Goal: Task Accomplishment & Management: Complete application form

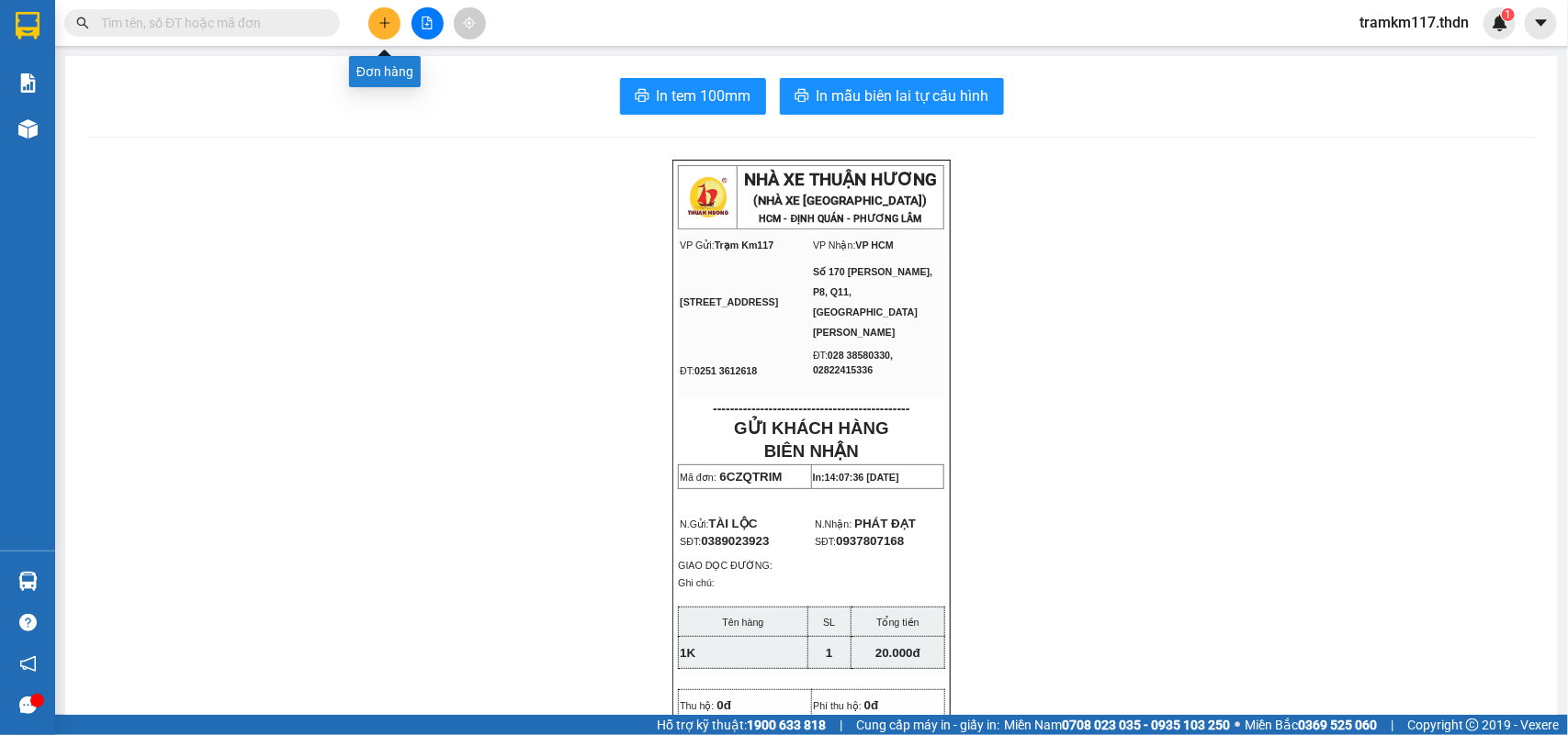
click at [385, 19] on icon "plus" at bounding box center [385, 23] width 13 height 13
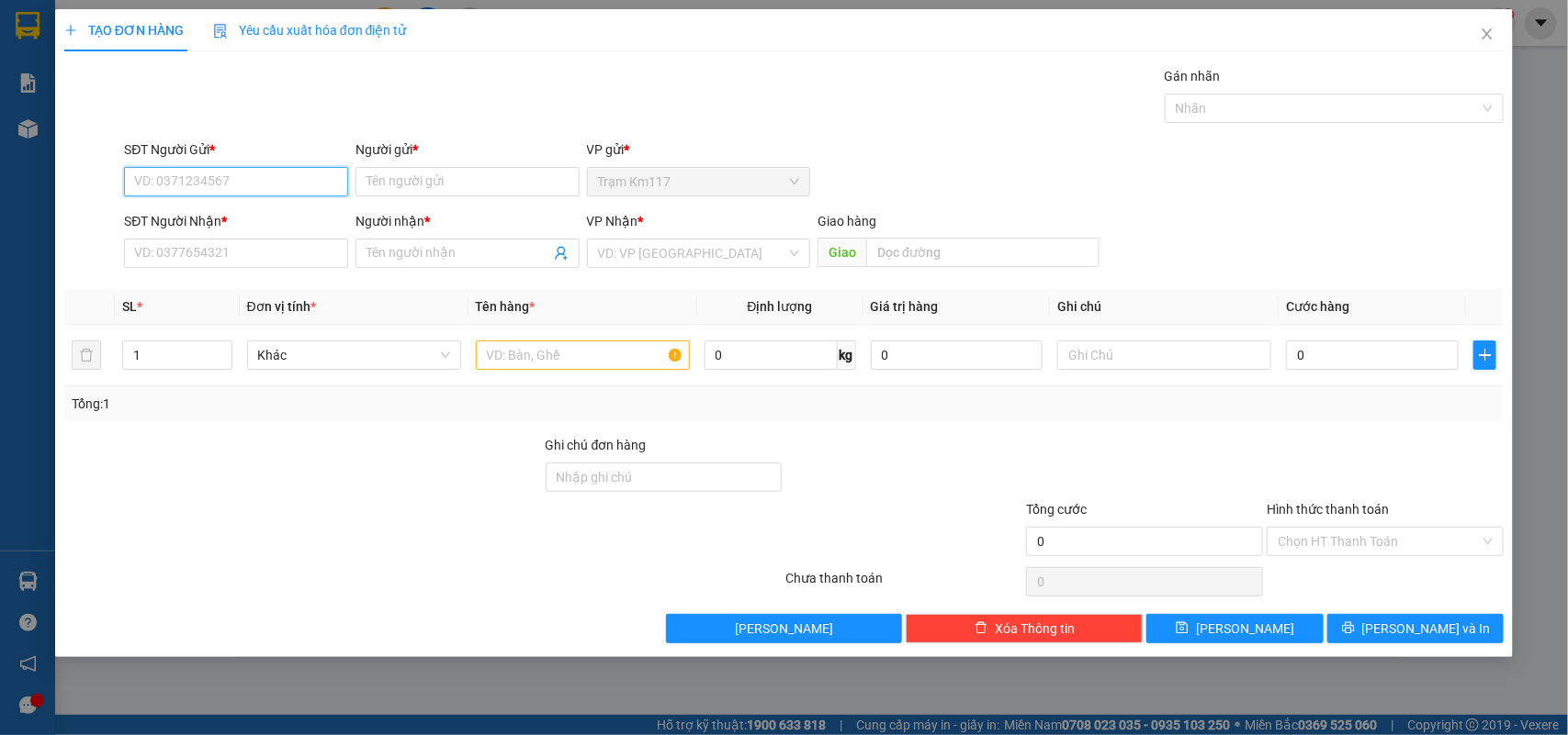
click at [273, 181] on input "SĐT Người Gửi *" at bounding box center [236, 181] width 224 height 30
click at [223, 216] on div "0379507586 - bẩu" at bounding box center [236, 219] width 202 height 20
type input "0379507586"
type input "bẩu"
type input "0862361932"
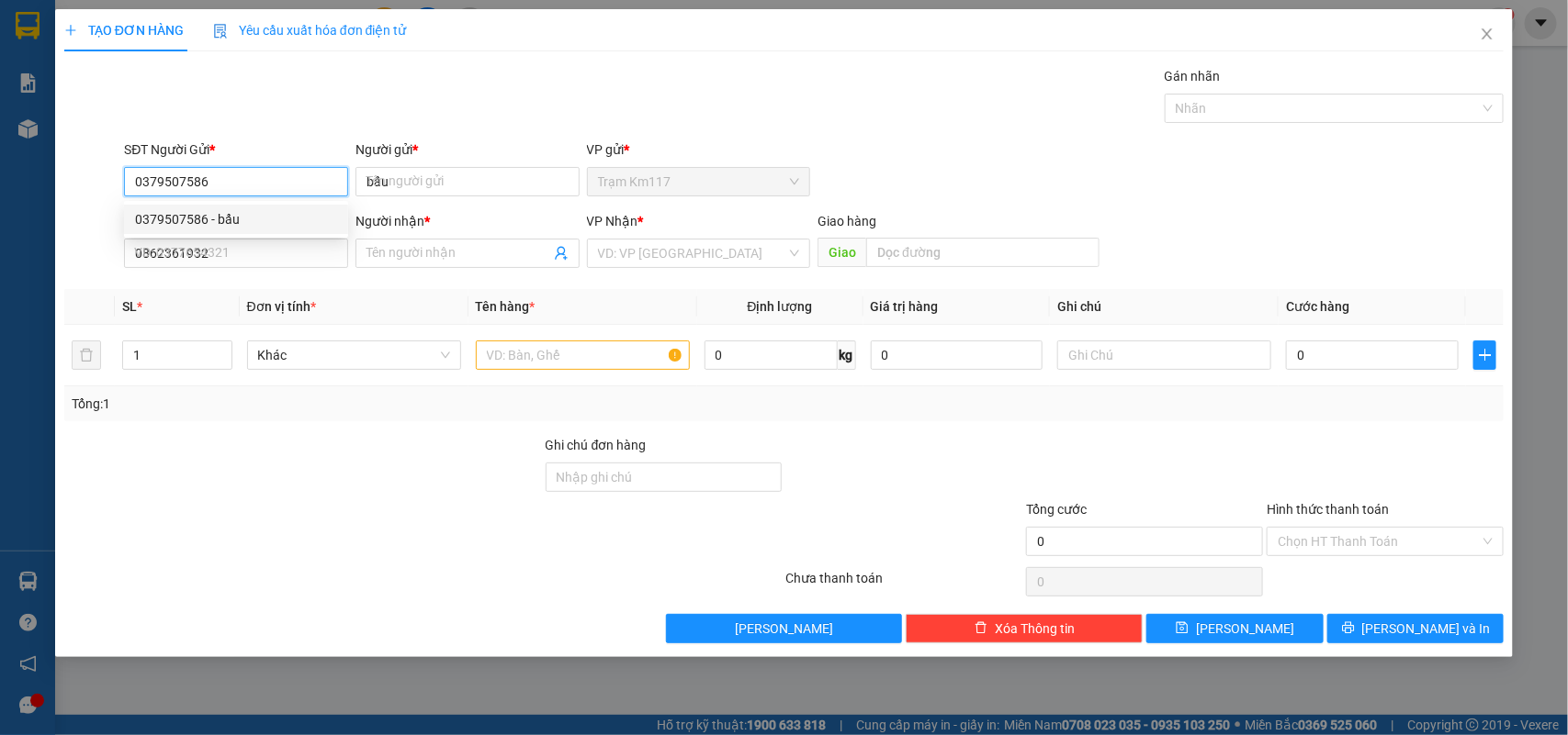
type input "TÀY"
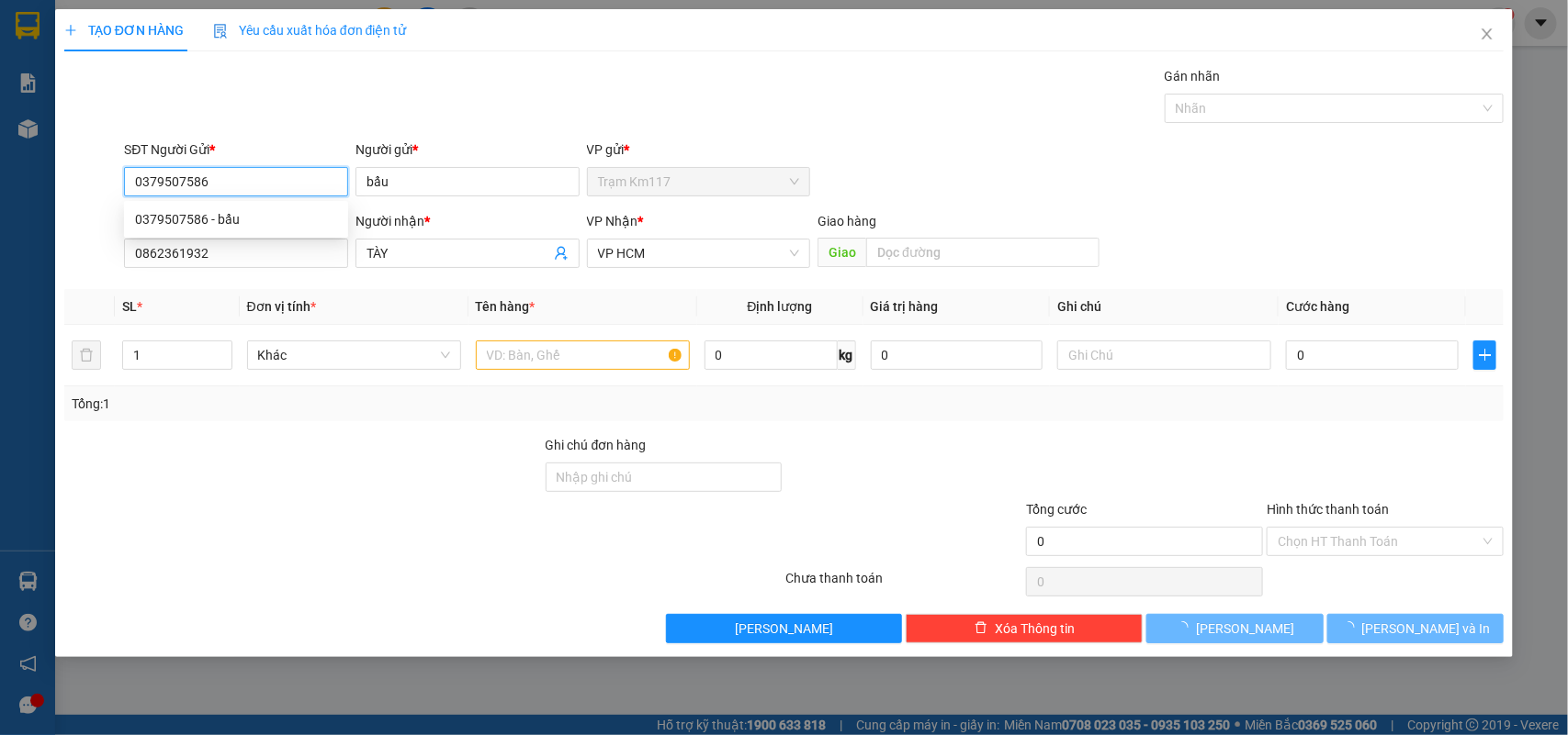
type input "35.000"
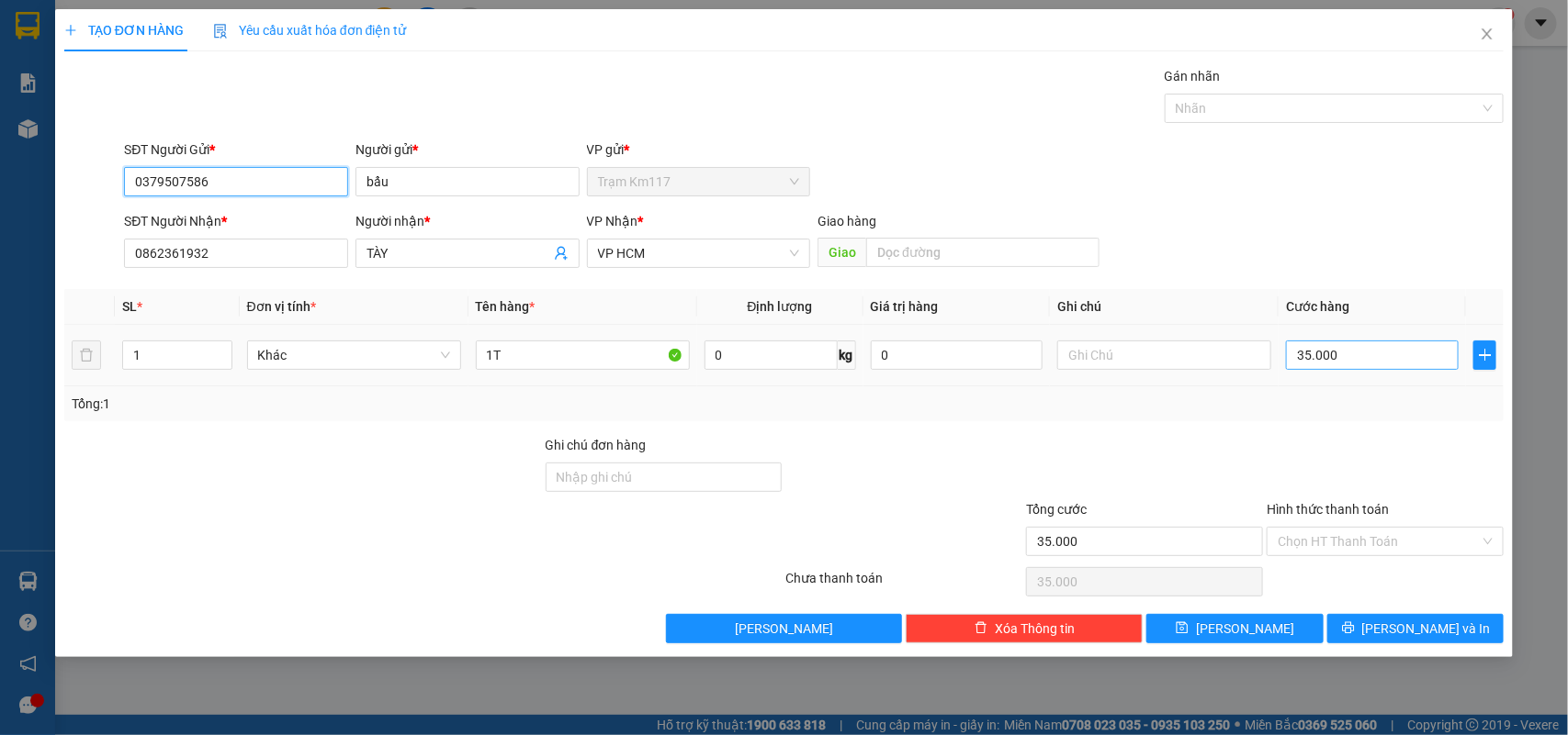
type input "0379507586"
click at [1352, 364] on input "35.000" at bounding box center [1372, 355] width 172 height 30
type input "0"
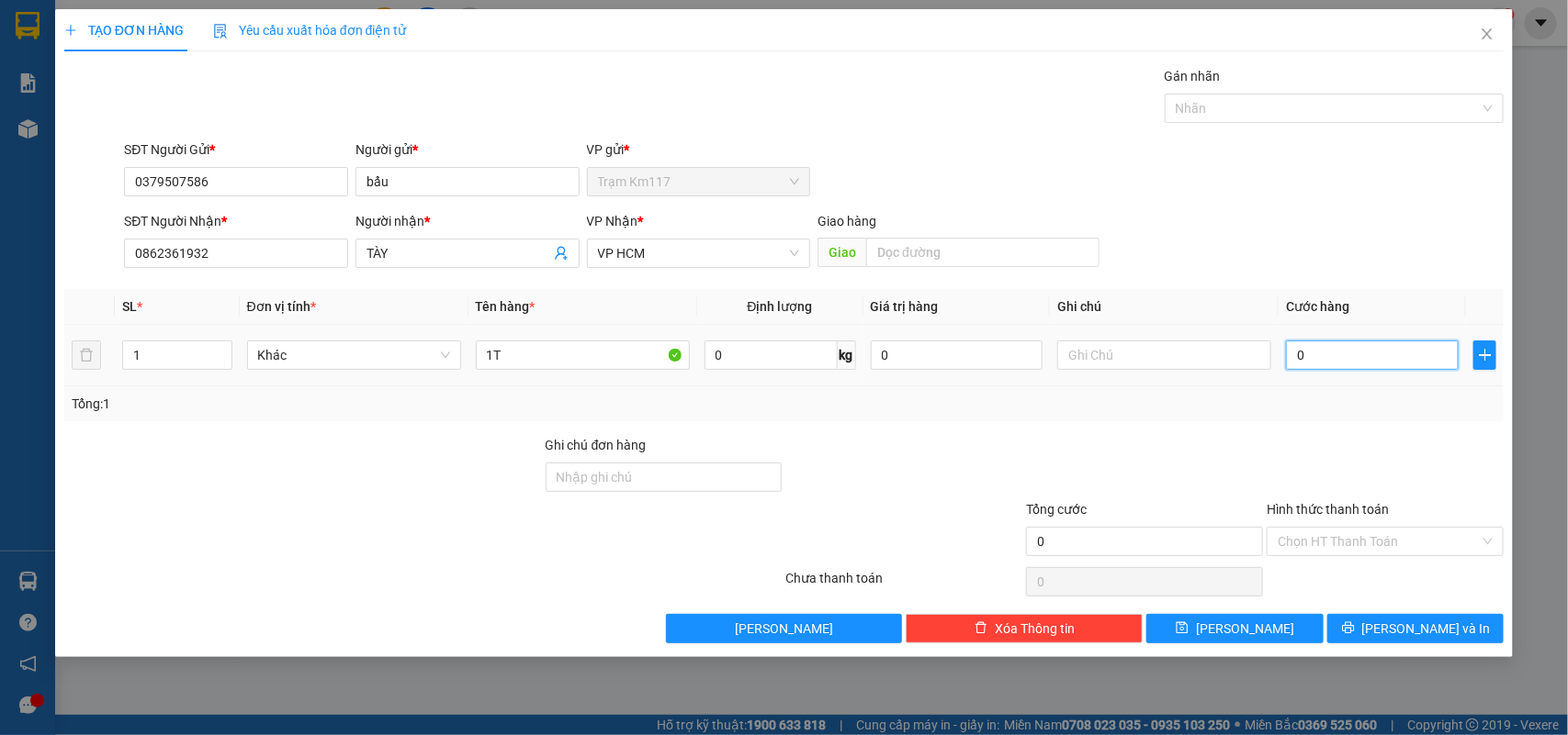
click at [1292, 356] on input "0" at bounding box center [1372, 355] width 172 height 30
type input "30"
type input "300"
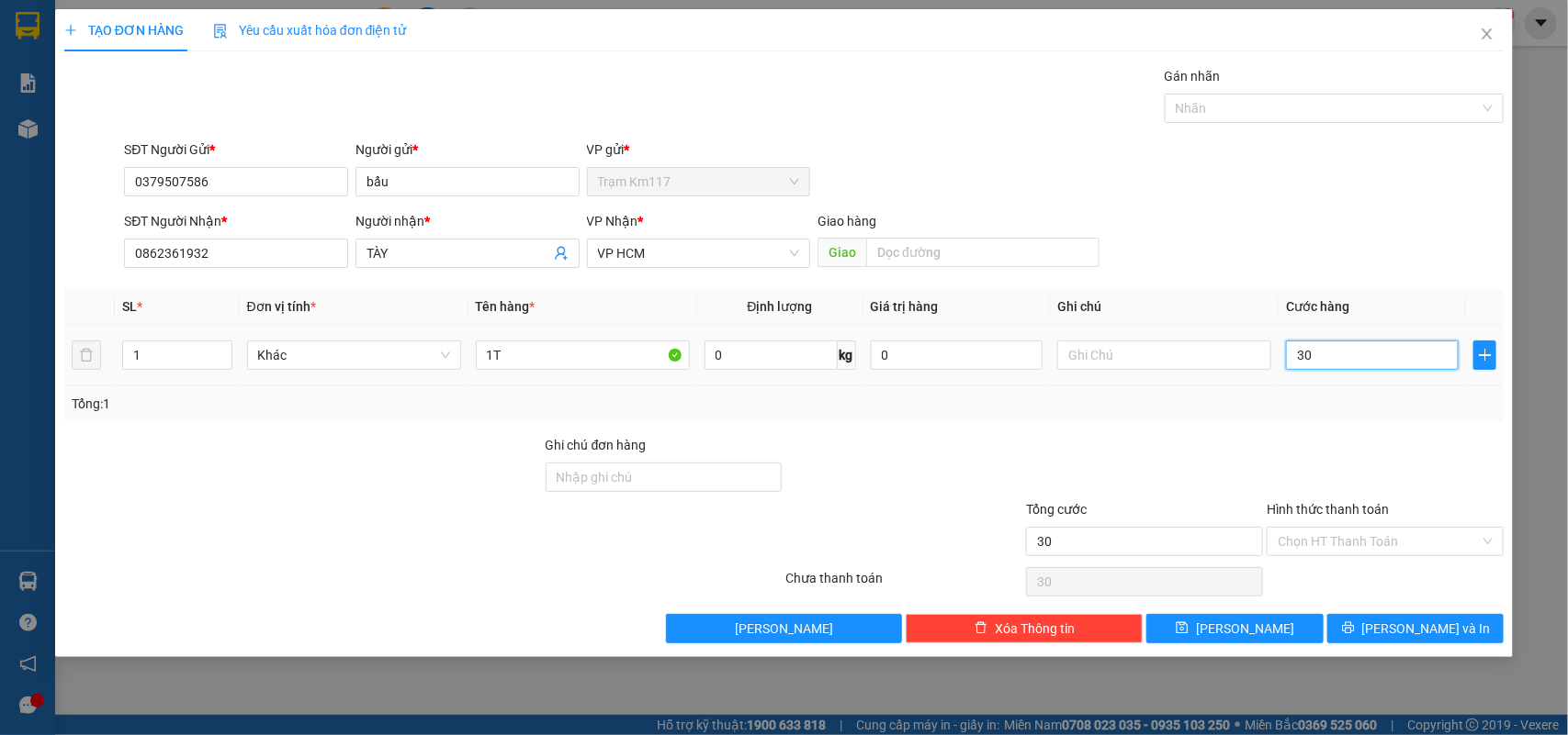
type input "300"
type input "3.000"
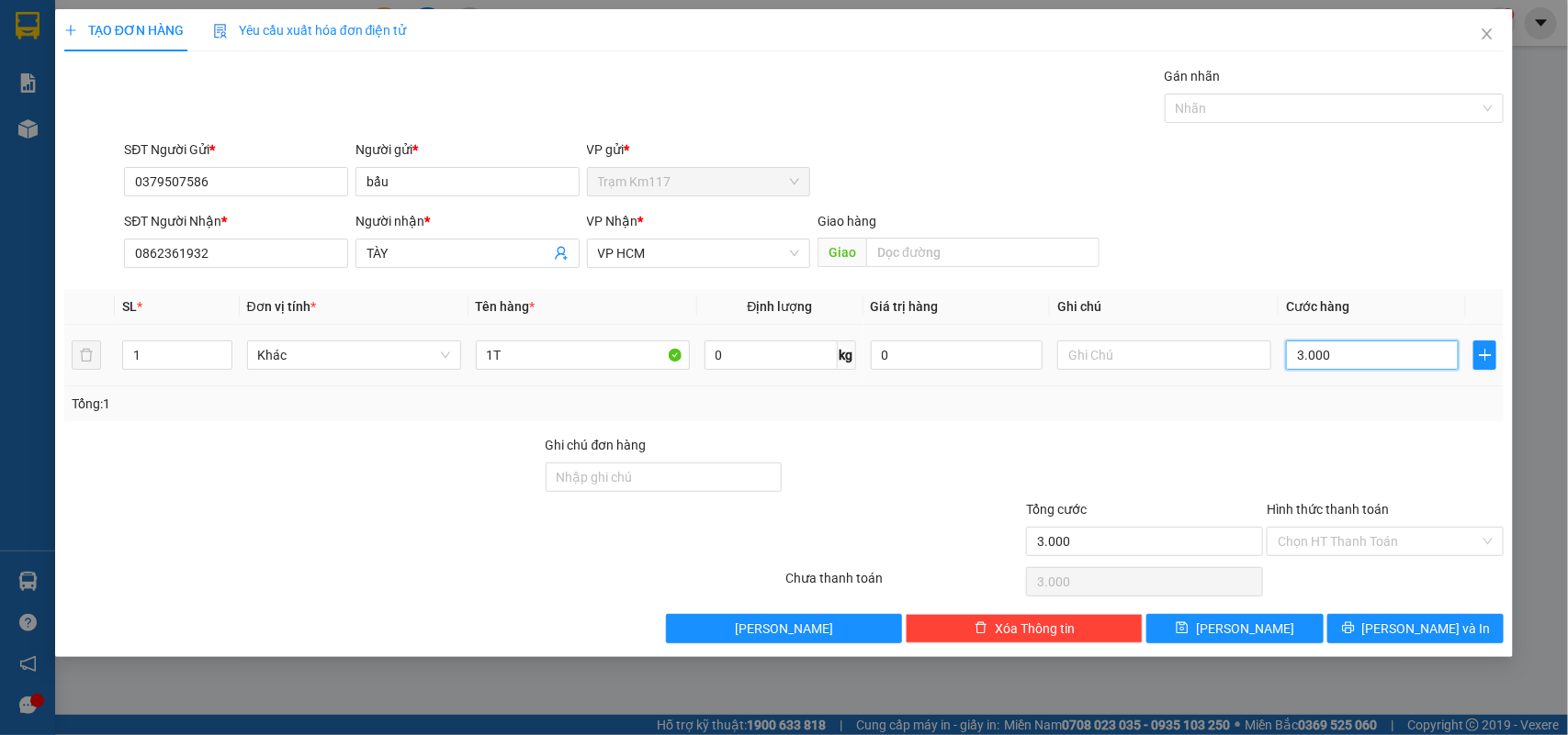
type input "33.000"
type input "333.000"
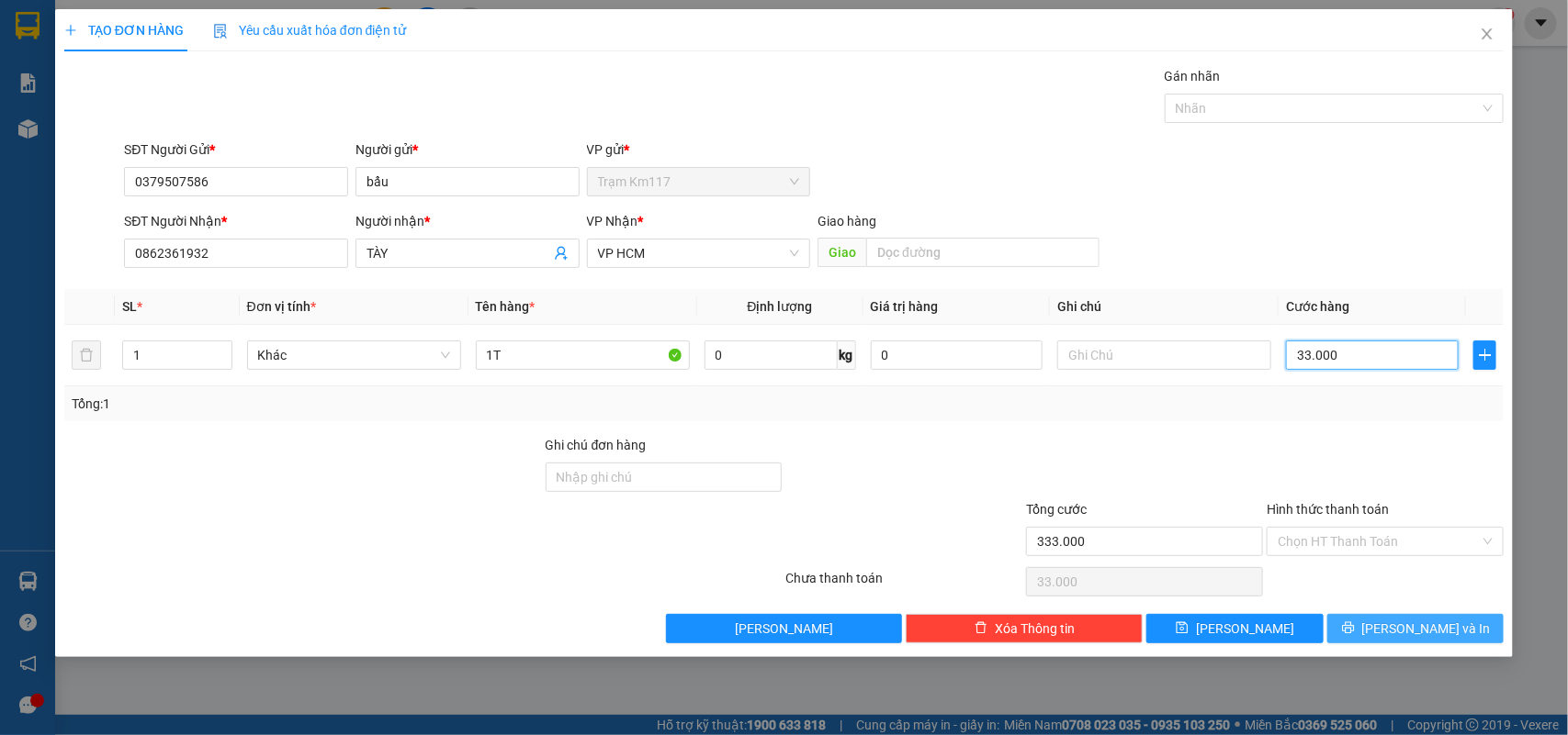
type input "333.000"
click at [1355, 358] on input "333.000" at bounding box center [1372, 355] width 172 height 30
type input "33.300"
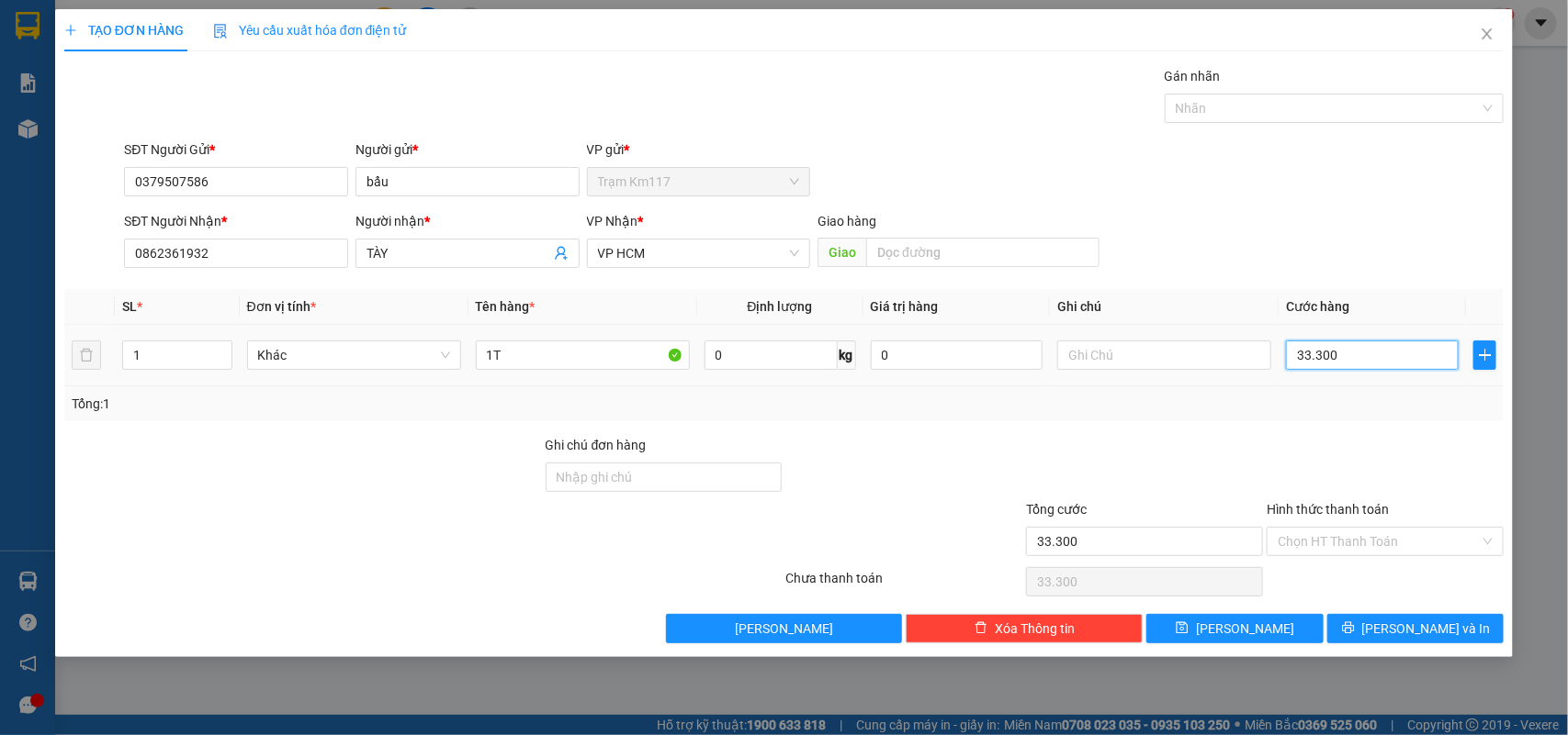
type input "3.330"
type input "333"
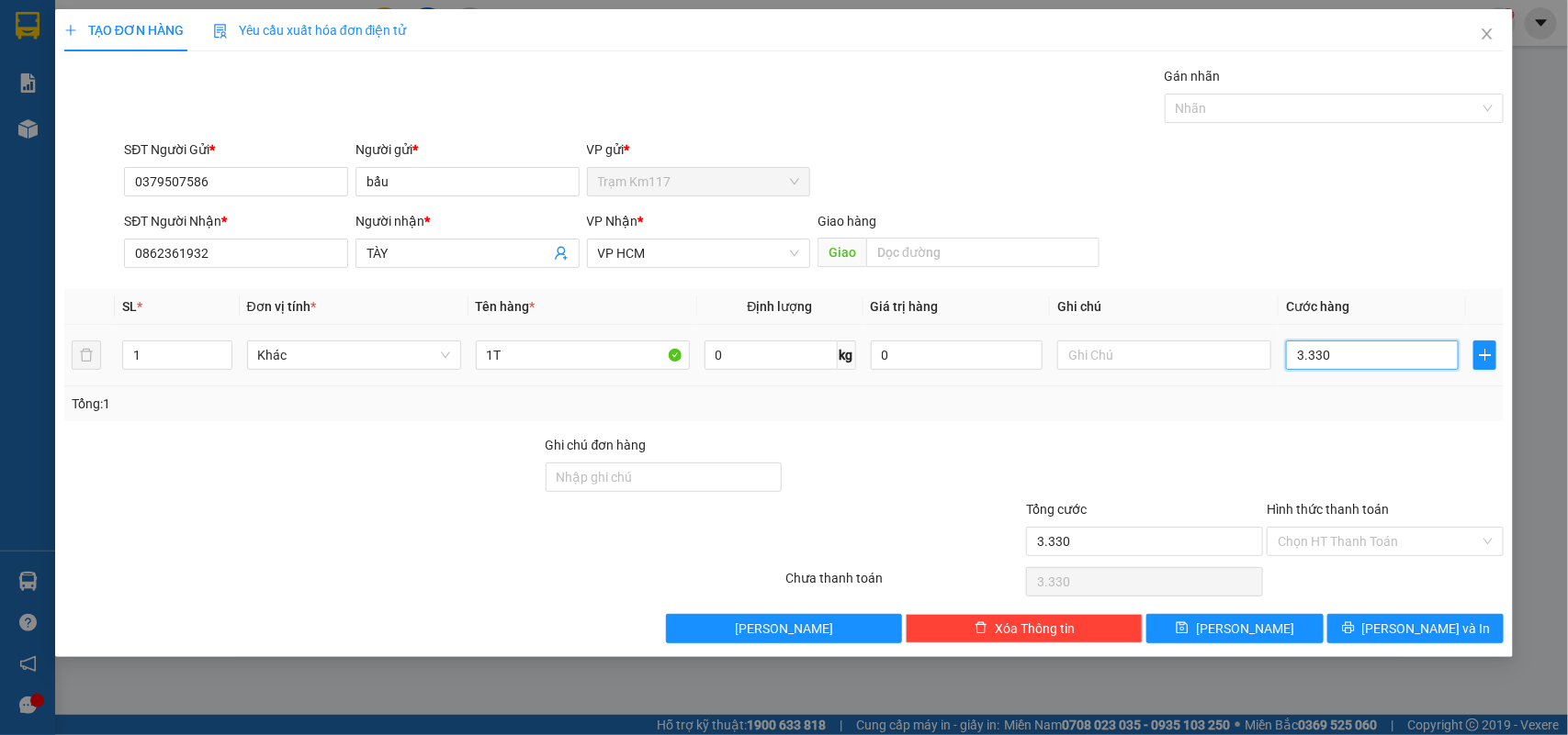
type input "333"
type input "33"
type input "3"
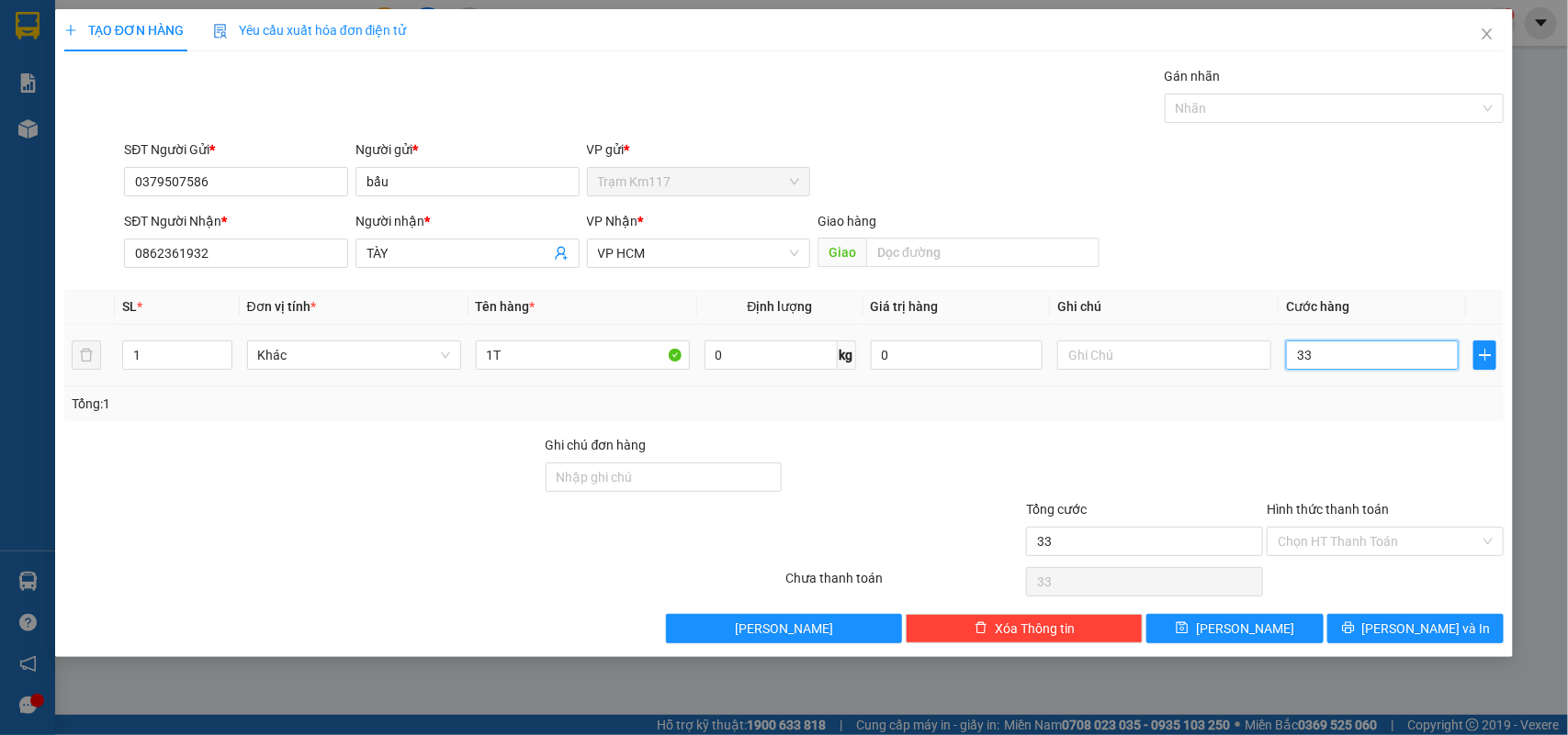
type input "3"
type input "0"
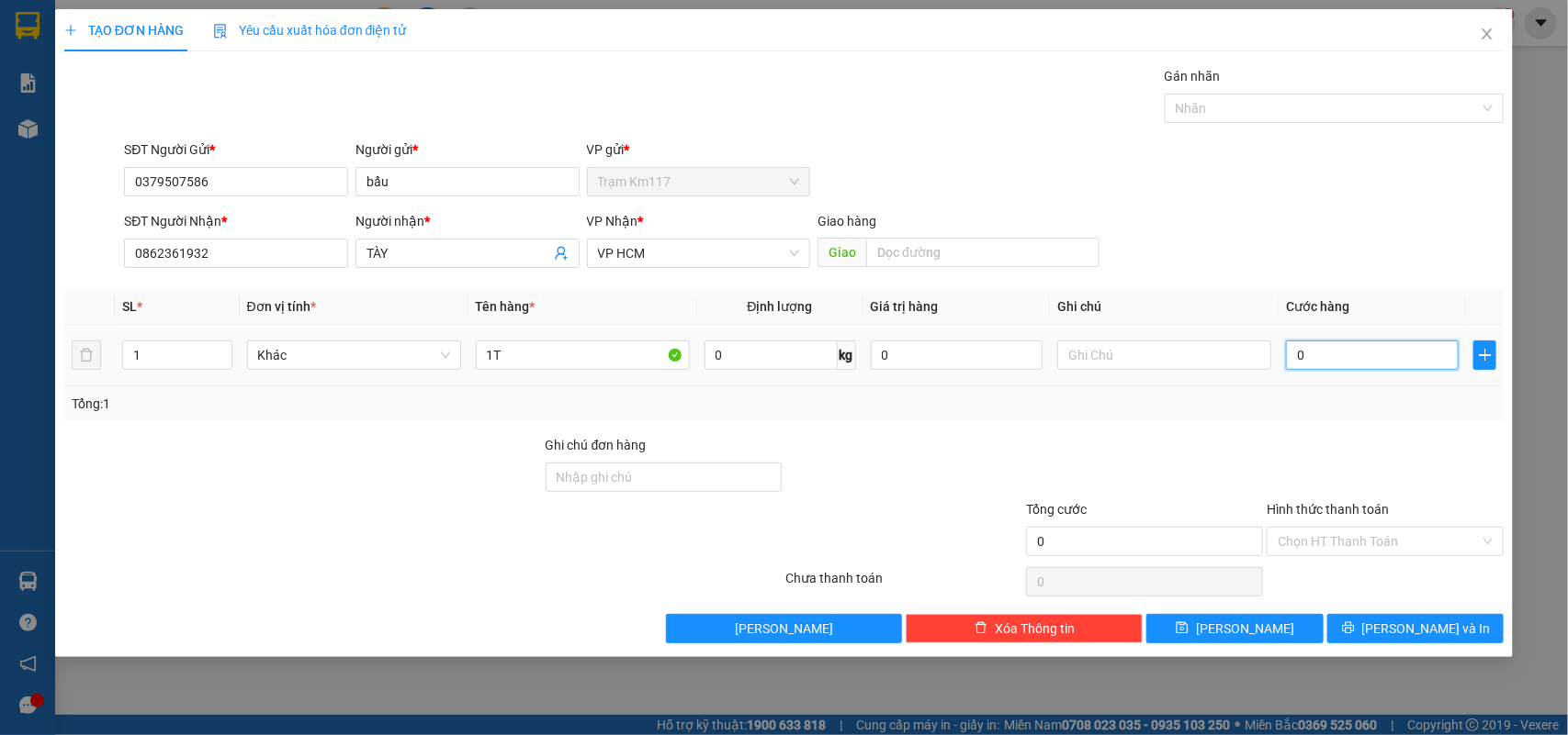
click at [1293, 355] on input "0" at bounding box center [1372, 355] width 172 height 30
type input "30"
type input "300"
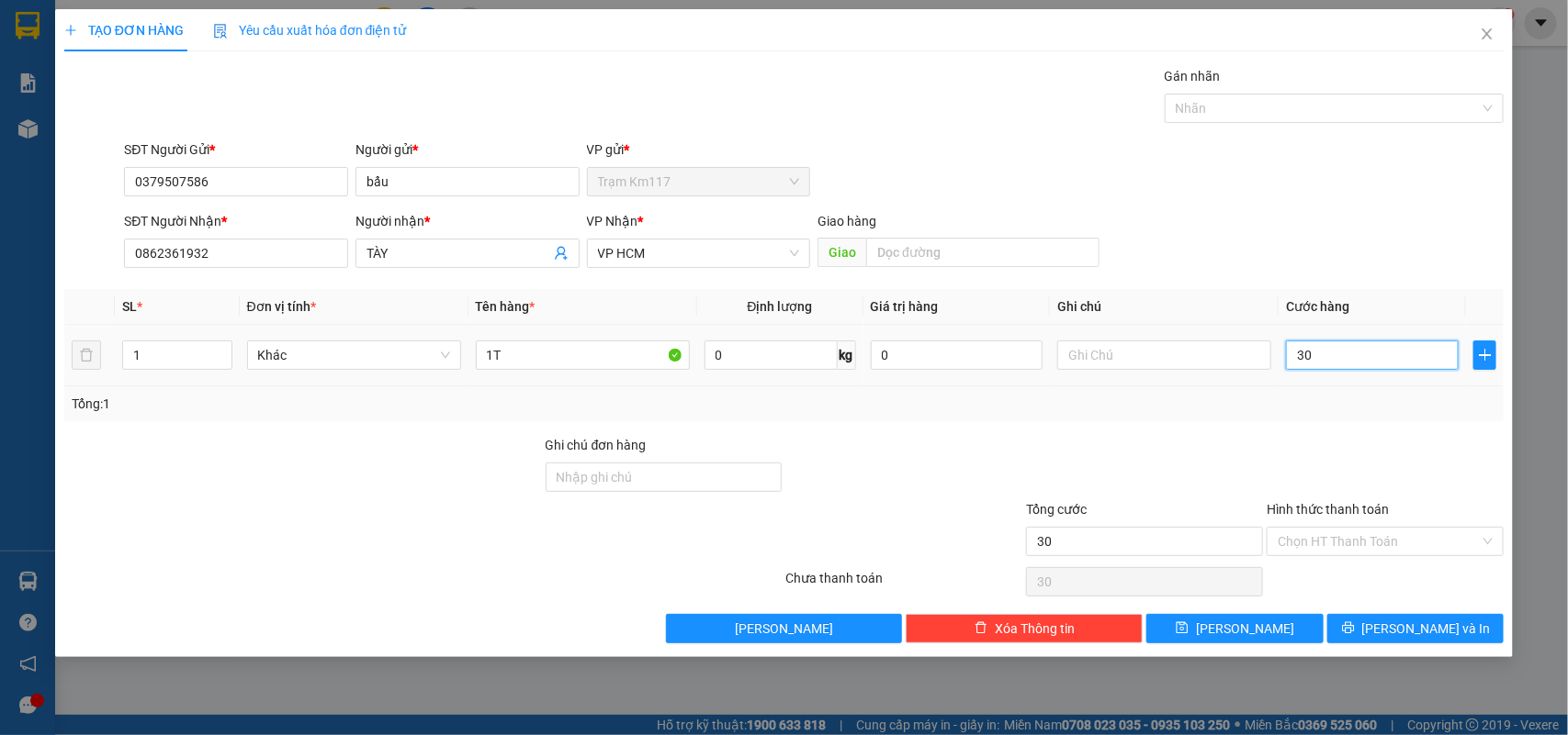
type input "300"
type input "3.000"
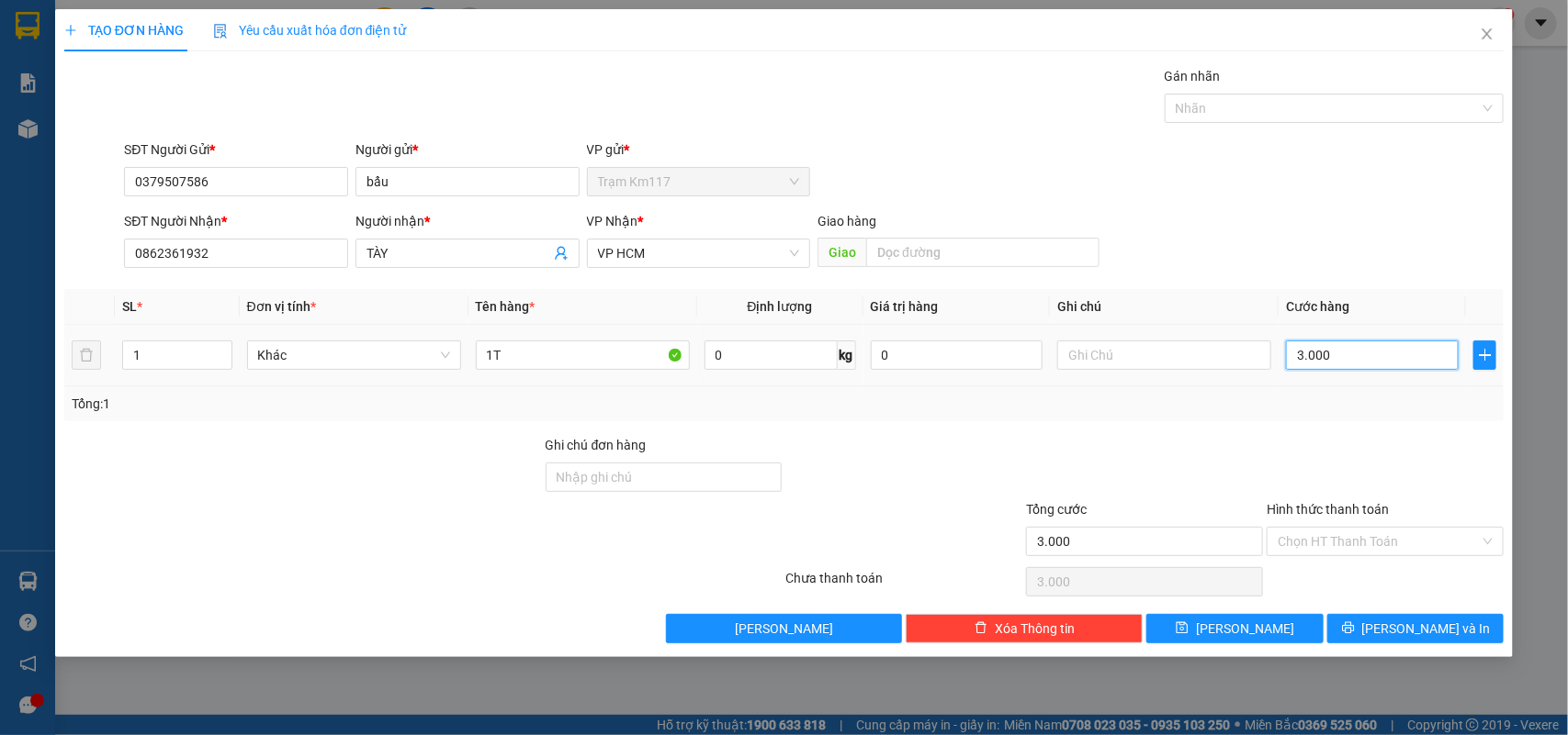
type input "30.000"
click at [1394, 631] on button "[PERSON_NAME] và In" at bounding box center [1415, 629] width 176 height 30
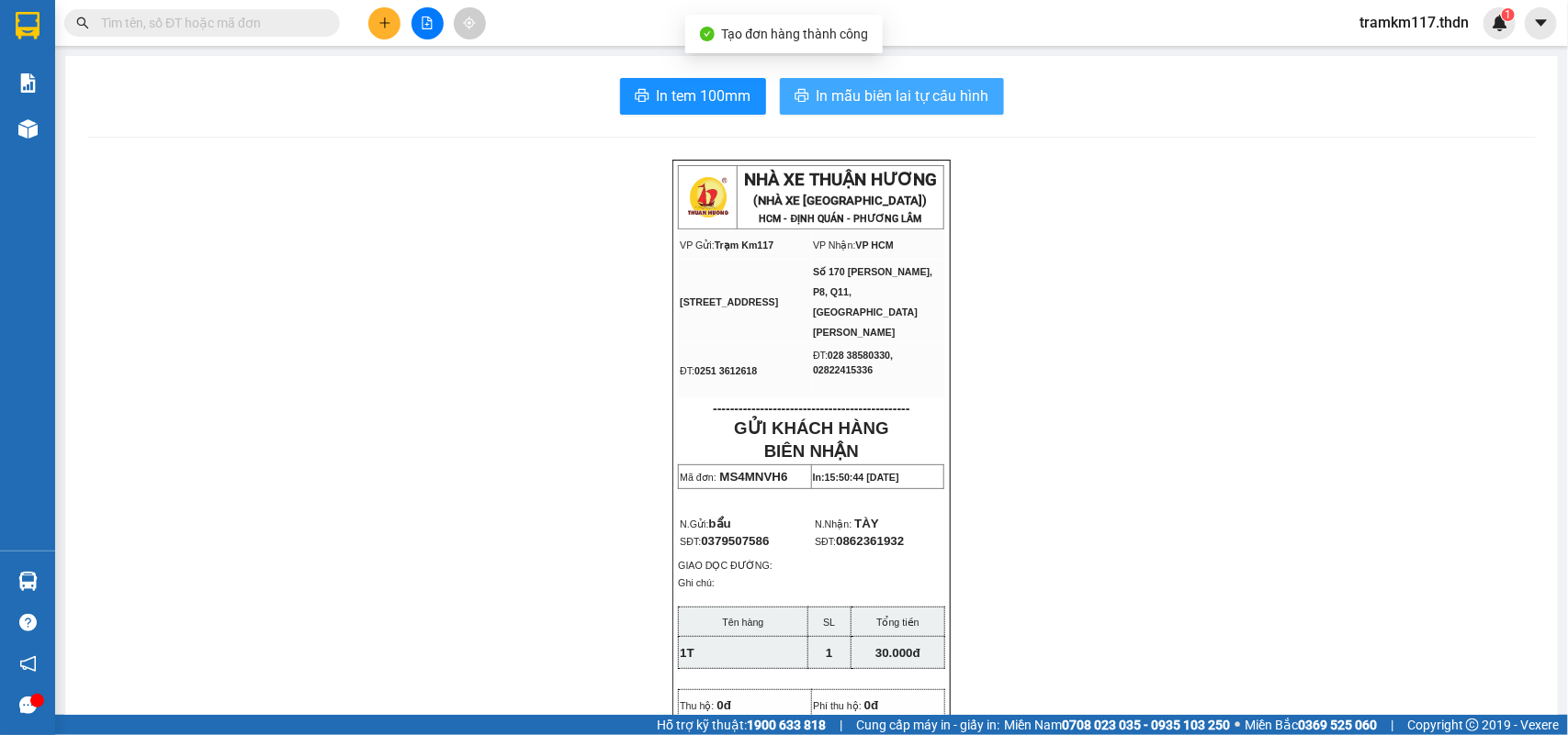
click at [833, 97] on span "In mẫu biên lai tự cấu hình" at bounding box center [902, 95] width 172 height 23
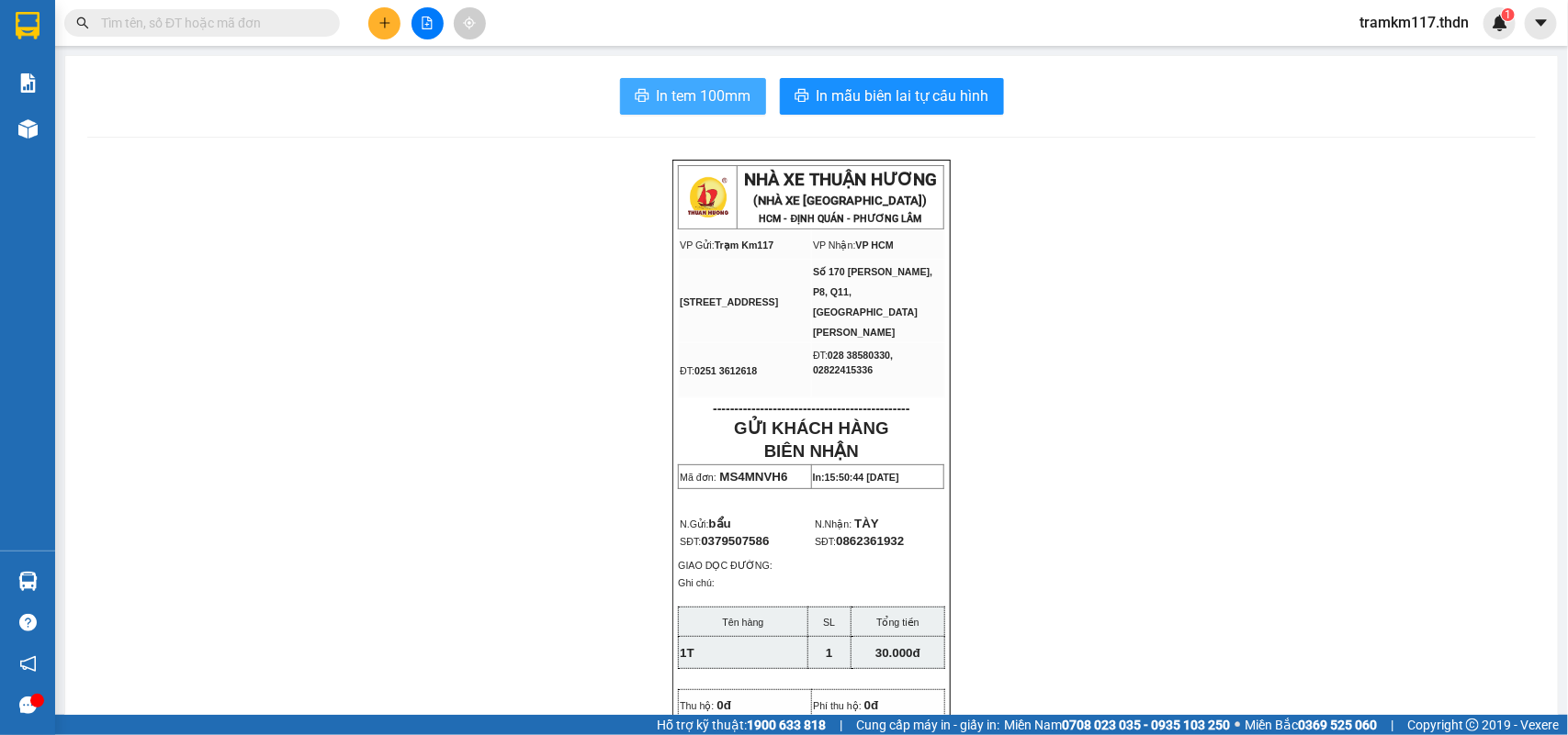
click at [684, 99] on span "In tem 100mm" at bounding box center [704, 95] width 94 height 23
click at [379, 19] on icon "plus" at bounding box center [385, 23] width 13 height 13
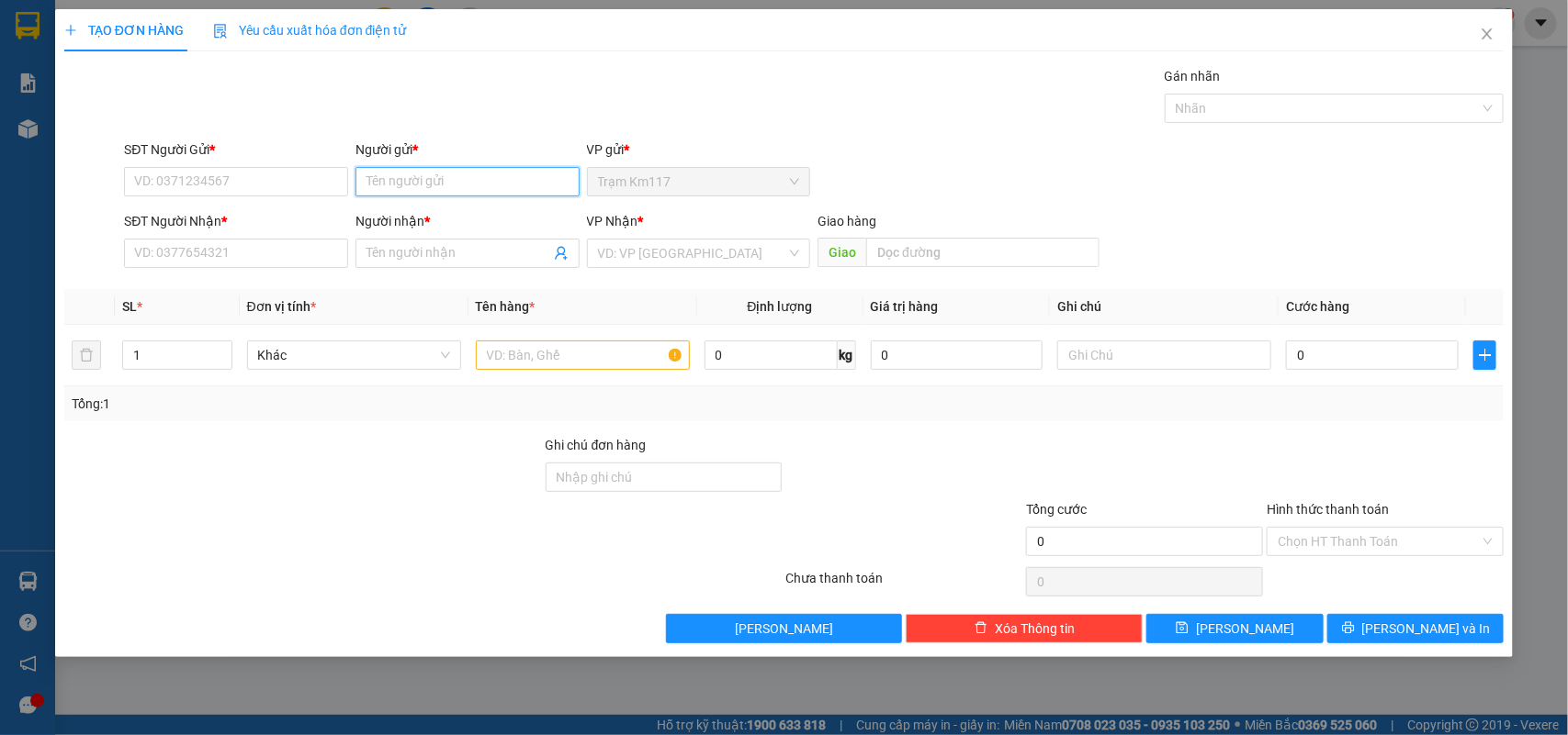
click at [374, 186] on input "Người gửi *" at bounding box center [468, 181] width 224 height 30
click at [271, 180] on input "SĐT Người Gửi *" at bounding box center [236, 181] width 224 height 30
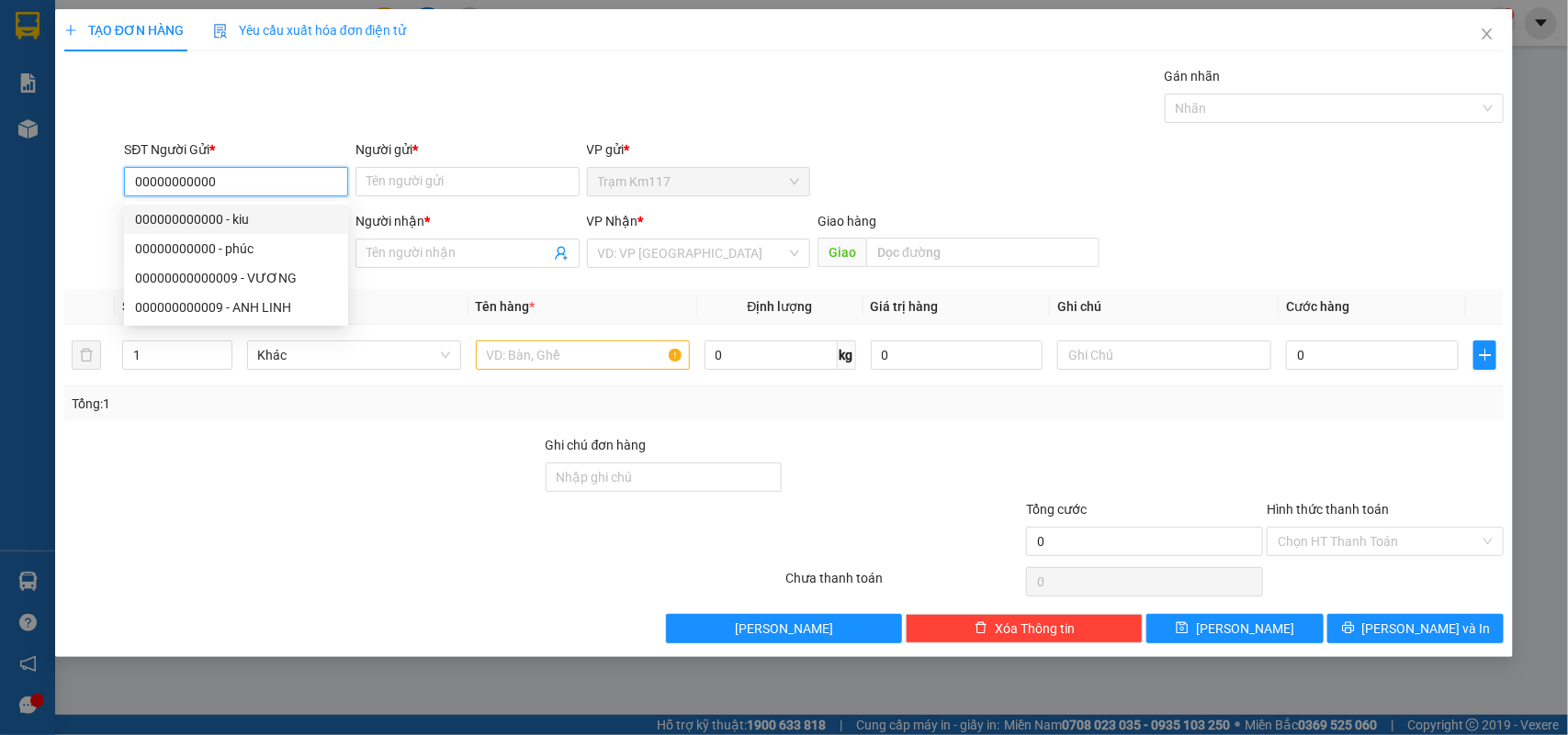
click at [240, 218] on div "000000000000 - kiu" at bounding box center [236, 219] width 202 height 20
type input "000000000000"
type input "kiu"
type input "0938633260"
type input "lìn"
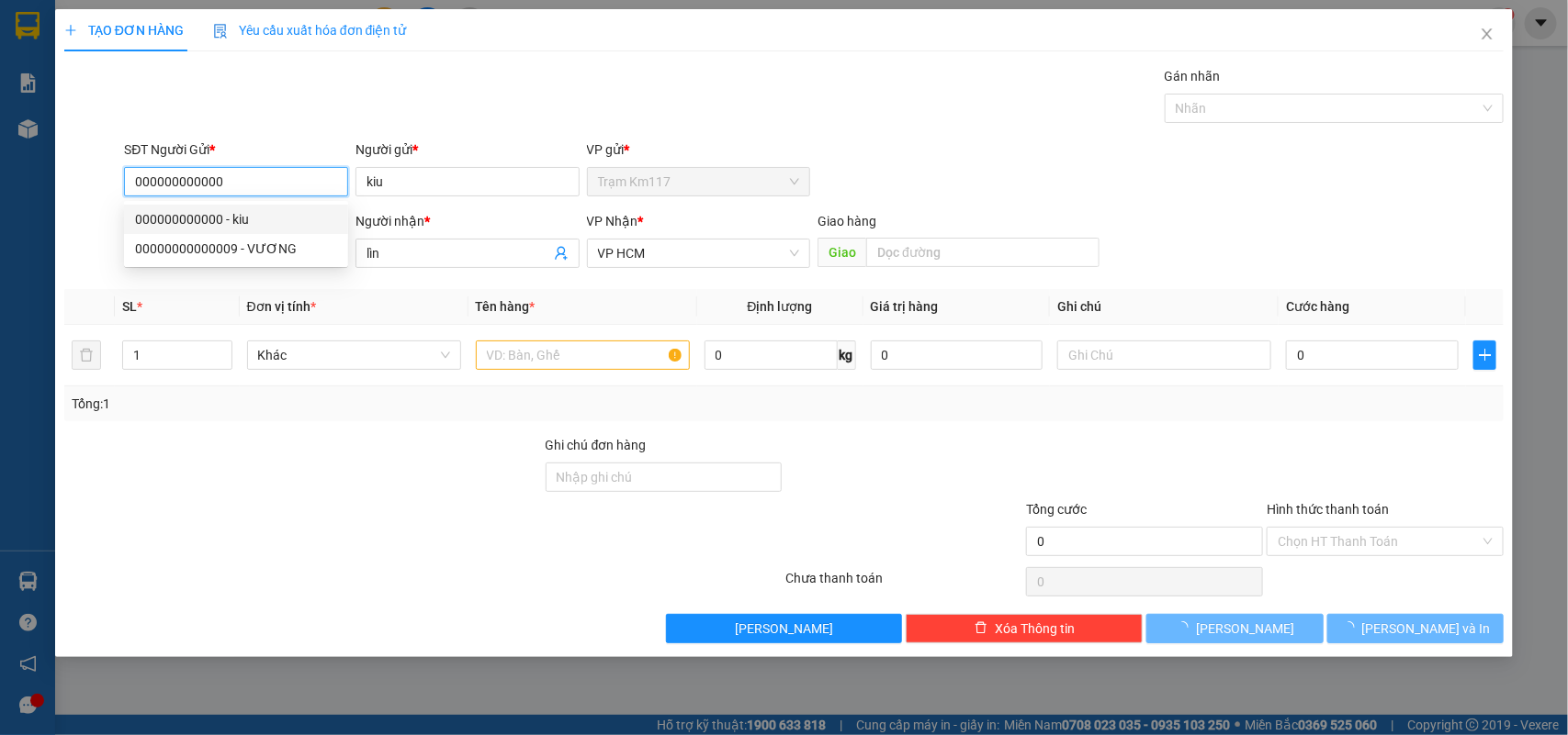
type input "60.000"
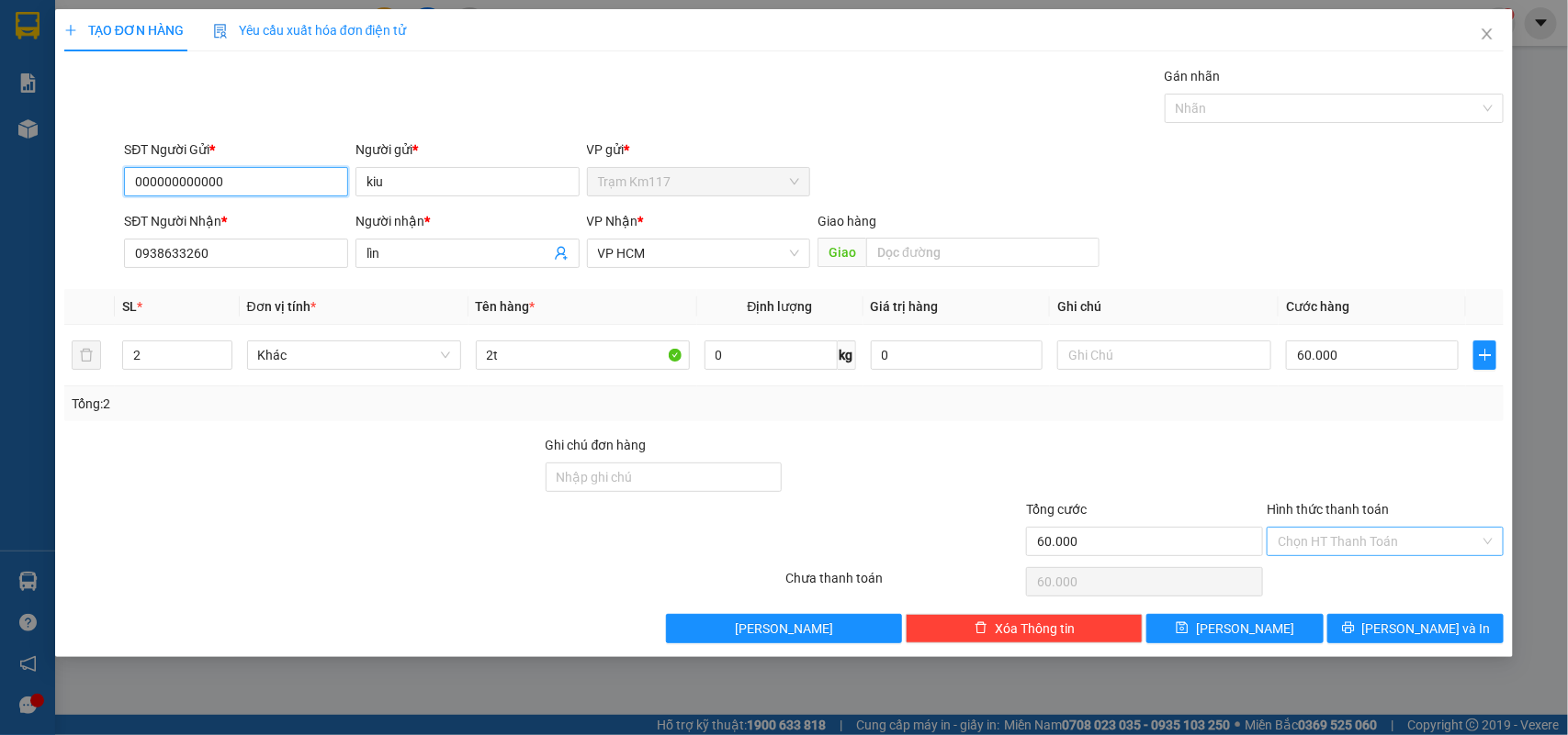
type input "000000000000"
click at [1336, 539] on input "Hình thức thanh toán" at bounding box center [1378, 542] width 202 height 28
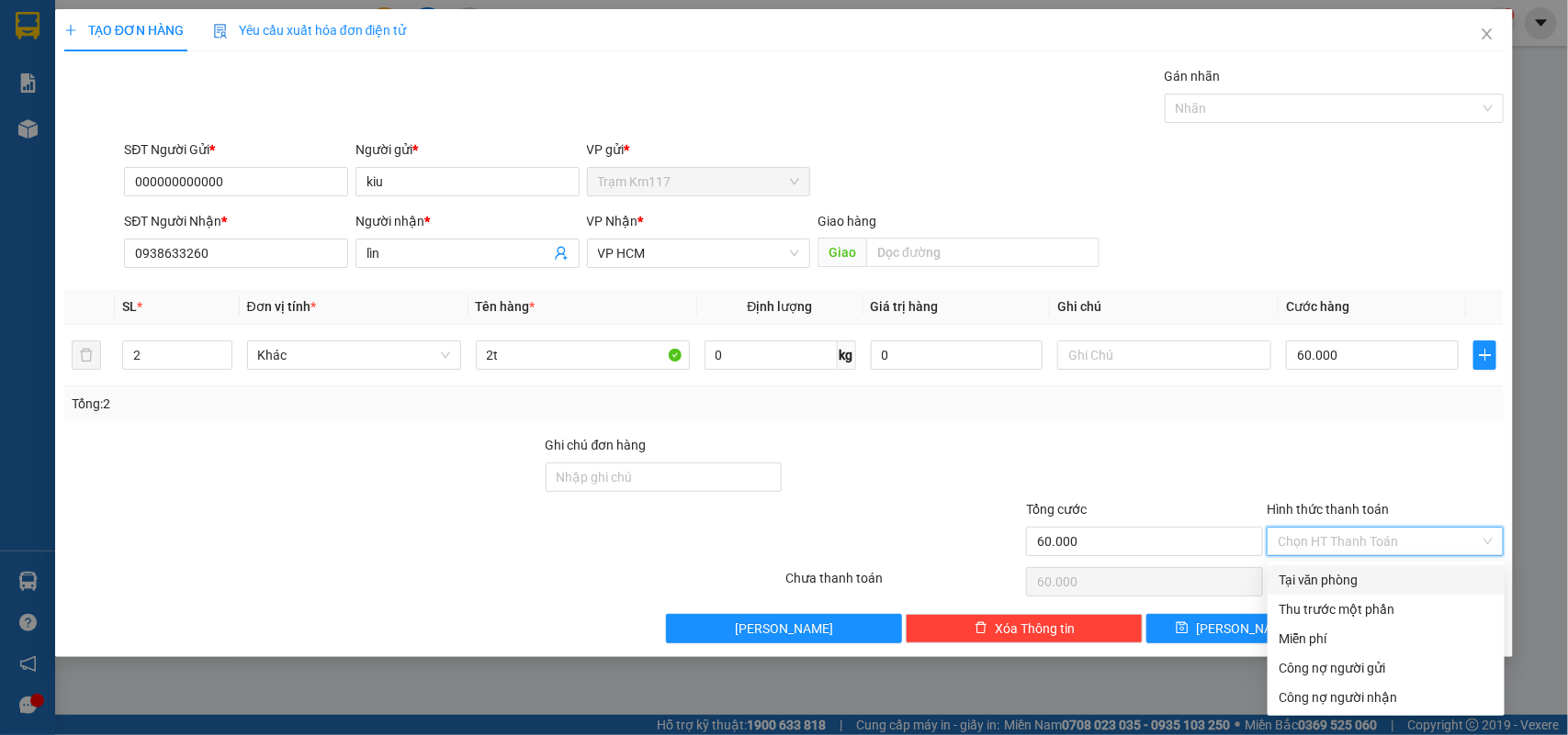
click at [1334, 581] on div "Tại văn phòng" at bounding box center [1386, 580] width 215 height 20
type input "0"
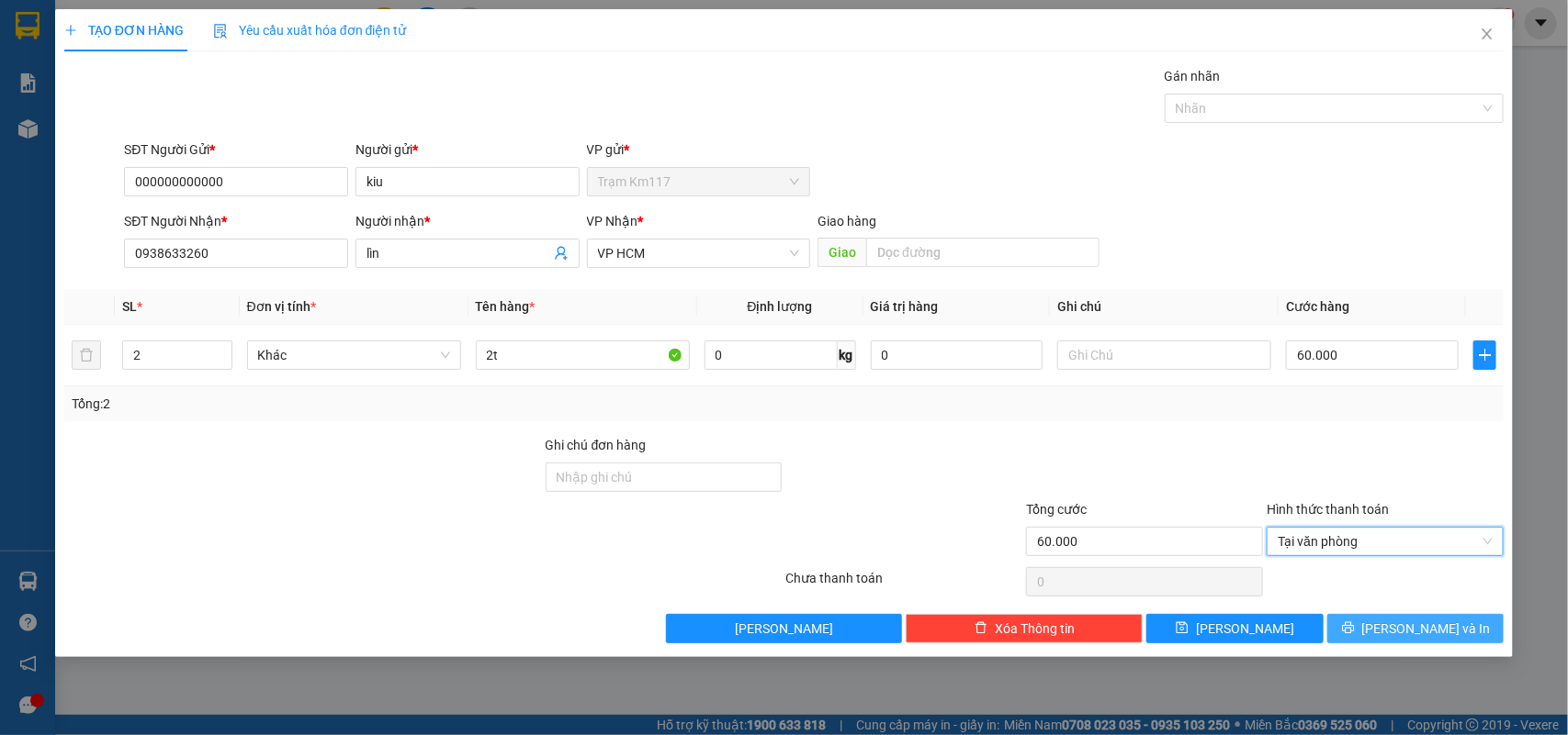
click at [1368, 629] on button "[PERSON_NAME] và In" at bounding box center [1415, 629] width 176 height 30
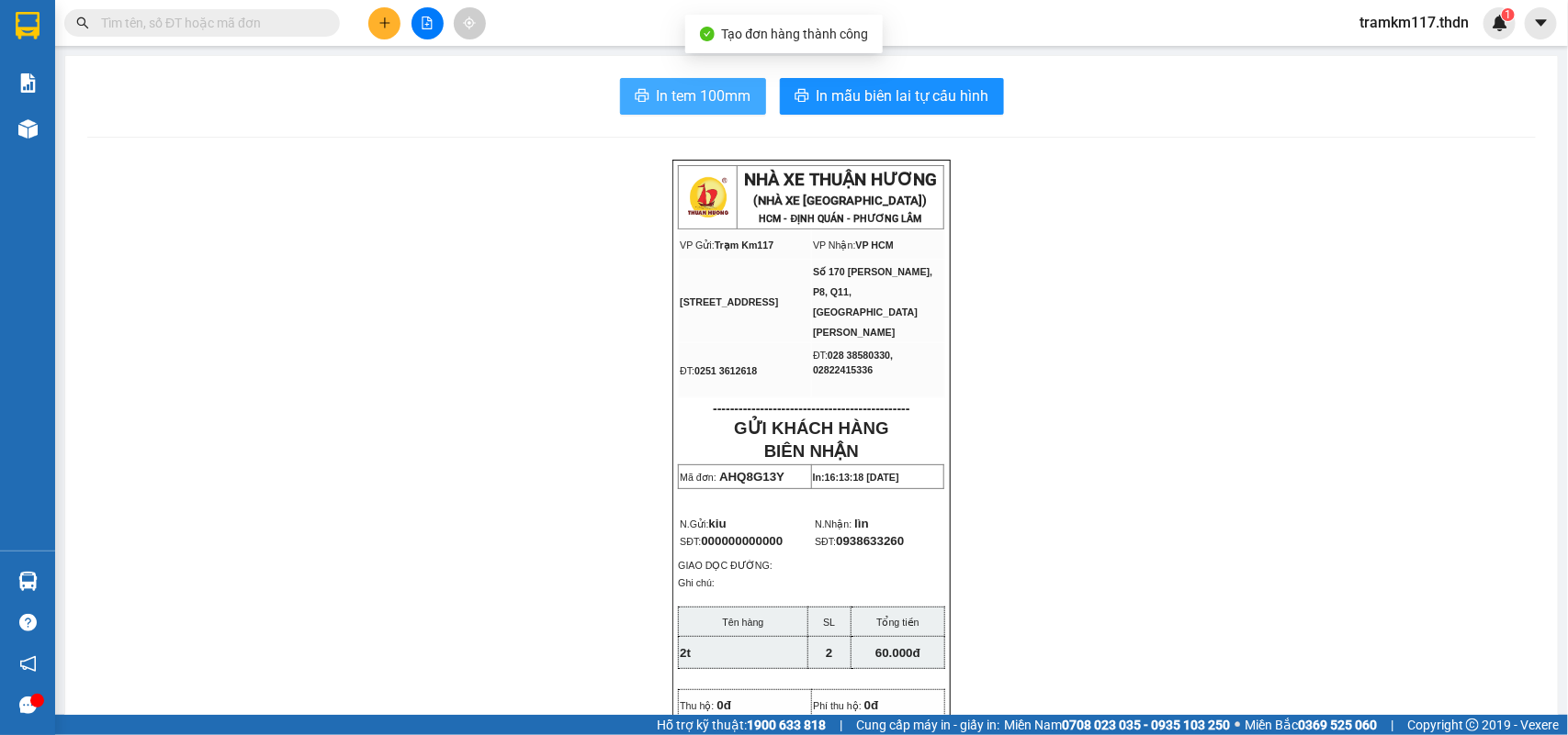
click at [689, 93] on span "In tem 100mm" at bounding box center [704, 95] width 94 height 23
click at [382, 28] on icon "plus" at bounding box center [385, 23] width 13 height 13
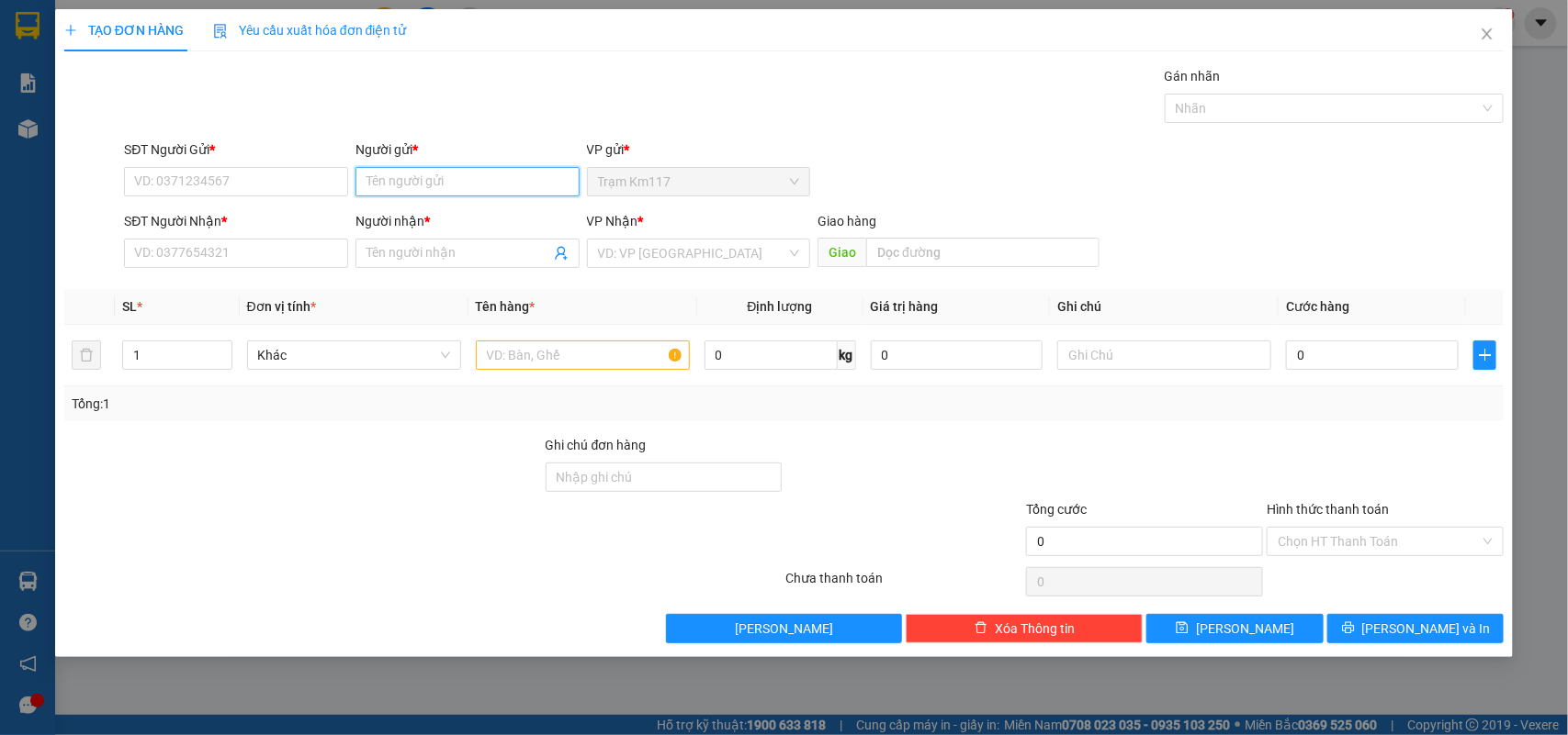
click at [420, 190] on input "Người gửi *" at bounding box center [468, 181] width 224 height 30
type input "CHÍ 115"
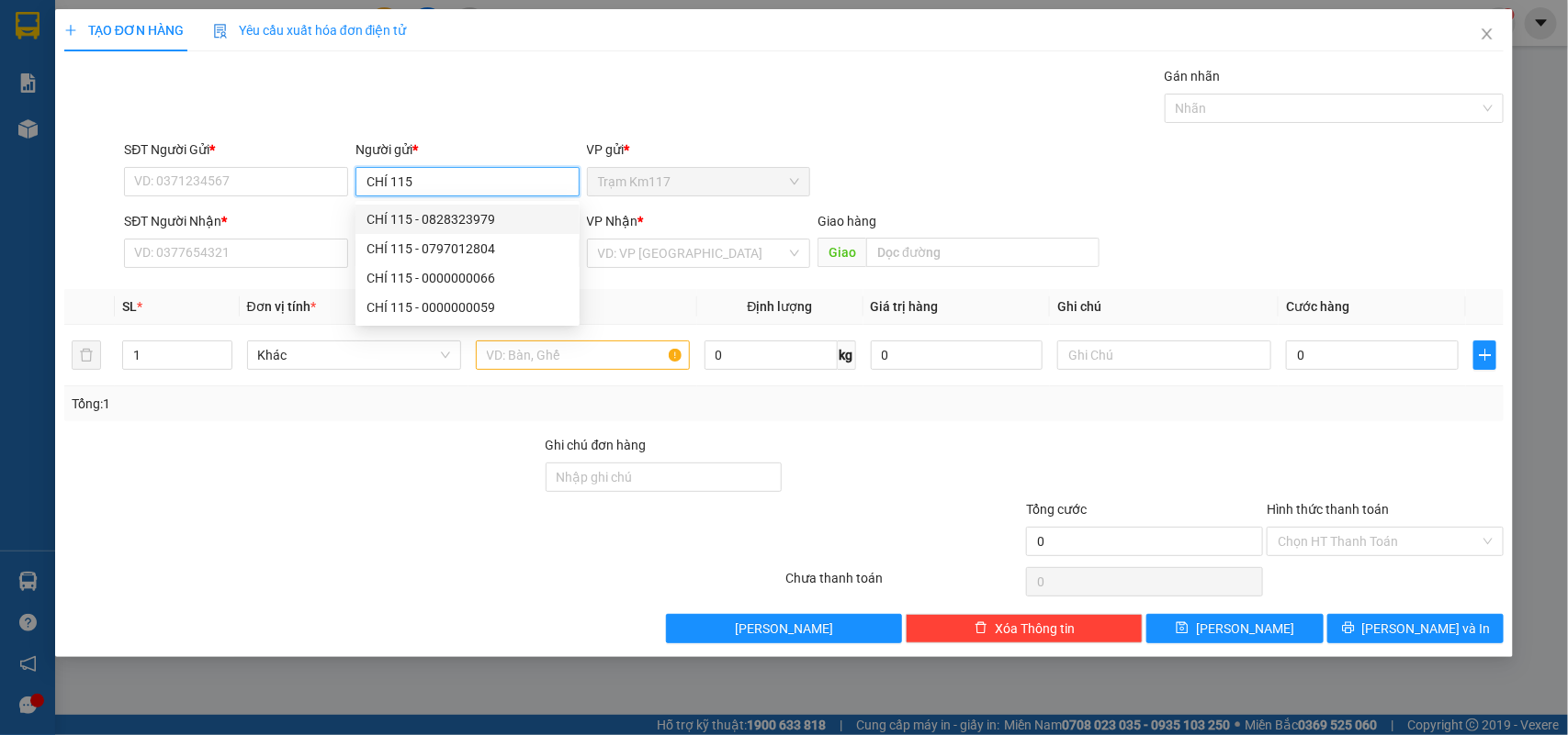
click at [444, 218] on div "CHÍ 115 - 0828323979" at bounding box center [468, 219] width 202 height 20
type input "0828323979"
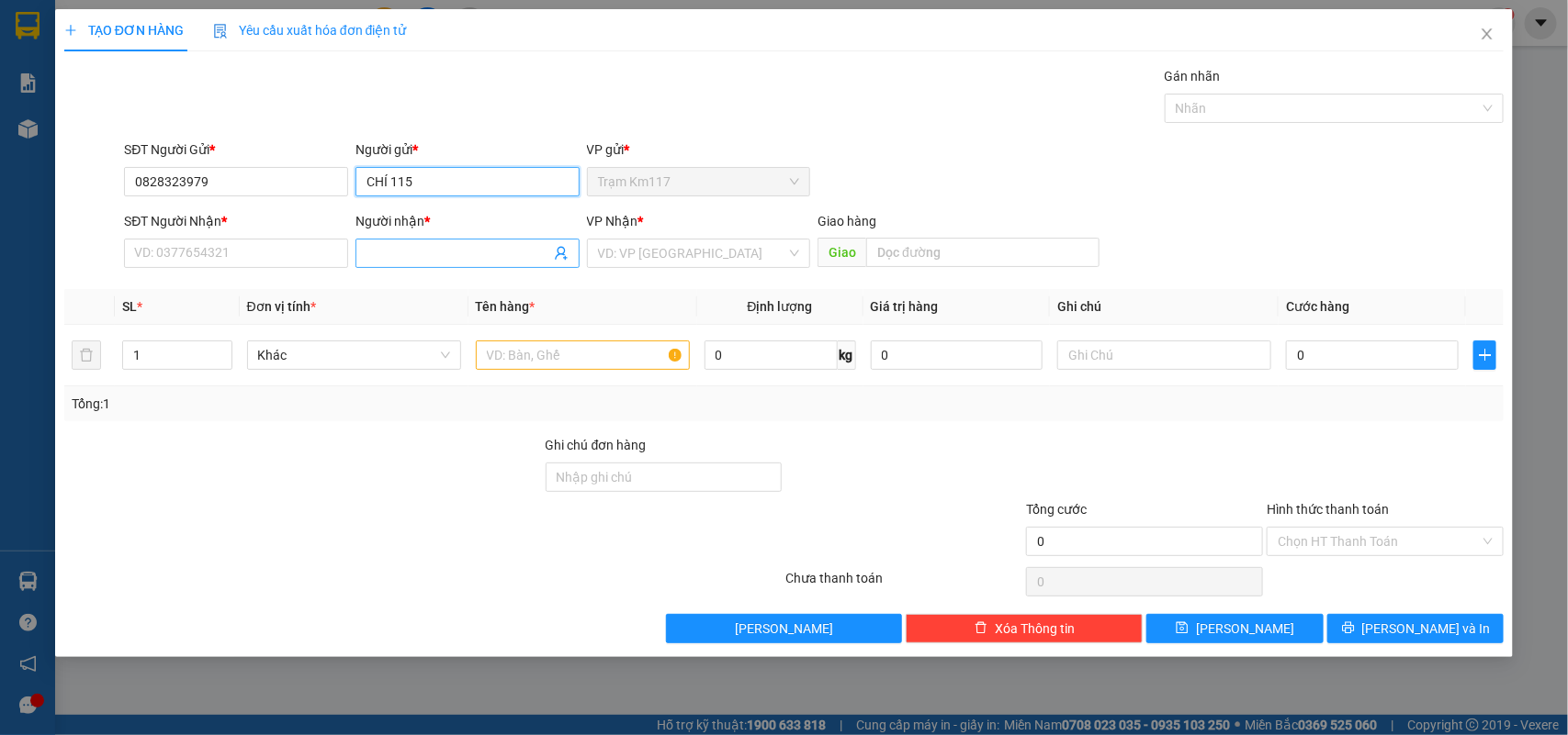
type input "CHÍ 115"
click at [560, 259] on icon "user-add" at bounding box center [561, 254] width 15 height 15
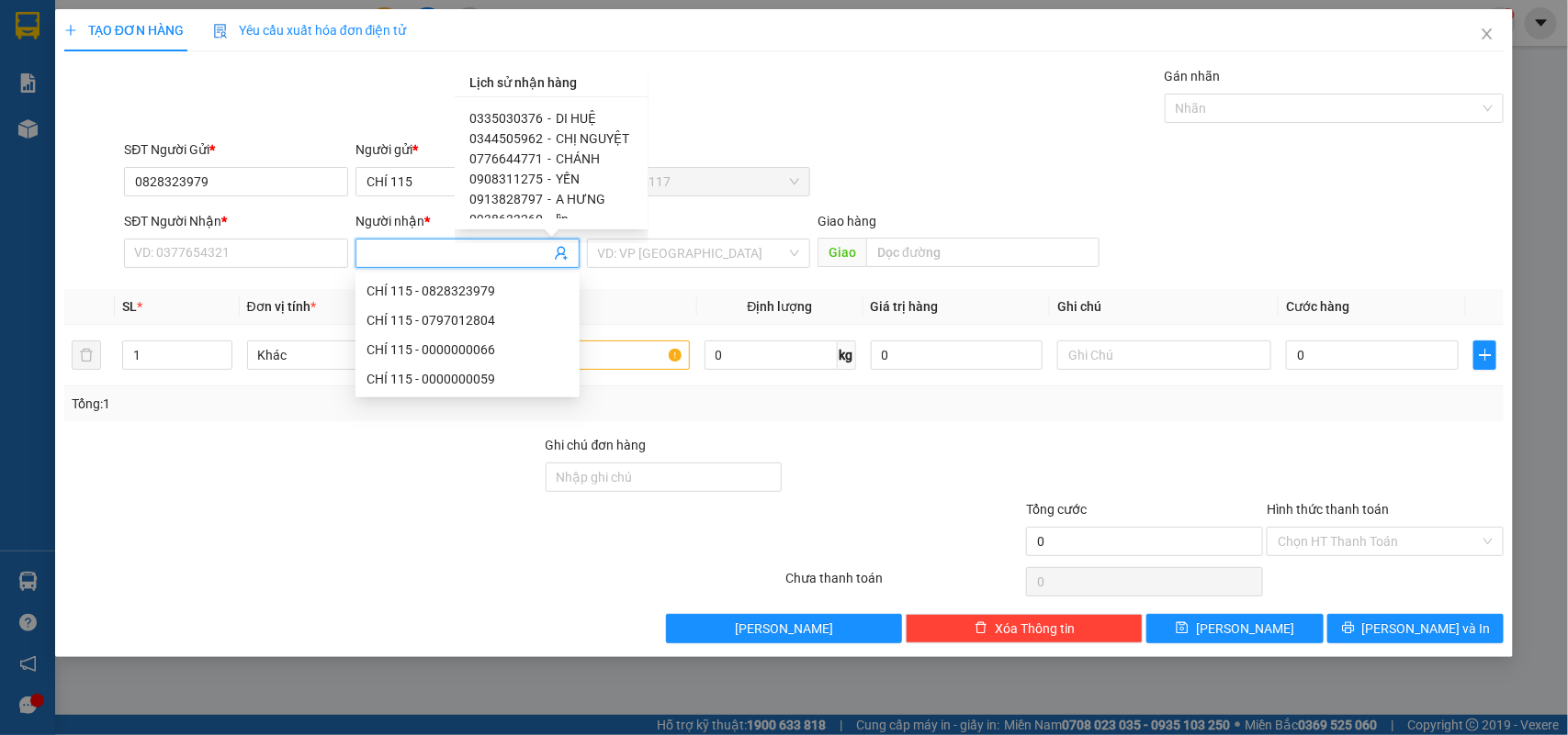
click at [530, 176] on span "0908311275" at bounding box center [506, 179] width 73 height 15
type input "0908311275"
type input "YẾN"
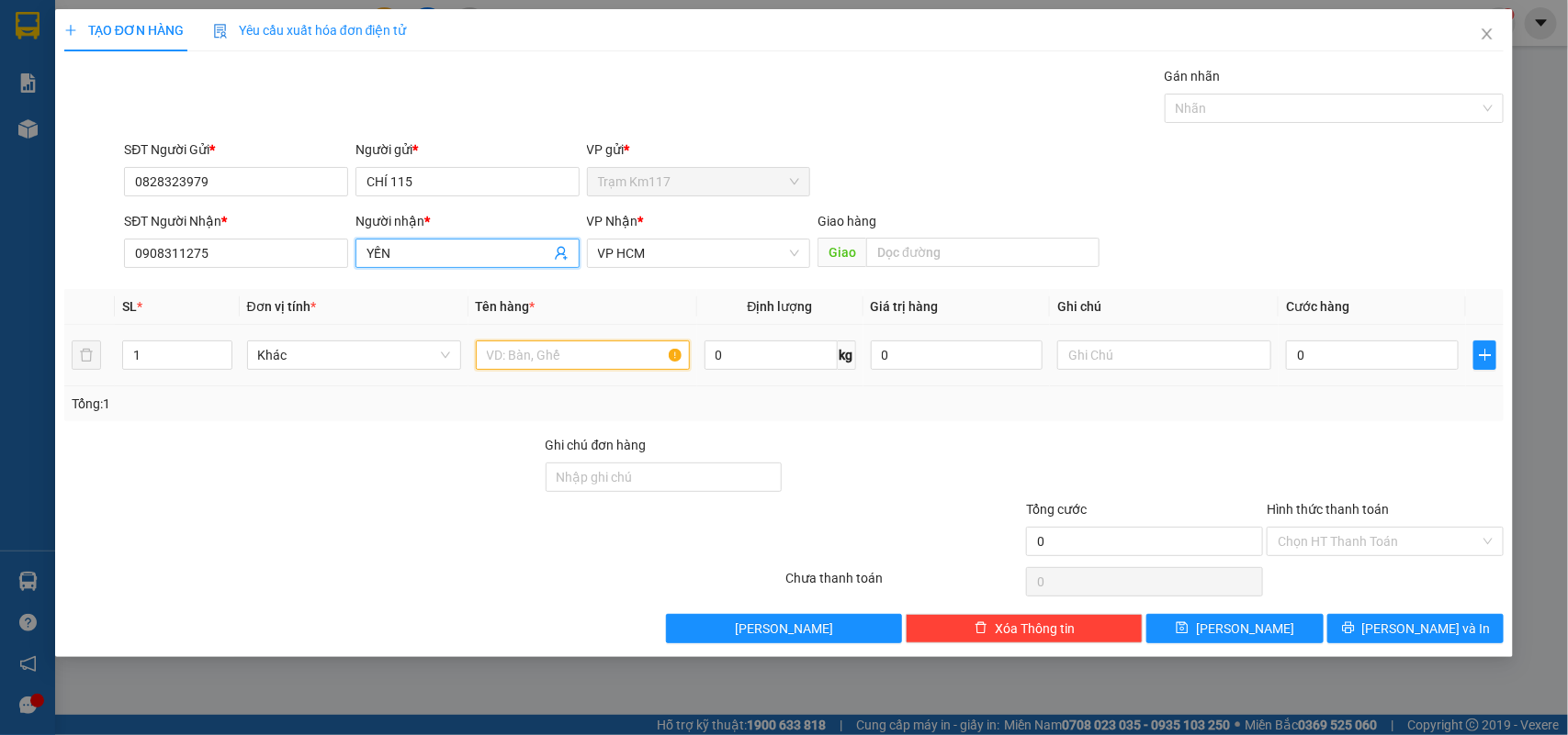
click at [581, 355] on input "text" at bounding box center [583, 355] width 214 height 30
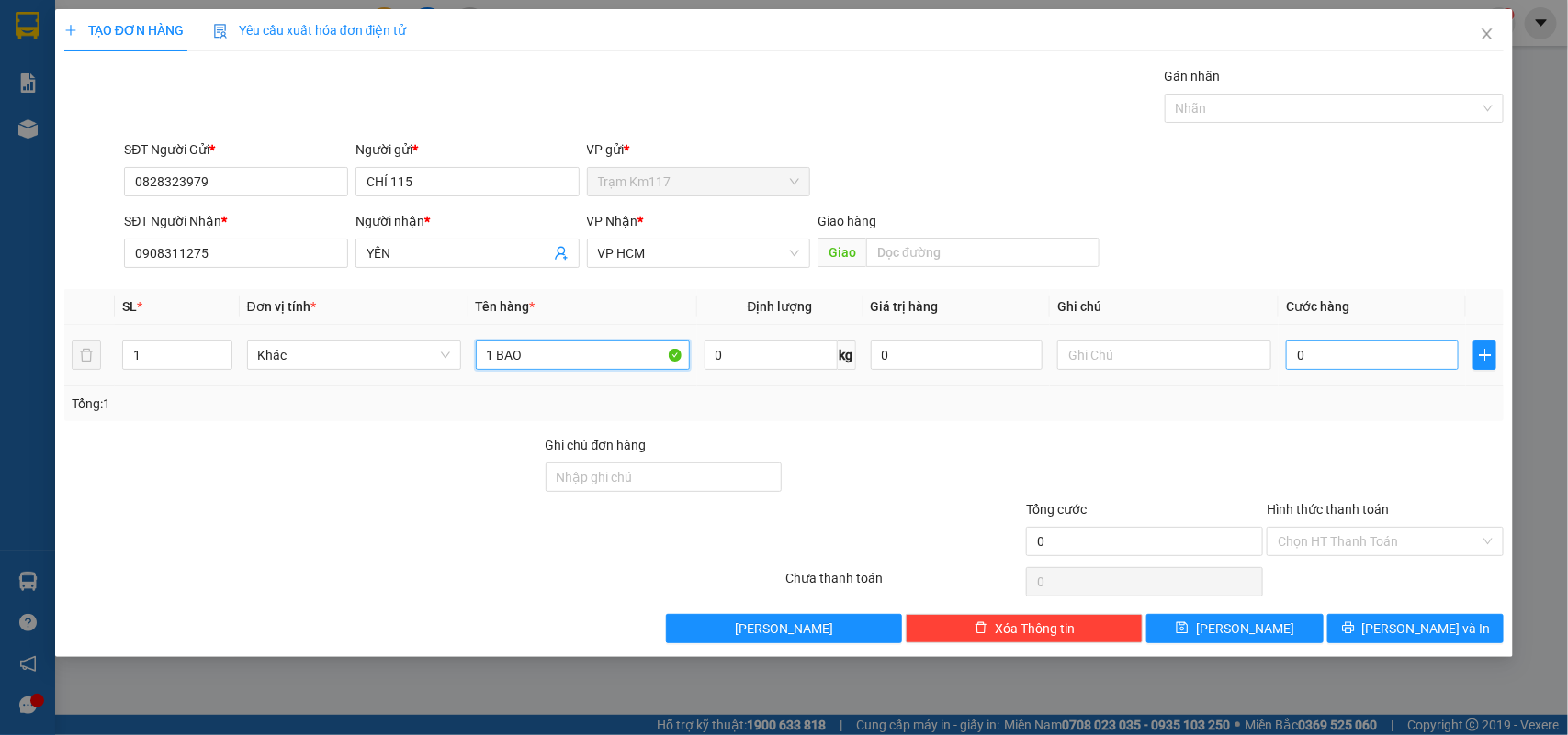
type input "1 BAO"
click at [1333, 354] on input "0" at bounding box center [1372, 355] width 172 height 30
type input "3"
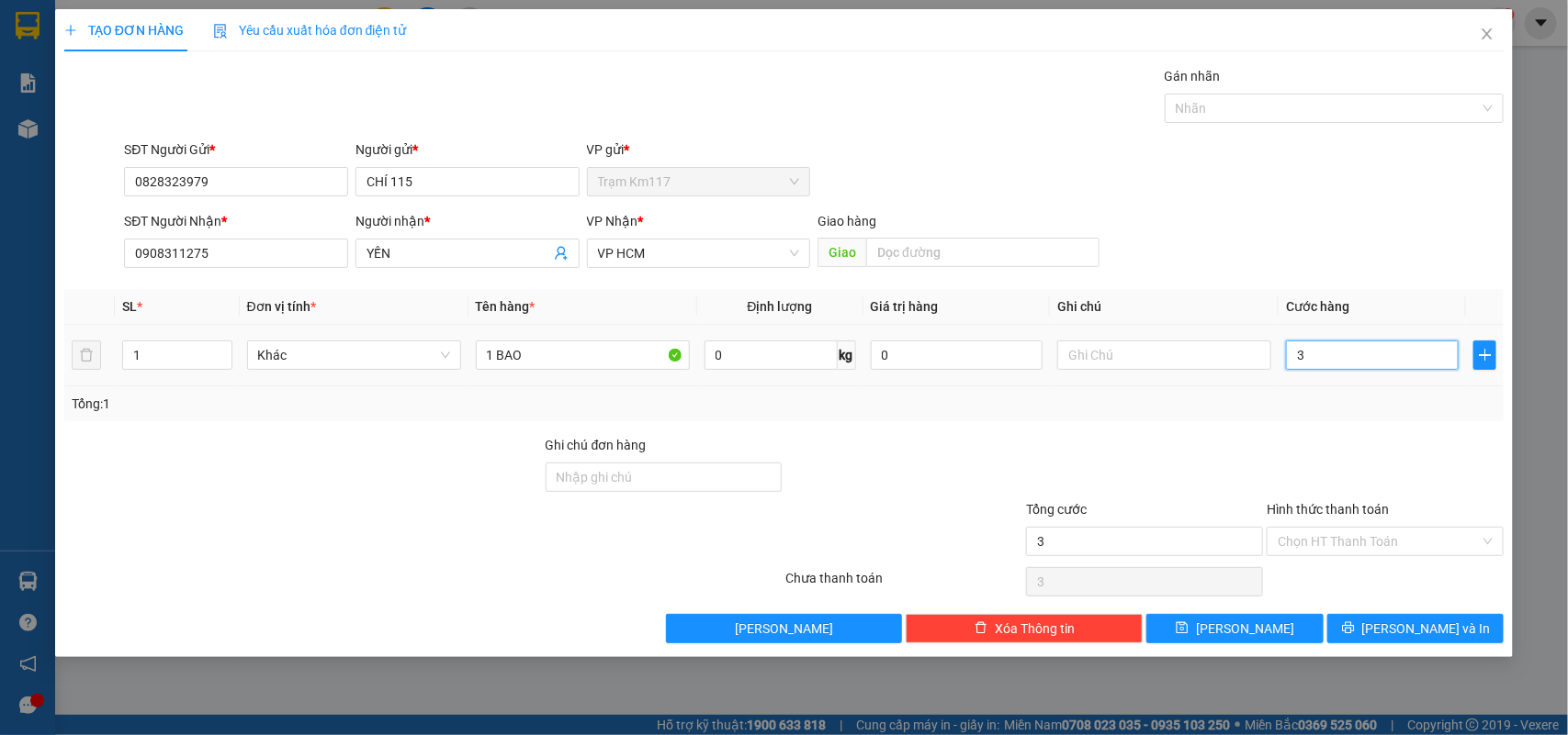
type input "30"
type input "300"
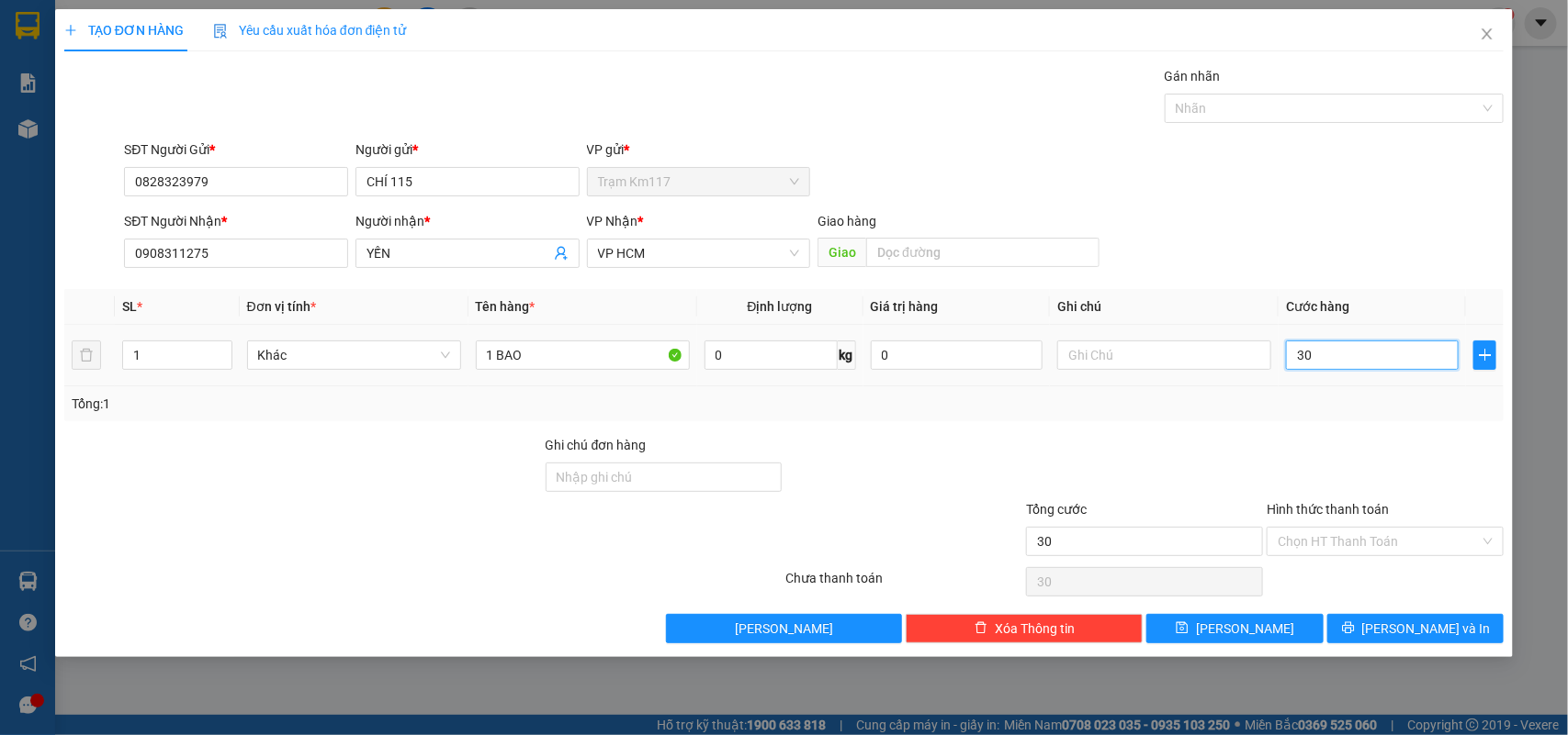
type input "300"
type input "3.000"
type input "30.000"
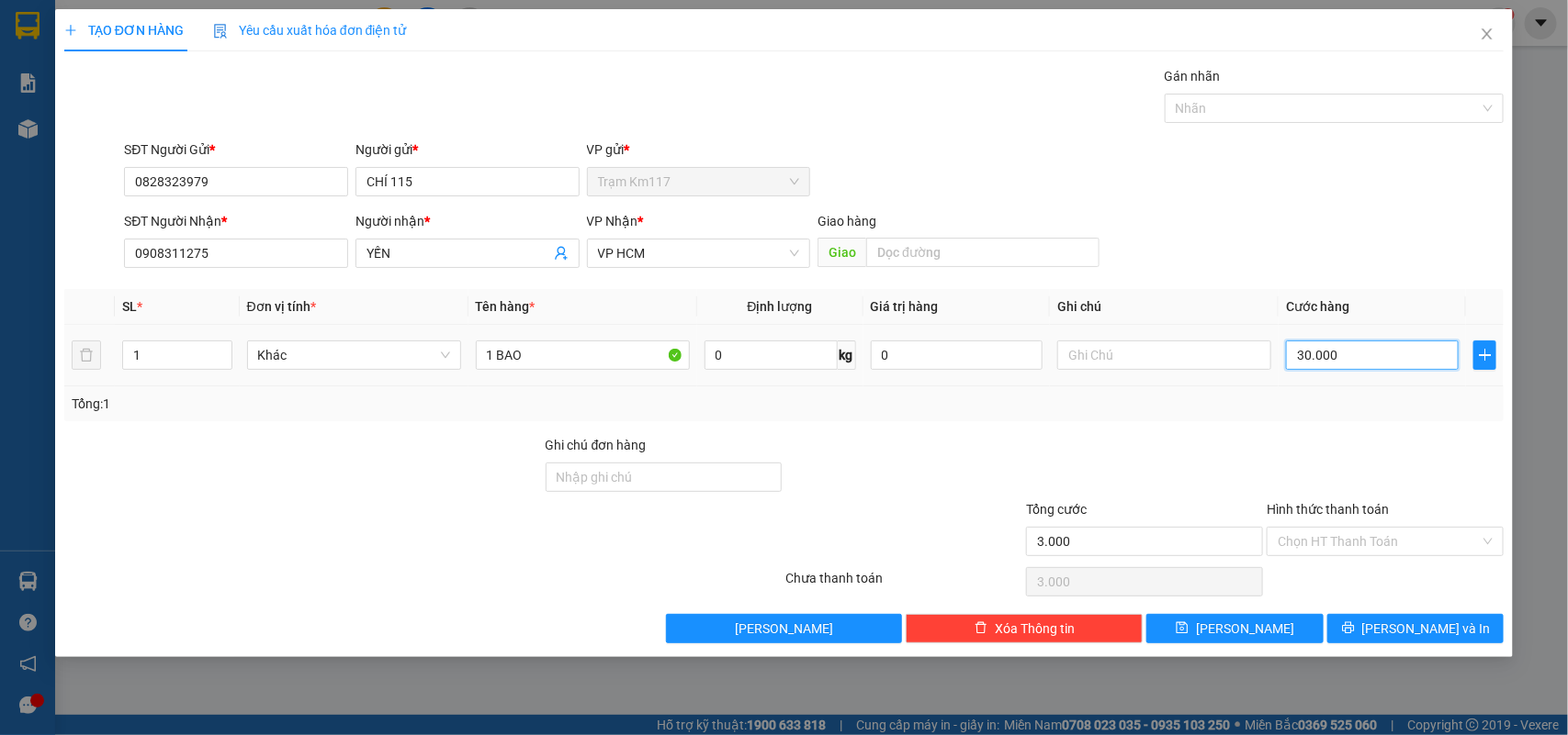
type input "30.000"
click at [1337, 533] on input "Hình thức thanh toán" at bounding box center [1378, 542] width 202 height 28
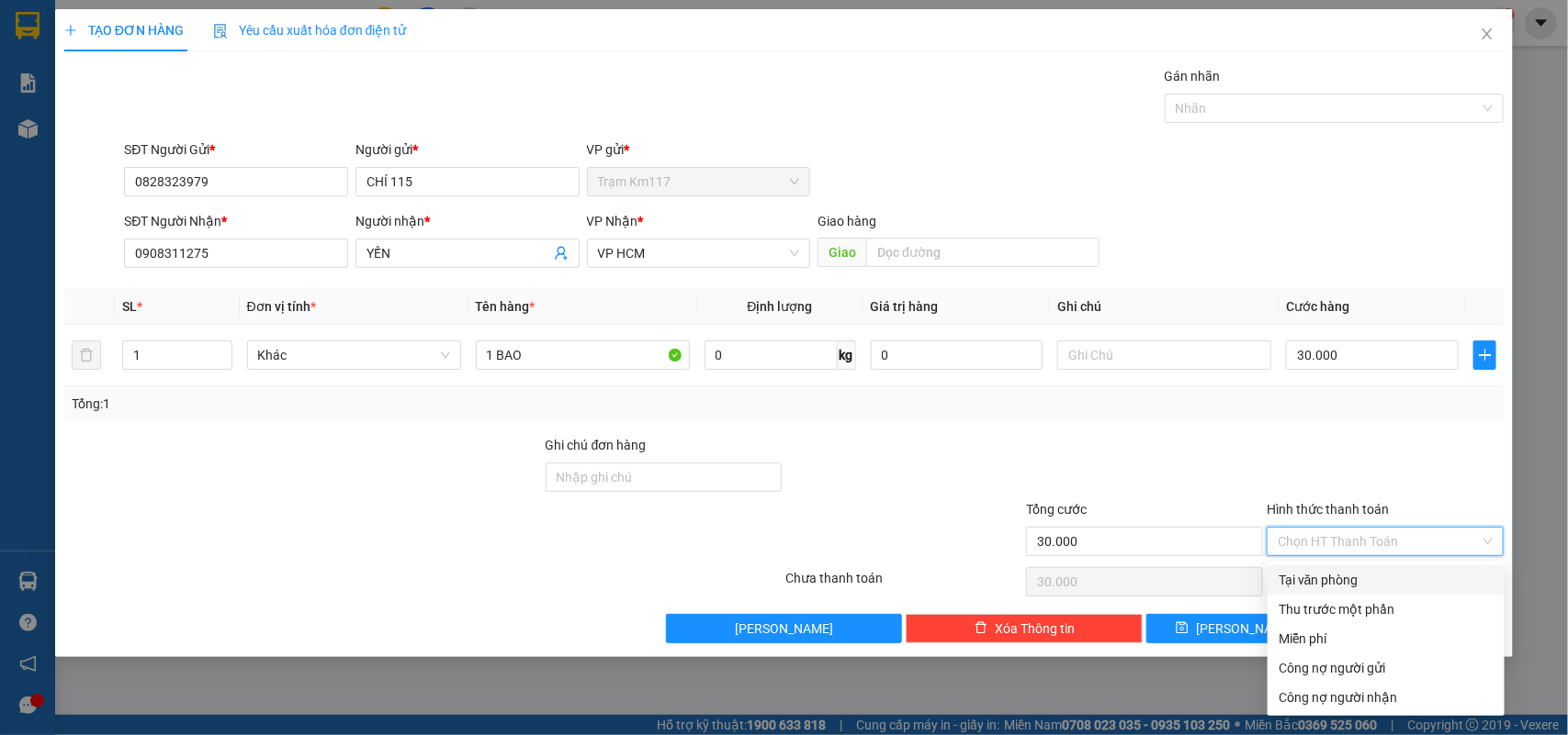
click at [1333, 579] on div "Tại văn phòng" at bounding box center [1386, 580] width 215 height 20
type input "0"
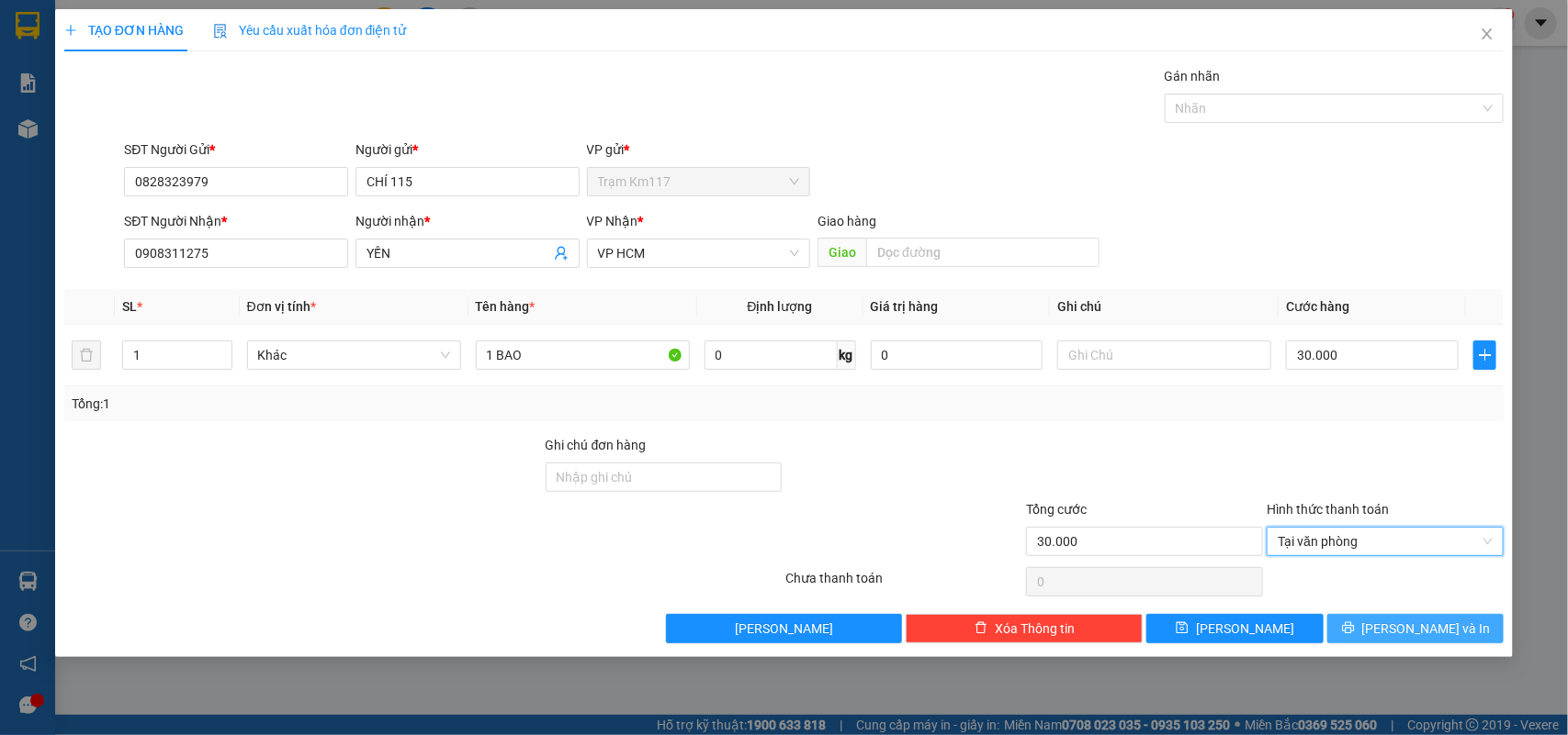
click at [1405, 634] on span "[PERSON_NAME] và In" at bounding box center [1425, 629] width 129 height 20
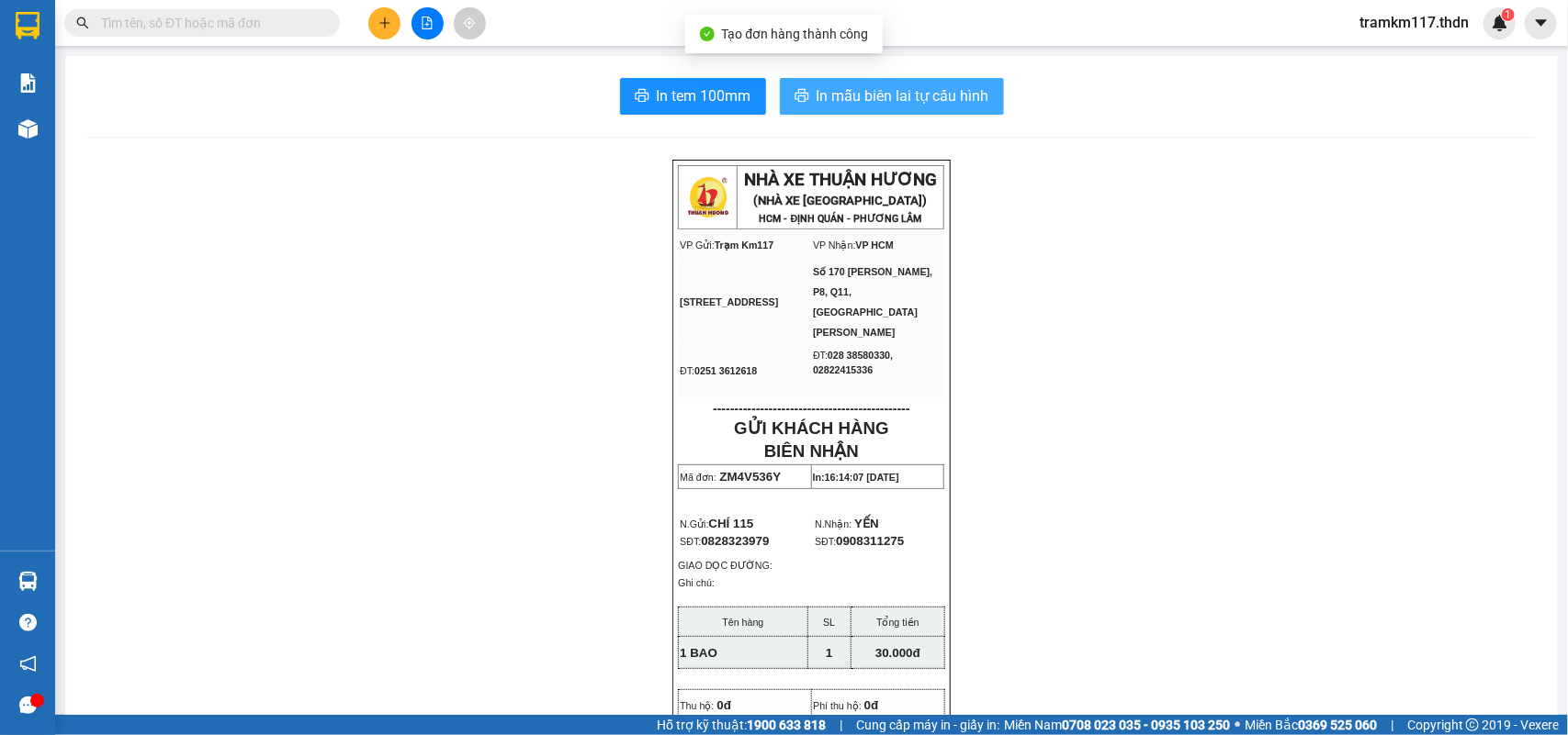
click at [860, 99] on span "In mẫu biên lai tự cấu hình" at bounding box center [902, 95] width 172 height 23
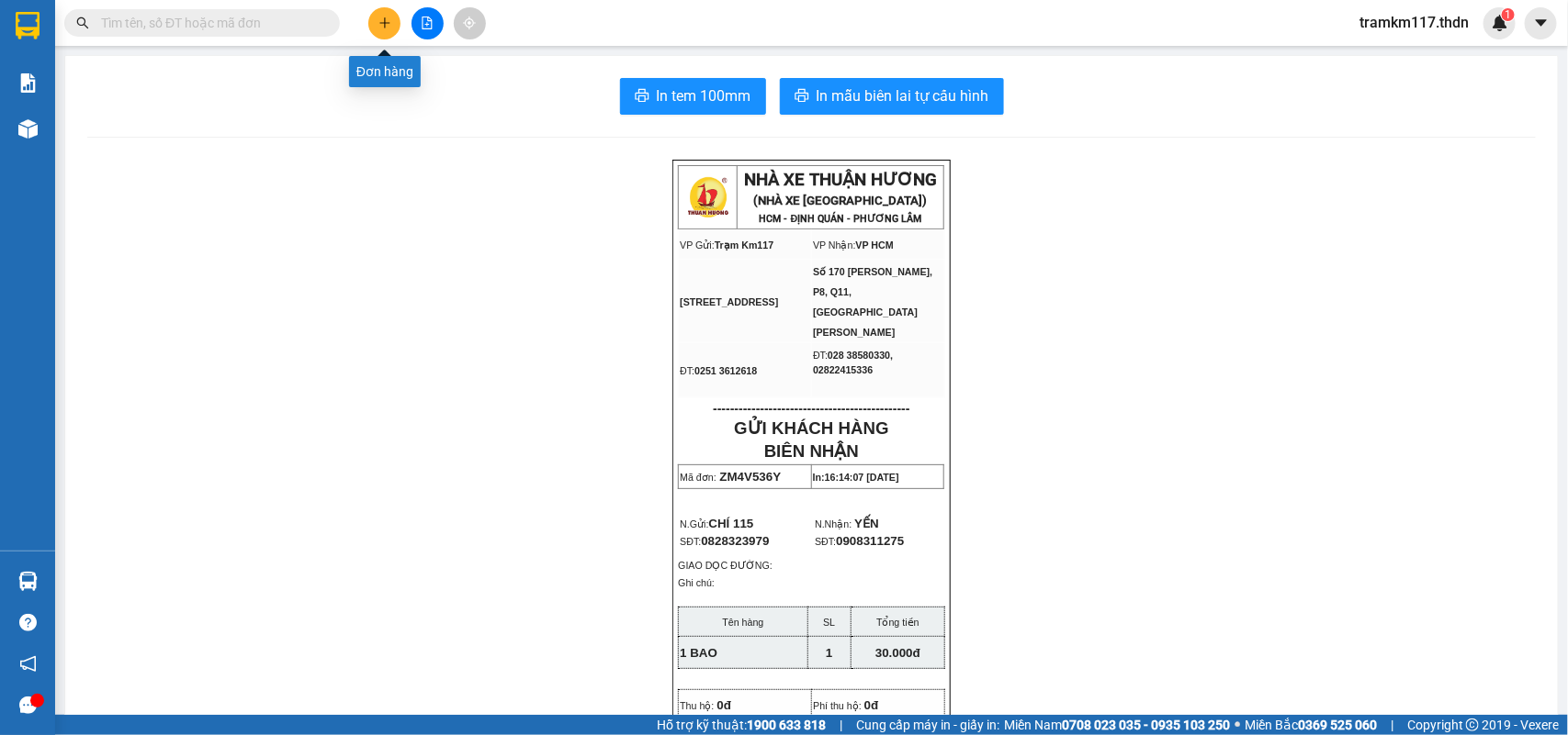
click at [381, 24] on icon "plus" at bounding box center [385, 23] width 13 height 13
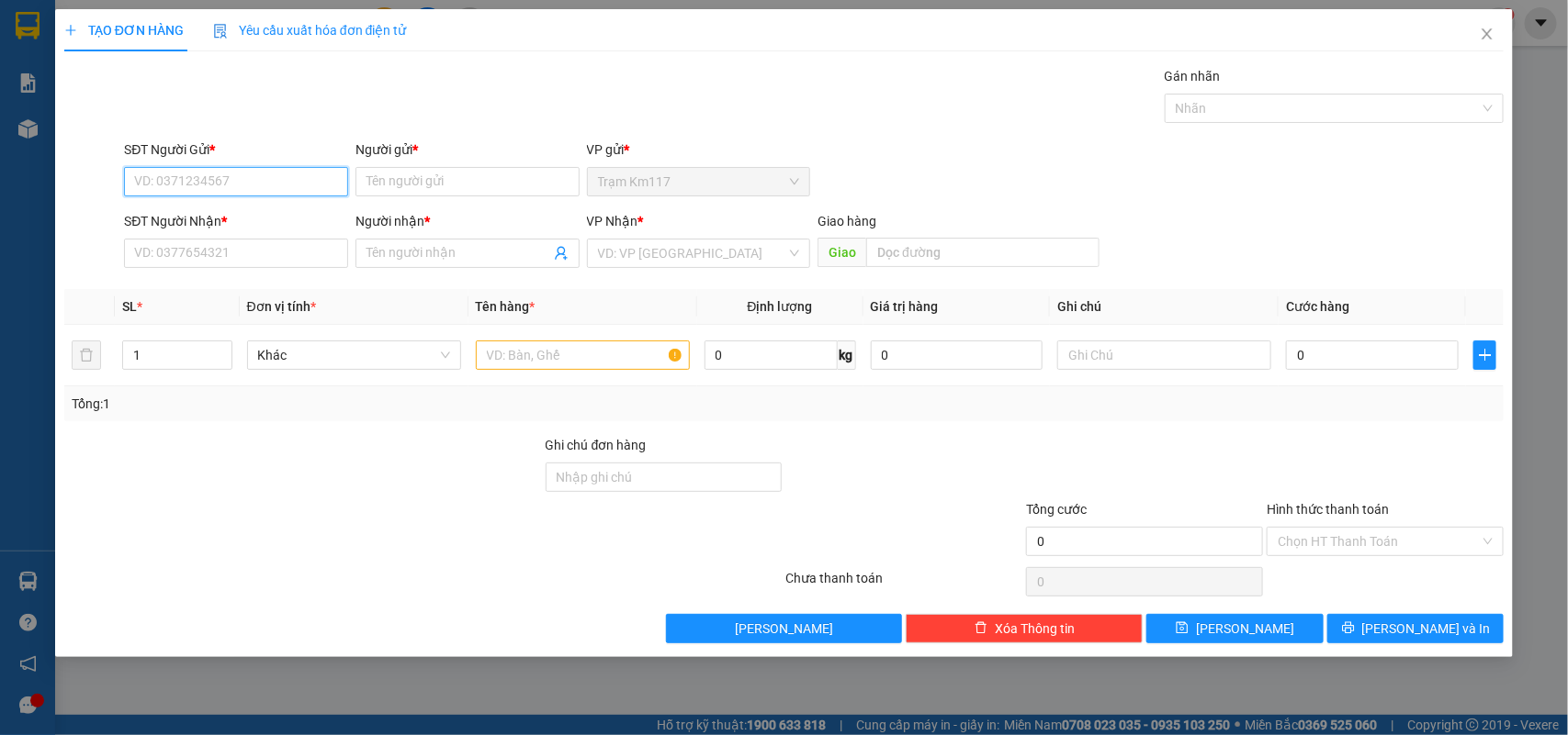
click at [226, 186] on input "SĐT Người Gửi *" at bounding box center [236, 181] width 224 height 30
type input "0784438999"
click at [438, 185] on input "Người gửi *" at bounding box center [468, 181] width 224 height 30
type input "BA SÁNG"
click at [262, 253] on input "SĐT Người Nhận *" at bounding box center [236, 254] width 224 height 30
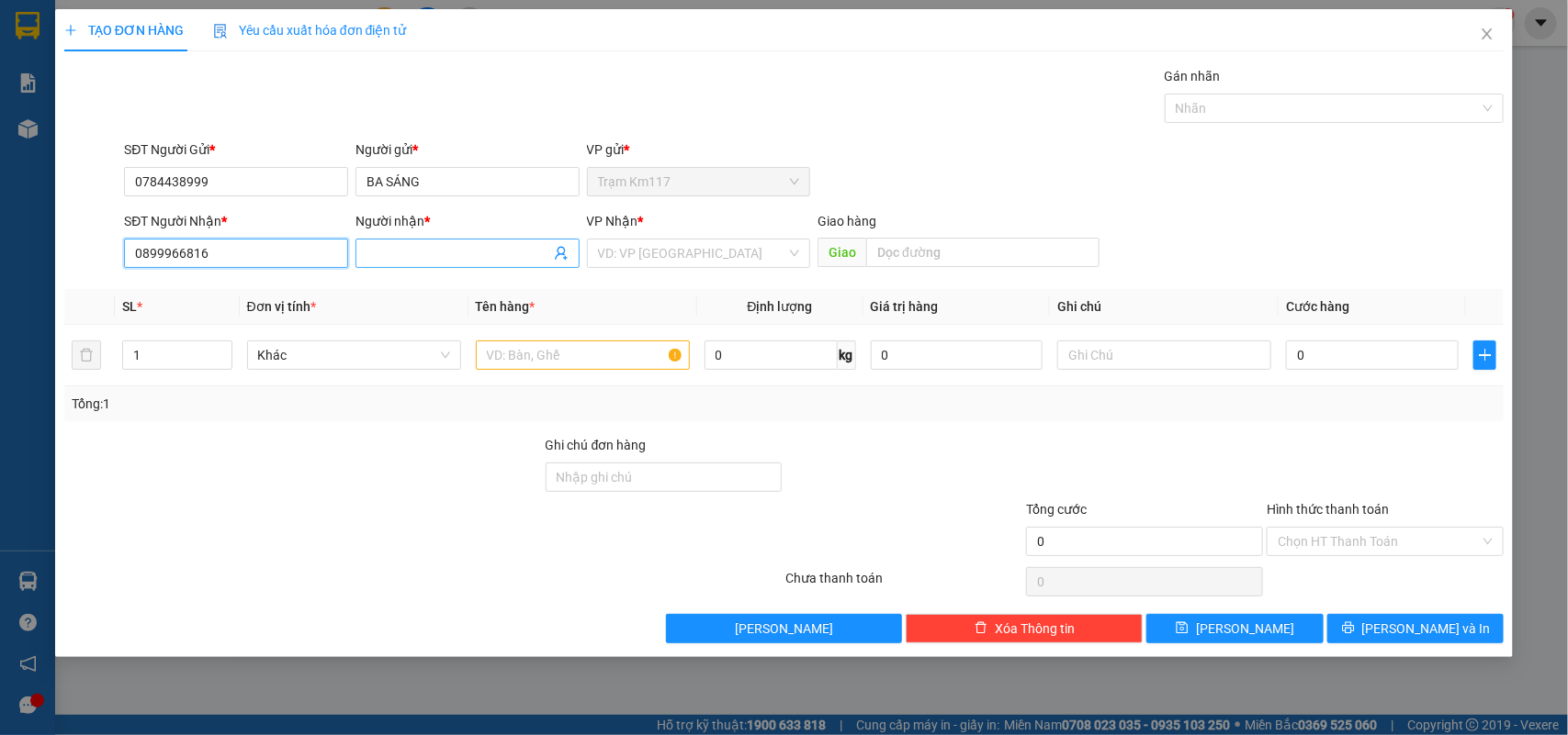
type input "0899966816"
click at [411, 254] on input "Người nhận *" at bounding box center [458, 254] width 183 height 20
type input "VÒNG HUÊ PHÚ"
click at [531, 358] on input "text" at bounding box center [583, 355] width 214 height 30
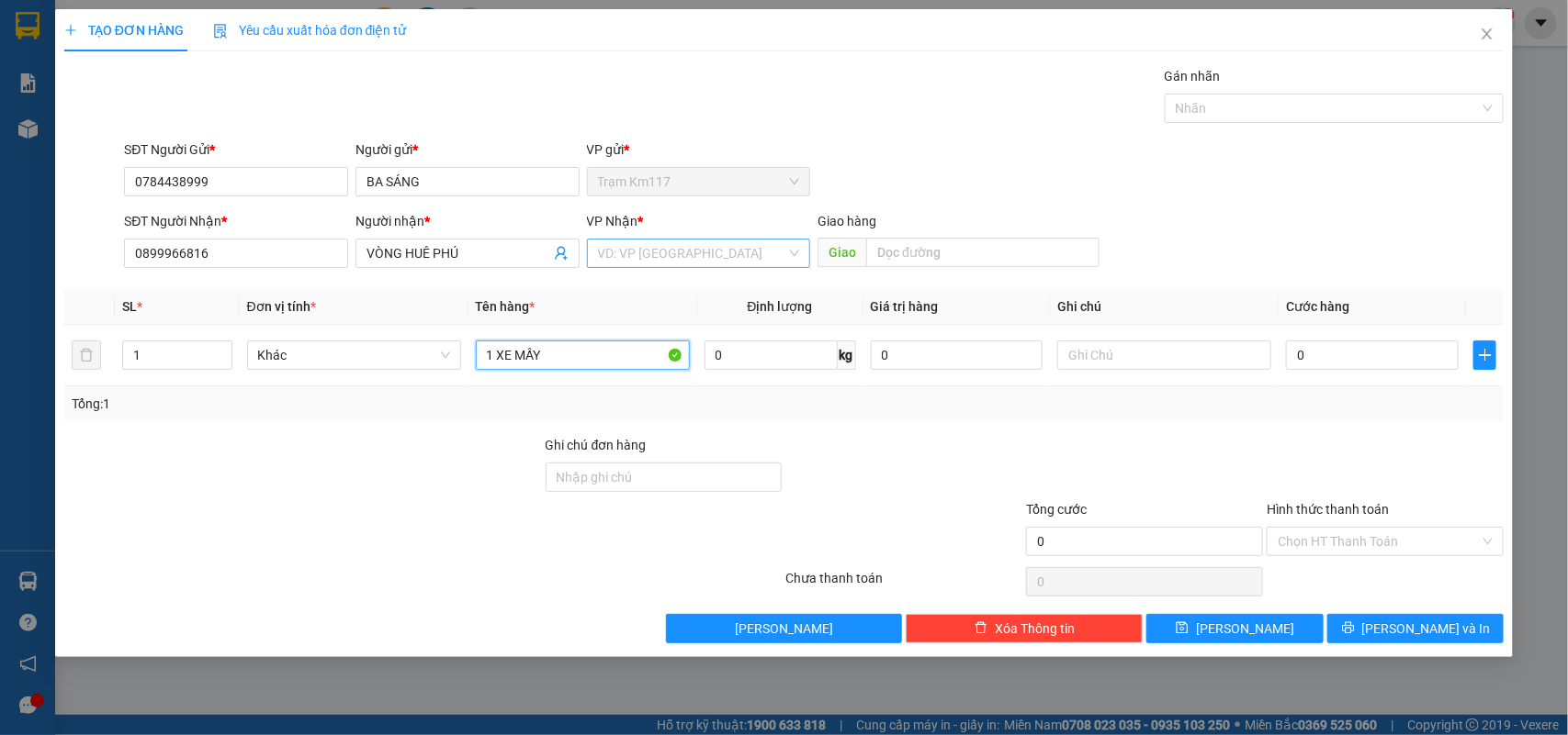
type input "1 XE MẤY"
click at [676, 254] on input "search" at bounding box center [692, 254] width 189 height 28
click at [622, 286] on div "VP HCM" at bounding box center [698, 291] width 202 height 20
click at [1342, 355] on input "0" at bounding box center [1372, 355] width 172 height 30
type input "2"
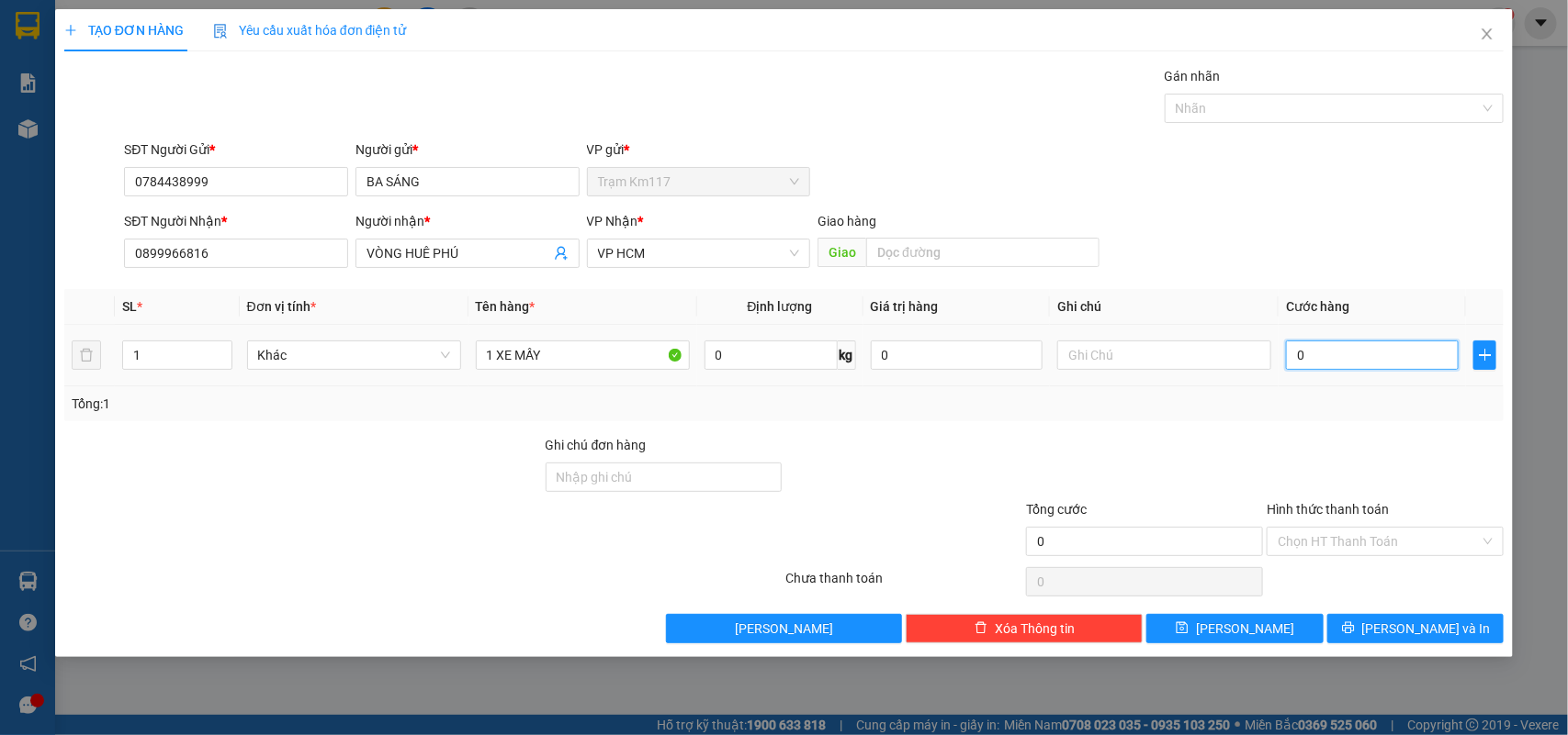
type input "2"
type input "25"
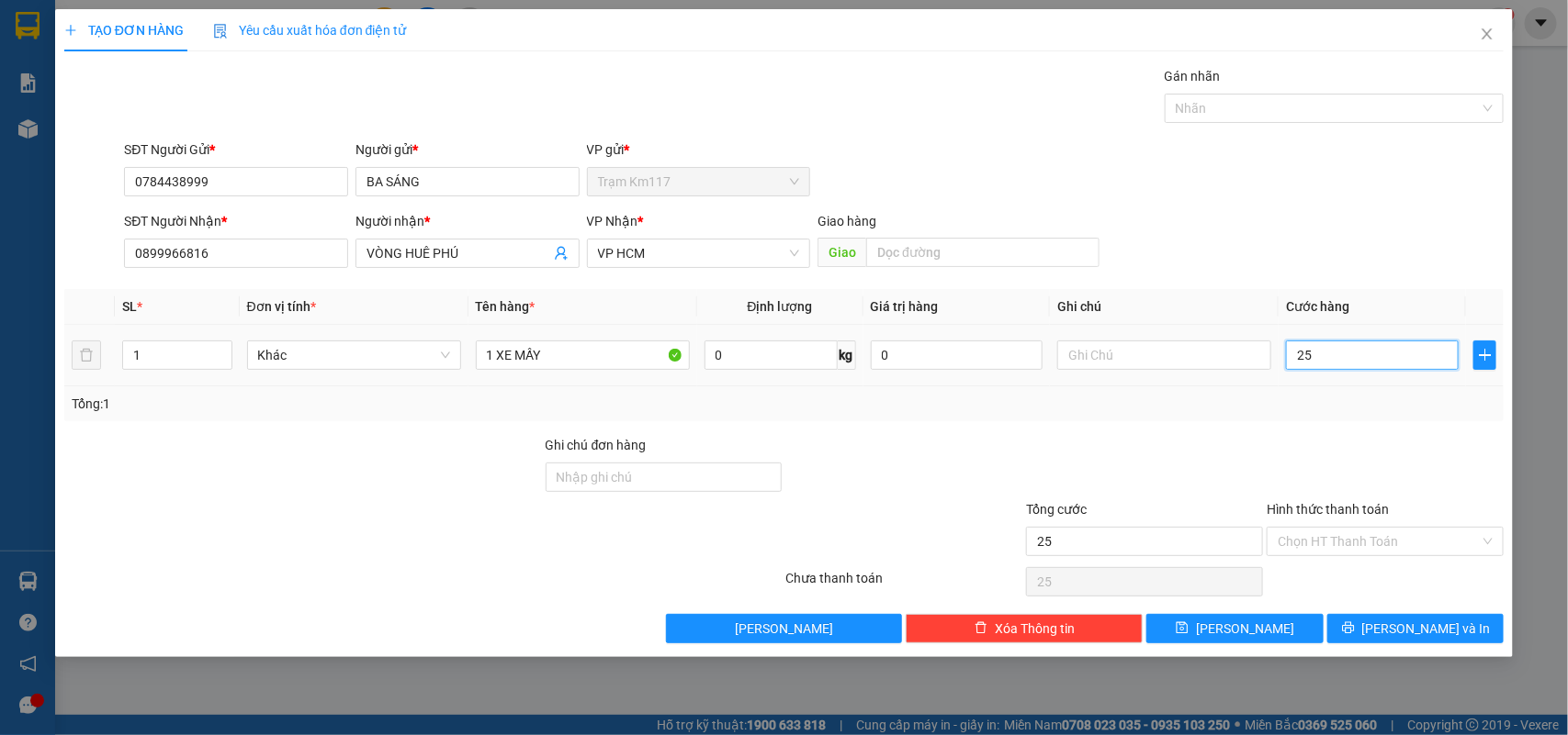
type input "250"
type input "2.500"
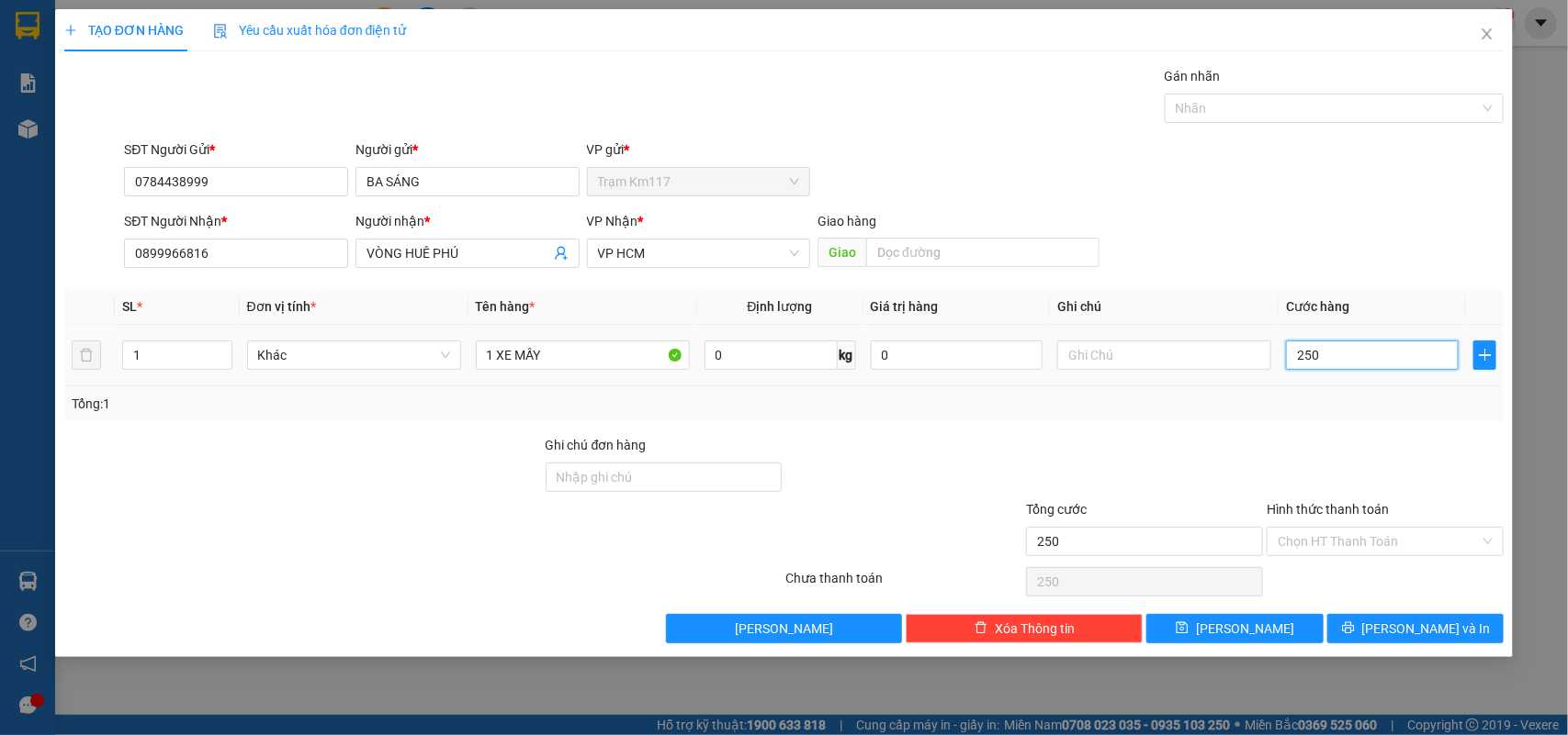
type input "2.500"
type input "25.000"
type input "250.000"
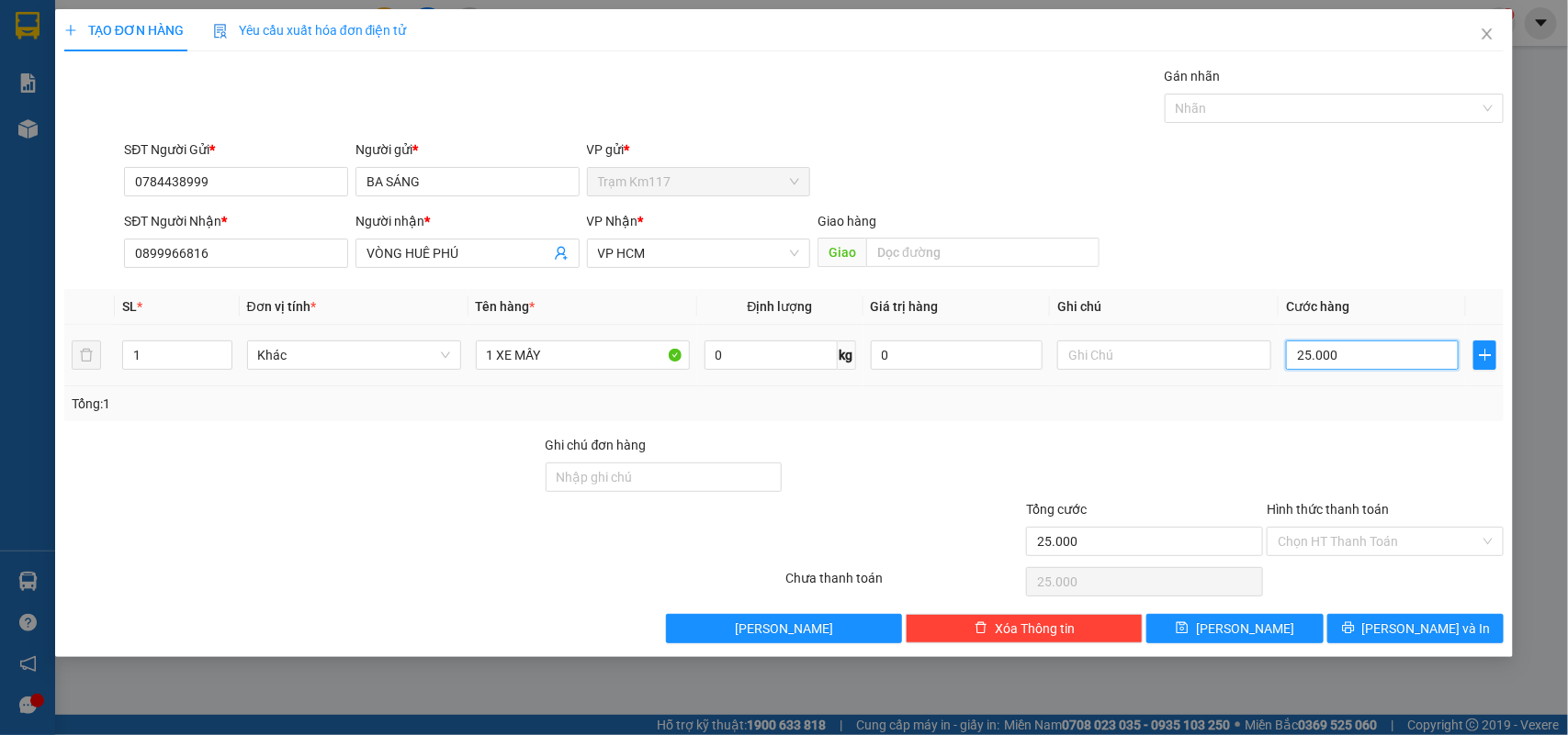
type input "250.000"
click at [1348, 534] on input "Hình thức thanh toán" at bounding box center [1378, 542] width 202 height 28
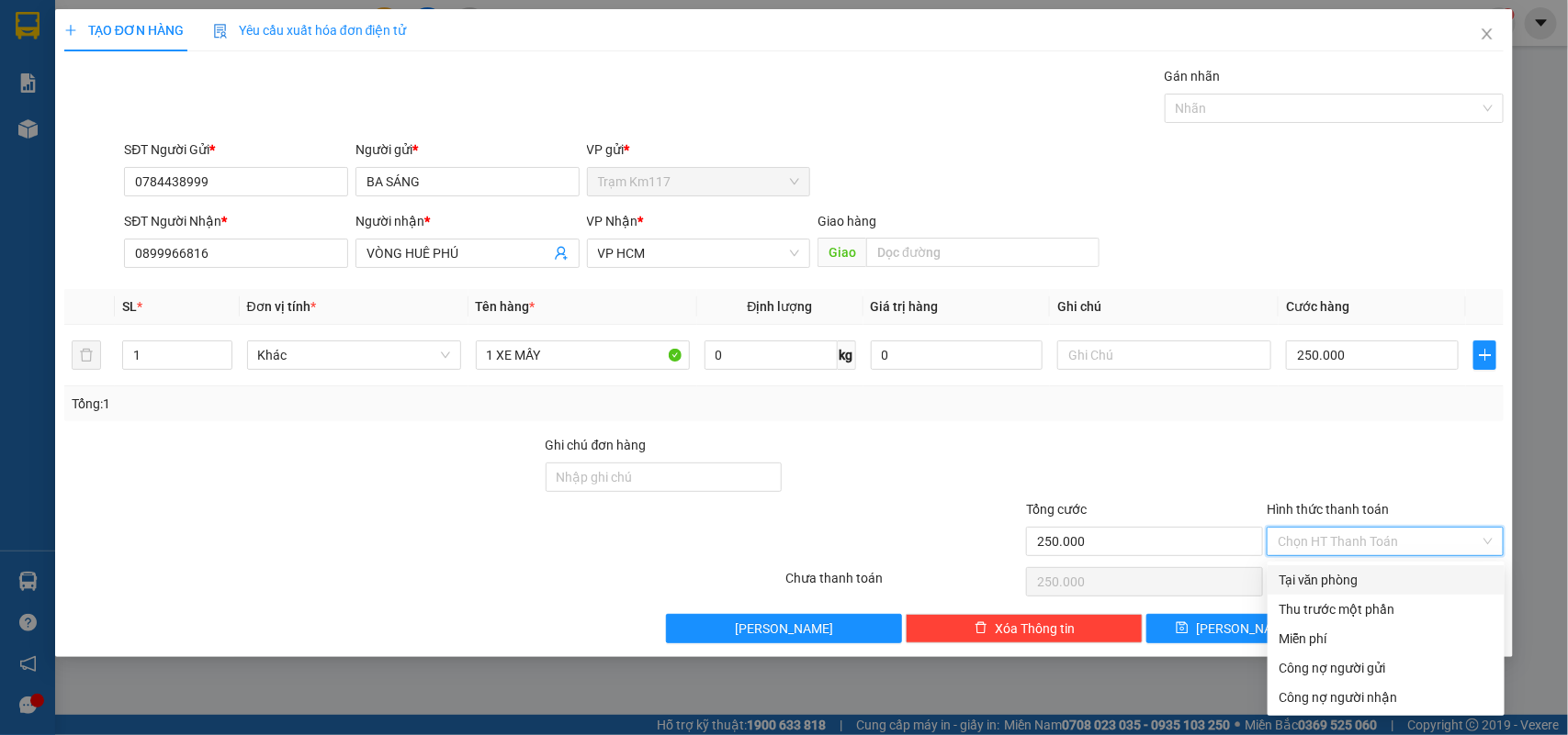
click at [1333, 572] on div "Tại văn phòng" at bounding box center [1386, 580] width 215 height 20
type input "0"
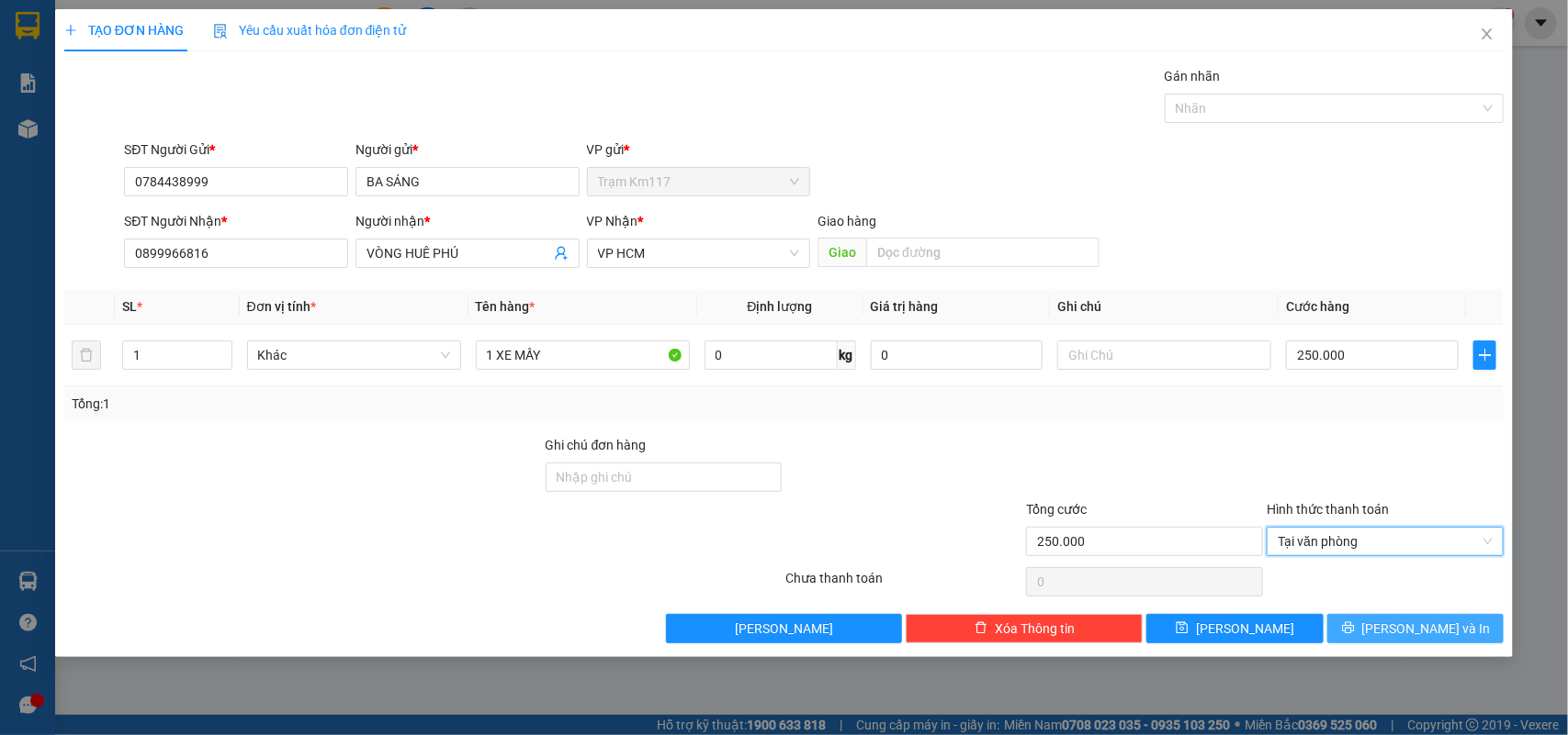
click at [1363, 624] on button "[PERSON_NAME] và In" at bounding box center [1415, 629] width 176 height 30
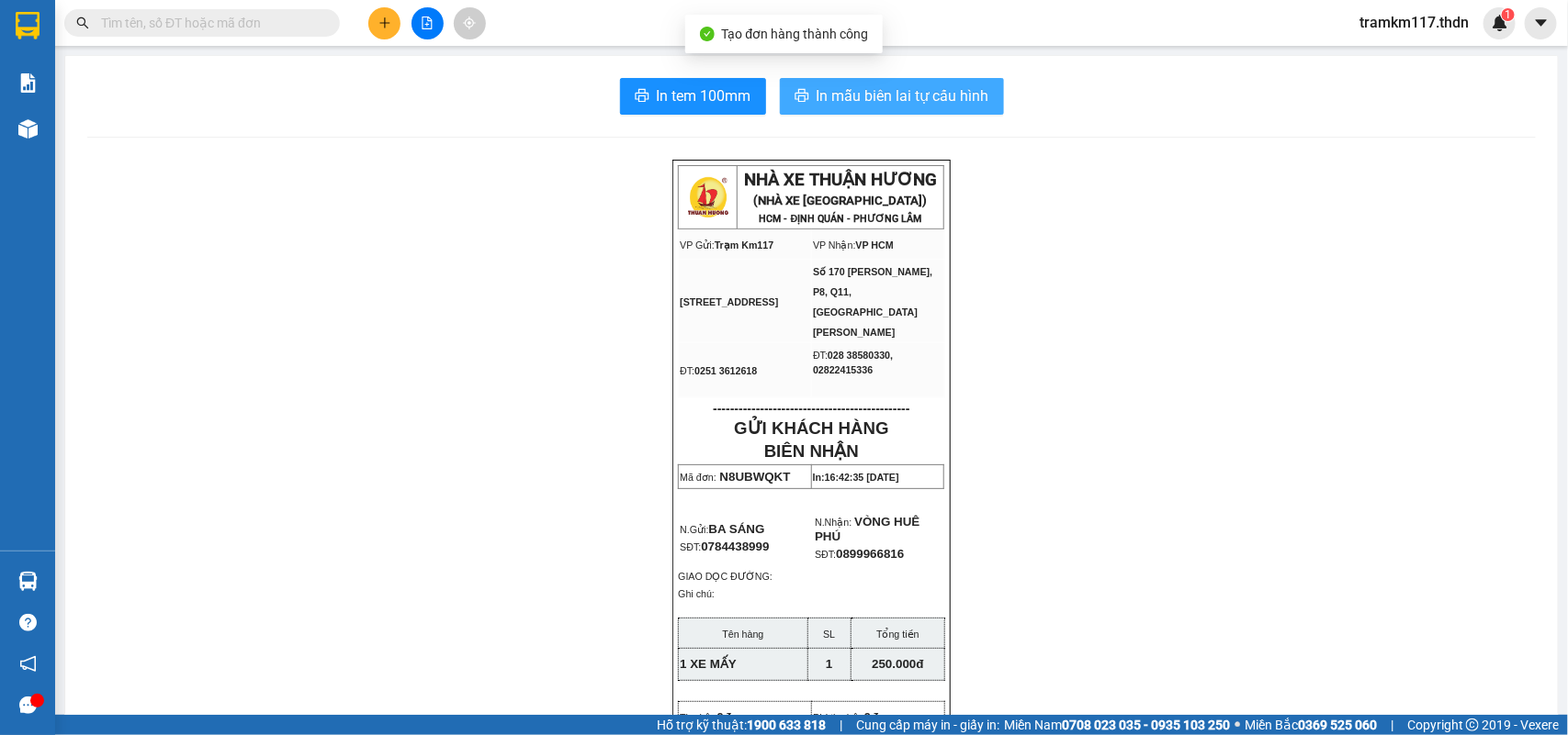
click at [854, 97] on span "In mẫu biên lai tự cấu hình" at bounding box center [902, 95] width 172 height 23
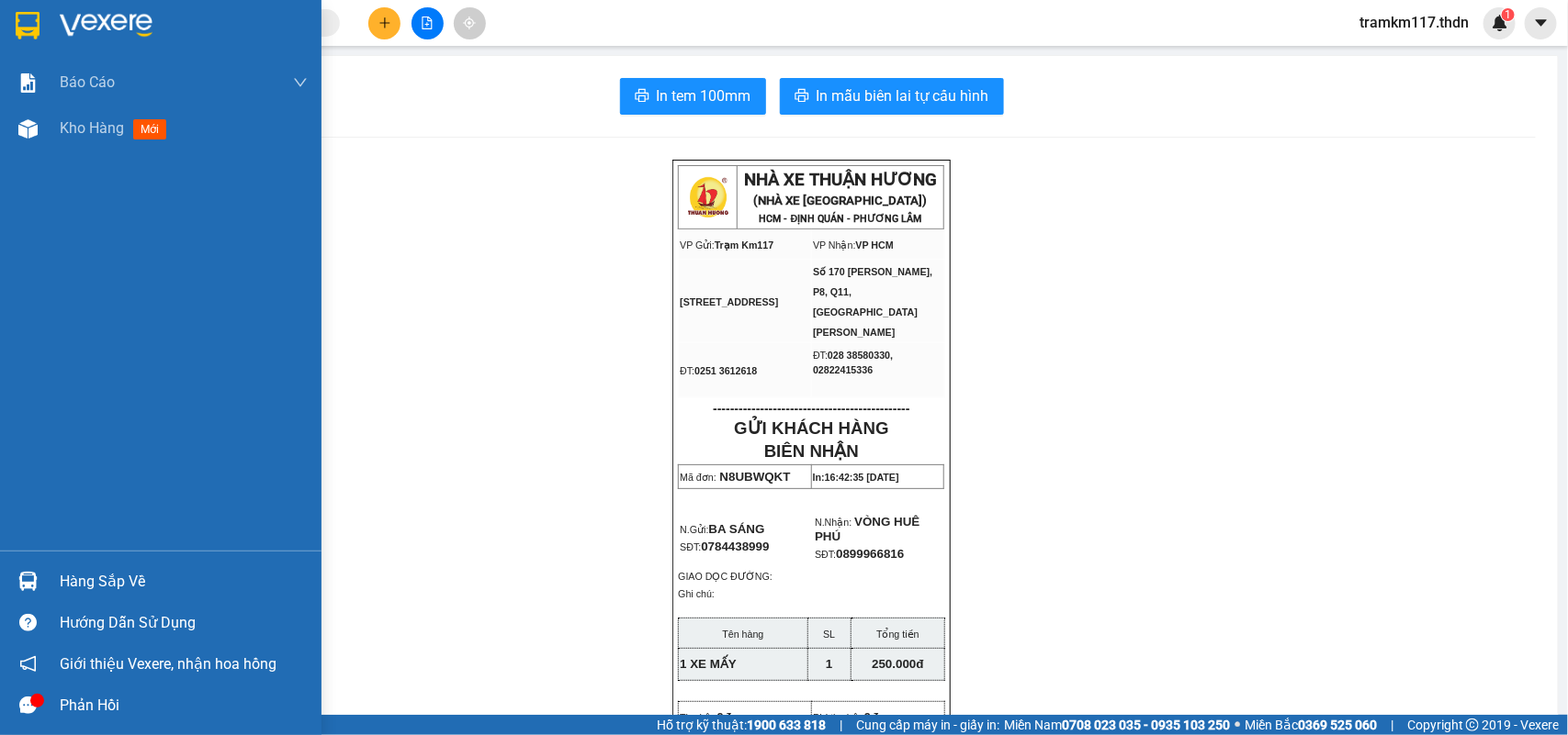
click at [25, 16] on img at bounding box center [28, 26] width 24 height 28
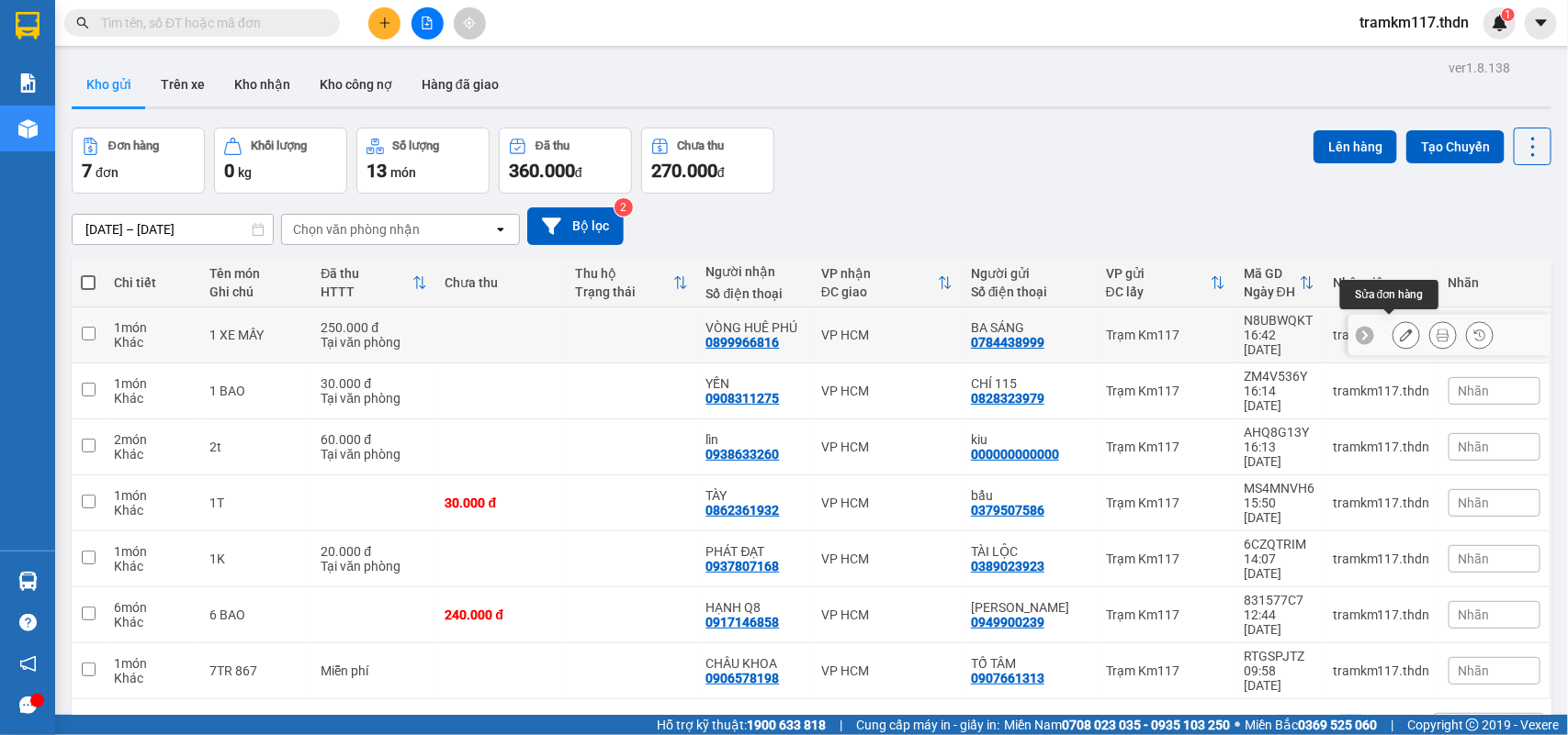
click at [1399, 329] on icon at bounding box center [1406, 335] width 13 height 13
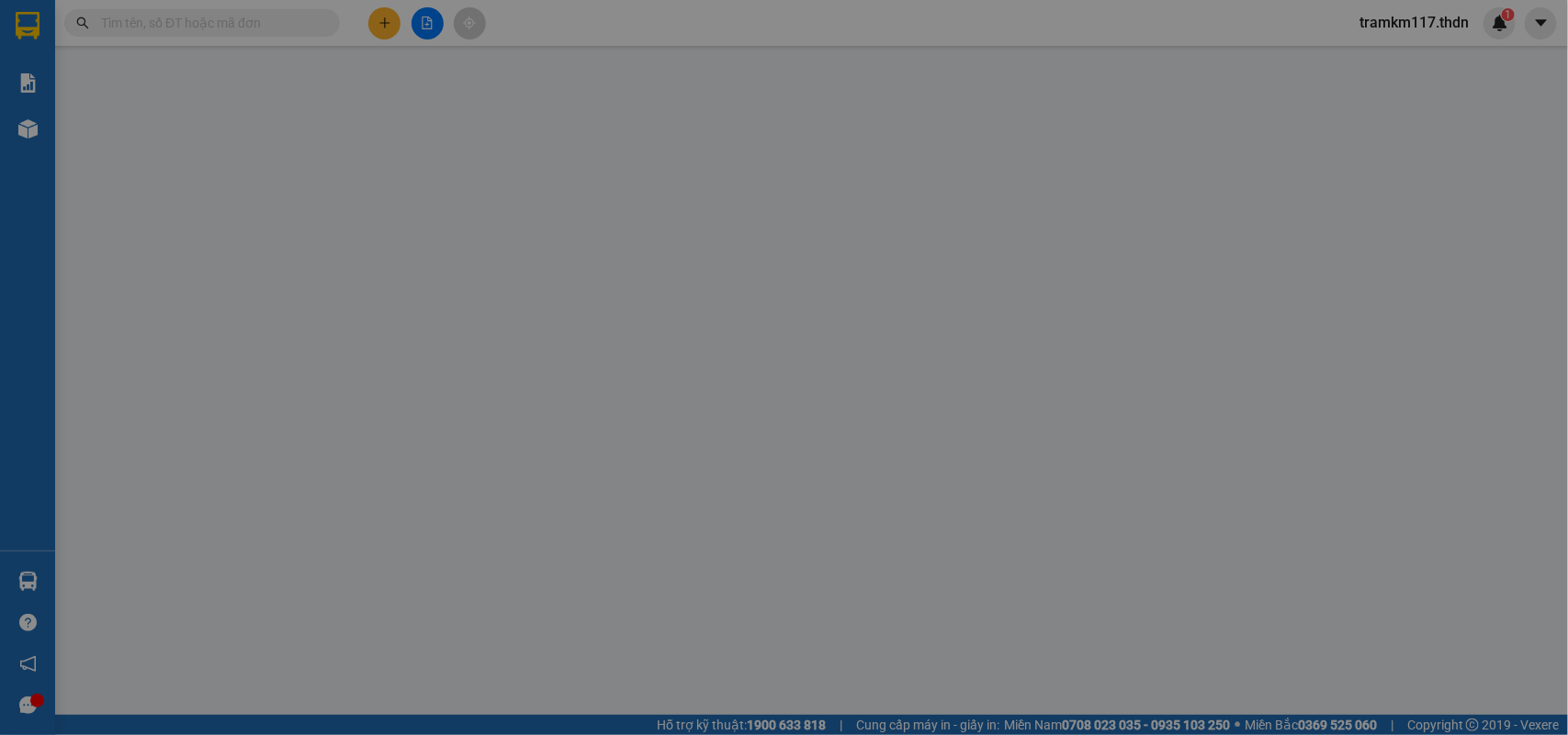
type input "0784438999"
type input "BA SÁNG"
type input "0899966816"
type input "VÒNG HUÊ PHÚ"
type input "250.000"
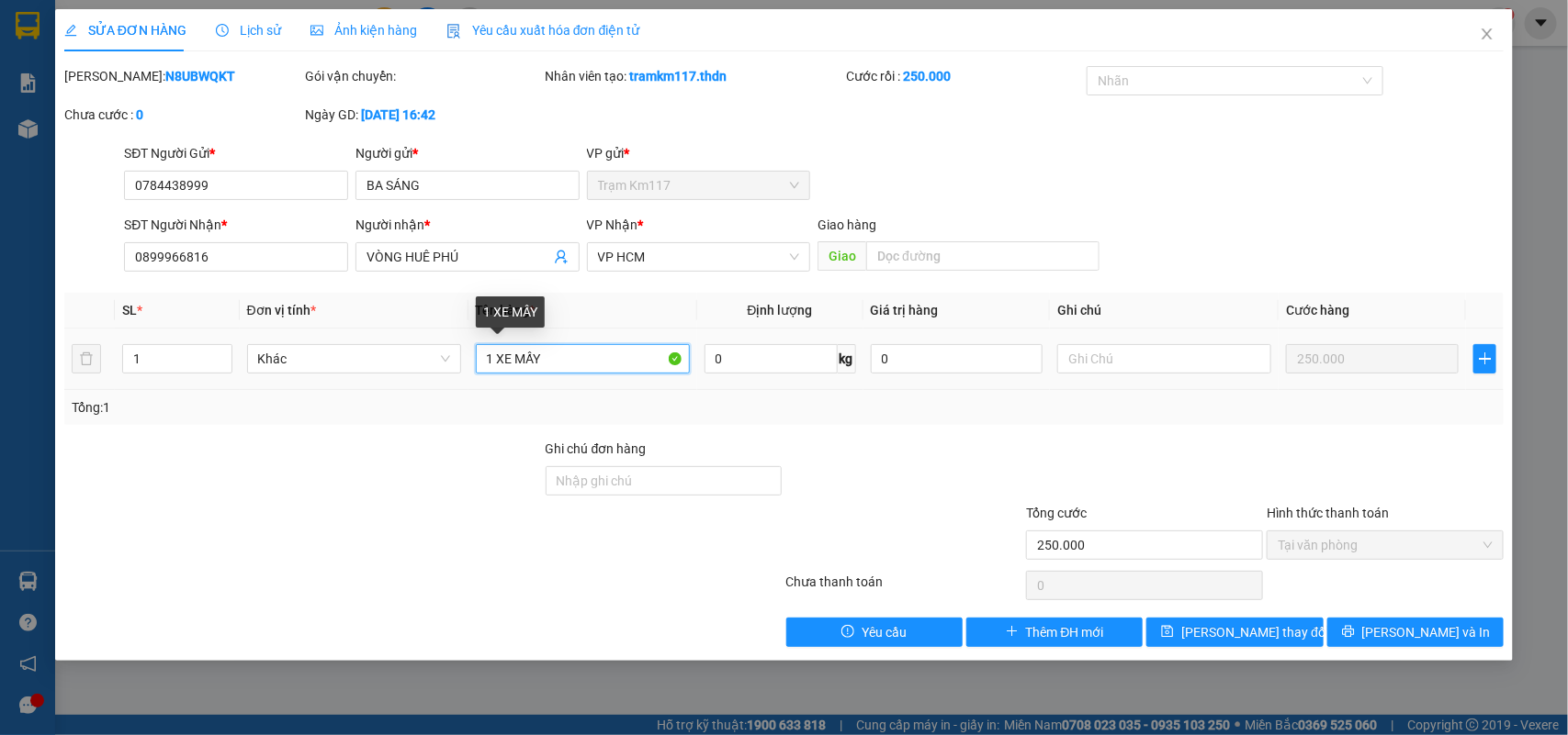
click at [586, 359] on input "1 XE MẤY" at bounding box center [583, 359] width 214 height 30
type input "1 XE MẤY+ 1 GIẤY TỜ"
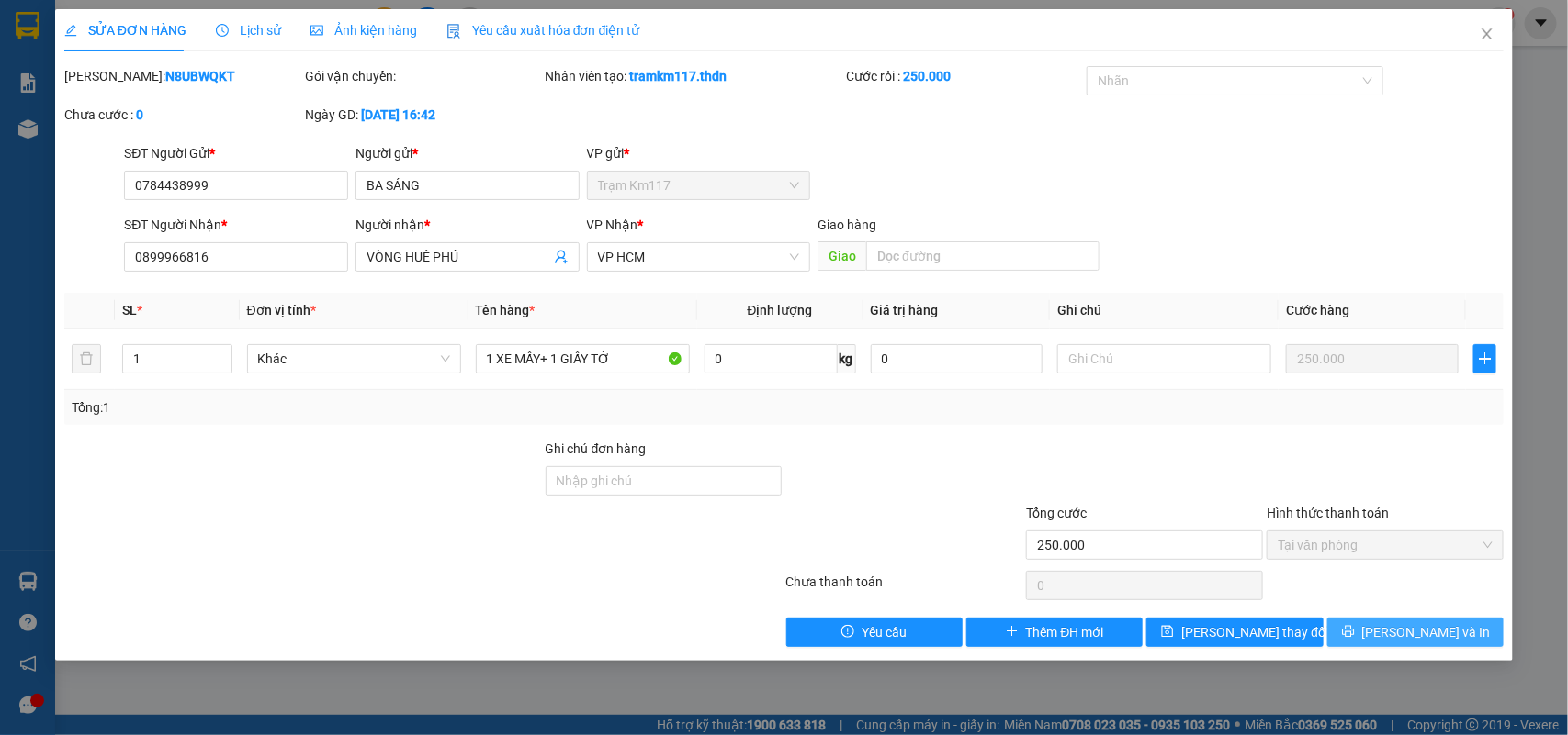
click at [1354, 635] on icon "printer" at bounding box center [1348, 631] width 13 height 13
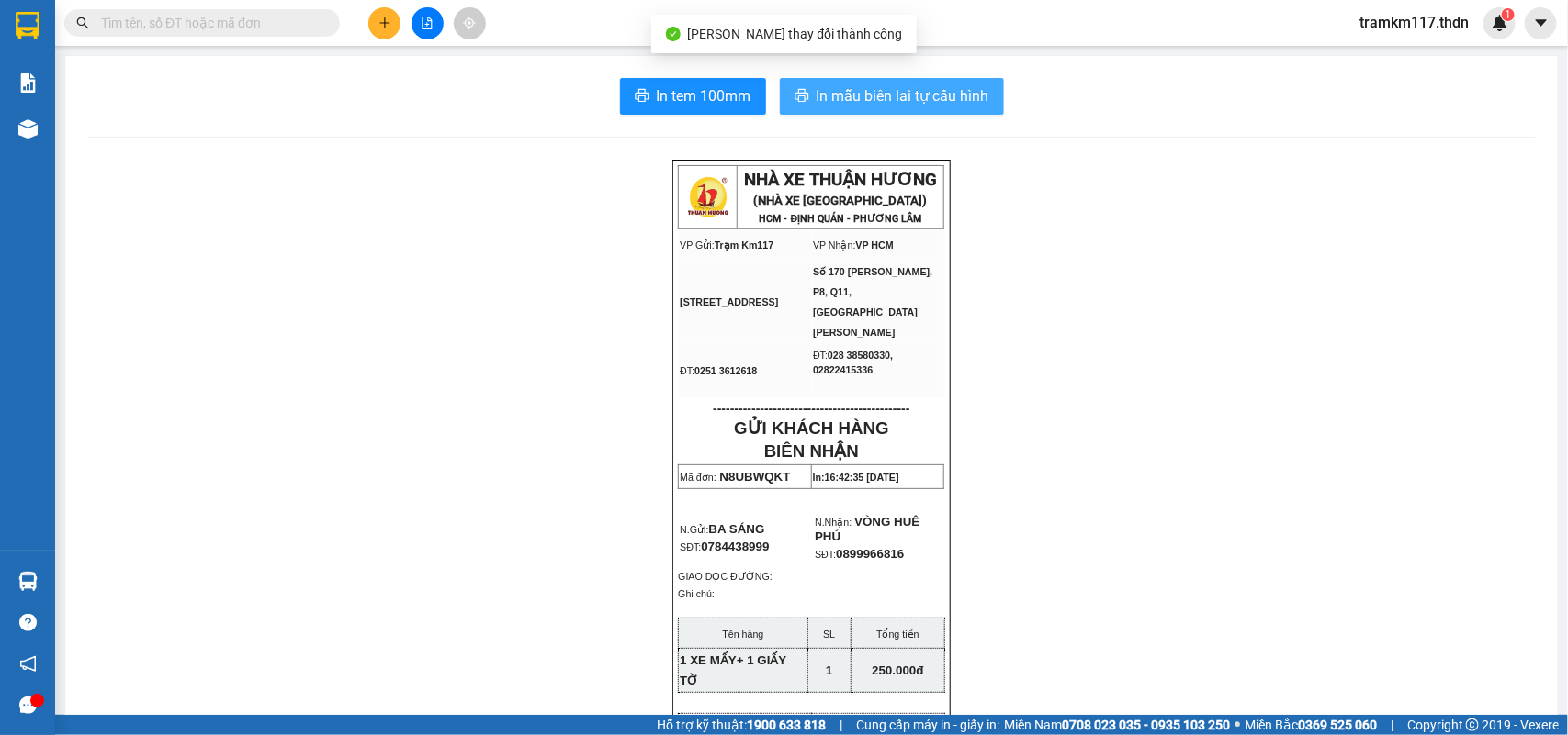
click at [847, 93] on span "In mẫu biên lai tự cấu hình" at bounding box center [902, 95] width 172 height 23
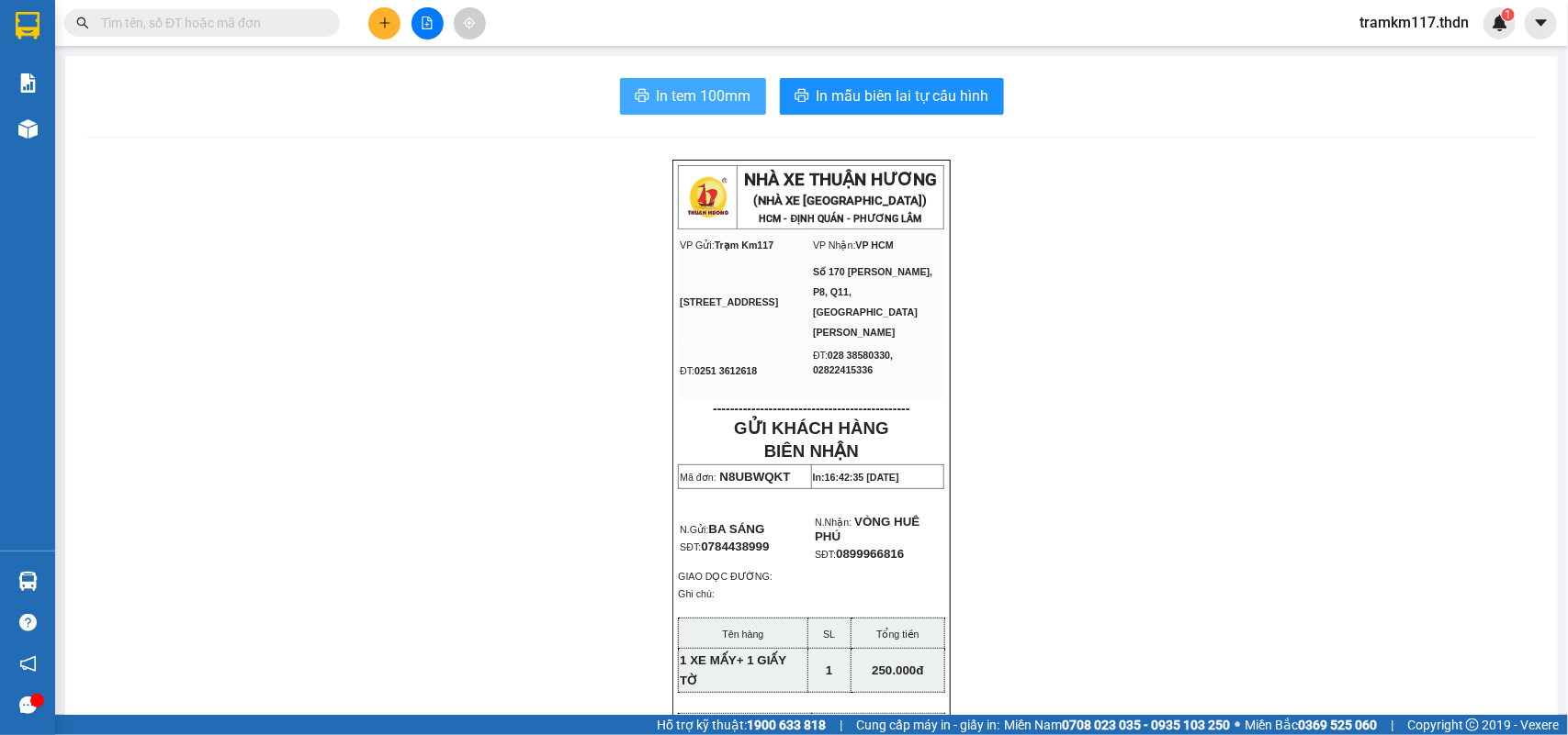
click at [677, 96] on span "In tem 100mm" at bounding box center [704, 95] width 94 height 23
click at [375, 30] on button at bounding box center [384, 23] width 32 height 32
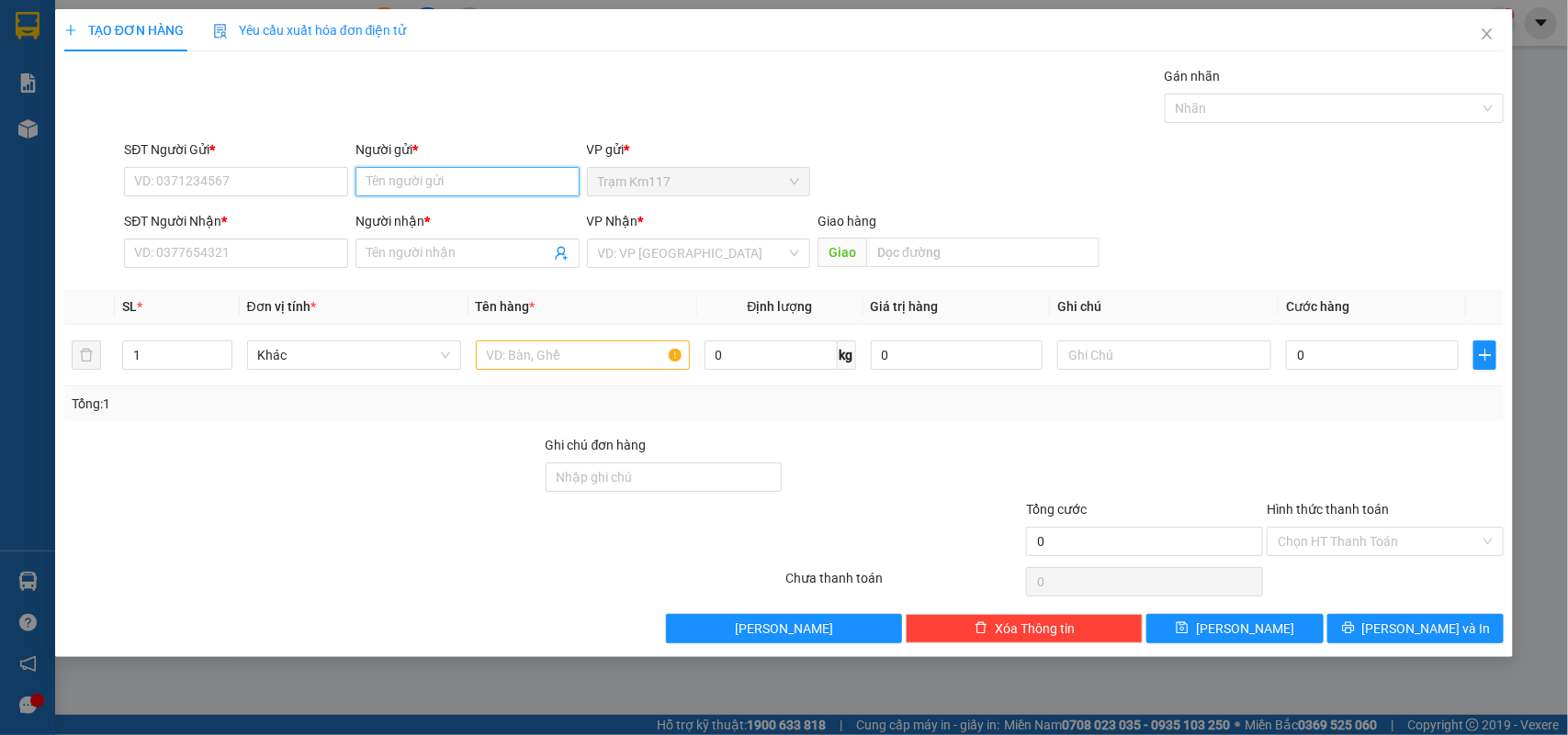
click at [413, 185] on input "Người gửi *" at bounding box center [468, 181] width 224 height 30
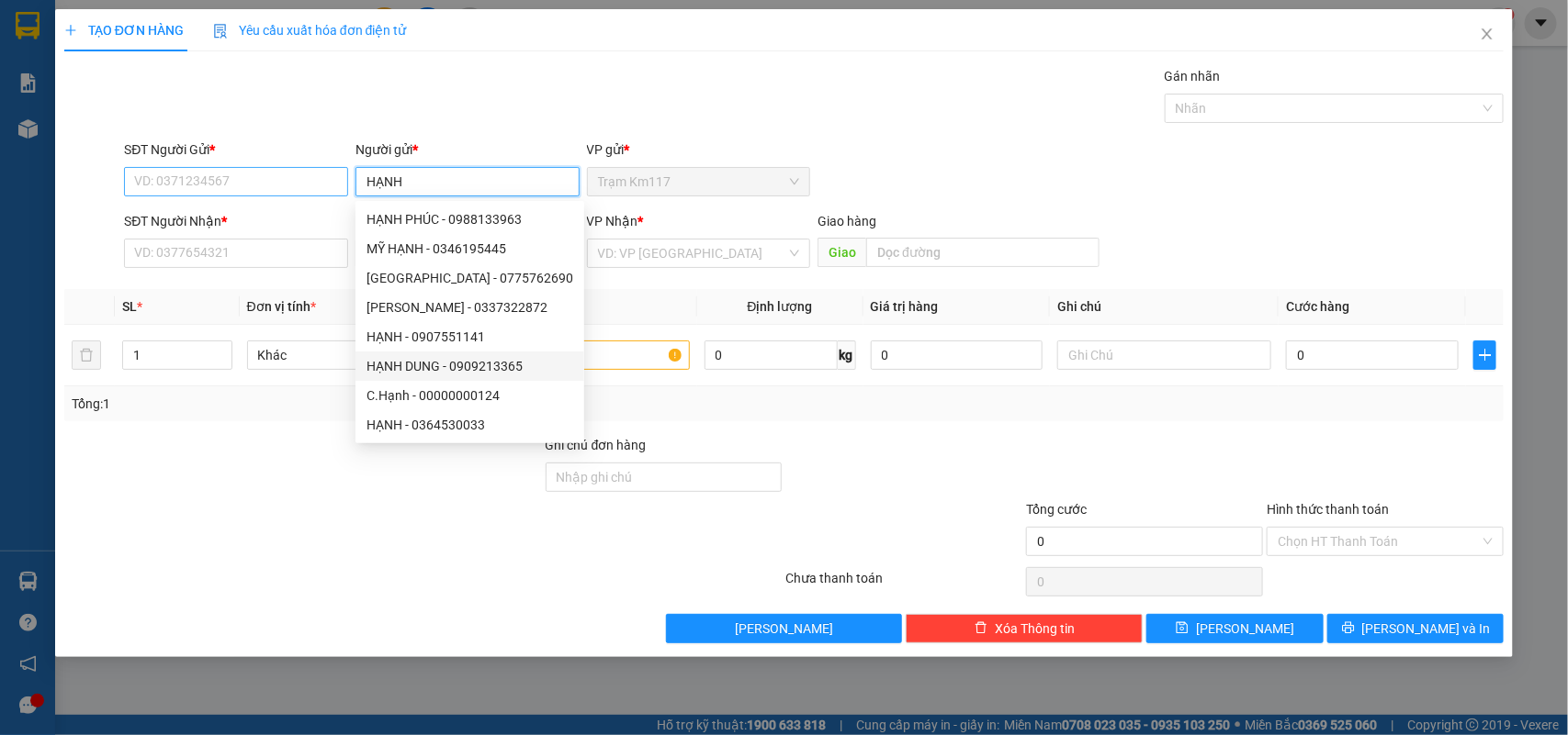
type input "HẠNH"
click at [236, 181] on input "SĐT Người Gửi *" at bounding box center [236, 181] width 224 height 30
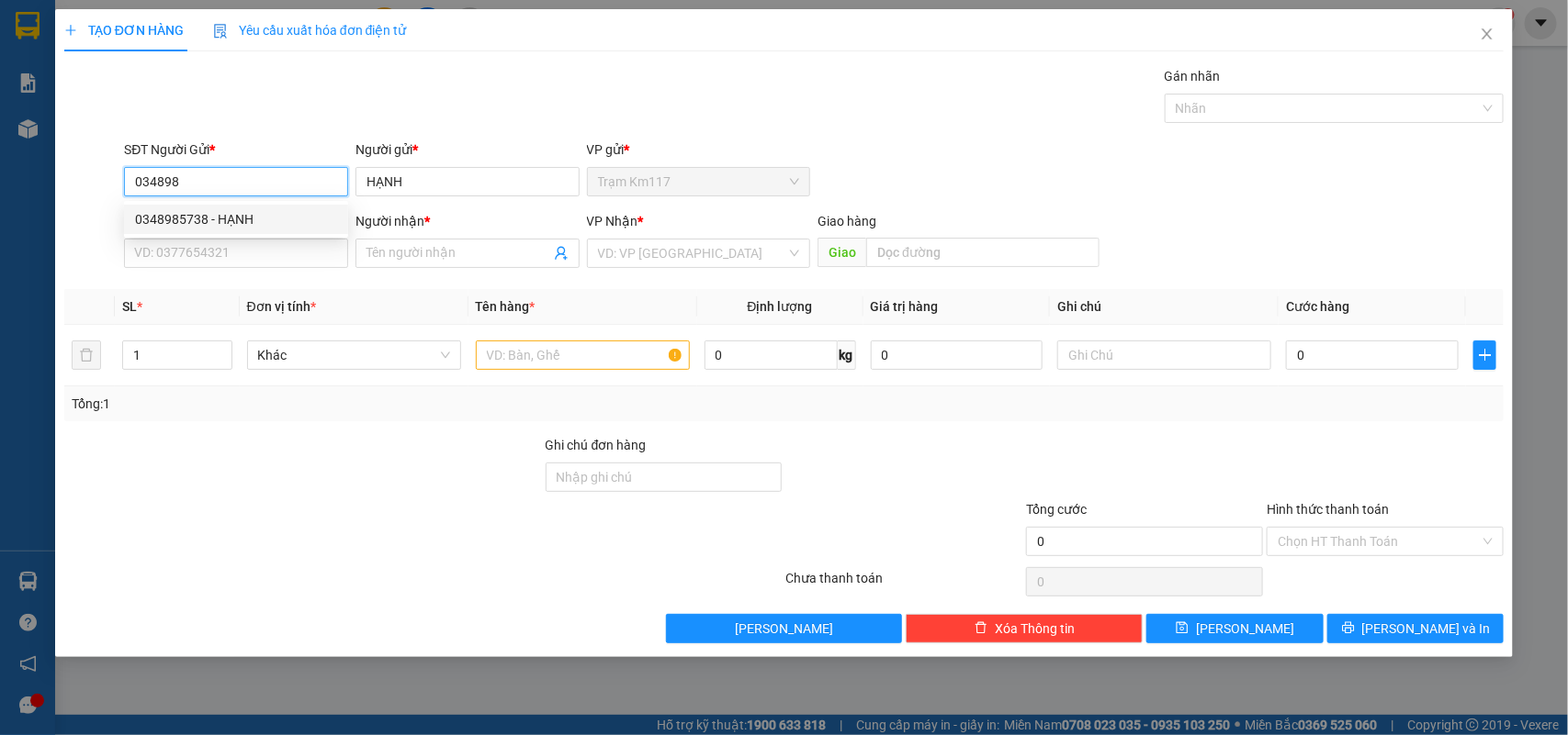
click at [223, 221] on div "0348985738 - HẠNH" at bounding box center [236, 219] width 202 height 20
type input "0348985738"
type input "0909833182"
type input "CHĂN"
type input "30.000"
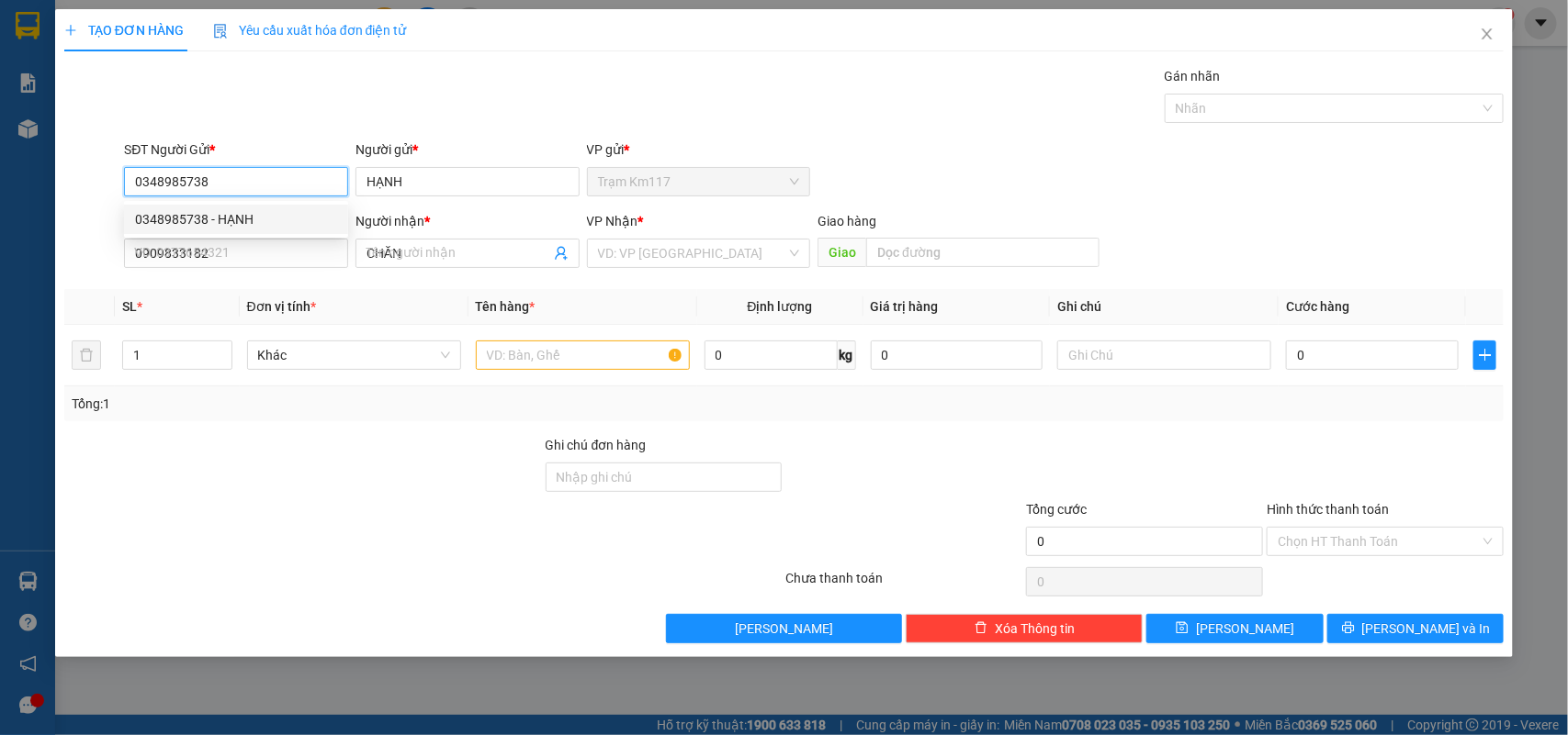
type input "30.000"
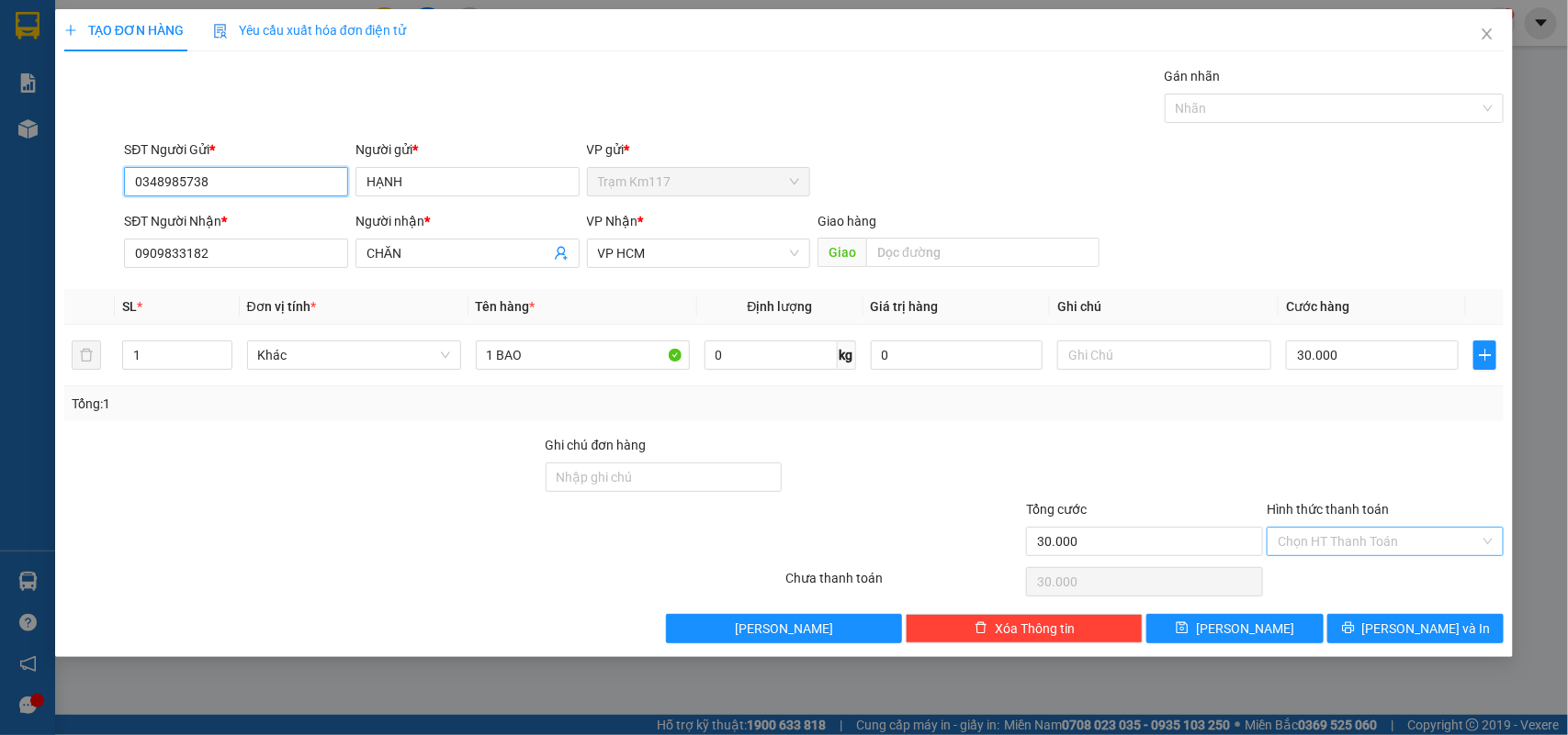
type input "0348985738"
click at [1332, 535] on input "Hình thức thanh toán" at bounding box center [1378, 542] width 202 height 28
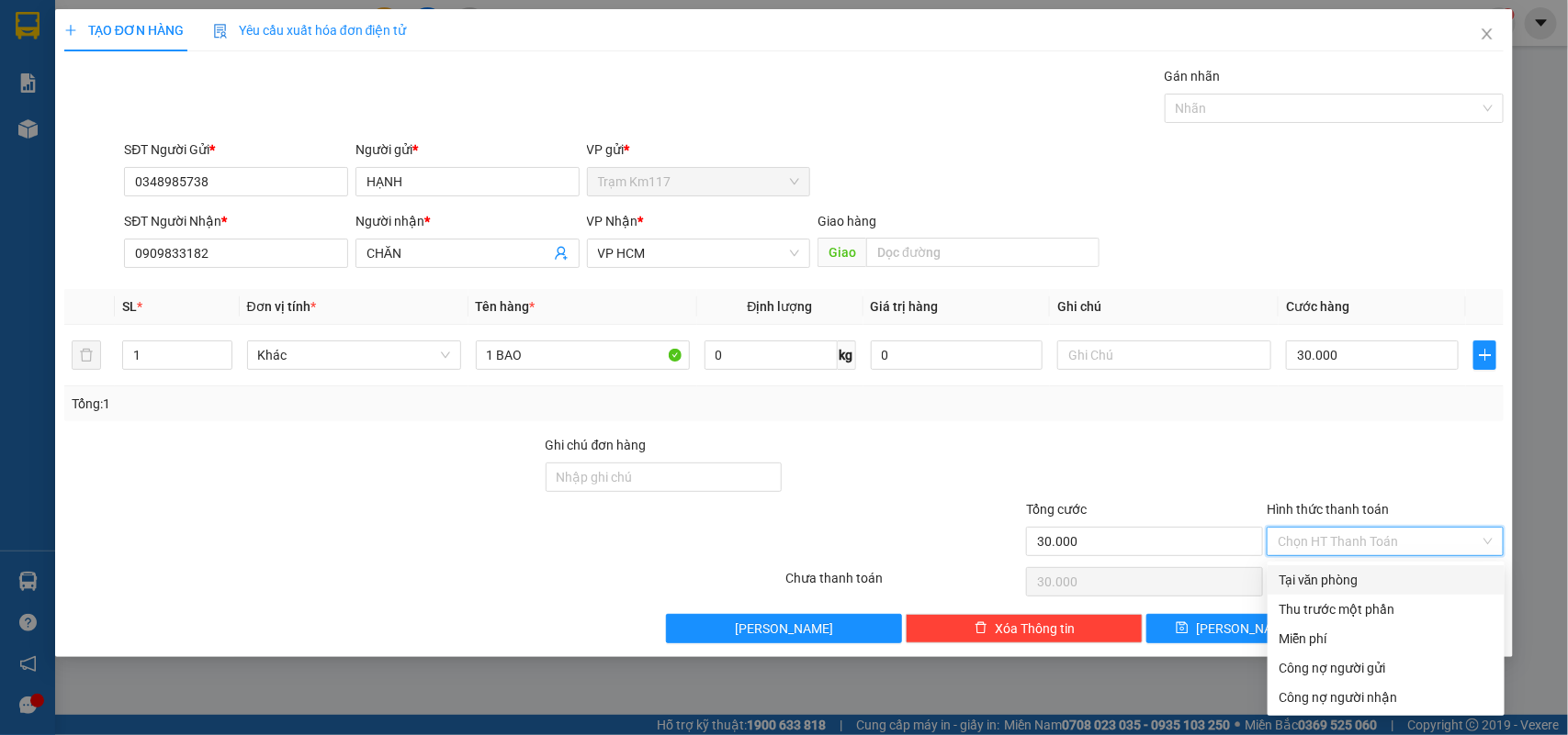
click at [1325, 583] on div "Tại văn phòng" at bounding box center [1386, 580] width 215 height 20
type input "0"
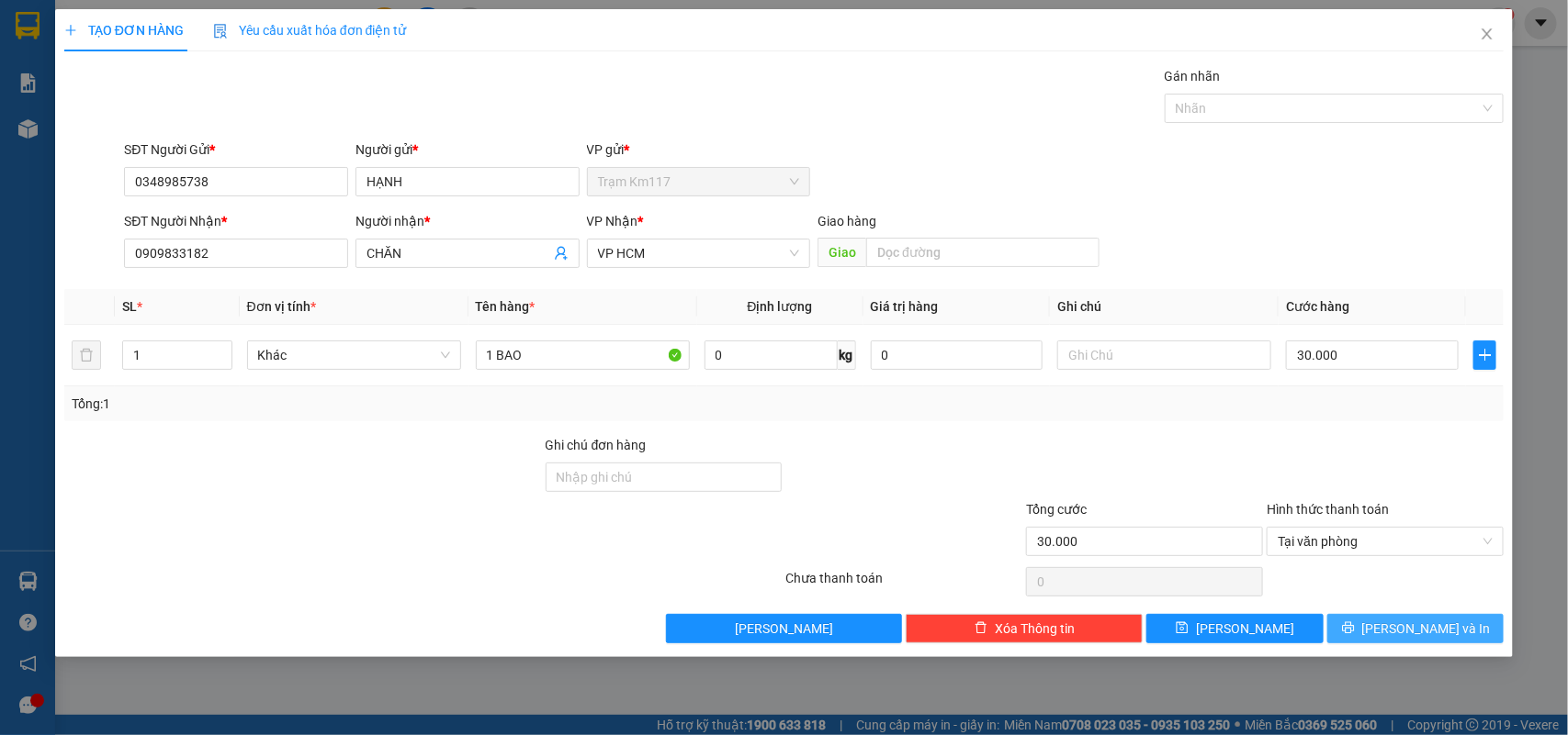
click at [1399, 633] on span "[PERSON_NAME] và In" at bounding box center [1425, 629] width 129 height 20
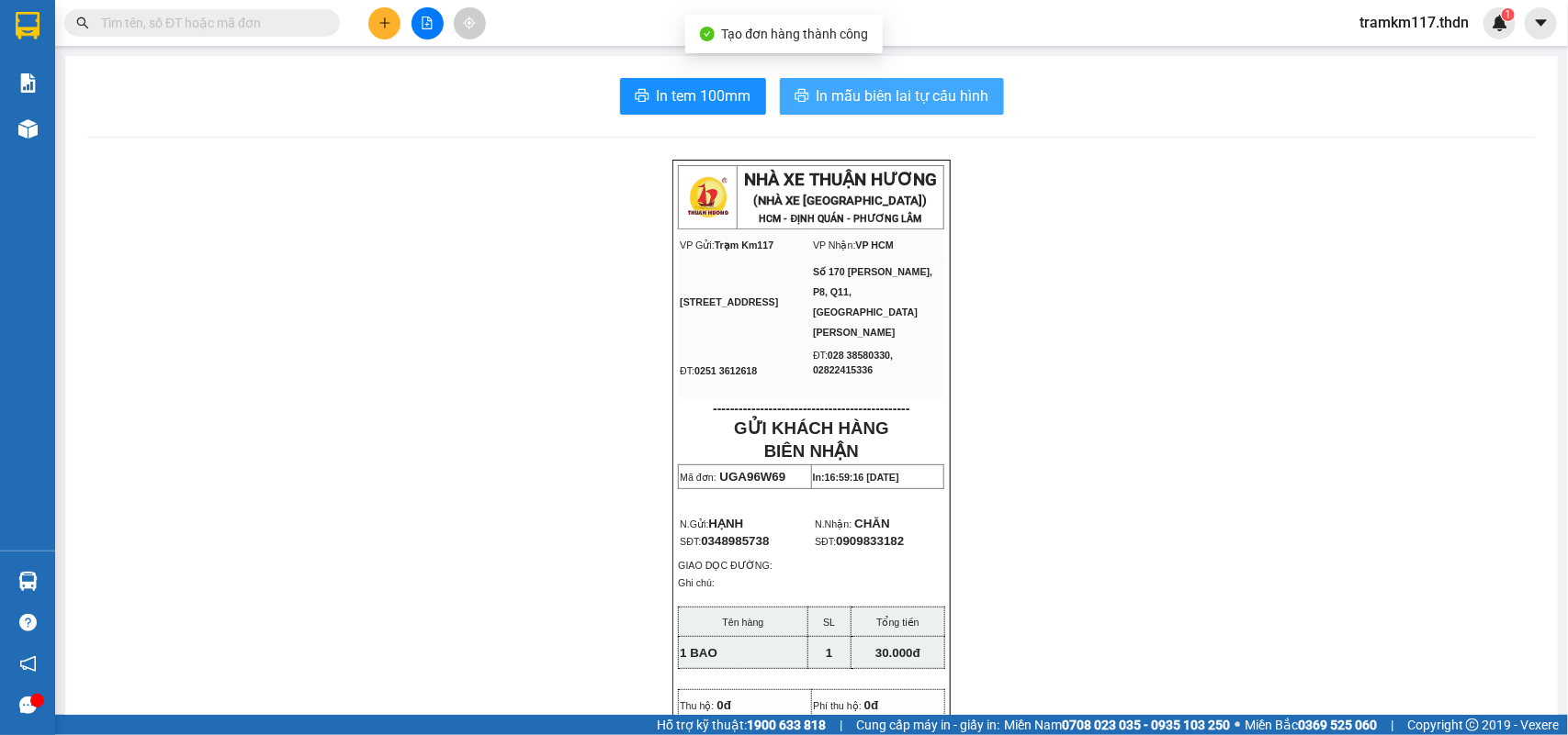
click at [841, 97] on span "In mẫu biên lai tự cấu hình" at bounding box center [902, 95] width 172 height 23
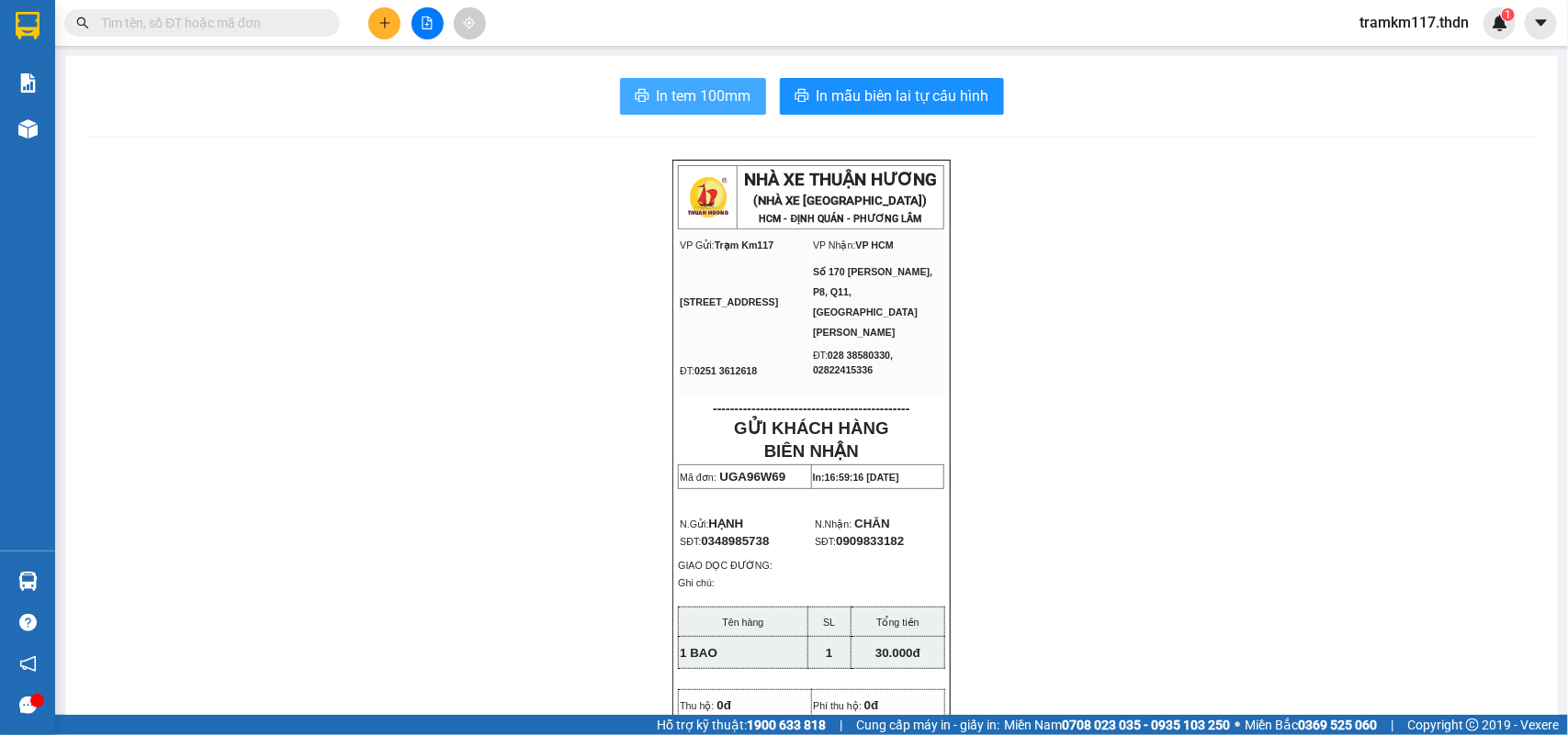
click at [676, 96] on span "In tem 100mm" at bounding box center [704, 95] width 94 height 23
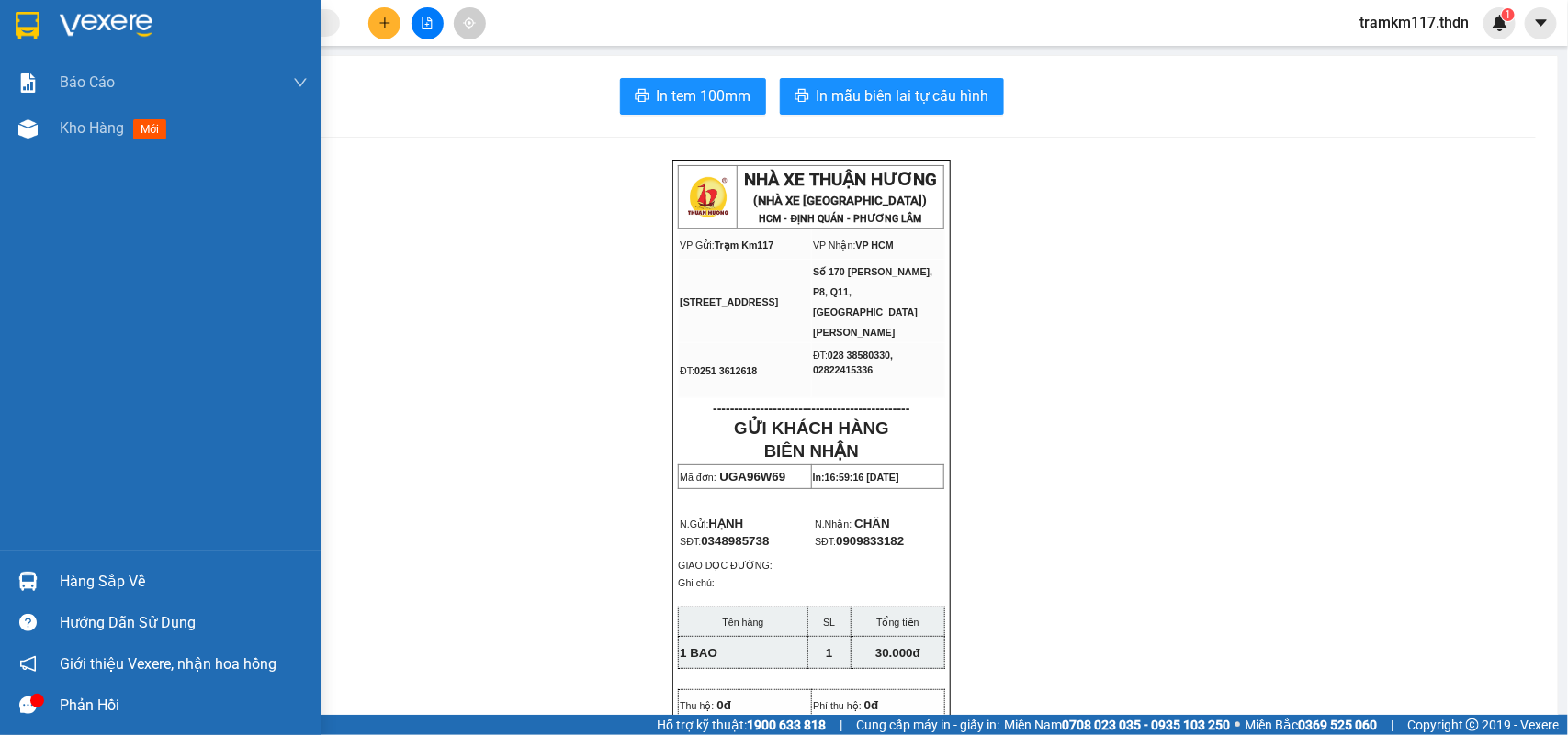
click at [33, 19] on img at bounding box center [28, 26] width 24 height 28
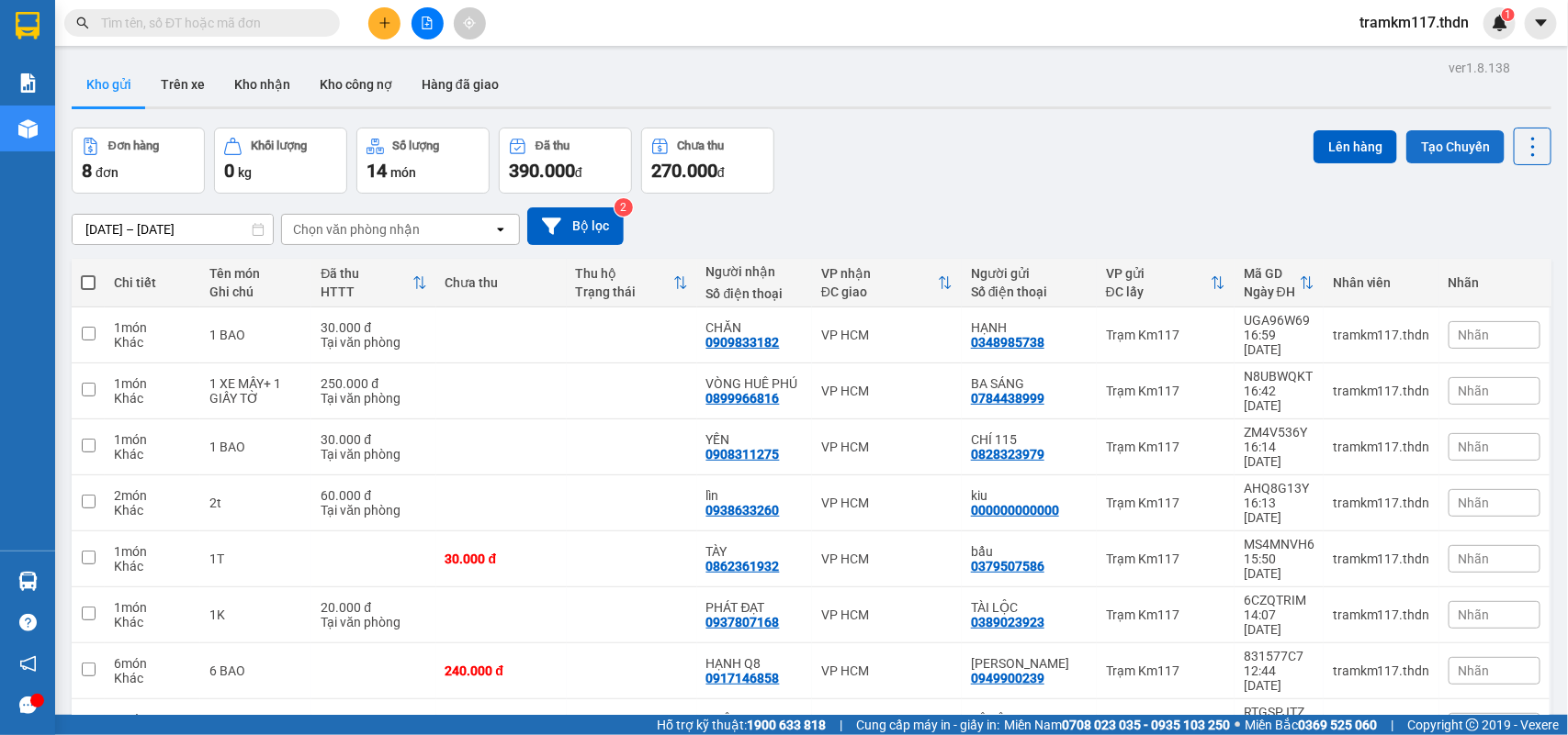
click at [1428, 143] on button "Tạo Chuyến" at bounding box center [1455, 147] width 98 height 33
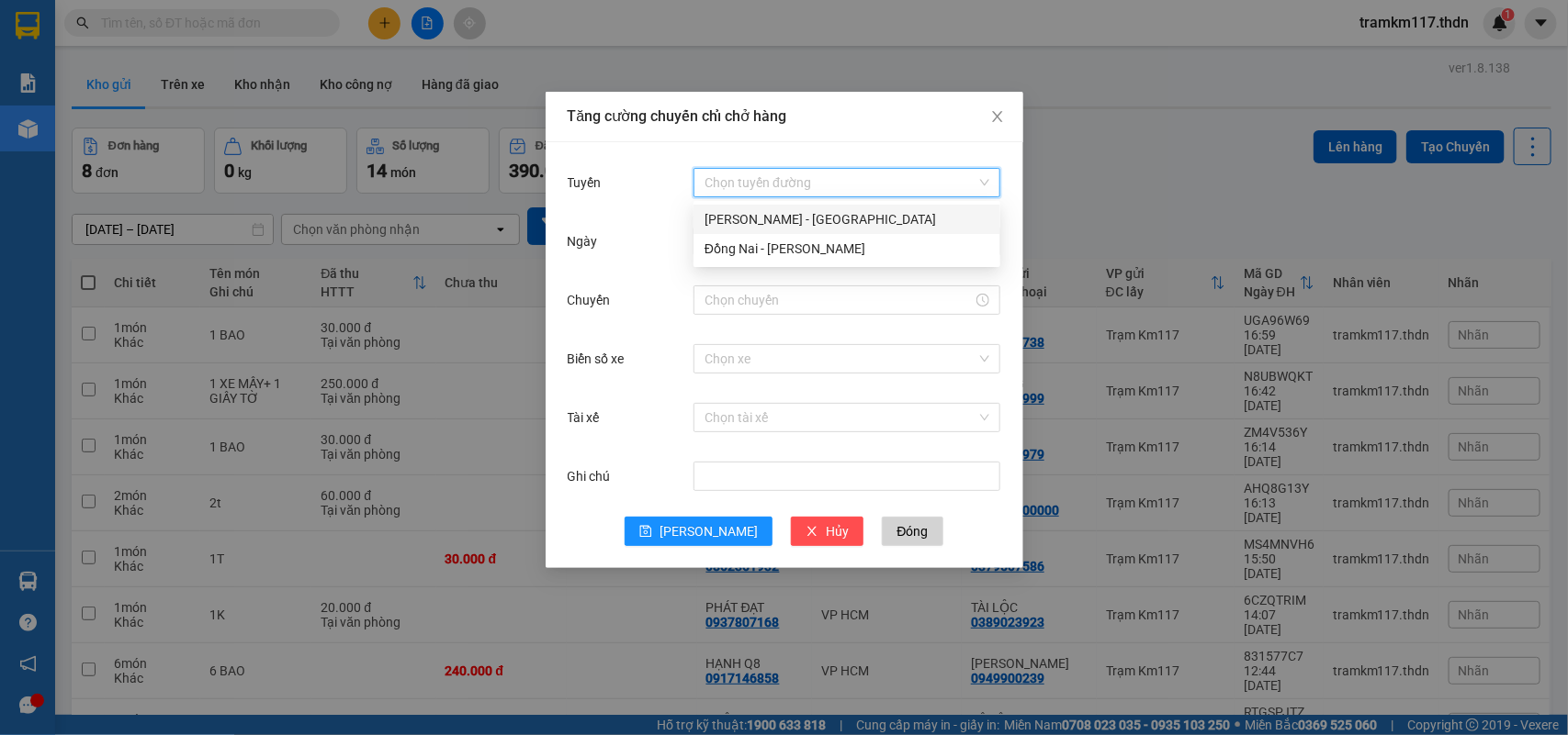
click at [751, 181] on input "Tuyến" at bounding box center [839, 182] width 271 height 28
click at [745, 246] on div "Đồng Nai - [PERSON_NAME]" at bounding box center [846, 249] width 284 height 20
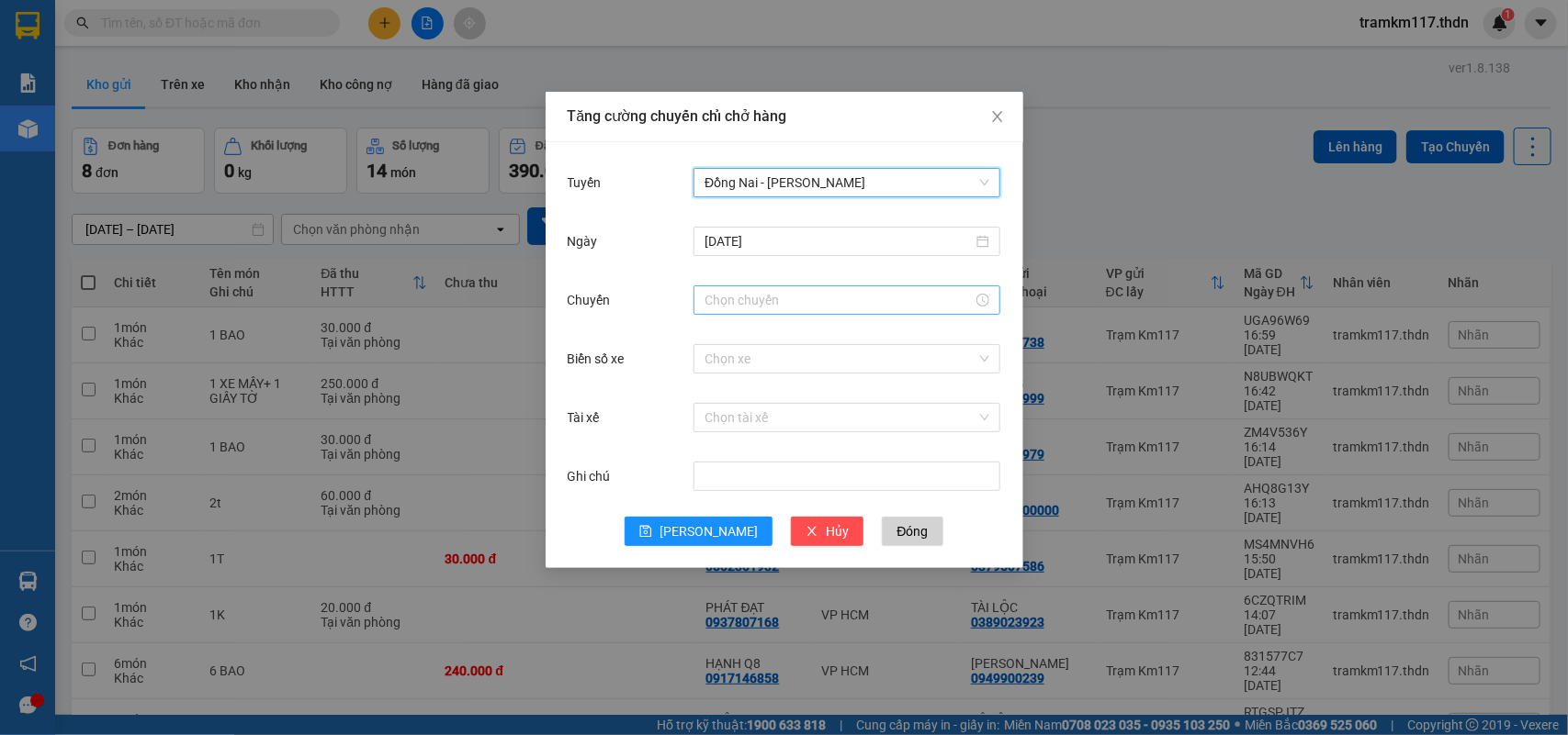
click at [759, 299] on input "Chuyến" at bounding box center [838, 300] width 269 height 20
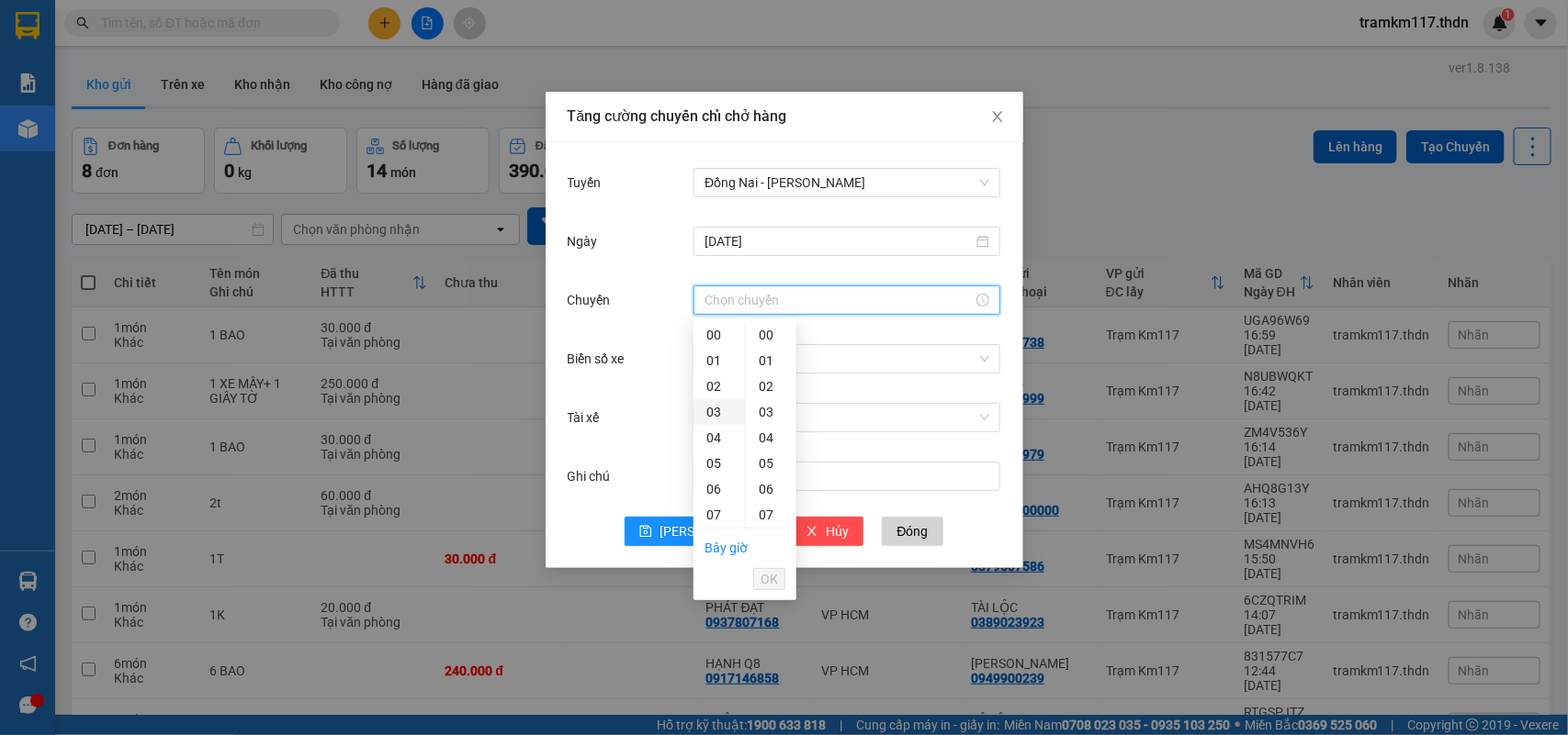
scroll to position [344, 0]
click at [709, 448] on div "18" at bounding box center [720, 454] width 52 height 26
click at [765, 416] on div "30" at bounding box center [771, 417] width 51 height 26
type input "18:30"
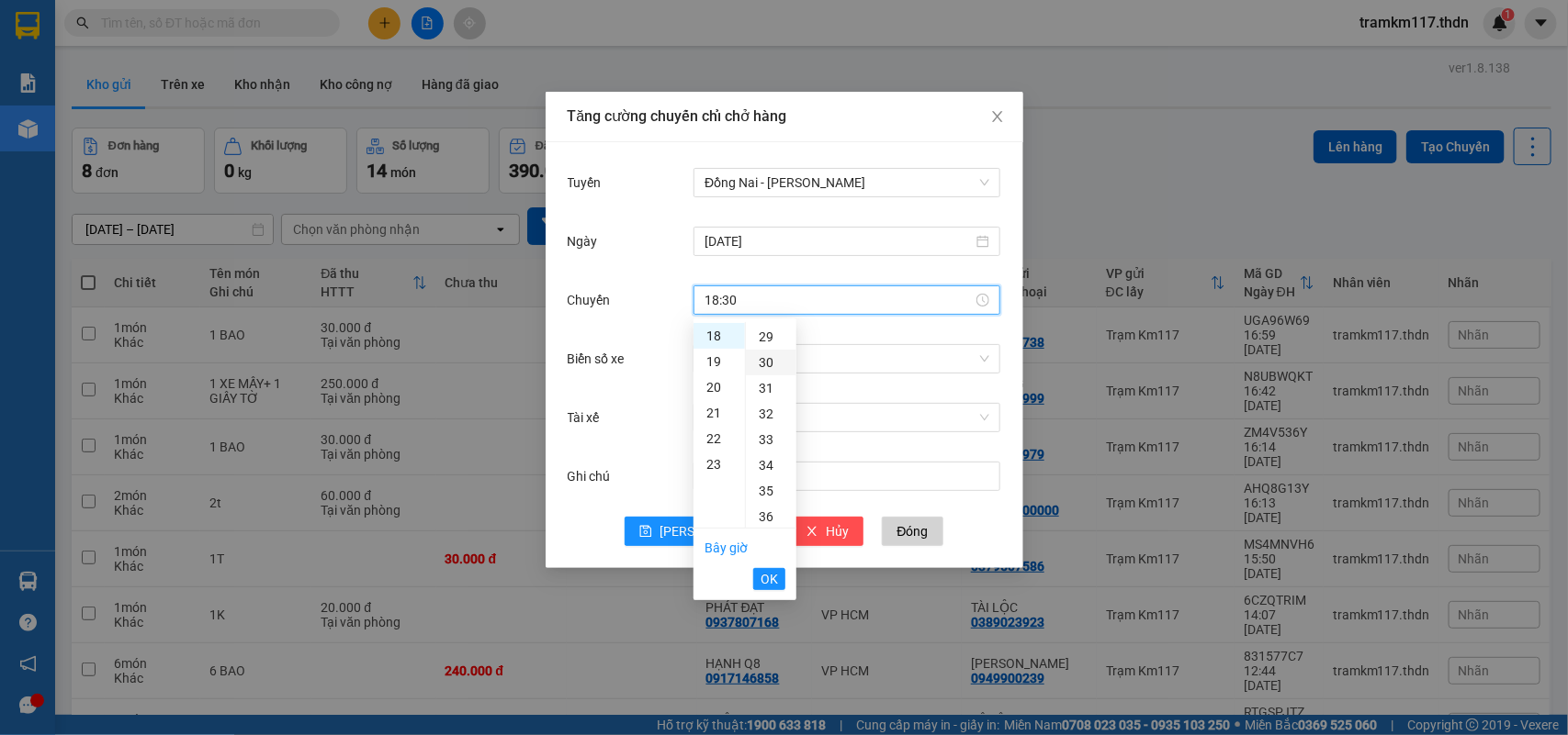
scroll to position [771, 0]
click at [760, 579] on span "OK" at bounding box center [769, 579] width 18 height 20
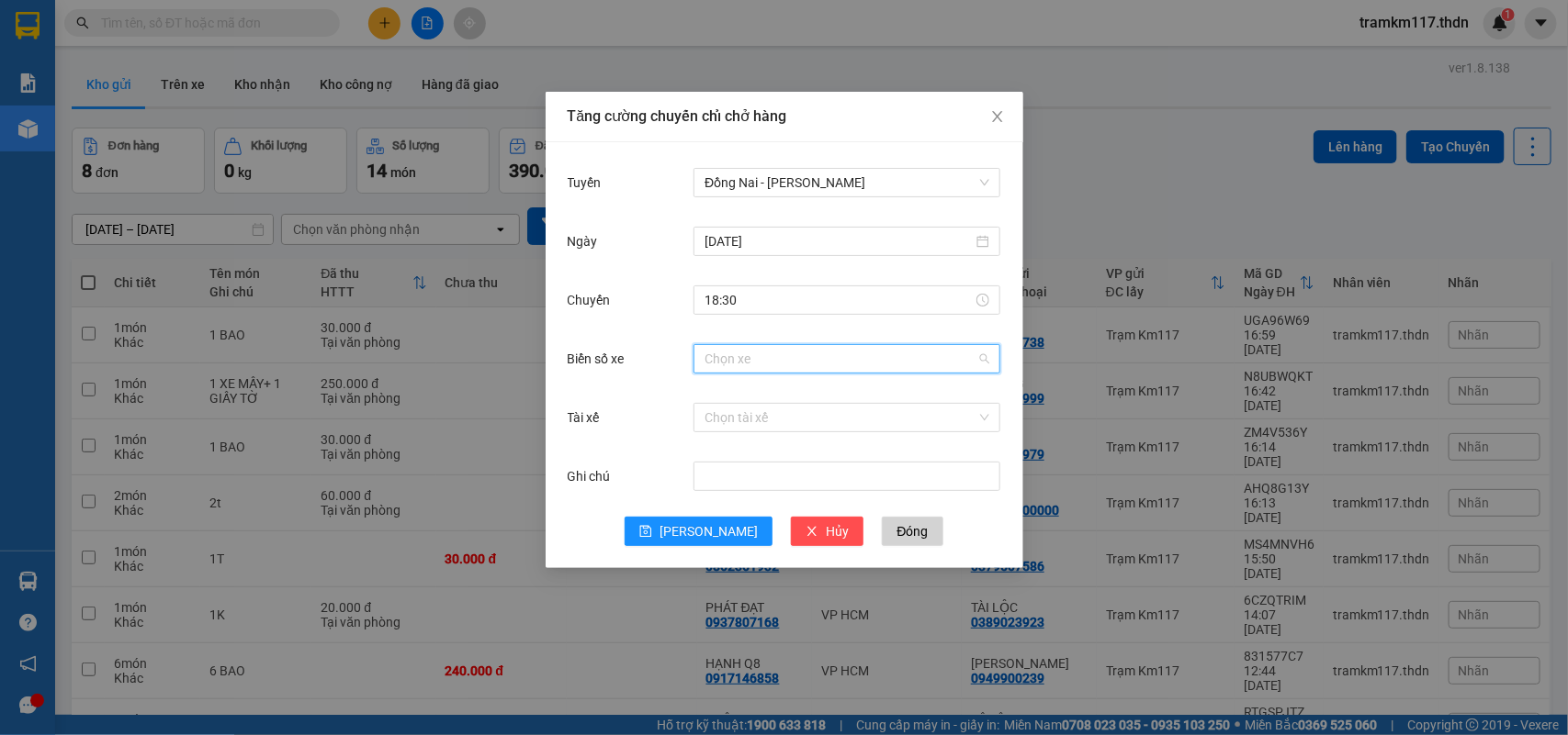
click at [744, 363] on input "Biển số xe" at bounding box center [839, 359] width 271 height 28
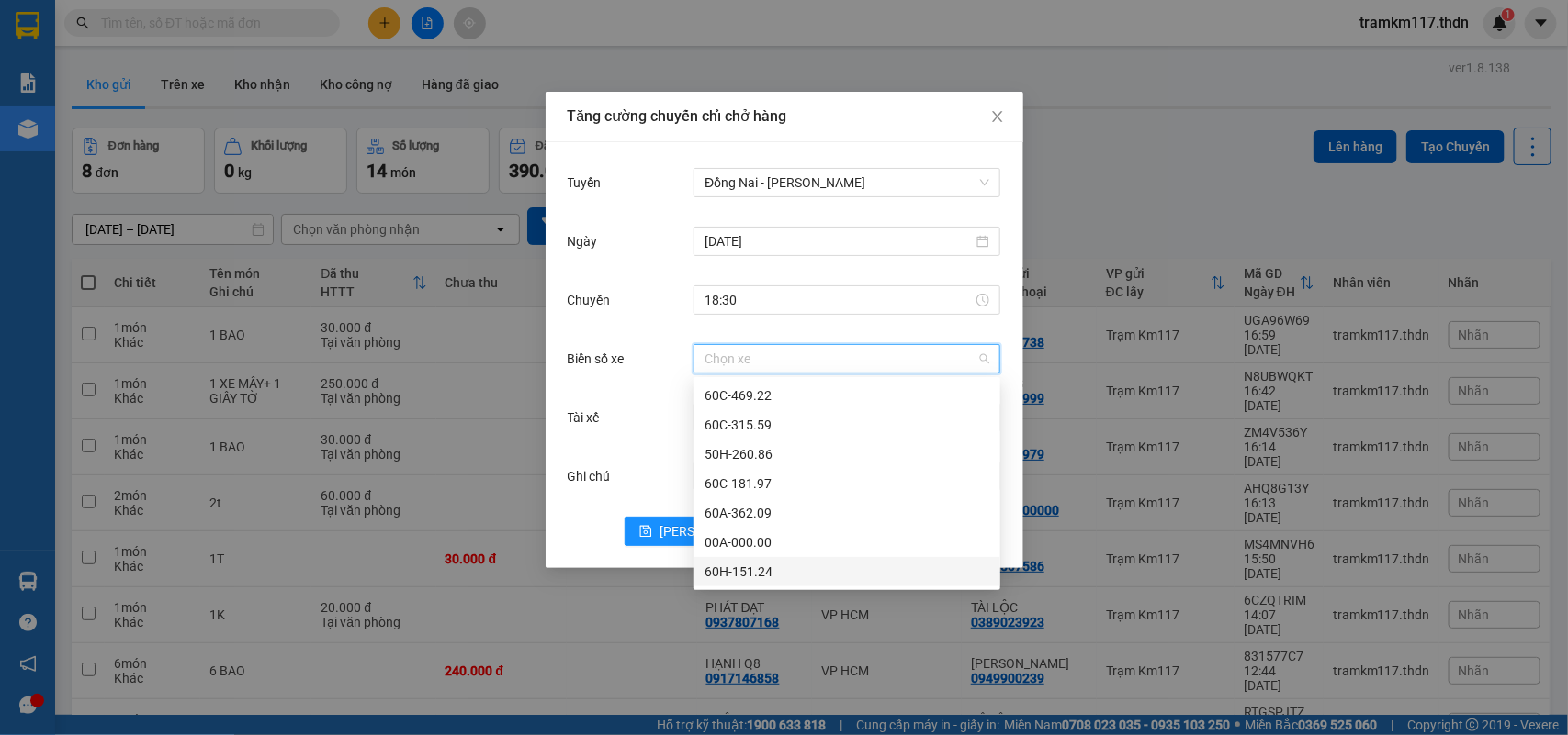
click at [736, 571] on div "60H-151.24" at bounding box center [846, 572] width 284 height 20
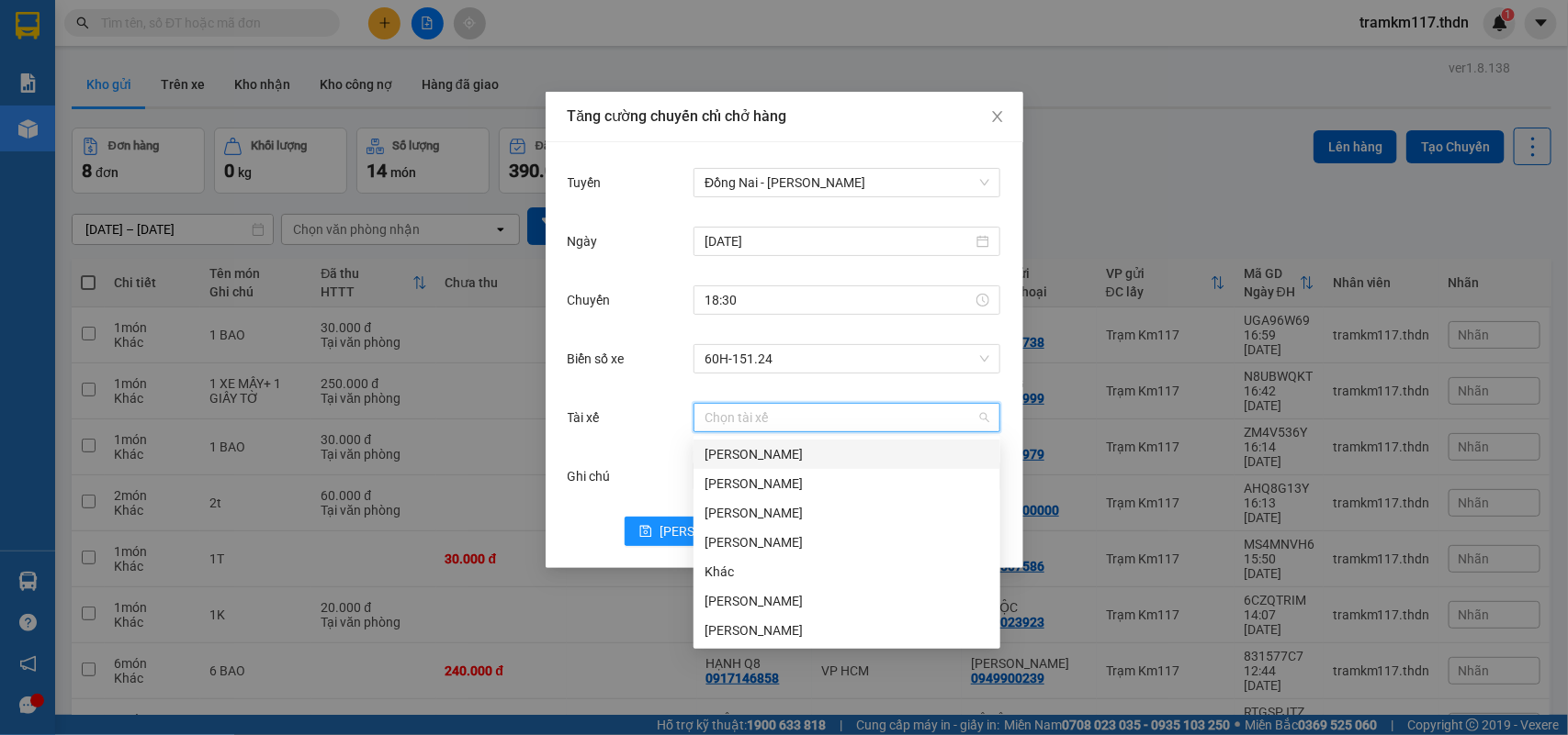
click at [717, 417] on input "Tài xế" at bounding box center [839, 417] width 271 height 28
click at [721, 570] on div "Khác" at bounding box center [846, 572] width 284 height 20
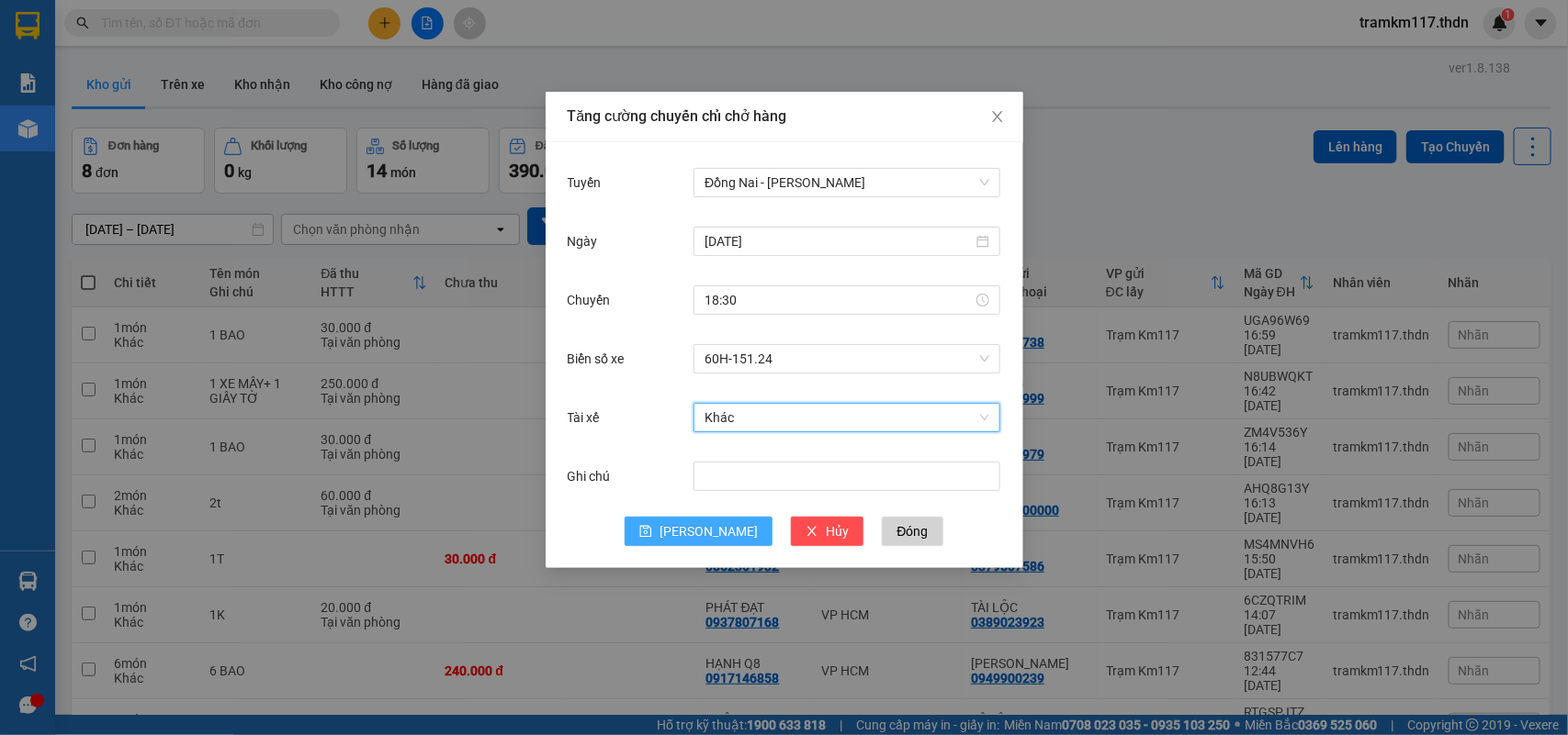
click at [707, 528] on span "[PERSON_NAME]" at bounding box center [709, 531] width 98 height 20
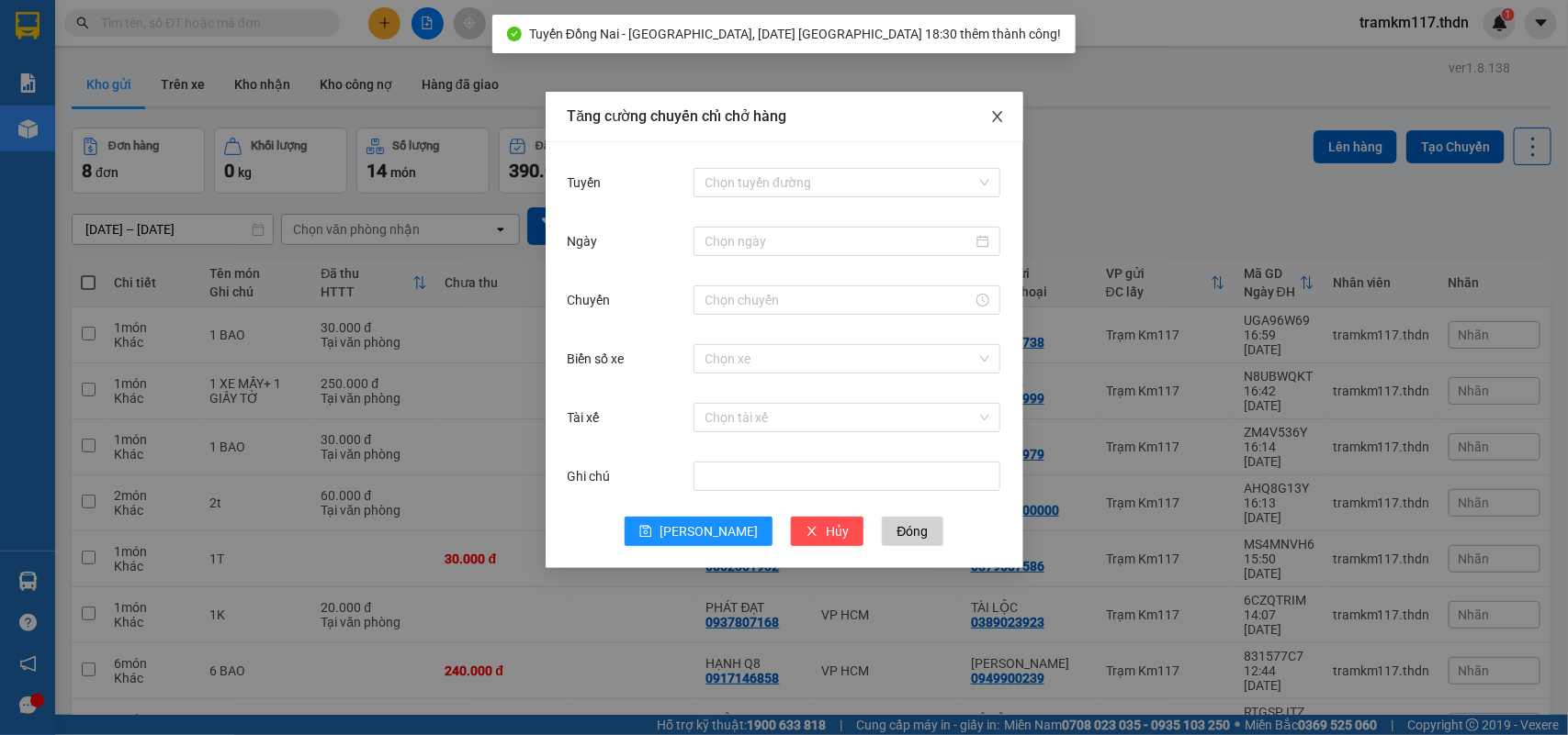
click at [992, 112] on icon "close" at bounding box center [997, 117] width 15 height 15
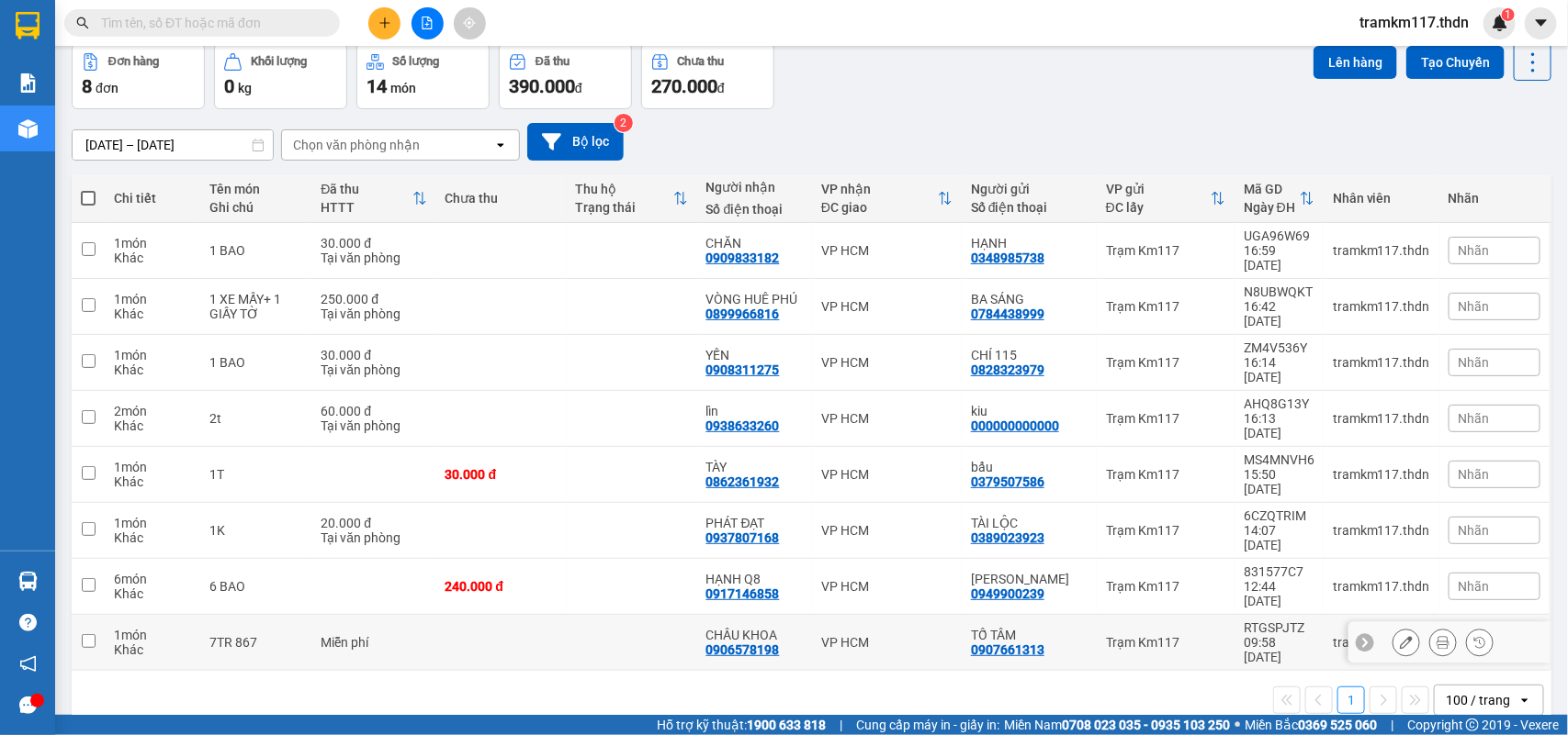
scroll to position [0, 0]
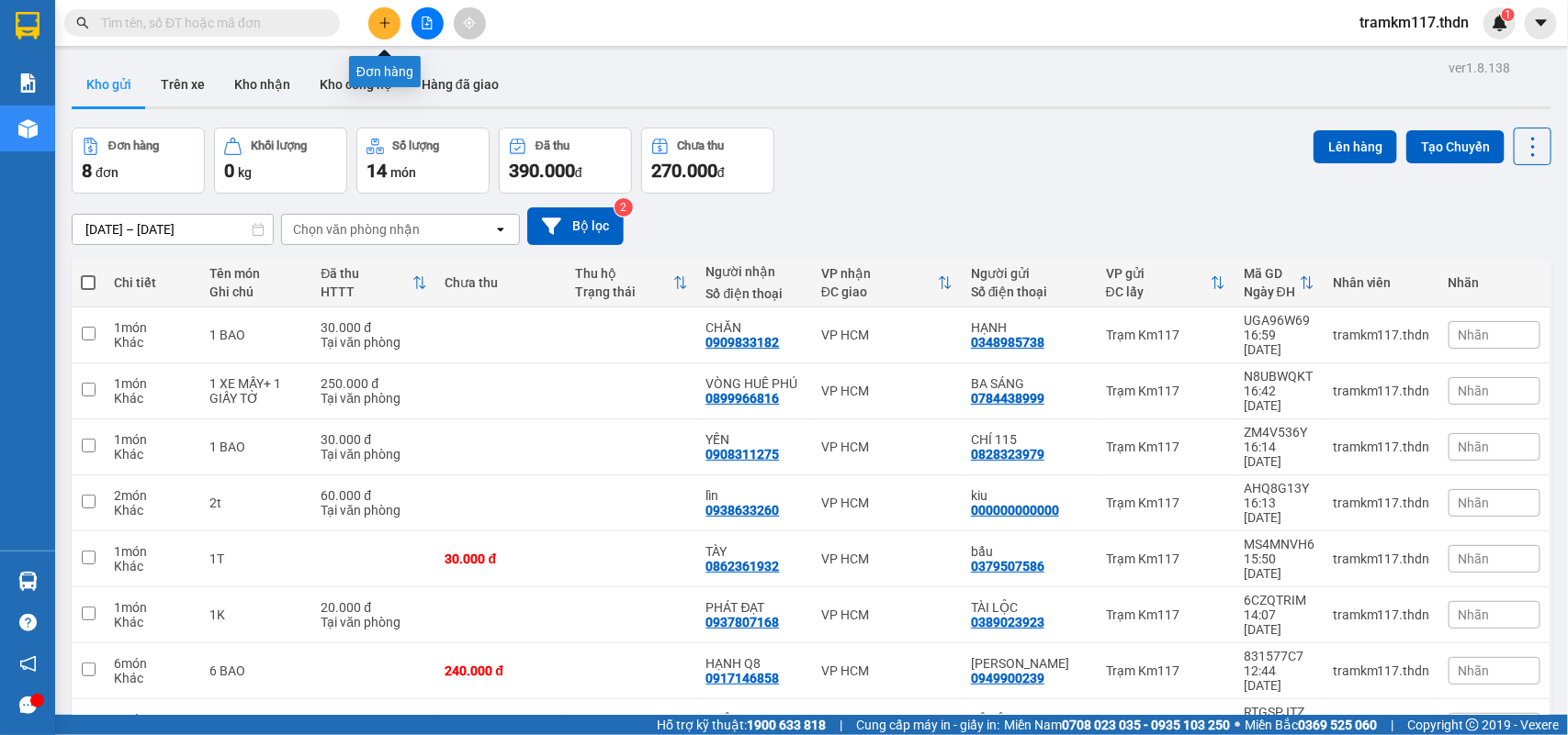
click at [379, 21] on icon "plus" at bounding box center [385, 23] width 13 height 13
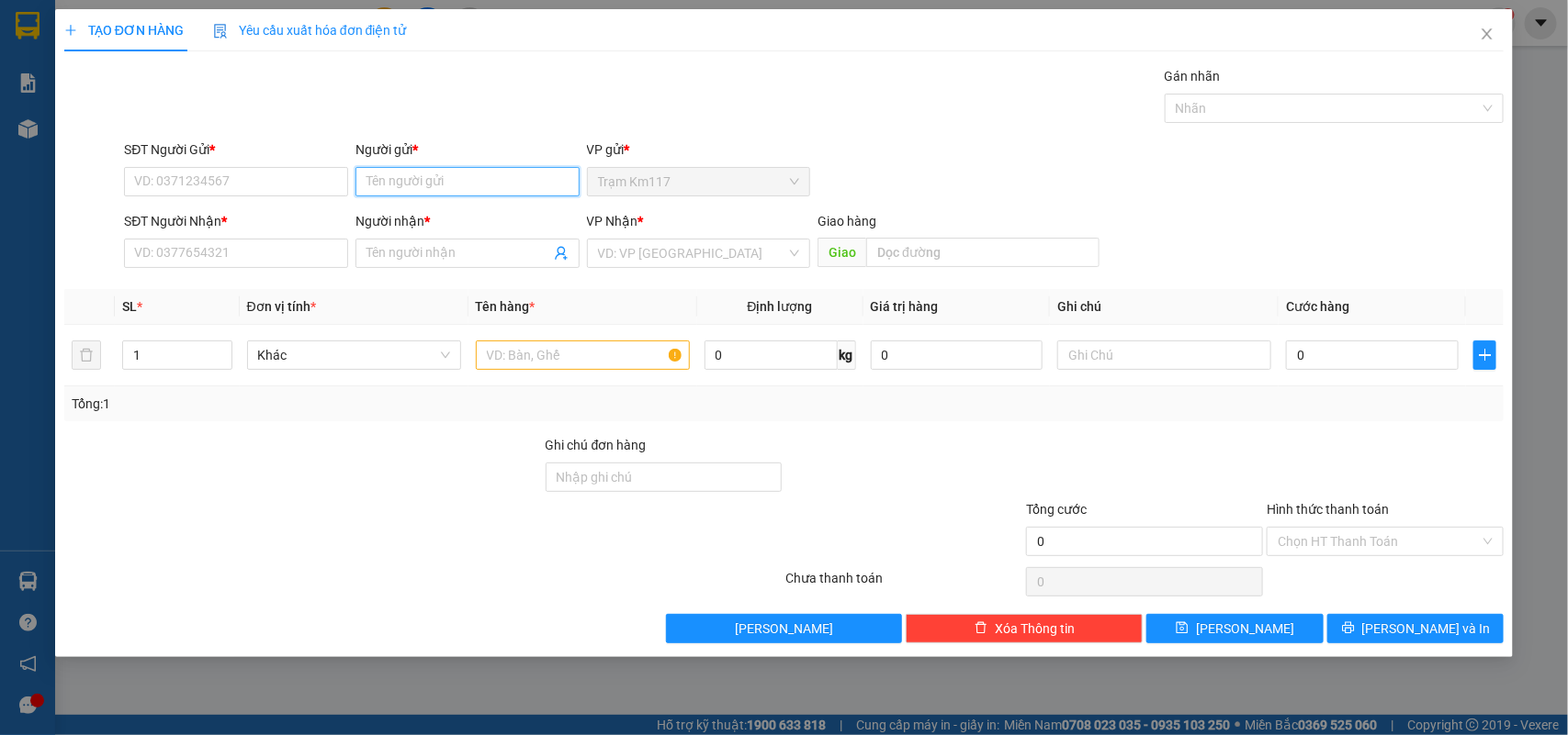
click at [395, 184] on input "Người gửi *" at bounding box center [468, 181] width 224 height 30
click at [446, 186] on input "thảo 06" at bounding box center [468, 181] width 224 height 30
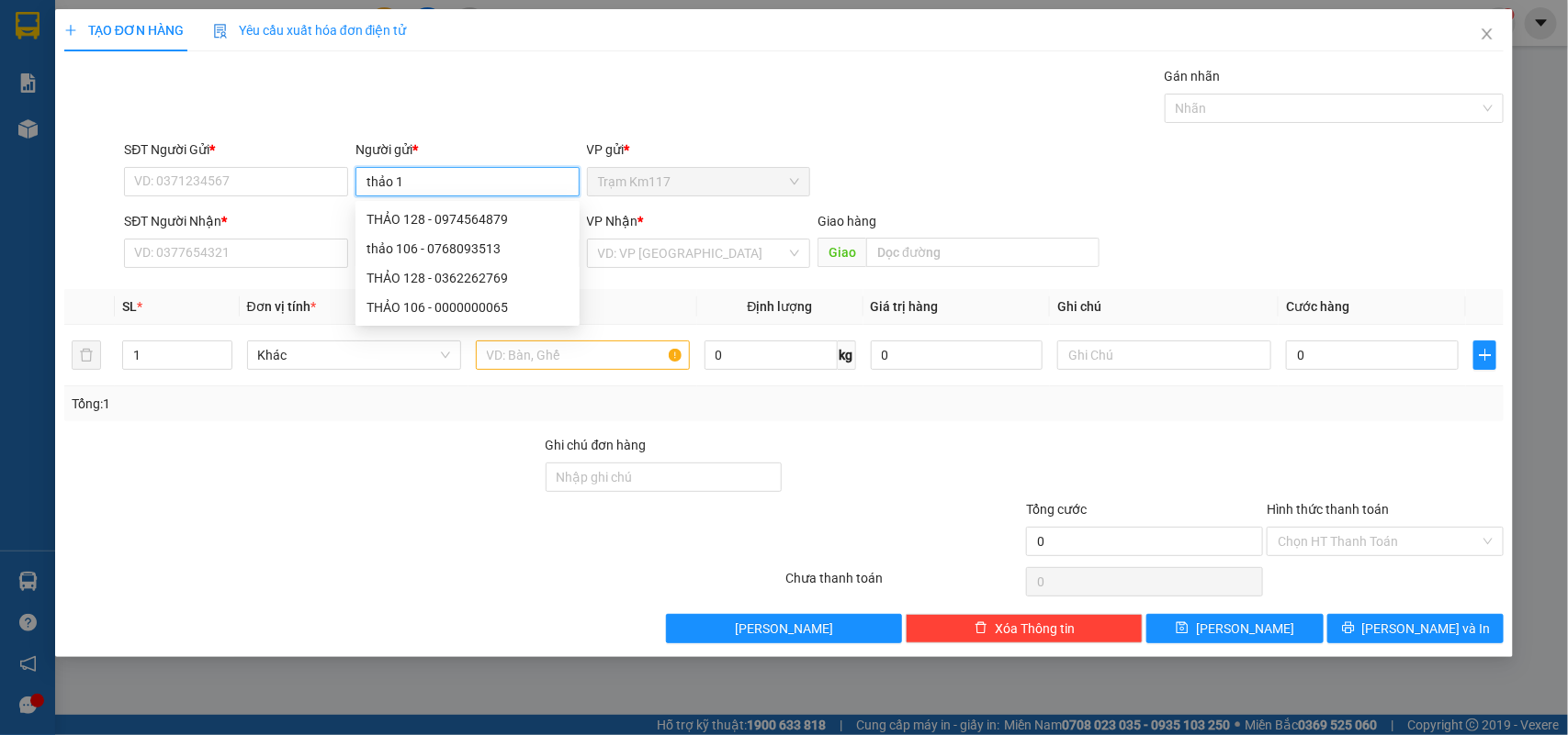
type input "thảo 10"
click at [438, 214] on div "thảo 106 - 0768093513" at bounding box center [468, 219] width 202 height 20
type input "0768093513"
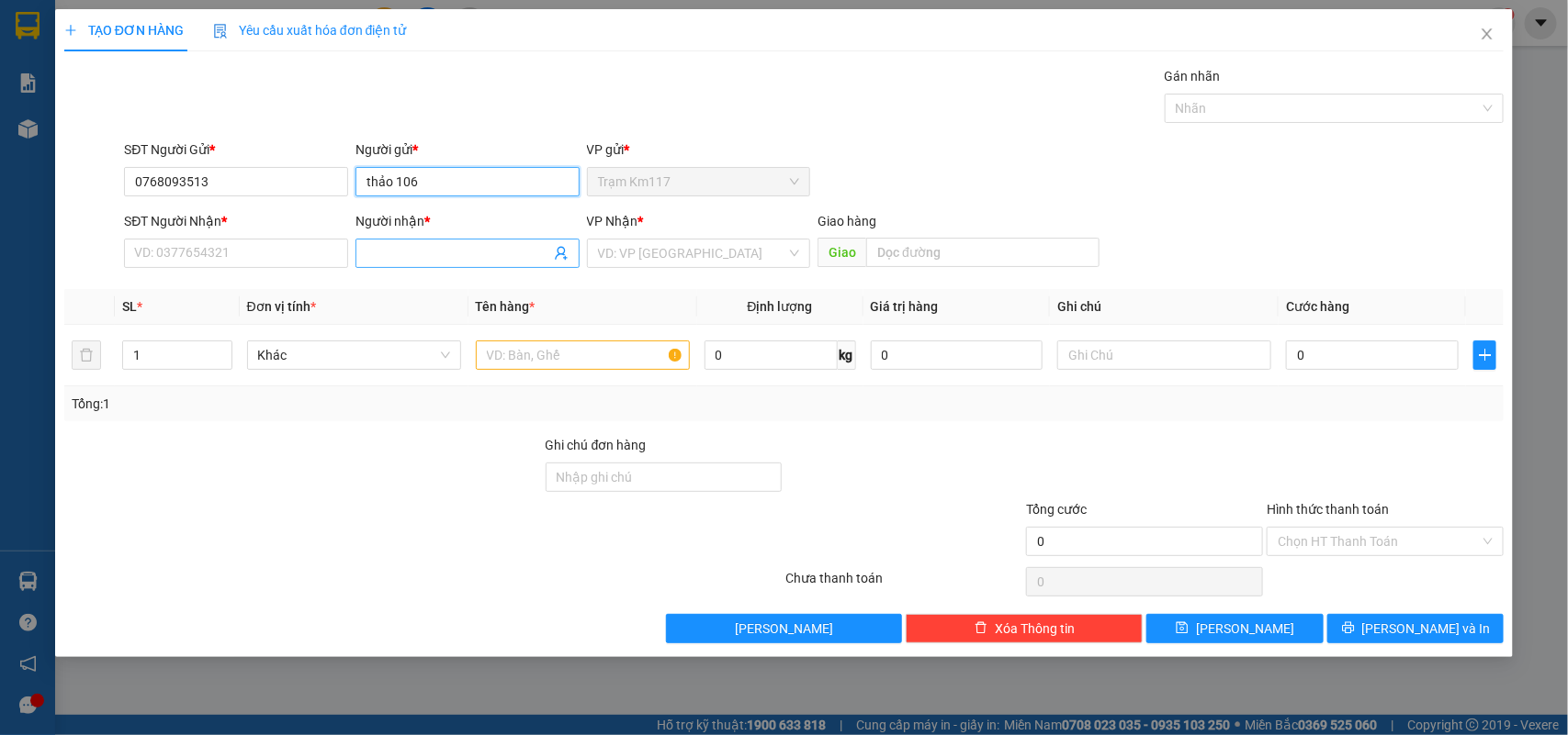
type input "thảo 106"
click at [561, 254] on icon "user-add" at bounding box center [561, 254] width 15 height 15
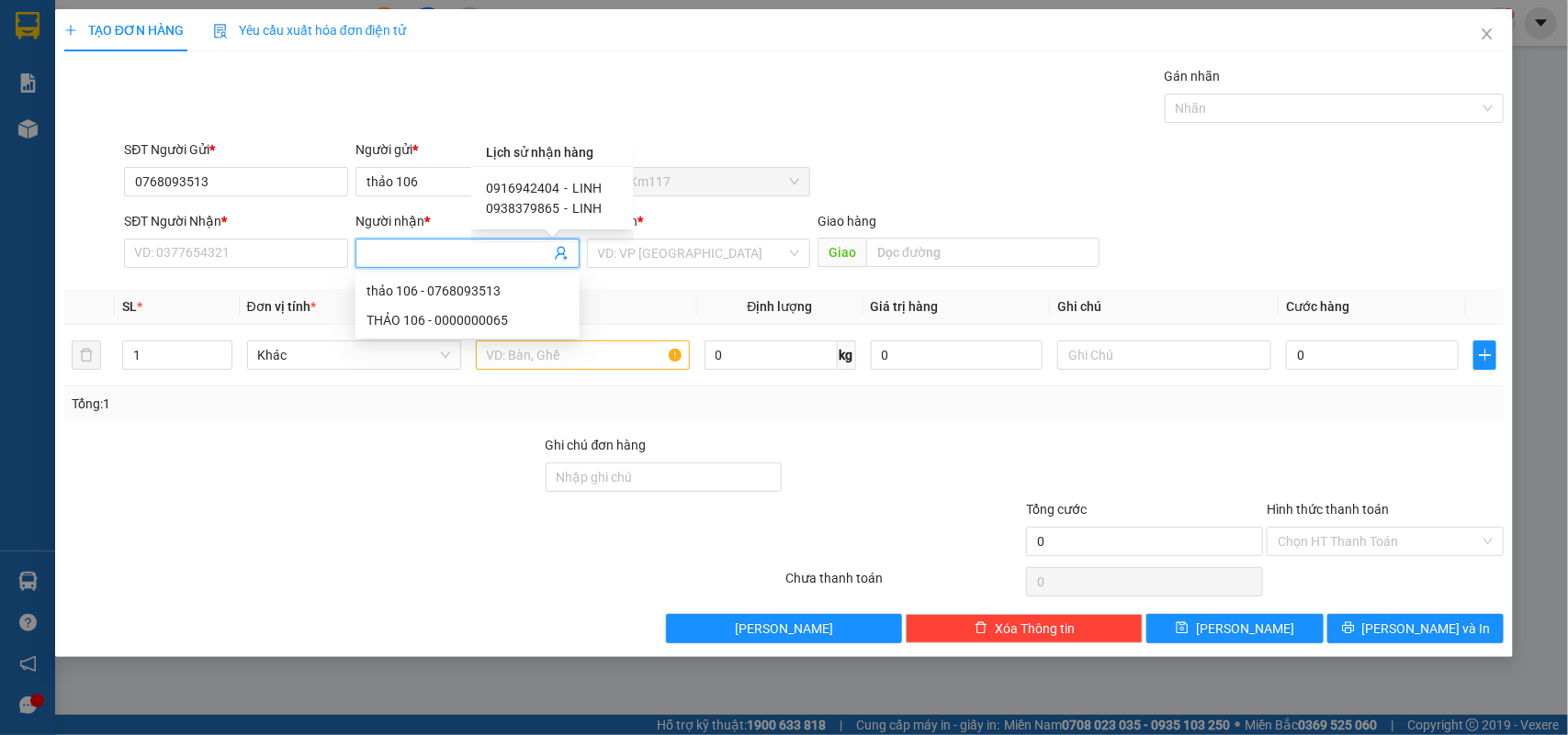
click at [539, 186] on span "0916942404" at bounding box center [522, 188] width 73 height 15
type input "0916942404"
type input "LINH"
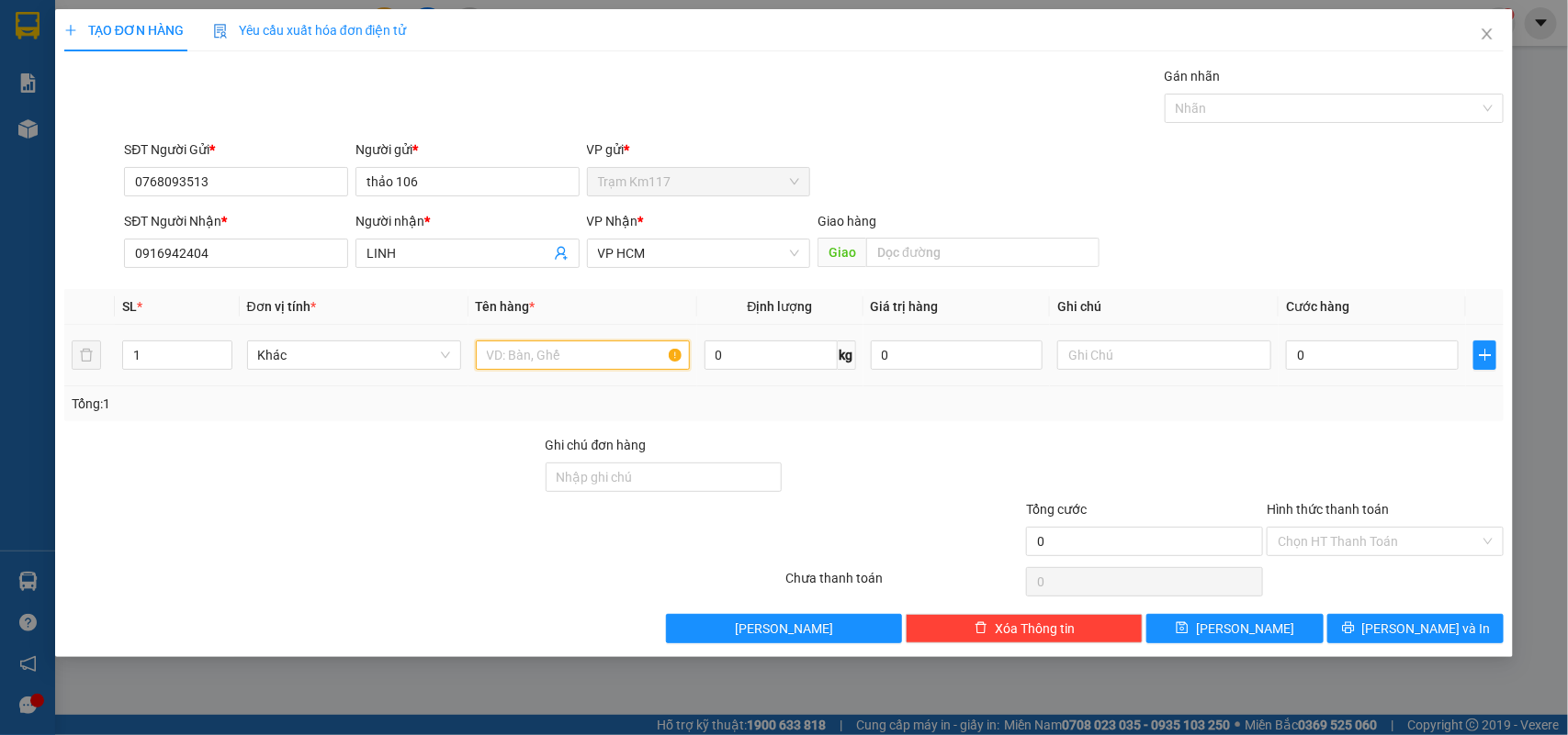
click at [543, 355] on input "text" at bounding box center [583, 355] width 214 height 30
type input "1 cục"
click at [1306, 359] on input "0" at bounding box center [1372, 355] width 172 height 30
type input "3"
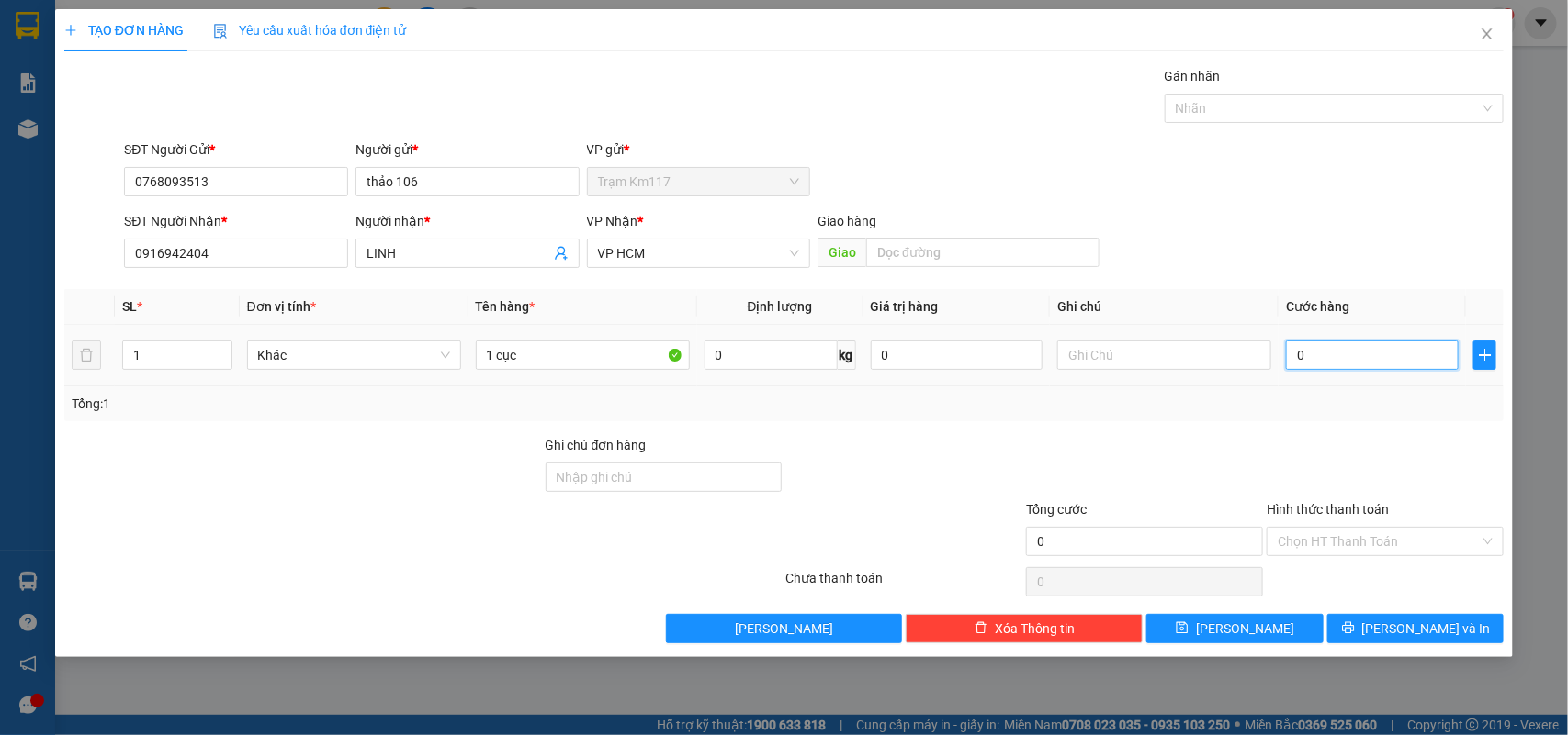
type input "3"
type input "30"
type input "300"
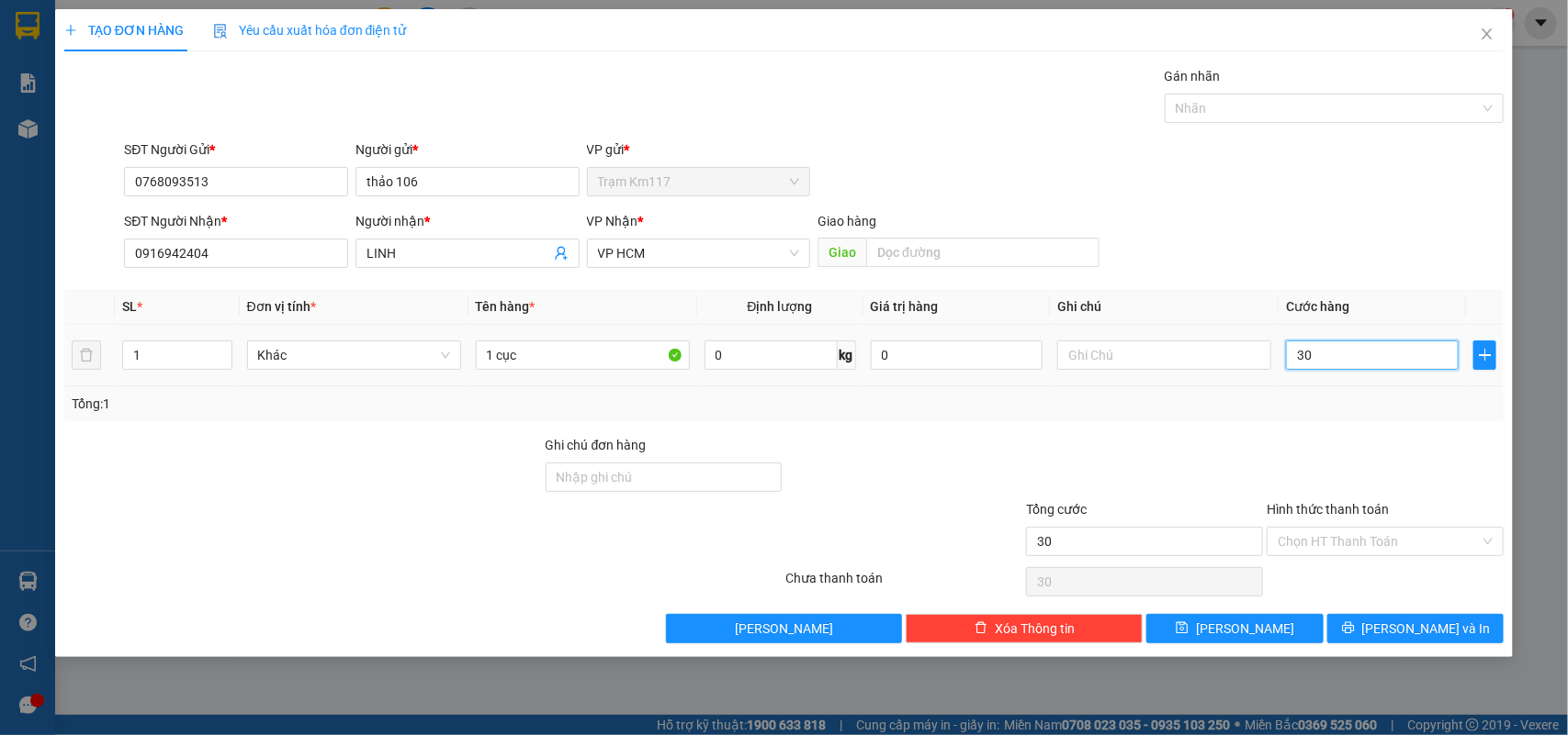
type input "300"
type input "3.000"
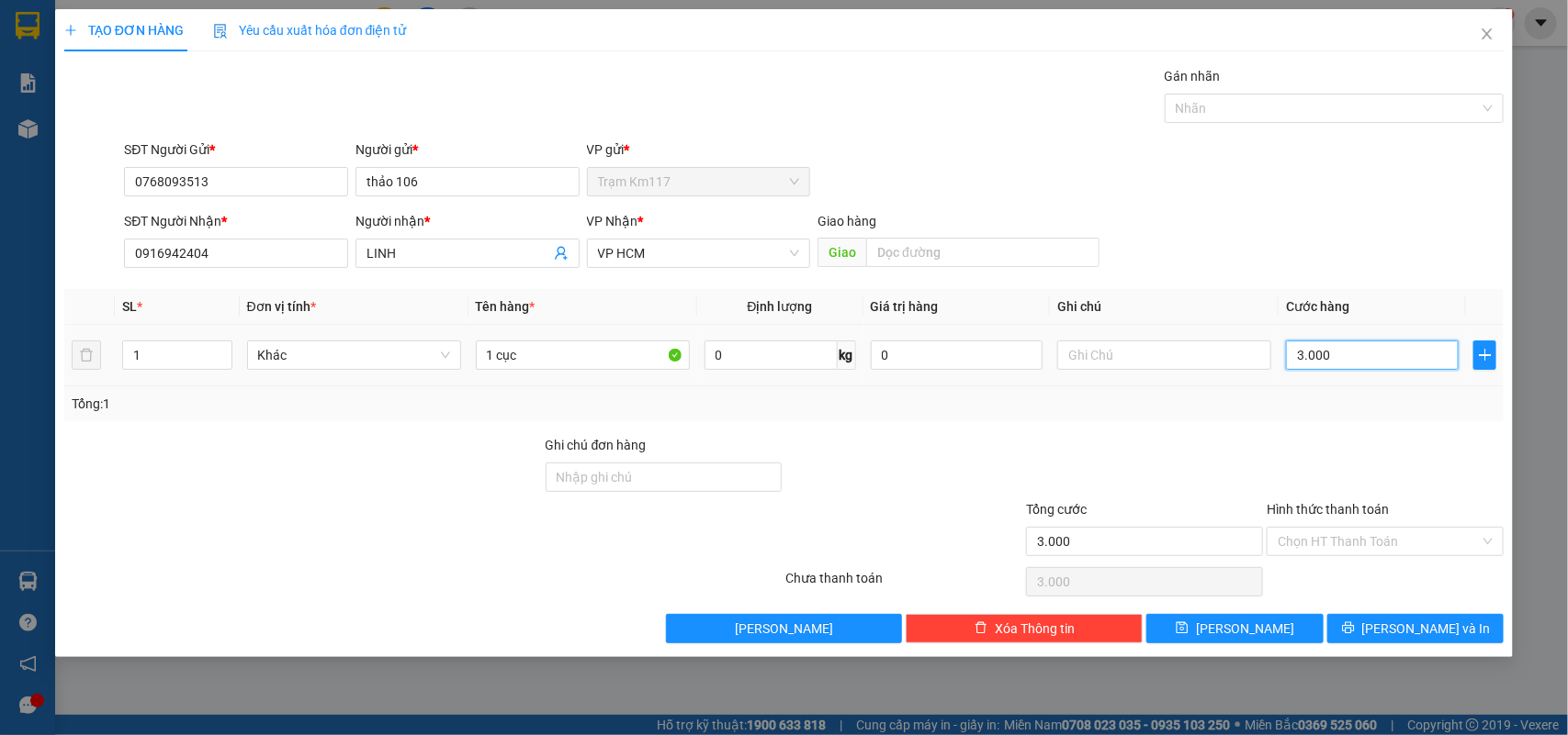
type input "30.000"
click at [1355, 543] on input "Hình thức thanh toán" at bounding box center [1378, 542] width 202 height 28
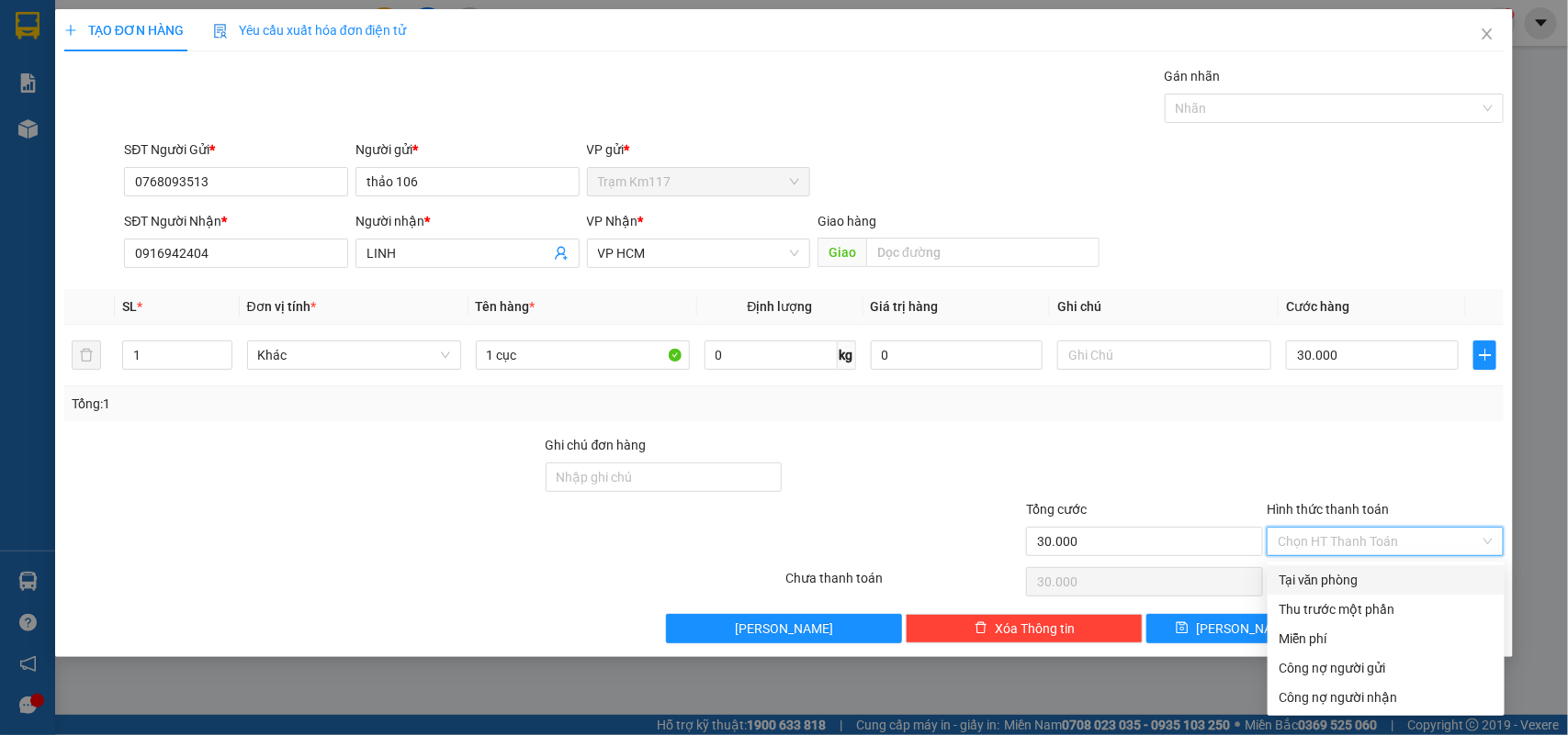
click at [1324, 581] on div "Tại văn phòng" at bounding box center [1386, 580] width 215 height 20
type input "0"
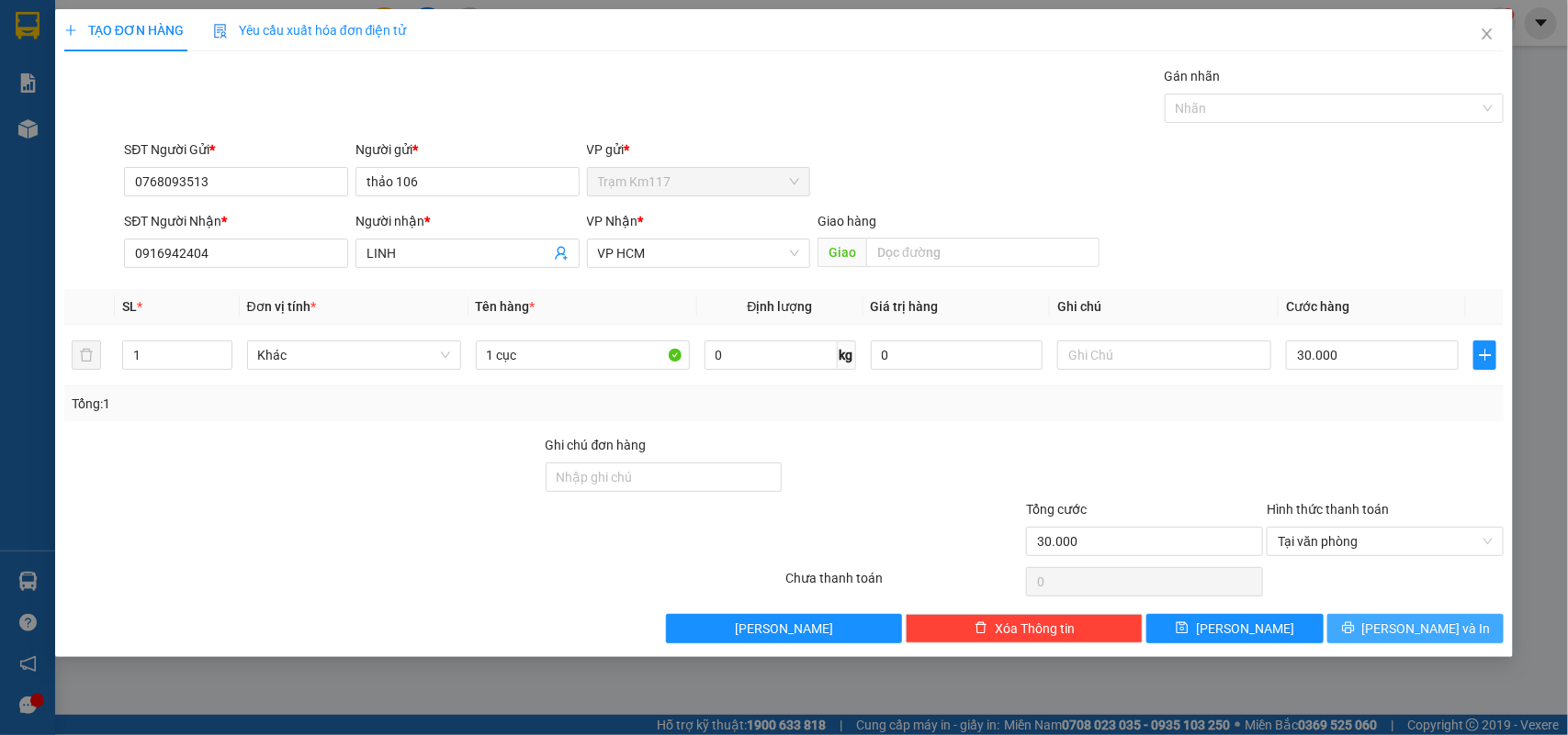
click at [1355, 629] on button "[PERSON_NAME] và In" at bounding box center [1415, 629] width 176 height 30
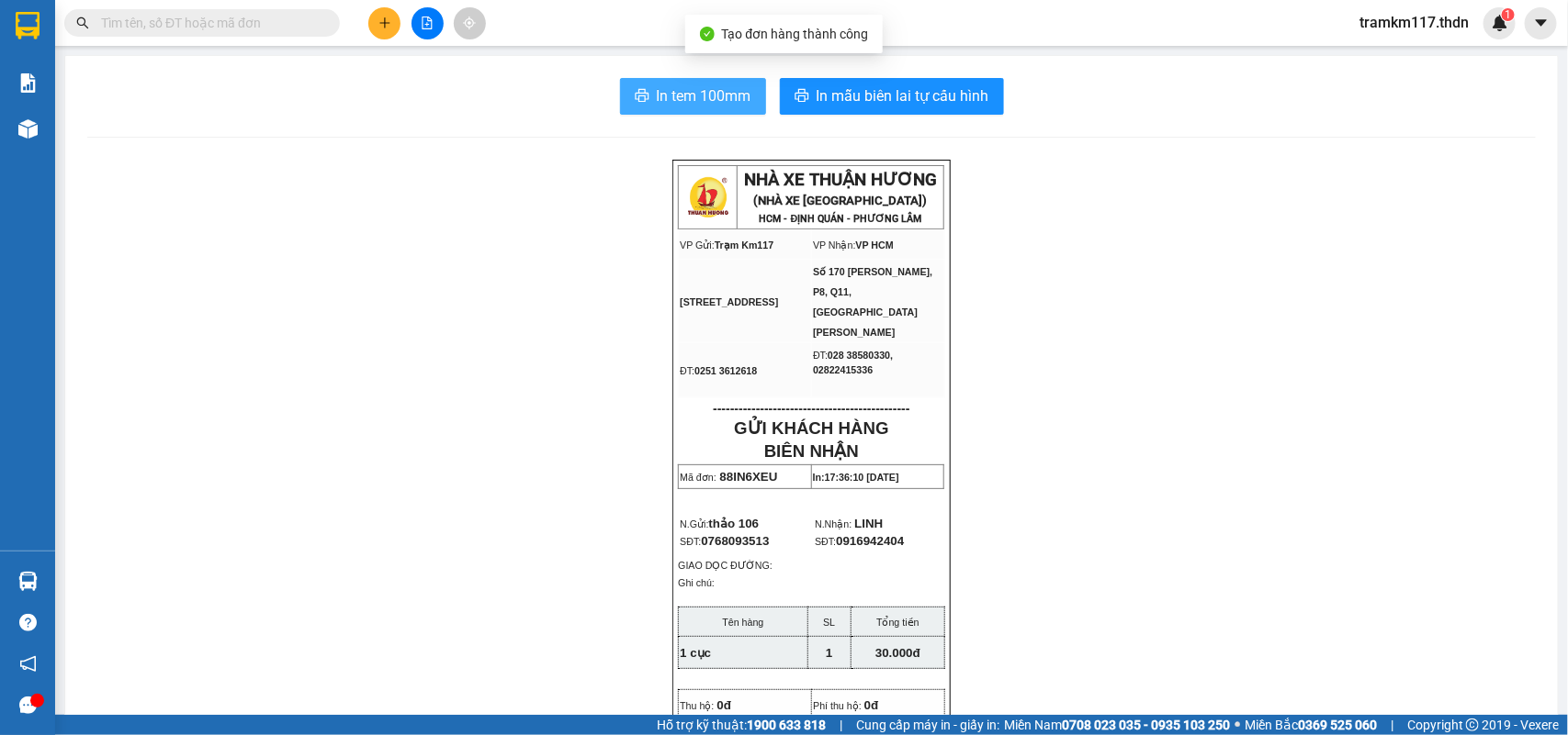
click at [689, 93] on span "In tem 100mm" at bounding box center [704, 95] width 94 height 23
click at [375, 19] on button at bounding box center [384, 23] width 32 height 32
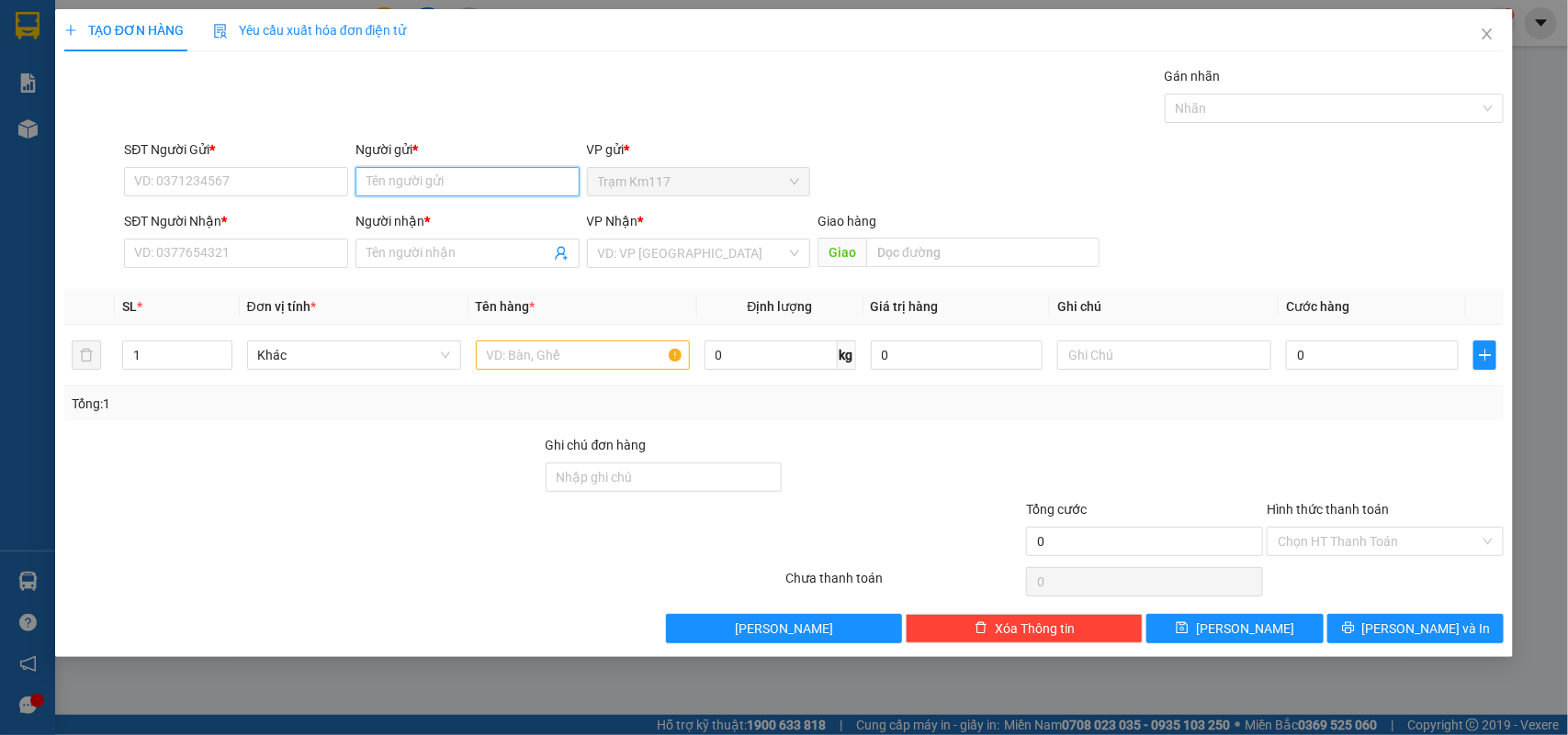
click at [420, 176] on input "Người gửi *" at bounding box center [468, 181] width 224 height 30
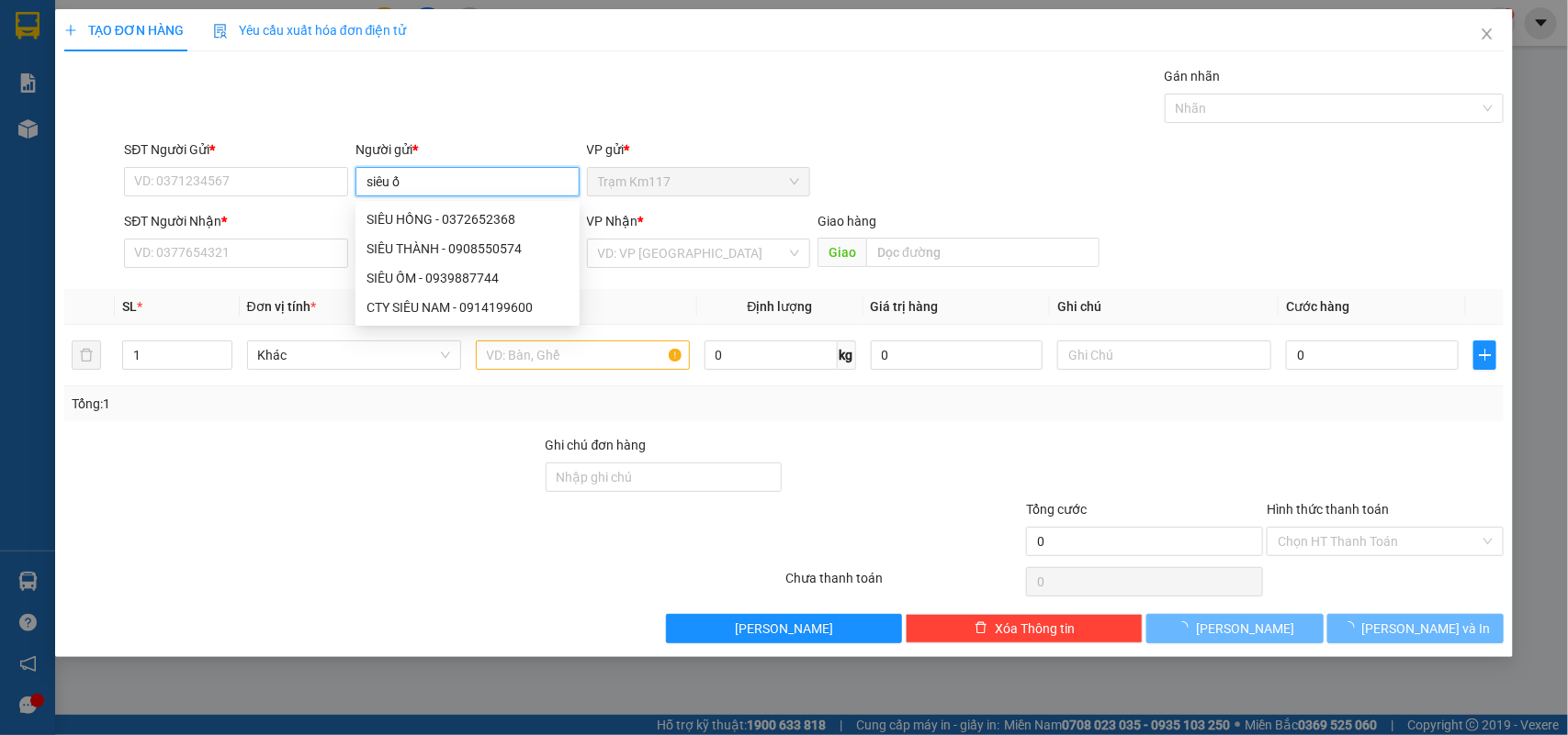
type input "siêu ốm"
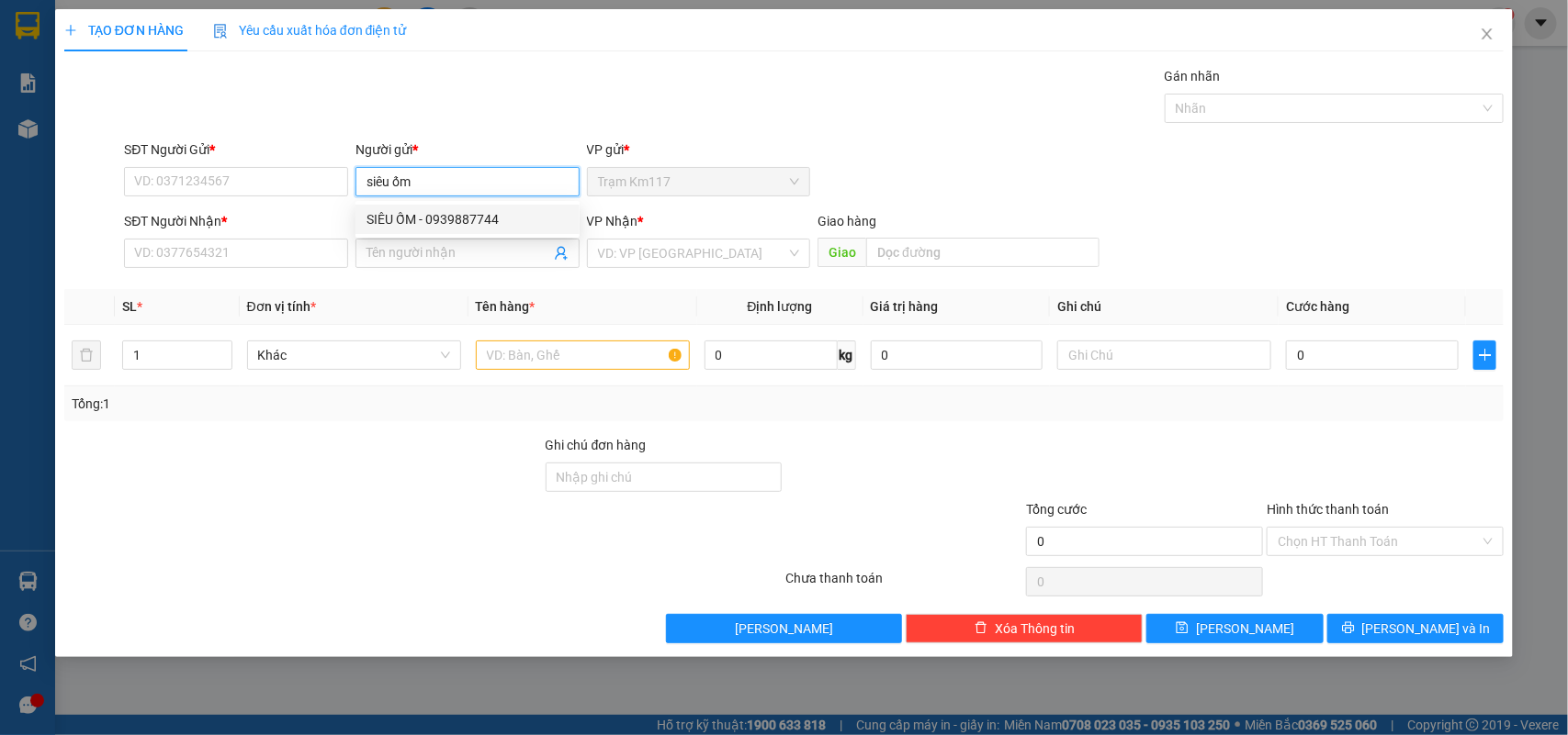
click at [428, 216] on div "SIÊU ỐM - 0939887744" at bounding box center [468, 219] width 202 height 20
type input "0939887744"
type input "SIÊU ỐM"
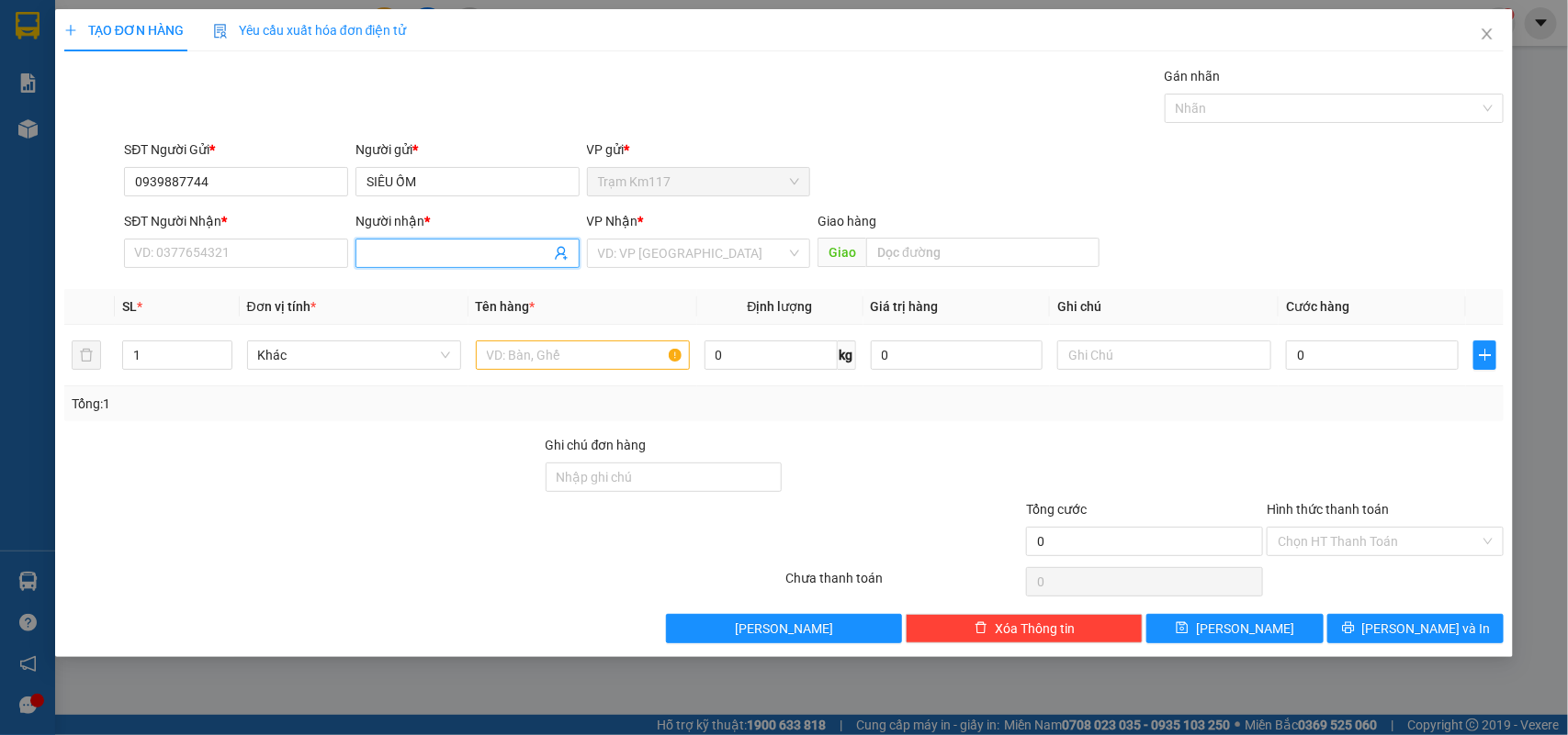
click at [562, 257] on icon "user-add" at bounding box center [561, 254] width 15 height 15
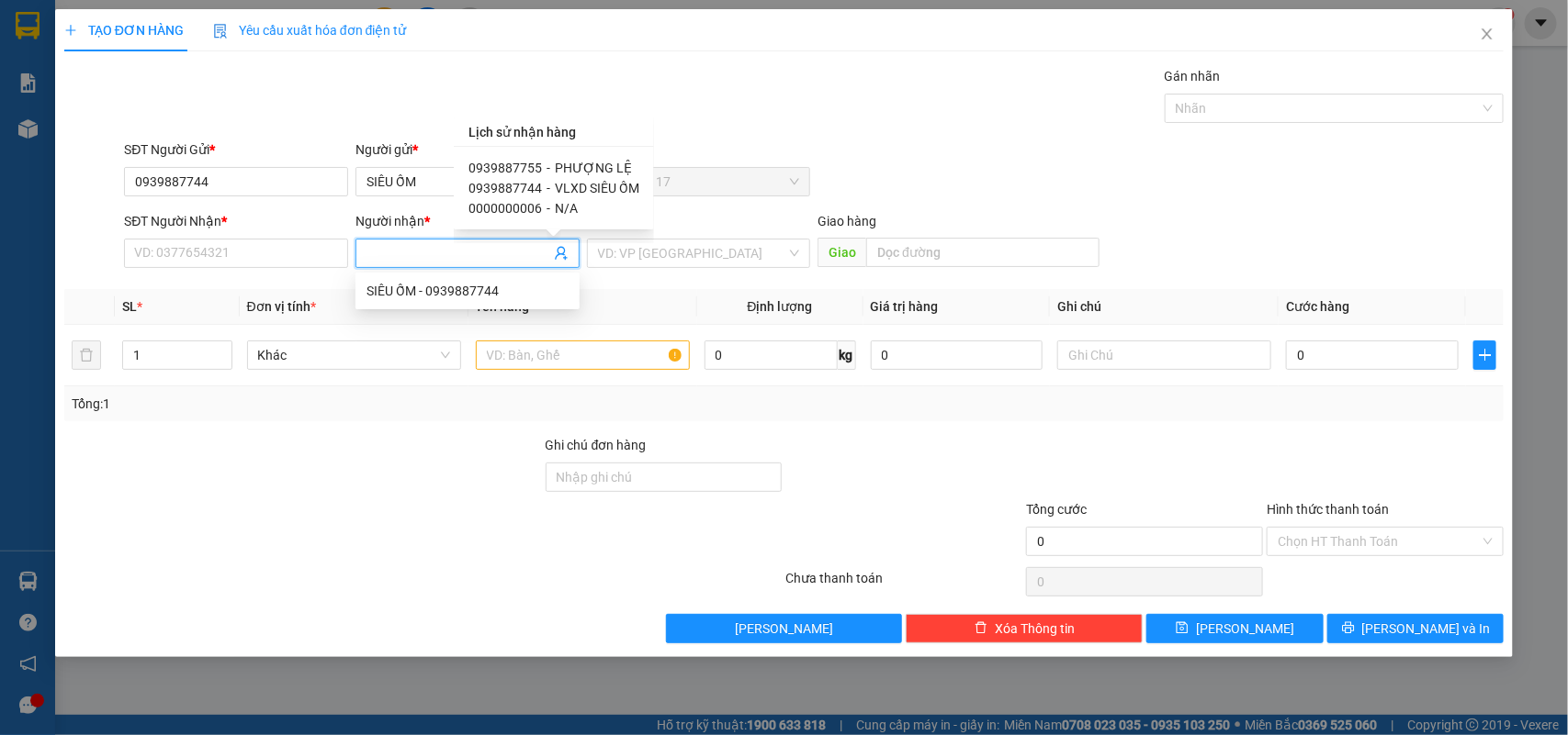
click at [520, 162] on span "0939887755" at bounding box center [505, 168] width 73 height 15
type input "0939887755"
type input "PHƯỢNG LỆ"
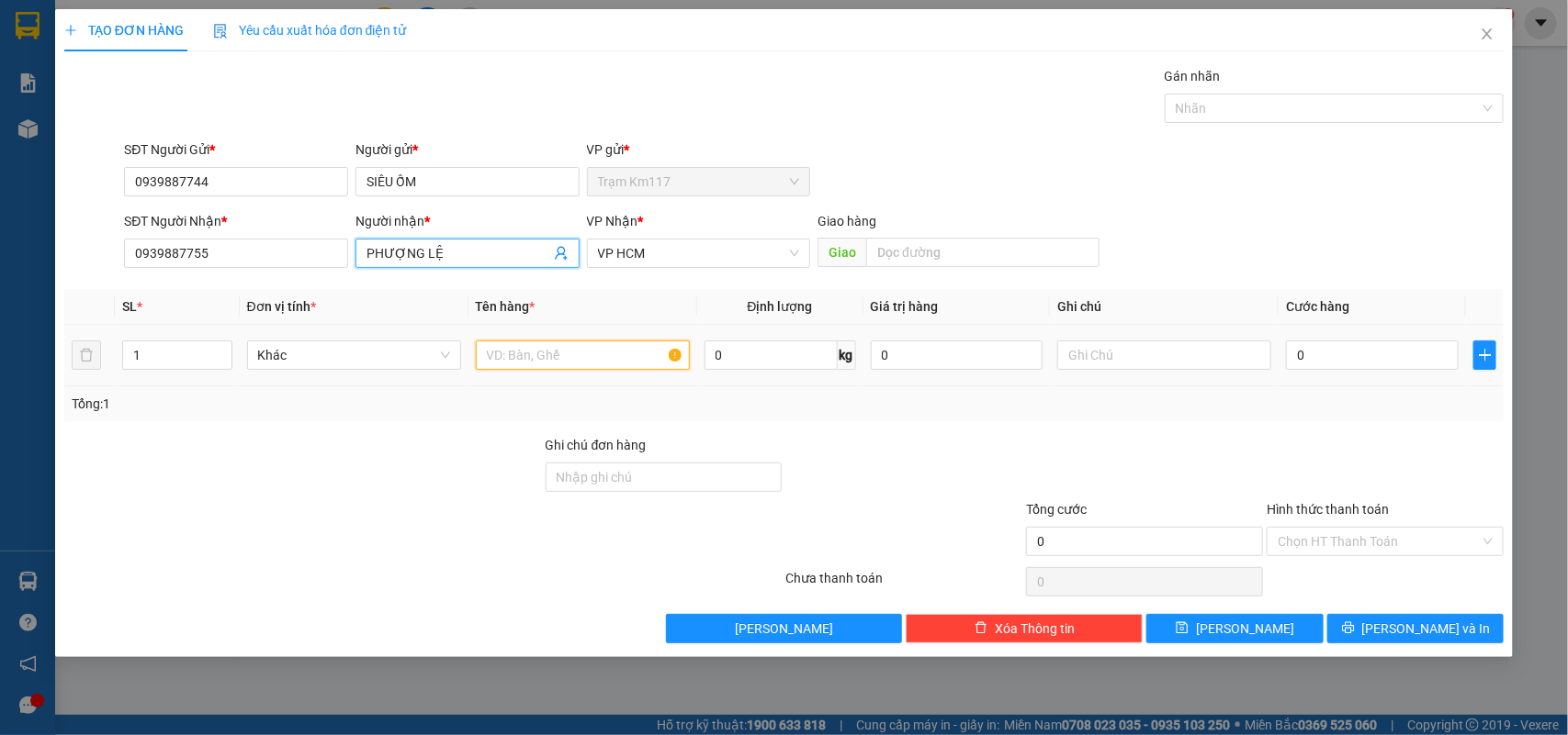
click at [506, 358] on input "text" at bounding box center [583, 355] width 214 height 30
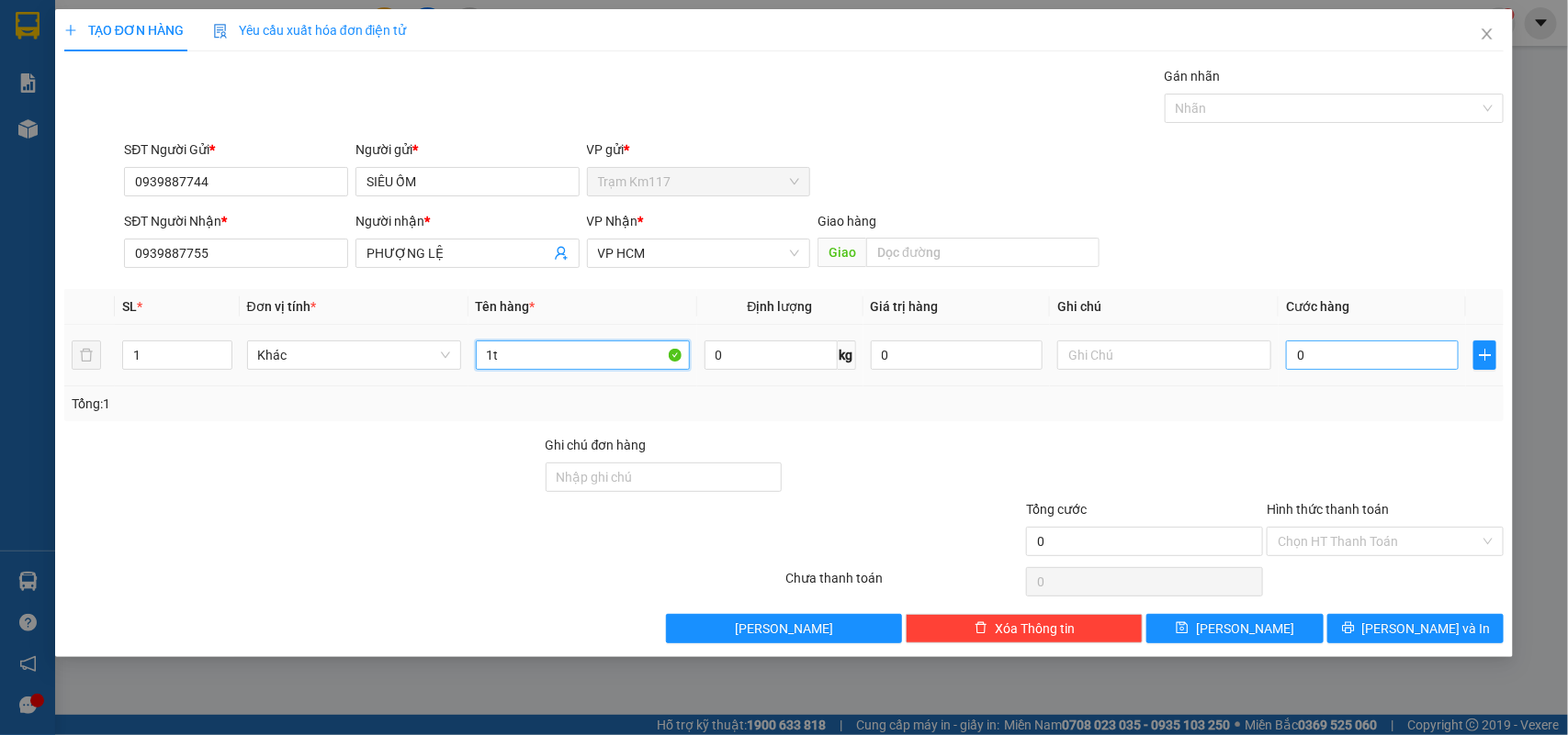
type input "1t"
click at [1302, 361] on input "0" at bounding box center [1372, 355] width 172 height 30
type input "2"
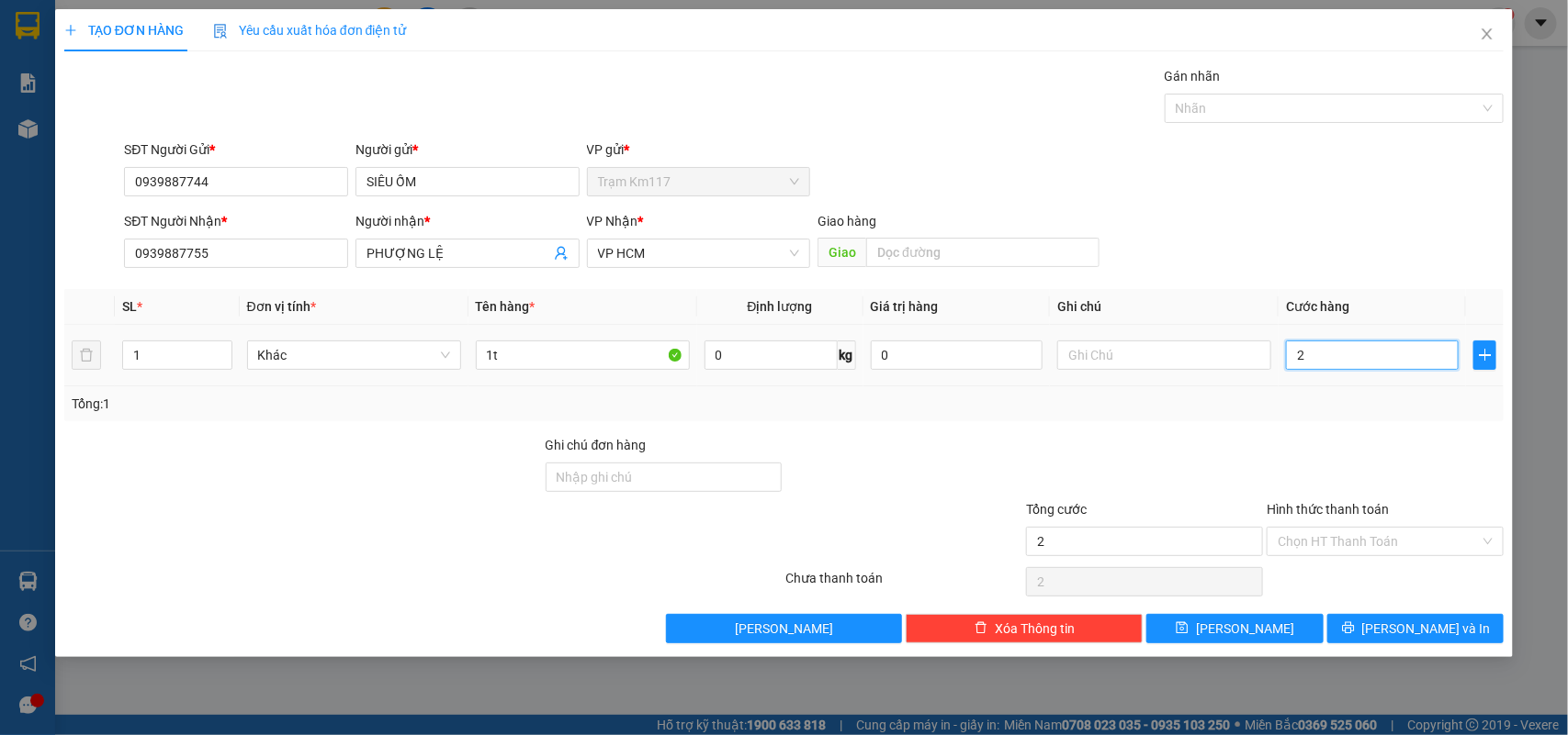
type input "20"
type input "200"
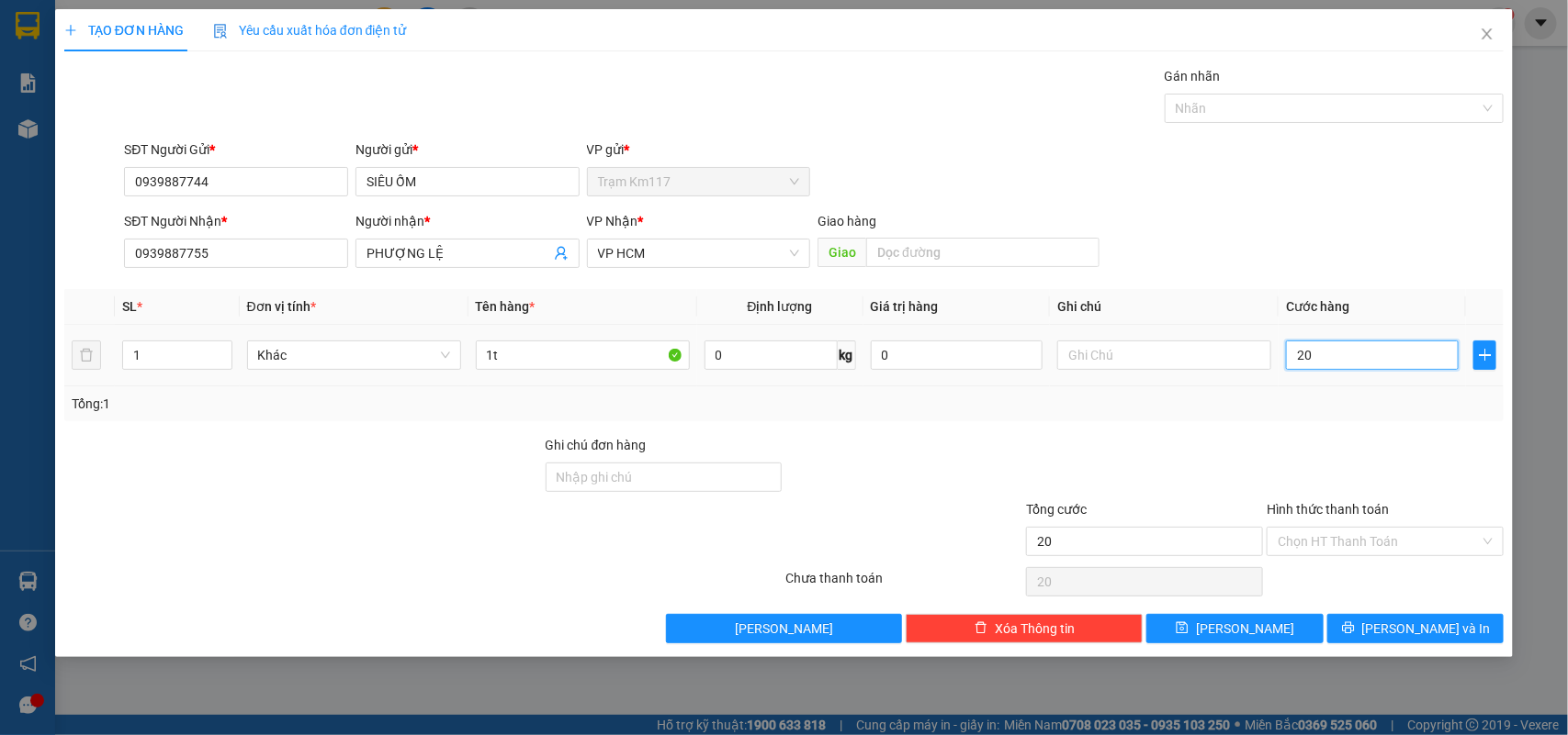
type input "200"
type input "2.000"
type input "20.000"
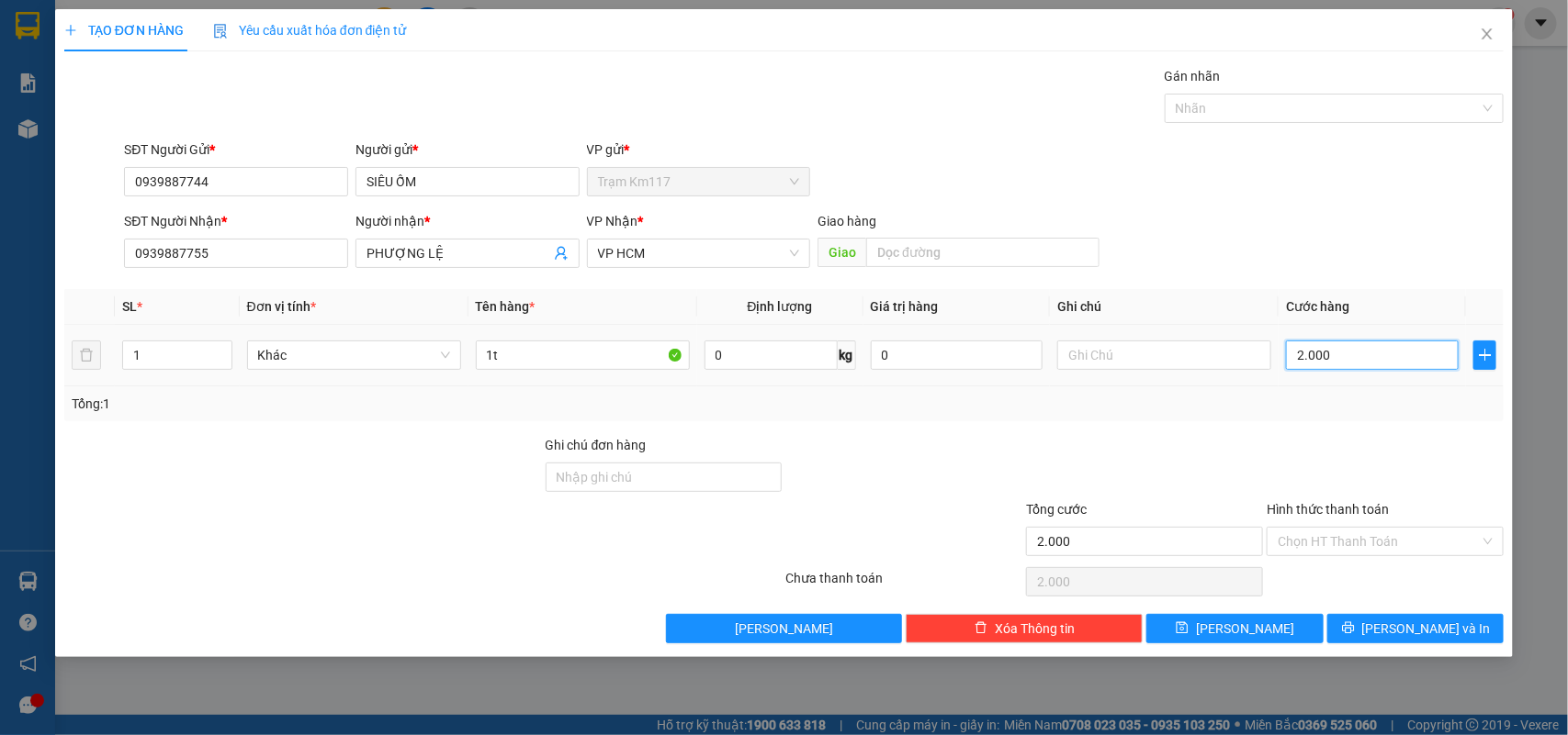
type input "20.000"
click at [1238, 631] on span "[PERSON_NAME]" at bounding box center [1245, 629] width 98 height 20
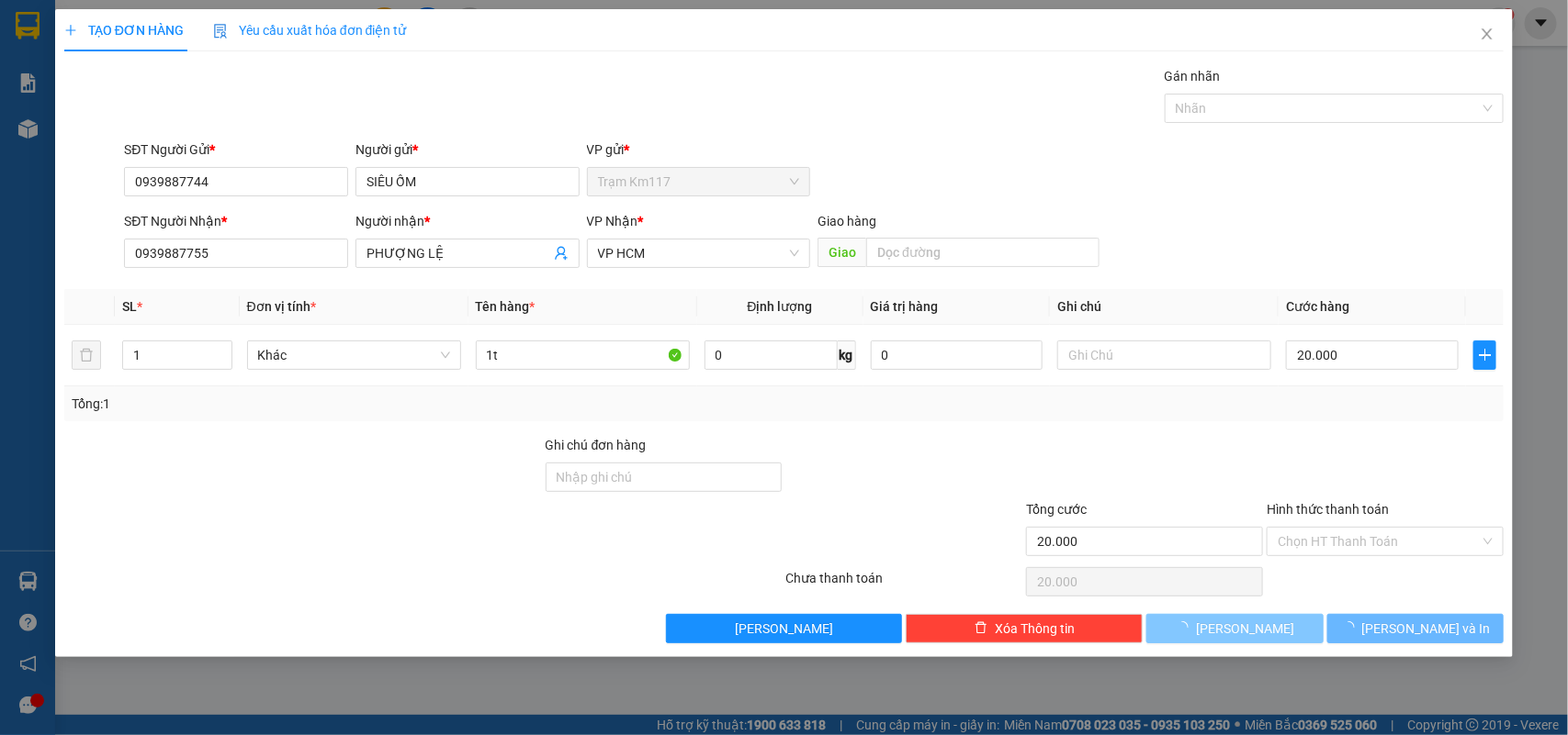
type input "0"
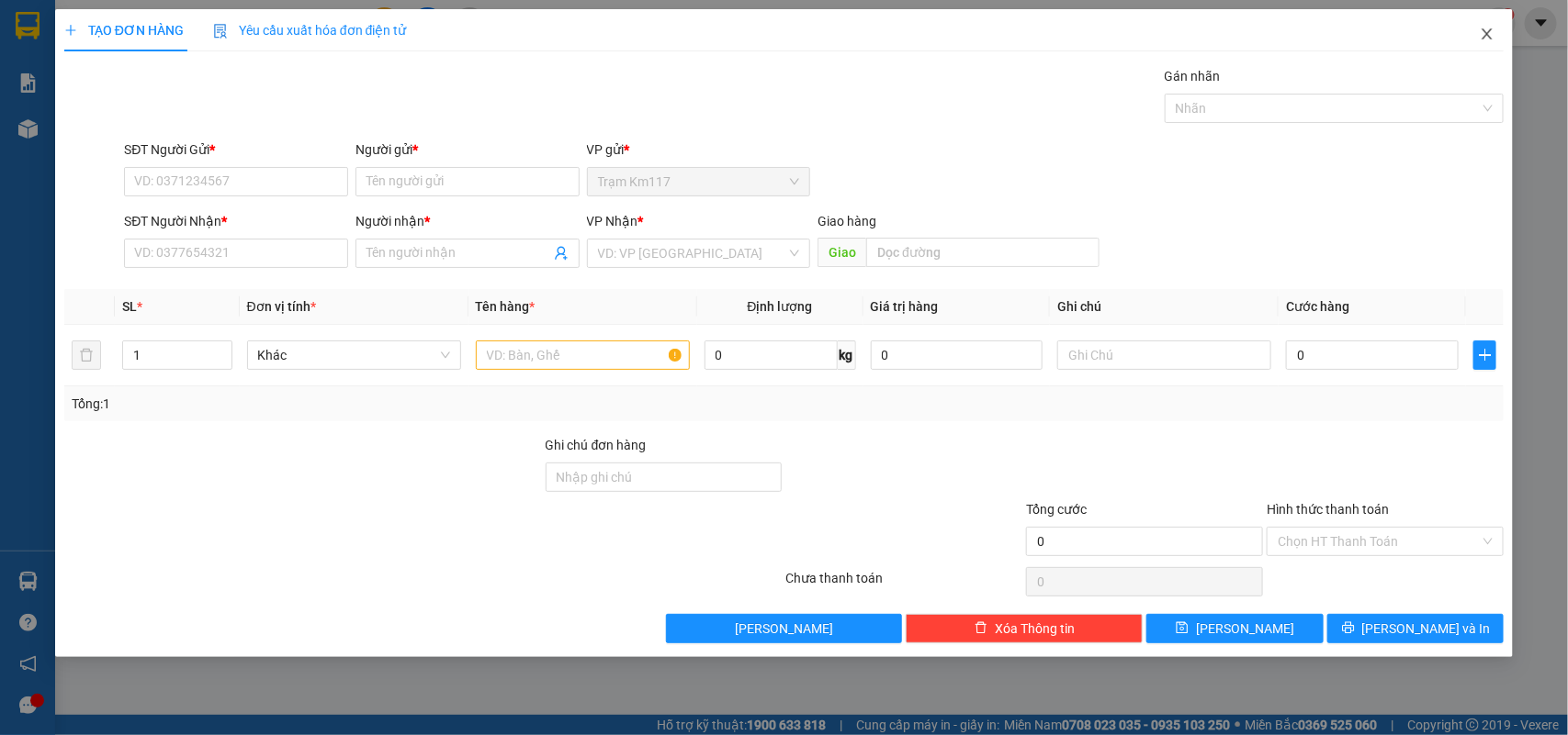
click at [1486, 38] on icon "close" at bounding box center [1486, 34] width 15 height 15
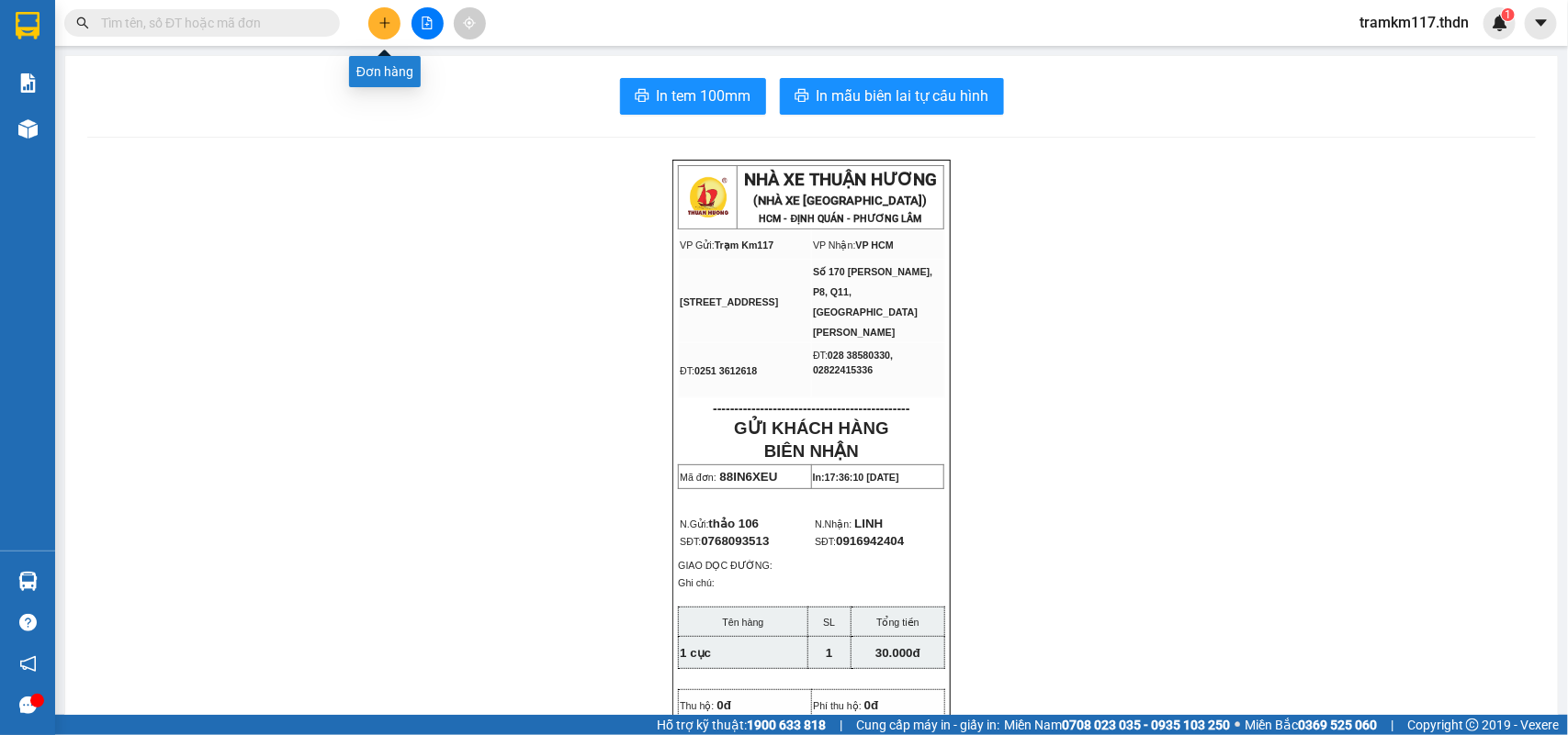
click at [385, 26] on icon "plus" at bounding box center [385, 23] width 13 height 13
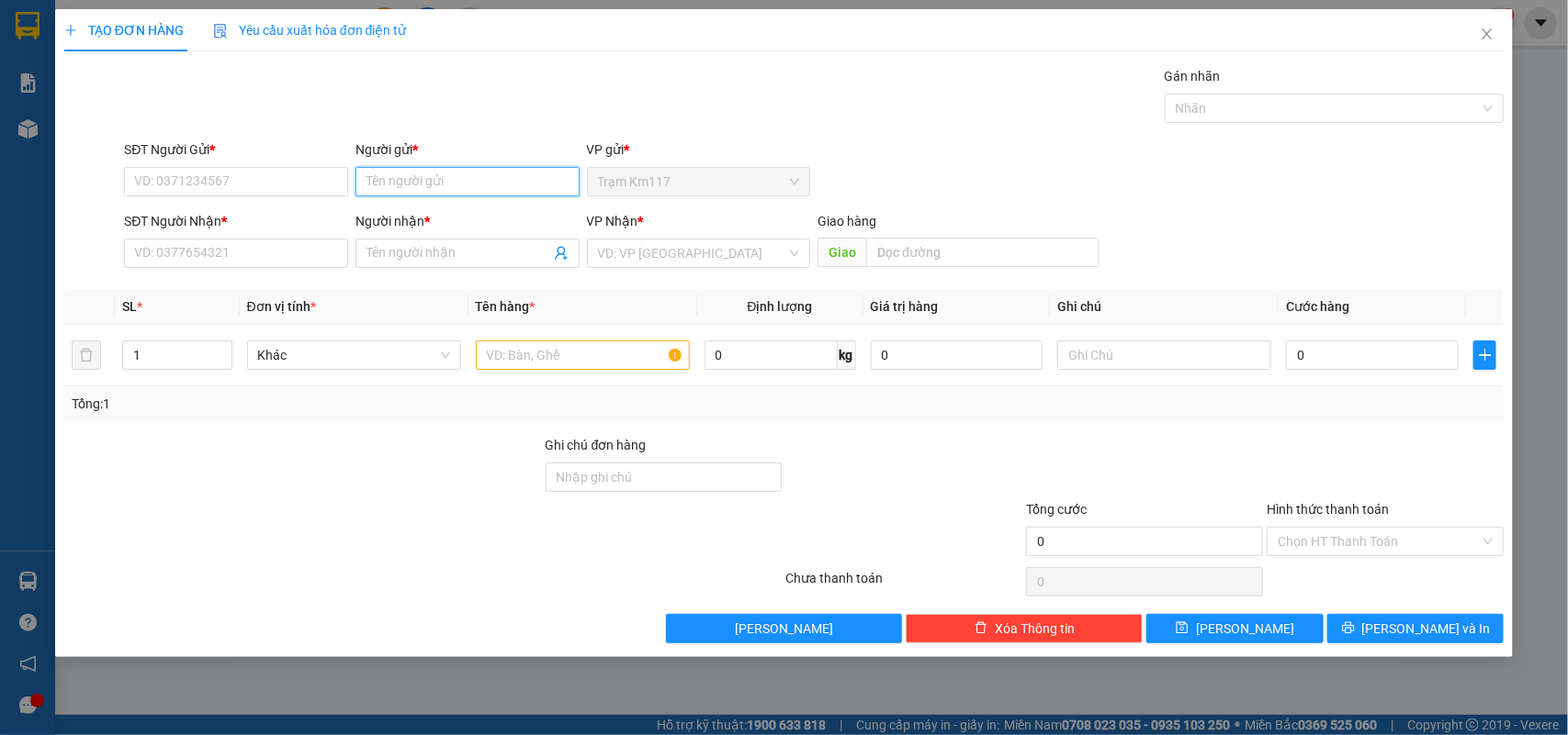
click at [399, 176] on input "Người gửi *" at bounding box center [468, 181] width 224 height 30
type input "chí nhục phúc"
click at [451, 220] on div "CHÍ NHỤC PHÚC - 0983564949" at bounding box center [468, 219] width 202 height 20
type input "0983564949"
type input "CHÍ NHỤC PHÚC"
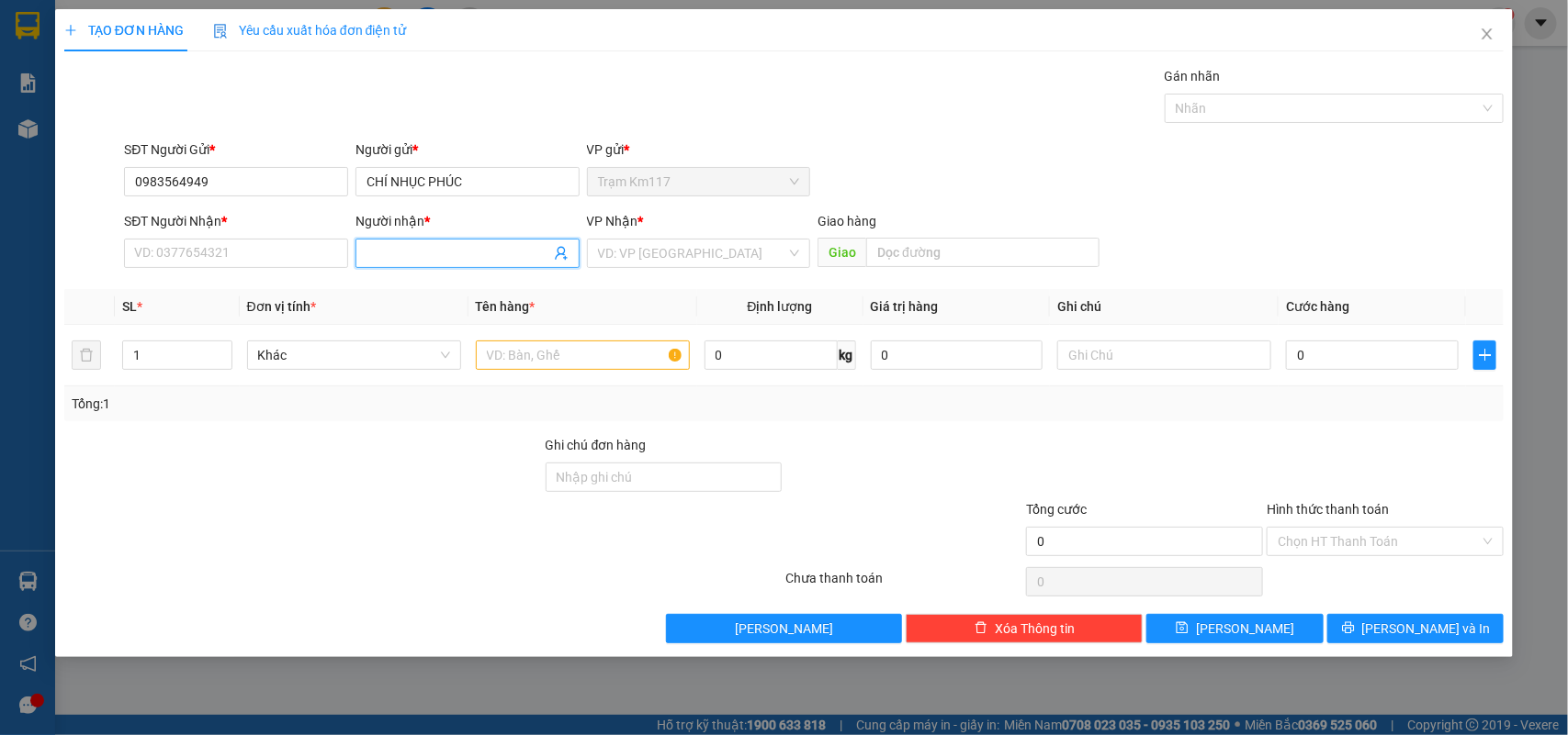
click at [558, 251] on icon "user-add" at bounding box center [561, 254] width 15 height 15
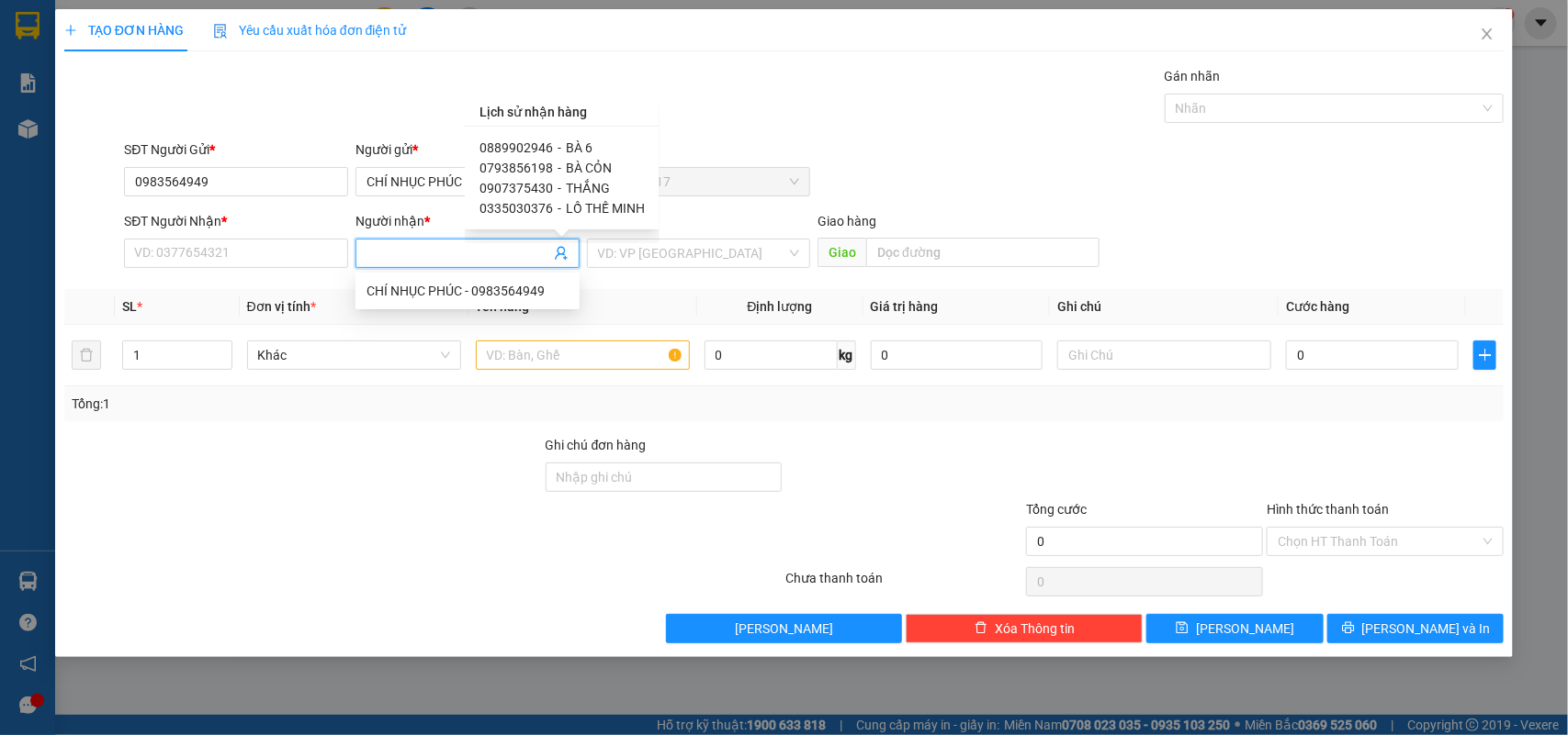
click at [543, 145] on span "0889902946" at bounding box center [516, 148] width 73 height 15
type input "0889902946"
type input "BÀ 6"
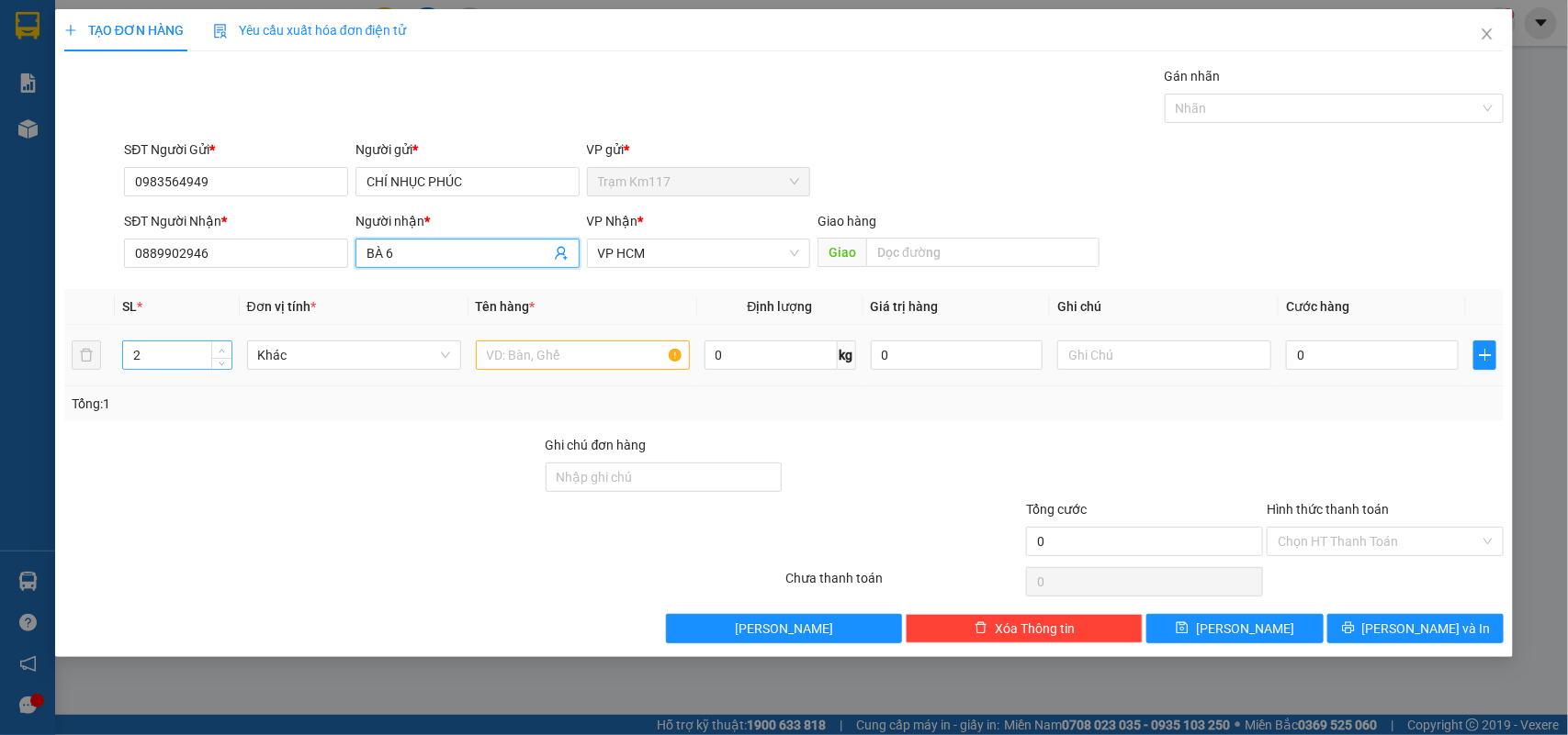
click at [212, 351] on span "Increase Value" at bounding box center [221, 350] width 20 height 17
type input "3"
click at [212, 351] on span "Increase Value" at bounding box center [221, 350] width 20 height 17
click at [547, 361] on input "text" at bounding box center [583, 355] width 214 height 30
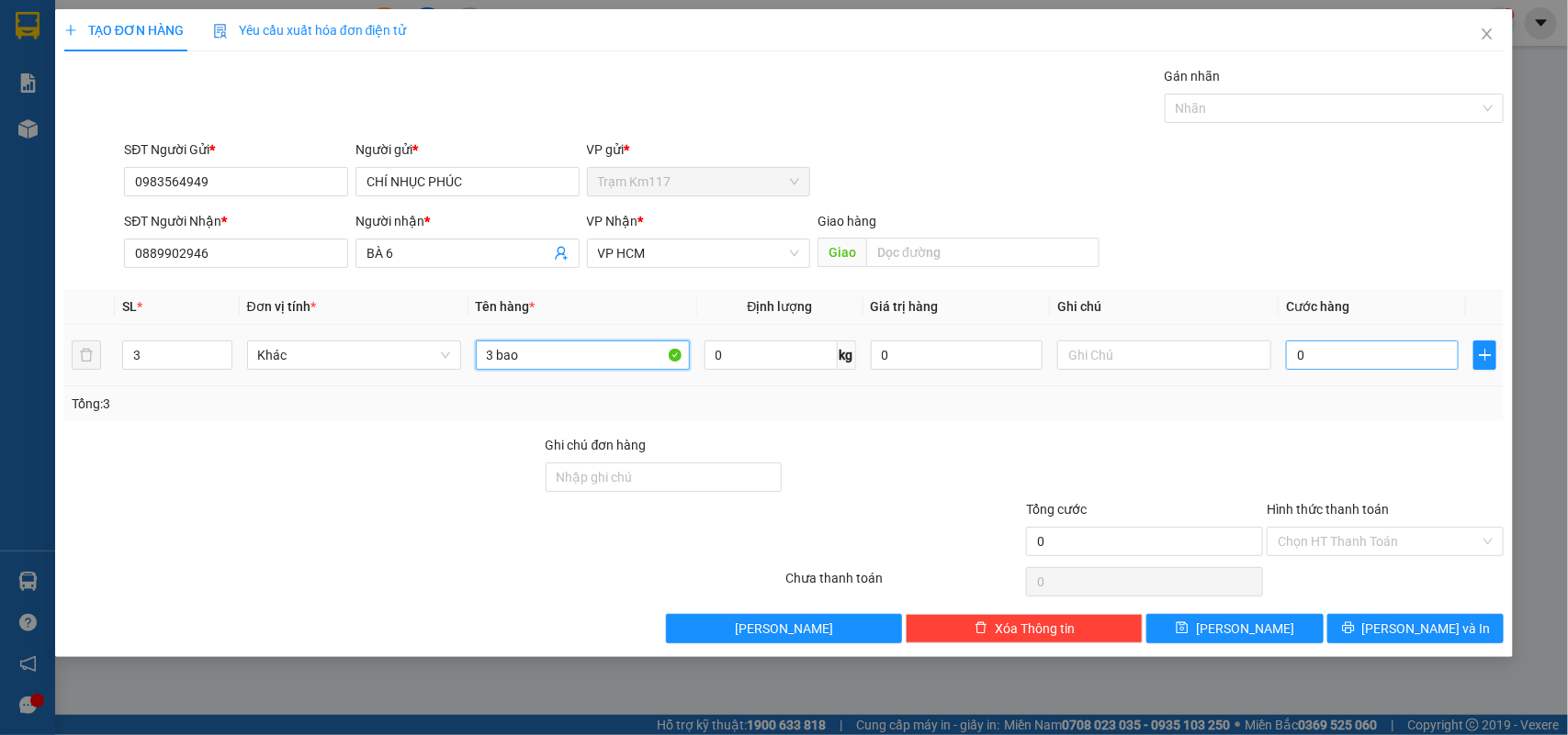
type input "3 bao"
click at [1299, 351] on input "0" at bounding box center [1372, 355] width 172 height 30
type input "9"
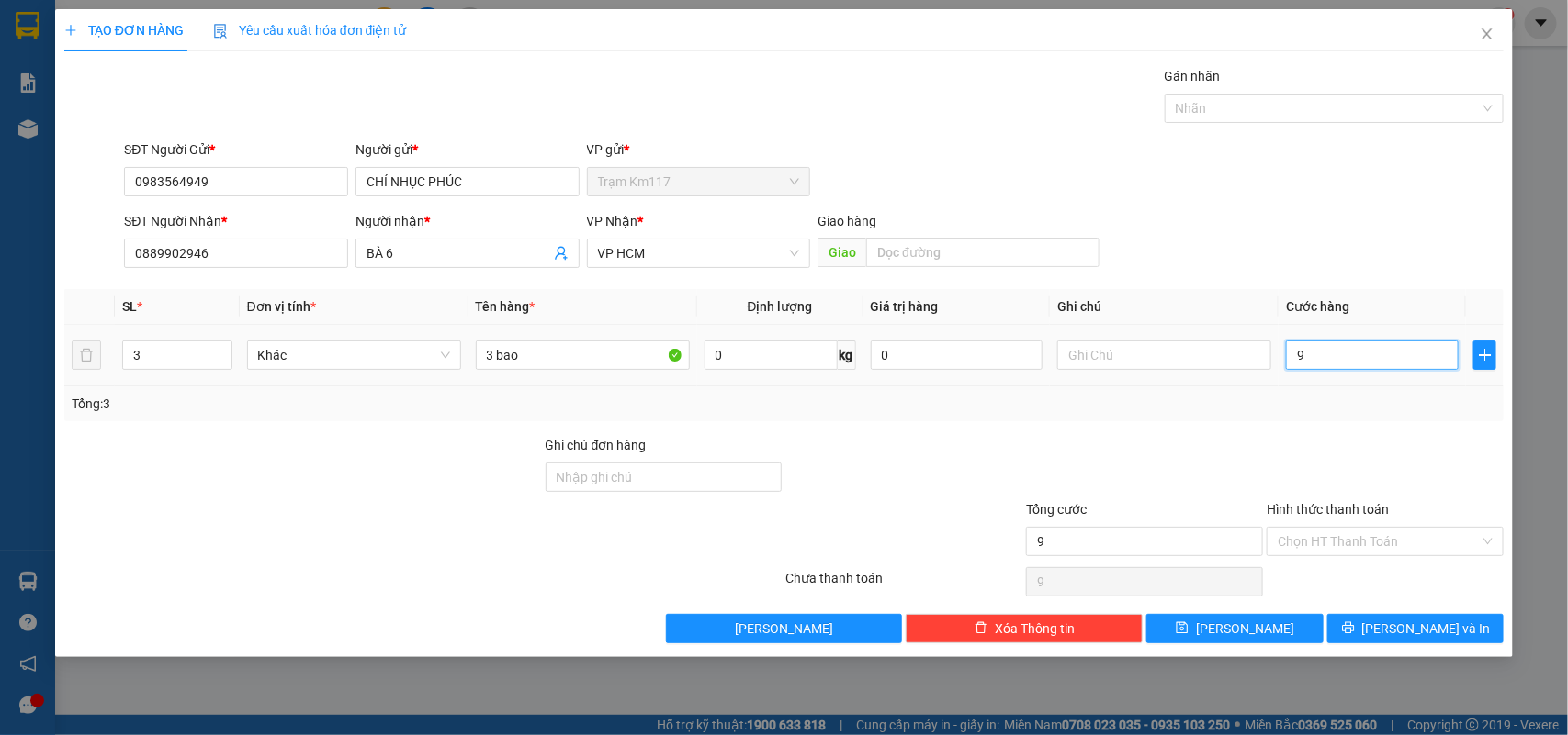
type input "90"
type input "900"
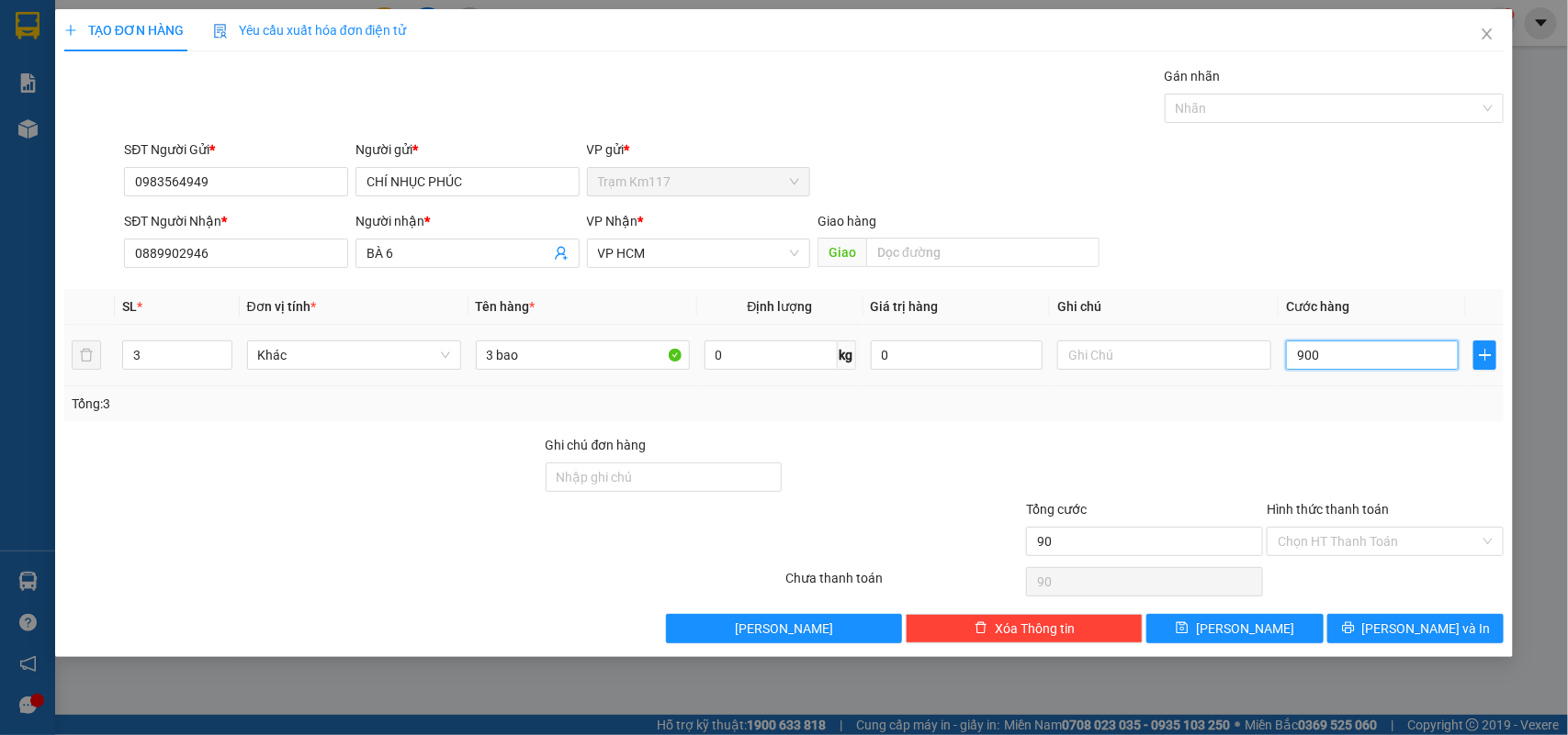
type input "900"
type input "9.000"
click at [1248, 626] on span "[PERSON_NAME]" at bounding box center [1245, 629] width 98 height 20
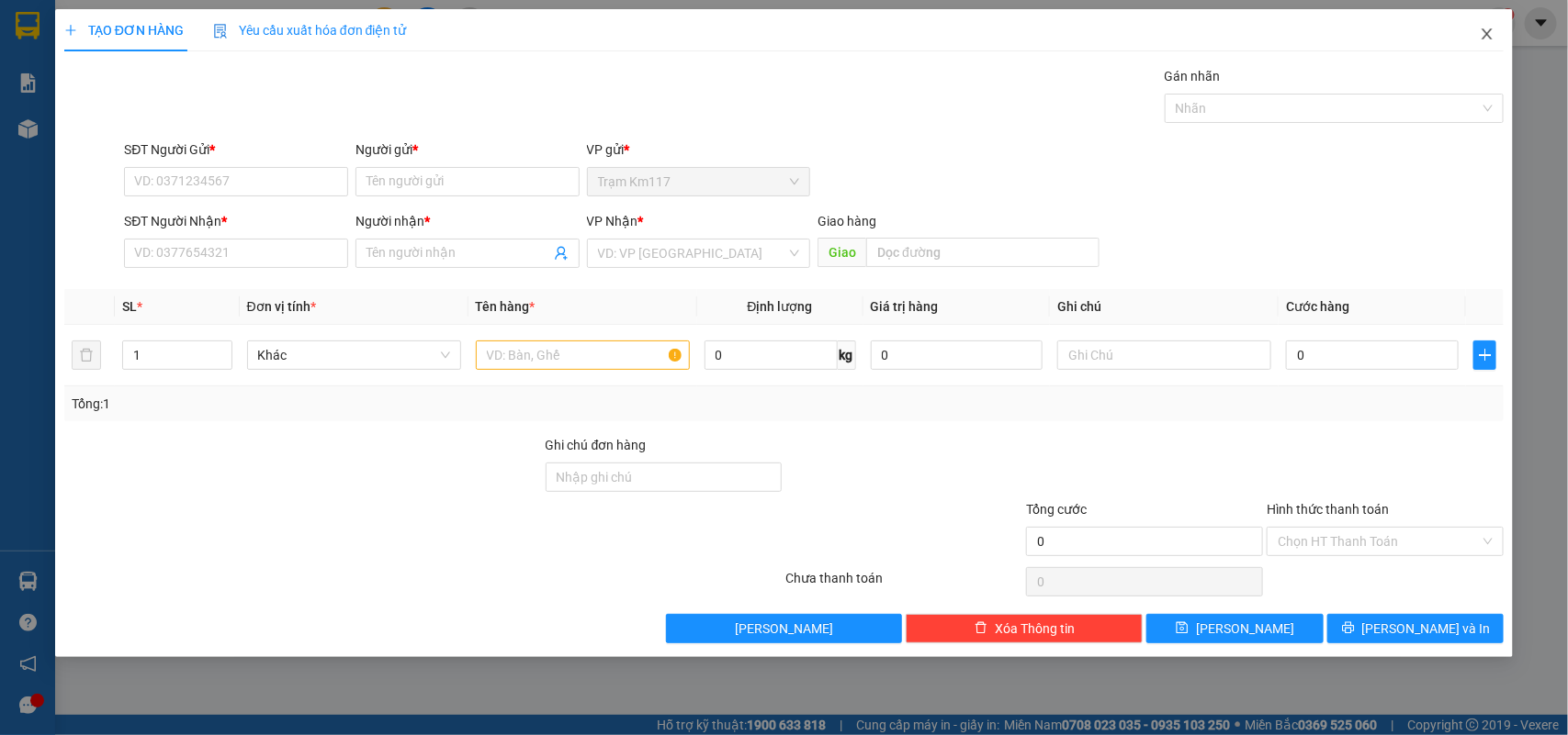
click at [1487, 33] on icon "close" at bounding box center [1486, 34] width 15 height 15
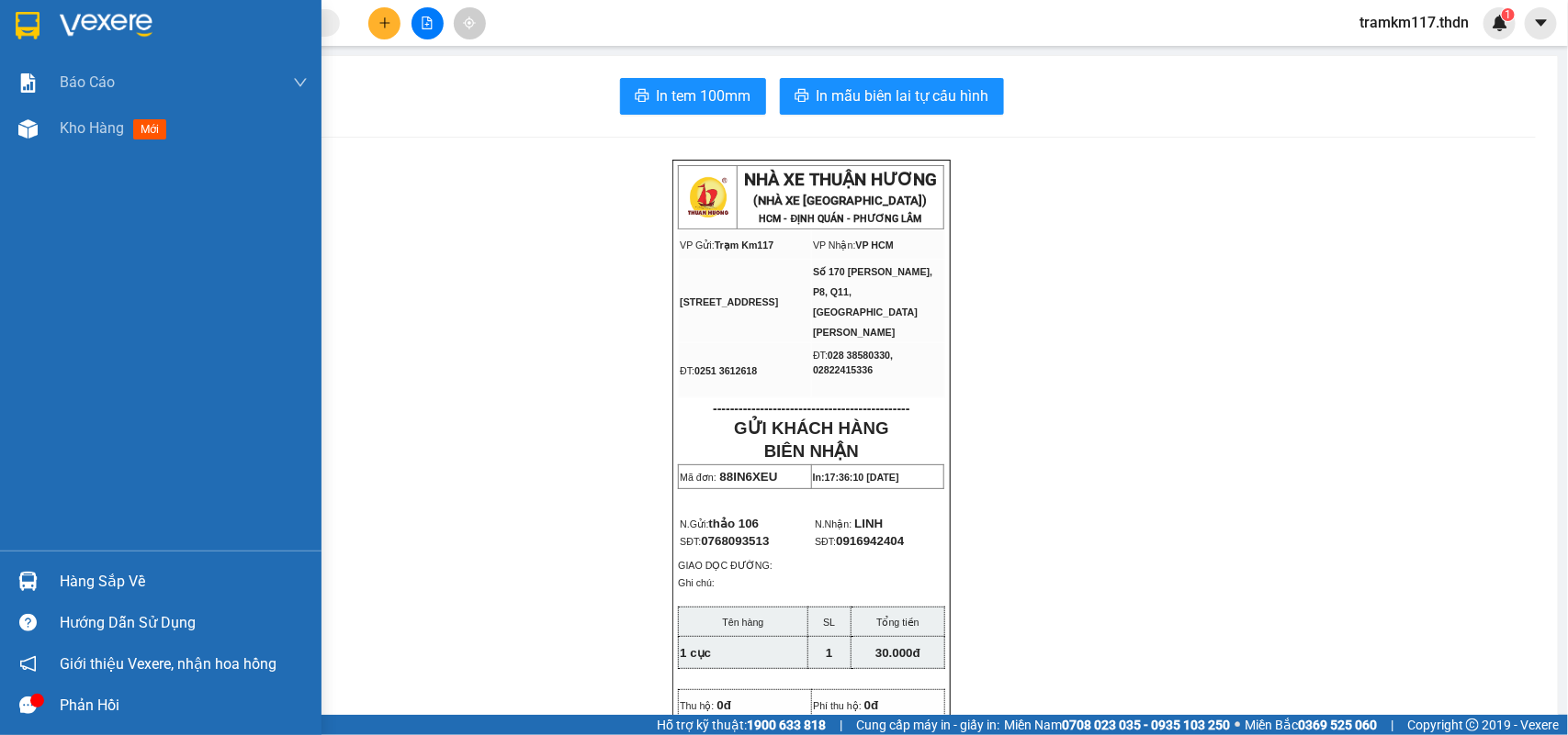
click at [31, 24] on img at bounding box center [28, 26] width 24 height 28
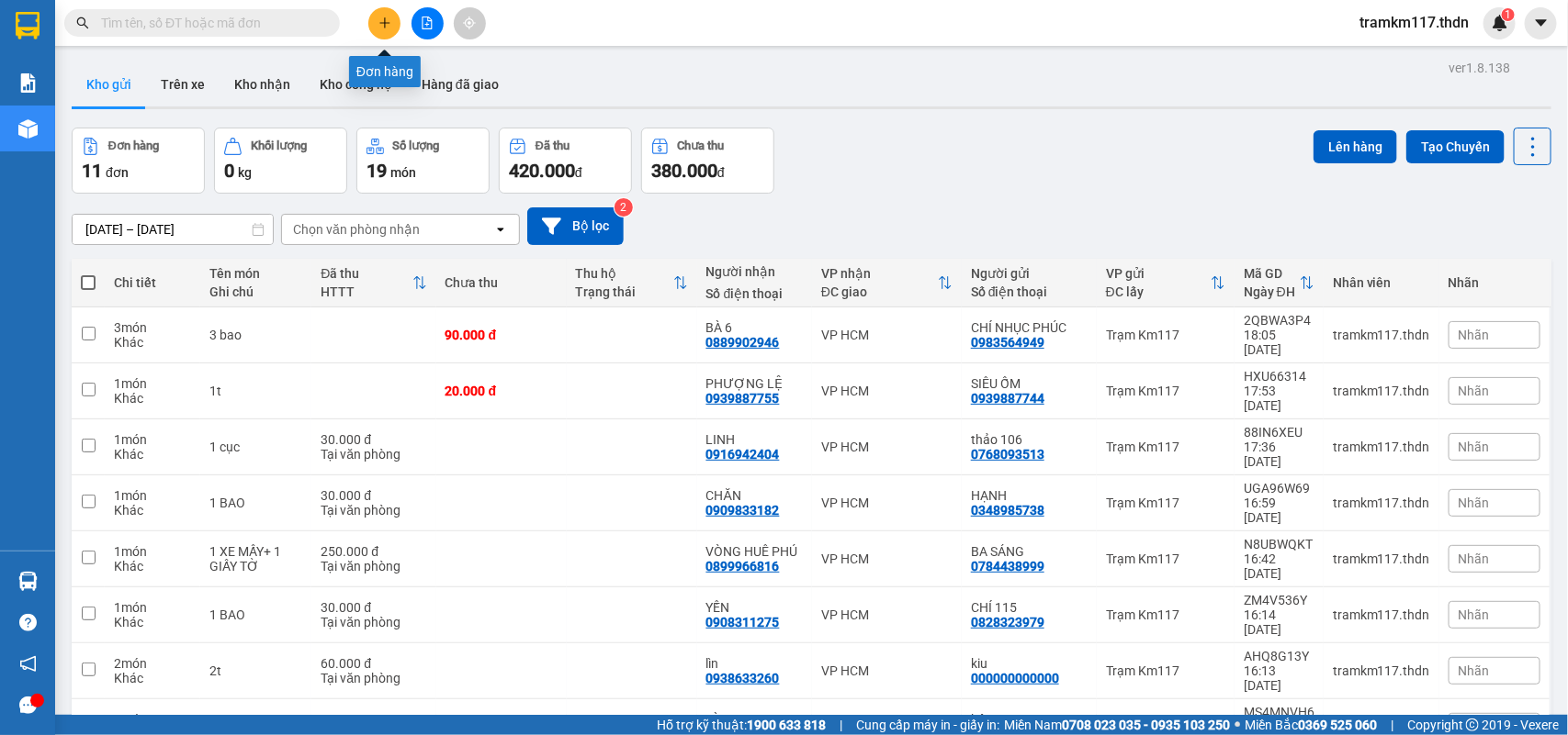
click at [382, 25] on icon "plus" at bounding box center [385, 23] width 13 height 13
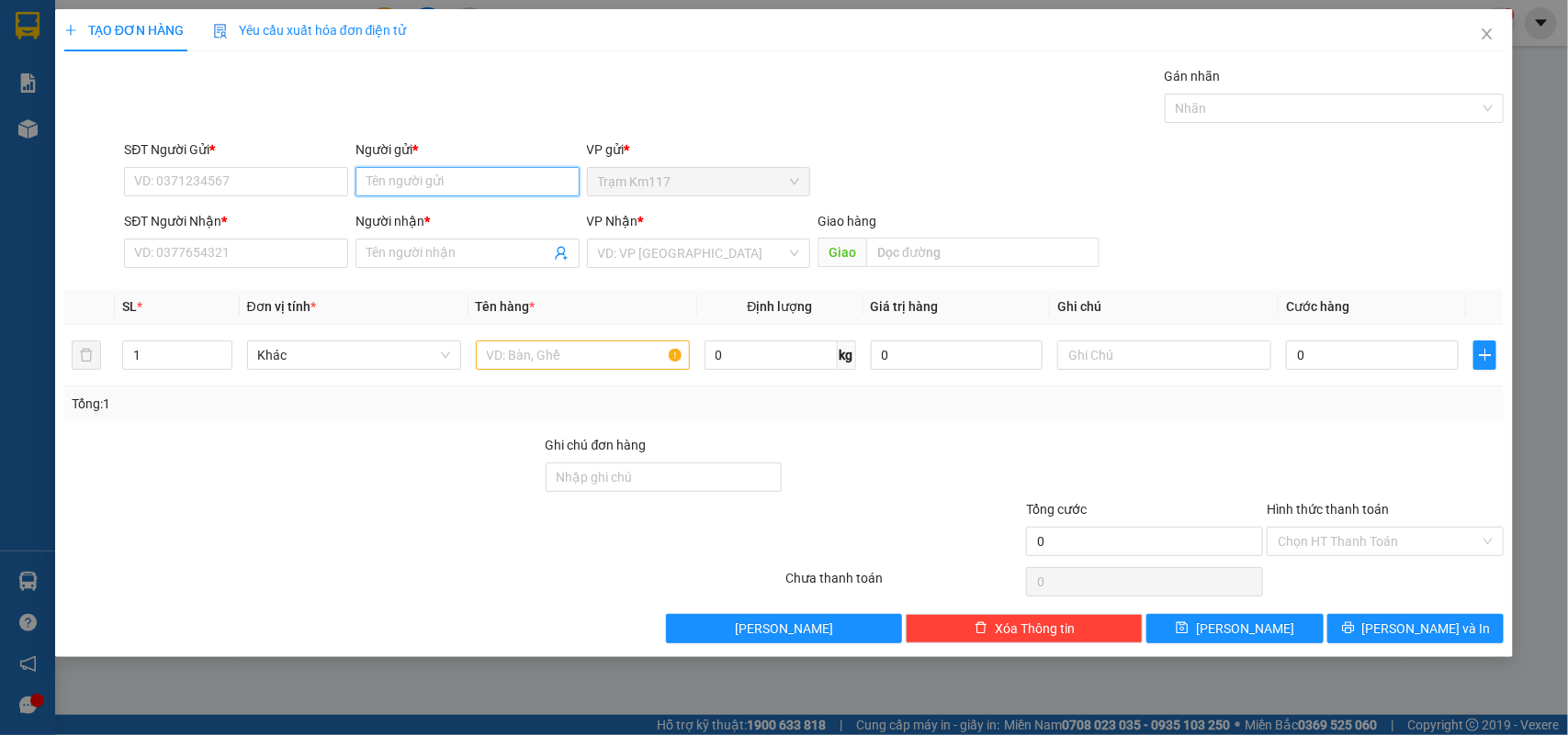
click at [442, 185] on input "Người gửi *" at bounding box center [468, 181] width 224 height 30
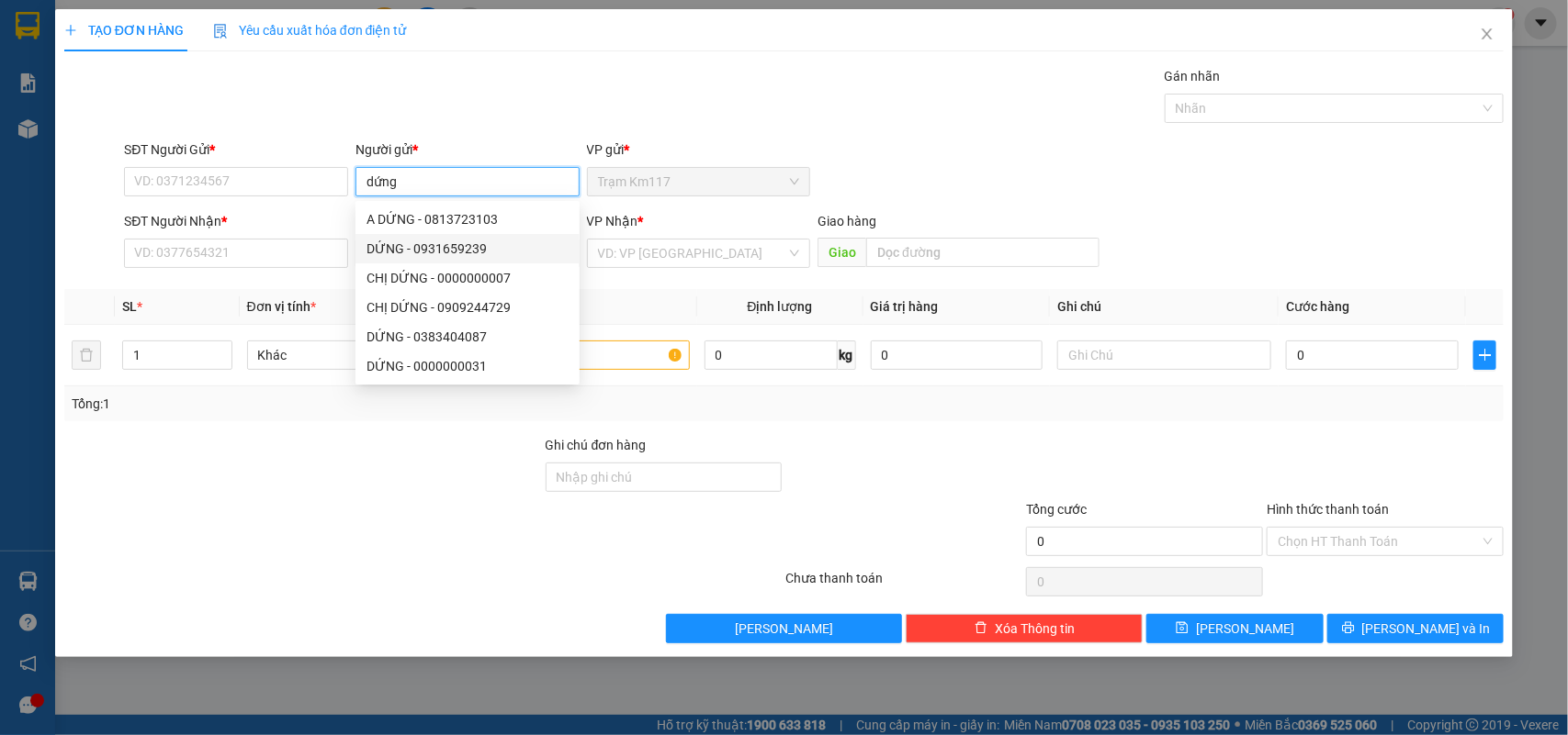
click at [391, 248] on div "DỨNG - 0931659239" at bounding box center [468, 249] width 202 height 20
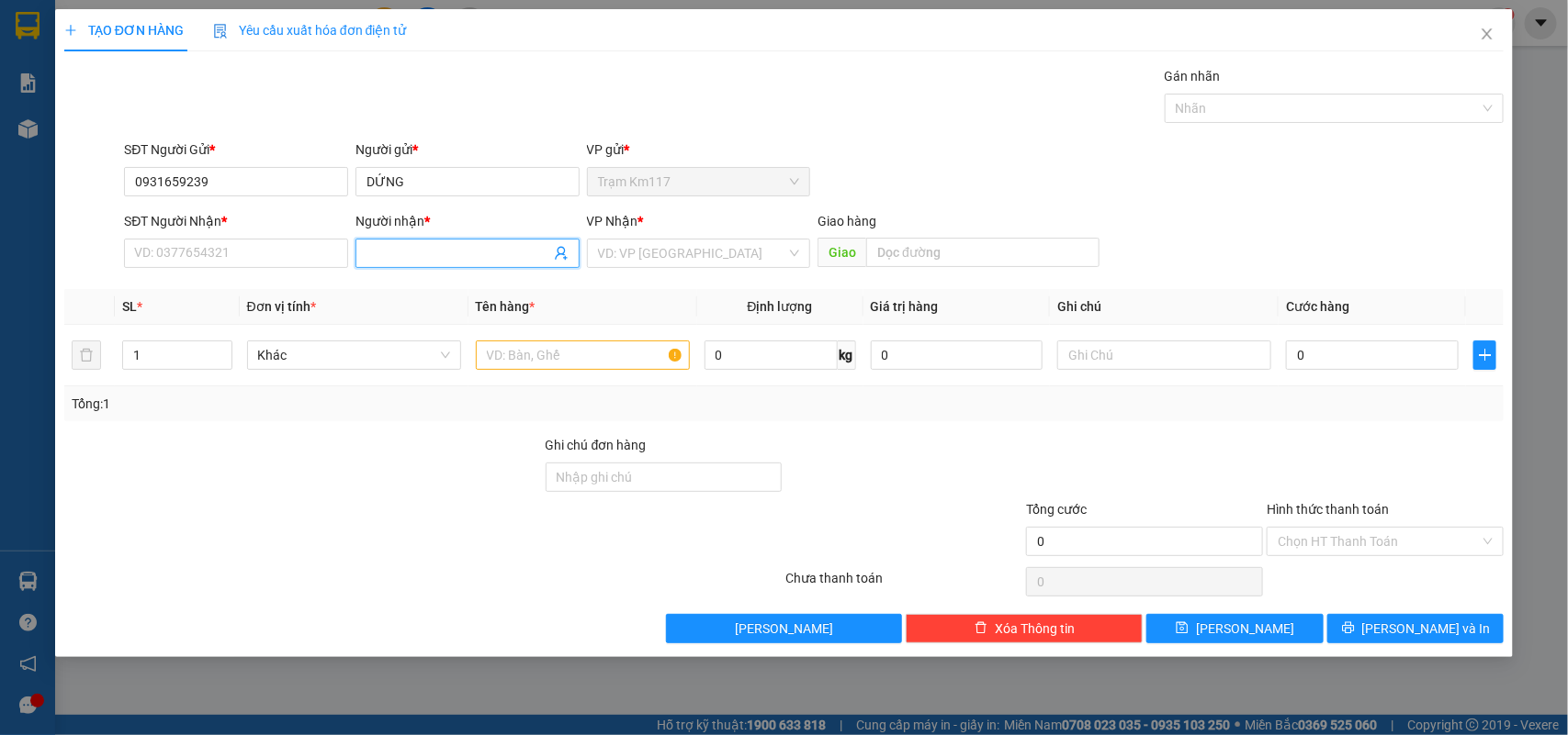
click at [557, 251] on icon "user-add" at bounding box center [560, 254] width 12 height 14
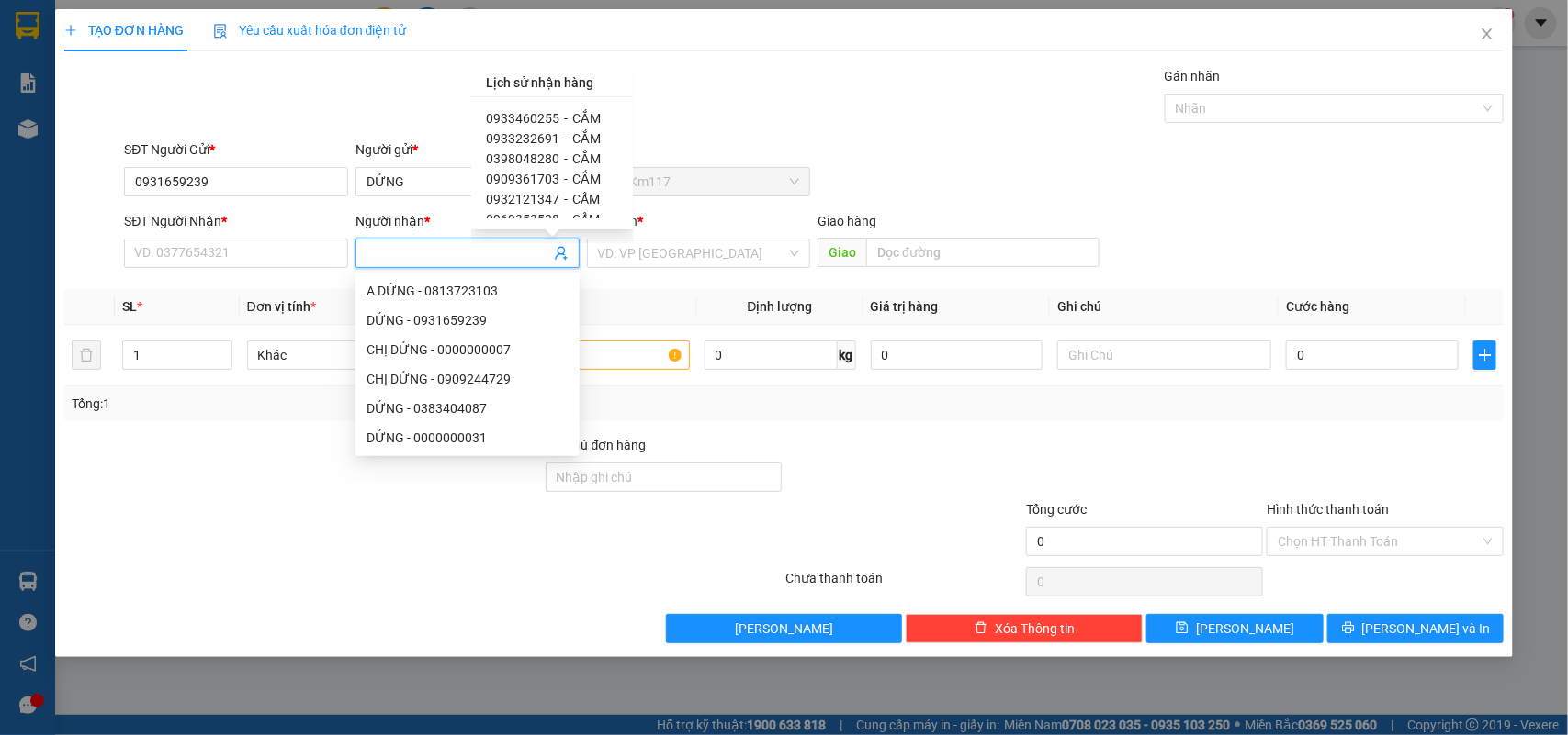
click at [533, 159] on span "0398048280" at bounding box center [522, 159] width 73 height 15
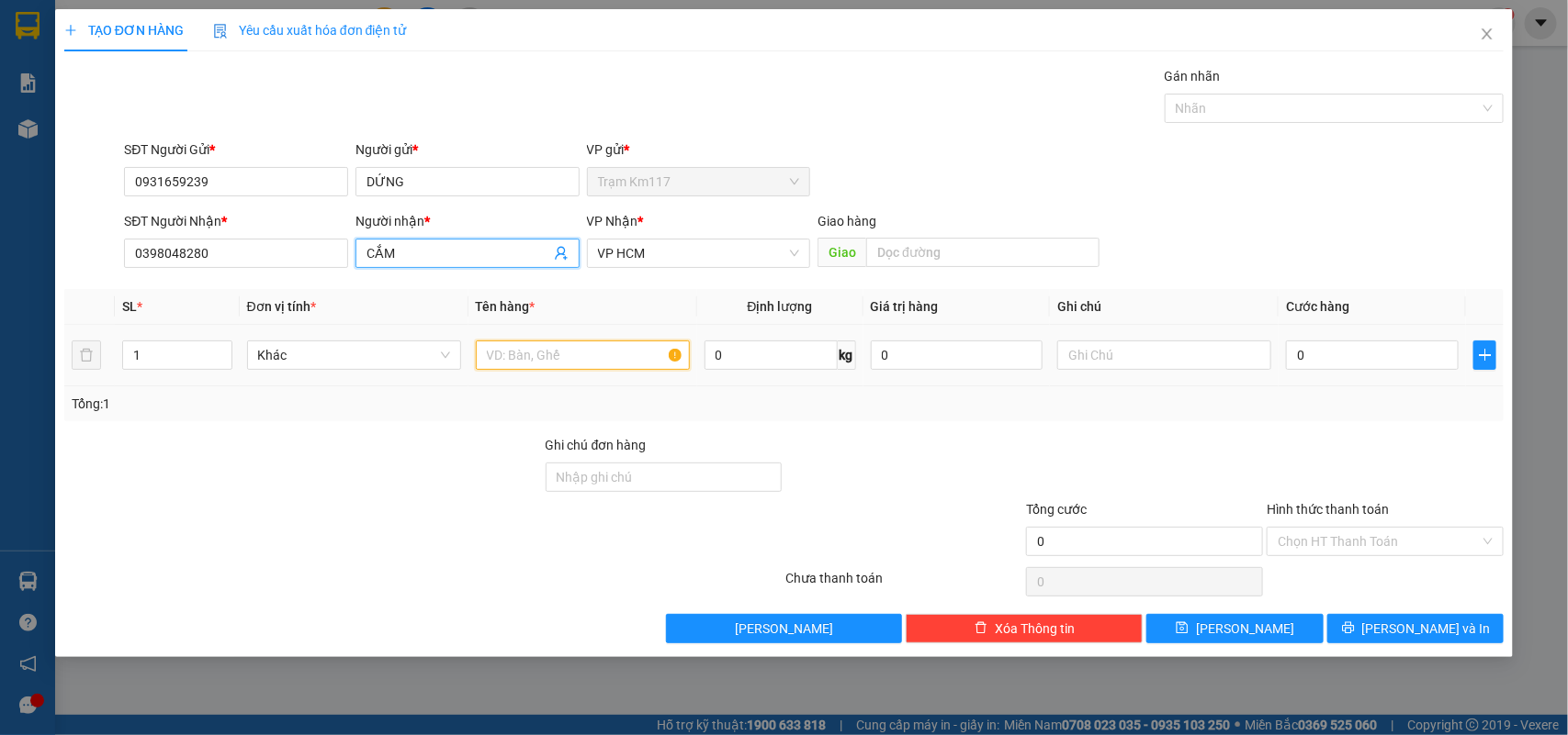
click at [556, 355] on input "text" at bounding box center [583, 355] width 214 height 30
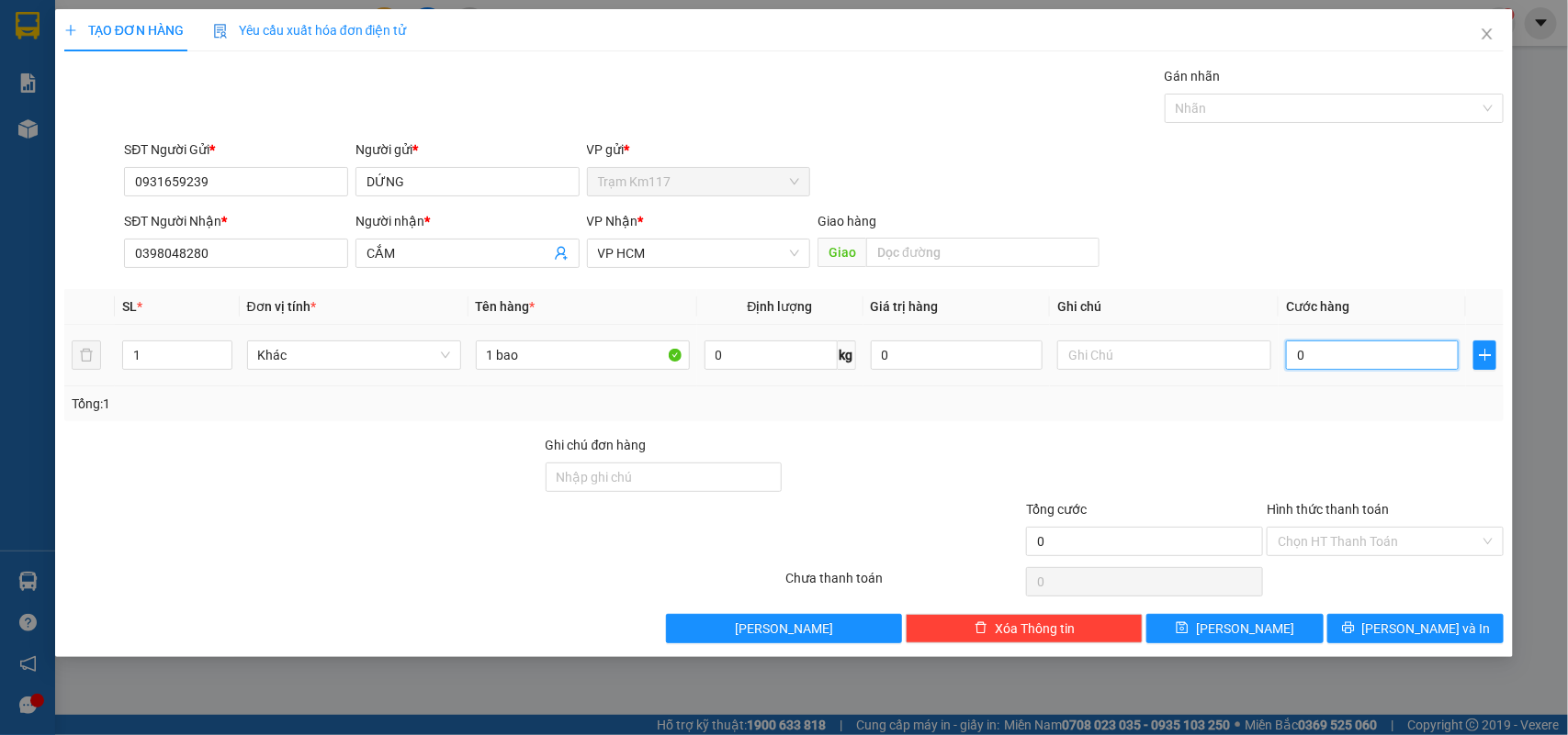
click at [1333, 360] on input "0" at bounding box center [1372, 355] width 172 height 30
click at [1227, 106] on div at bounding box center [1324, 108] width 312 height 22
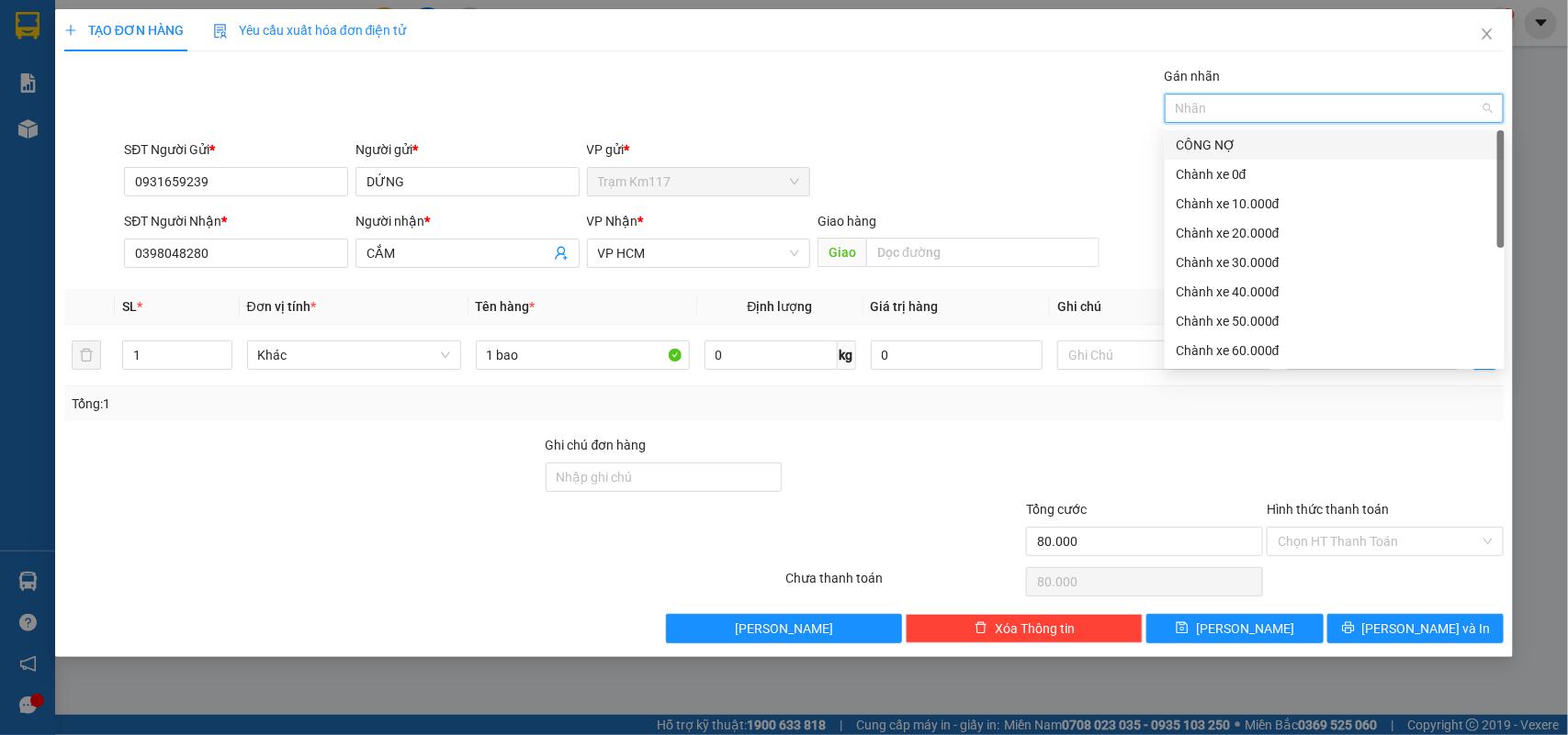
click at [1201, 140] on div "CÔNG NỢ" at bounding box center [1334, 145] width 318 height 20
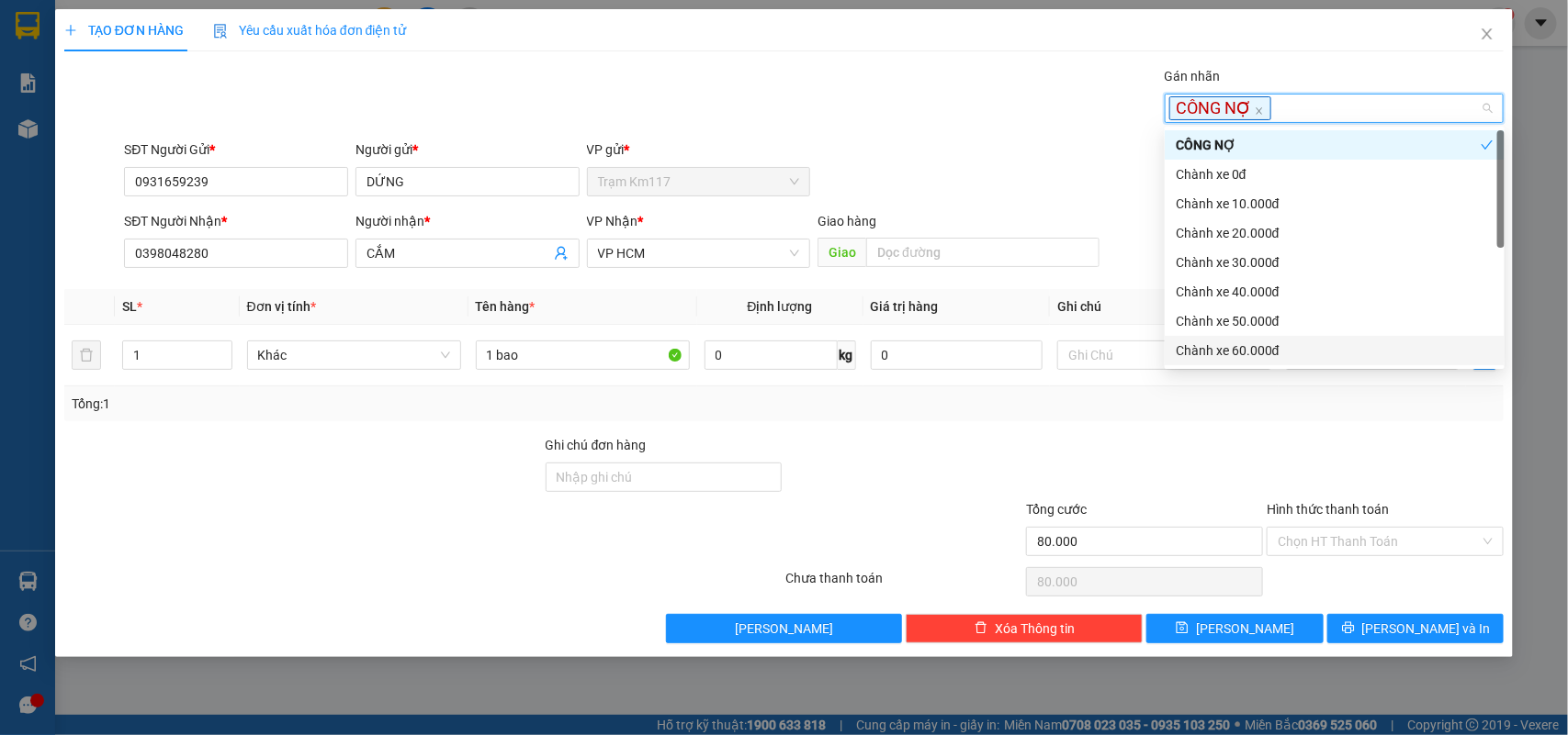
click at [1157, 409] on div "Tổng: 1" at bounding box center [784, 404] width 1425 height 20
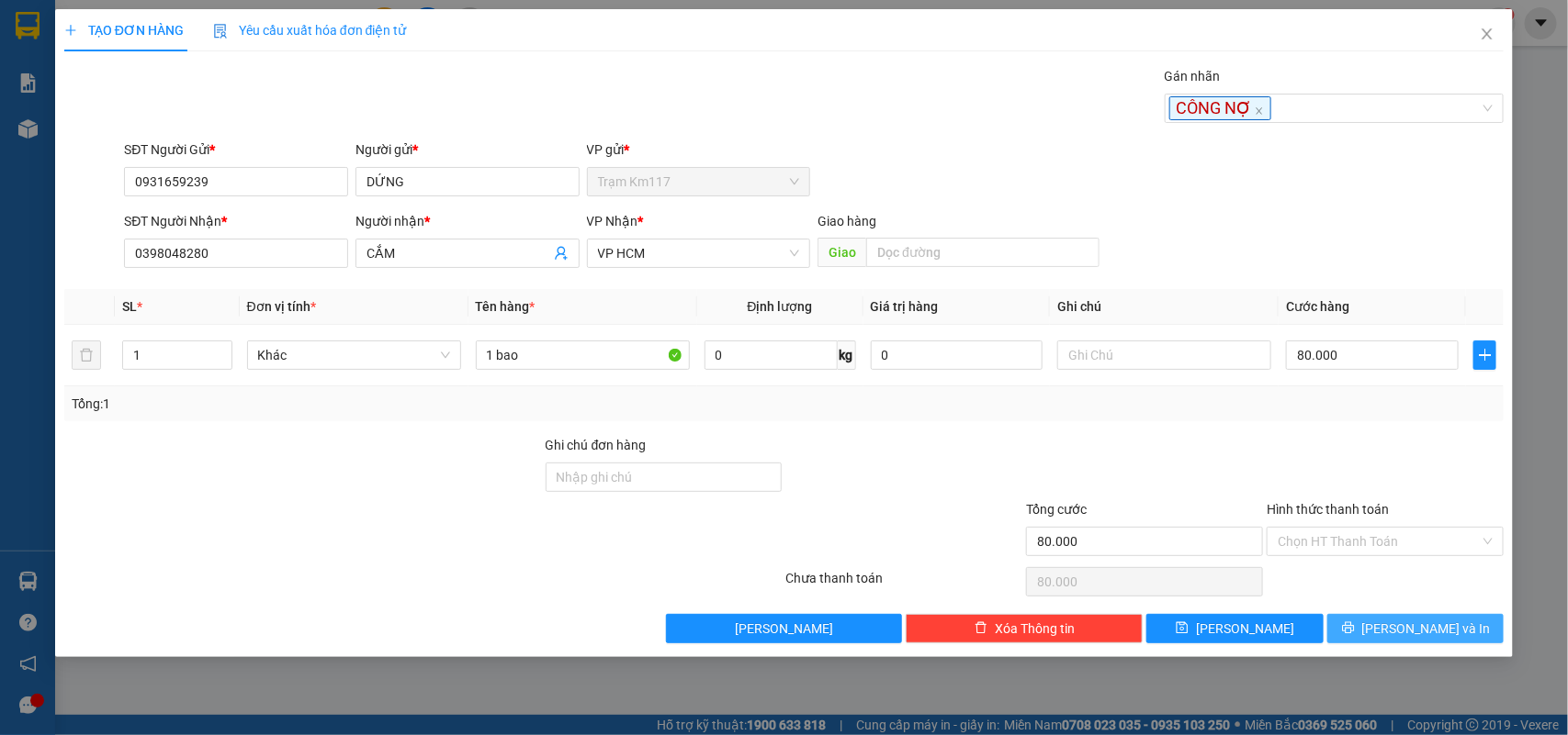
click at [1364, 630] on button "[PERSON_NAME] và In" at bounding box center [1415, 629] width 176 height 30
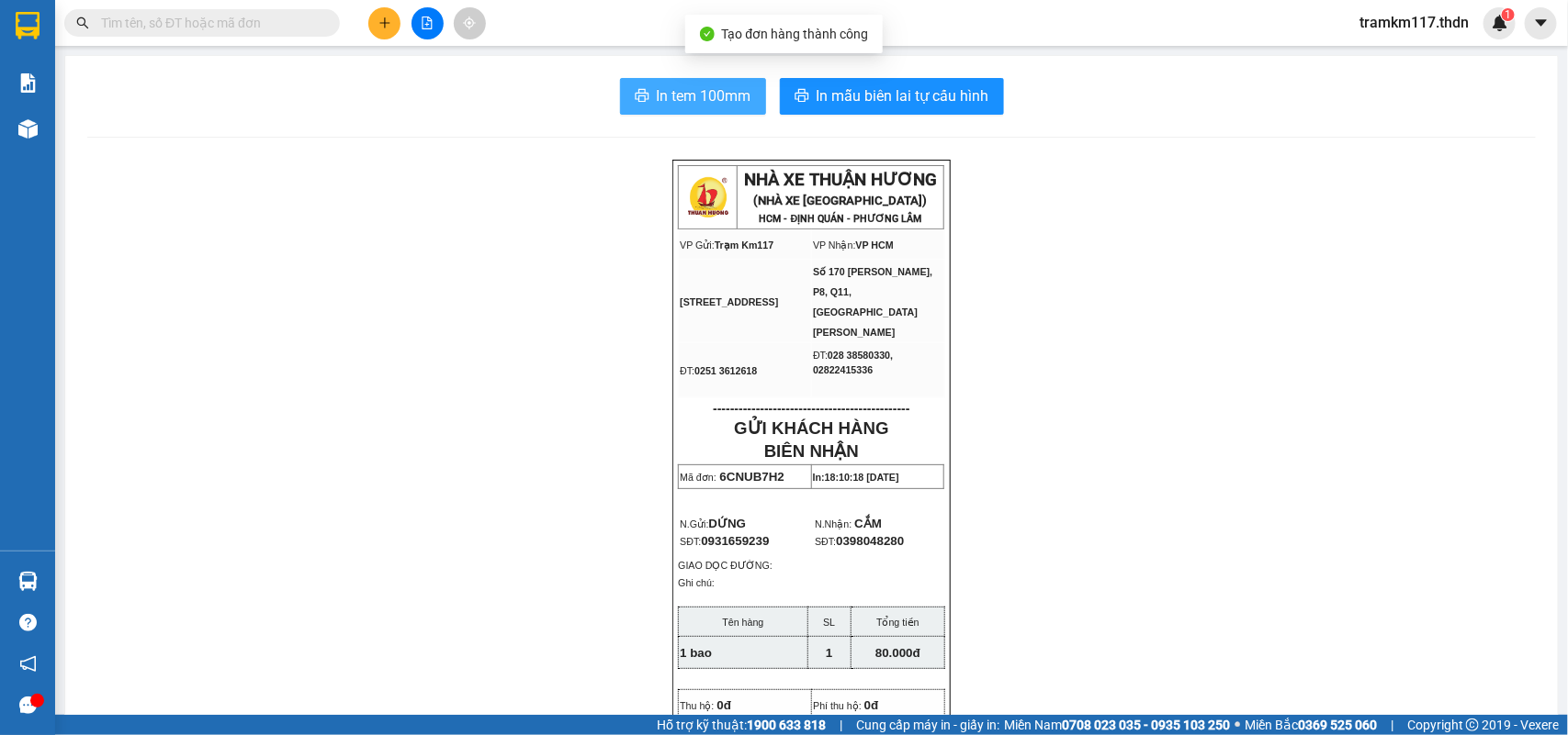
click at [683, 96] on span "In tem 100mm" at bounding box center [704, 95] width 94 height 23
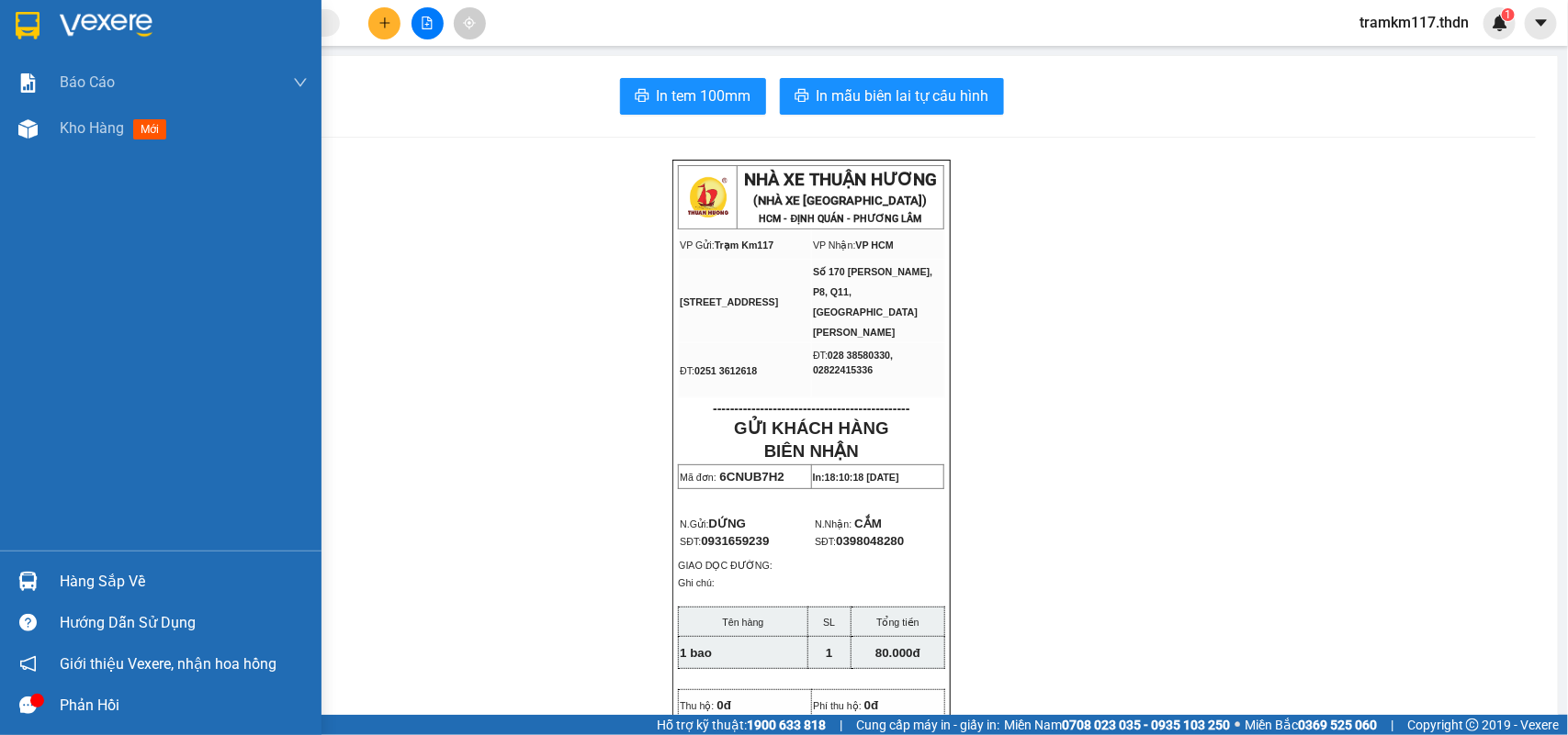
click at [17, 32] on img at bounding box center [28, 26] width 24 height 28
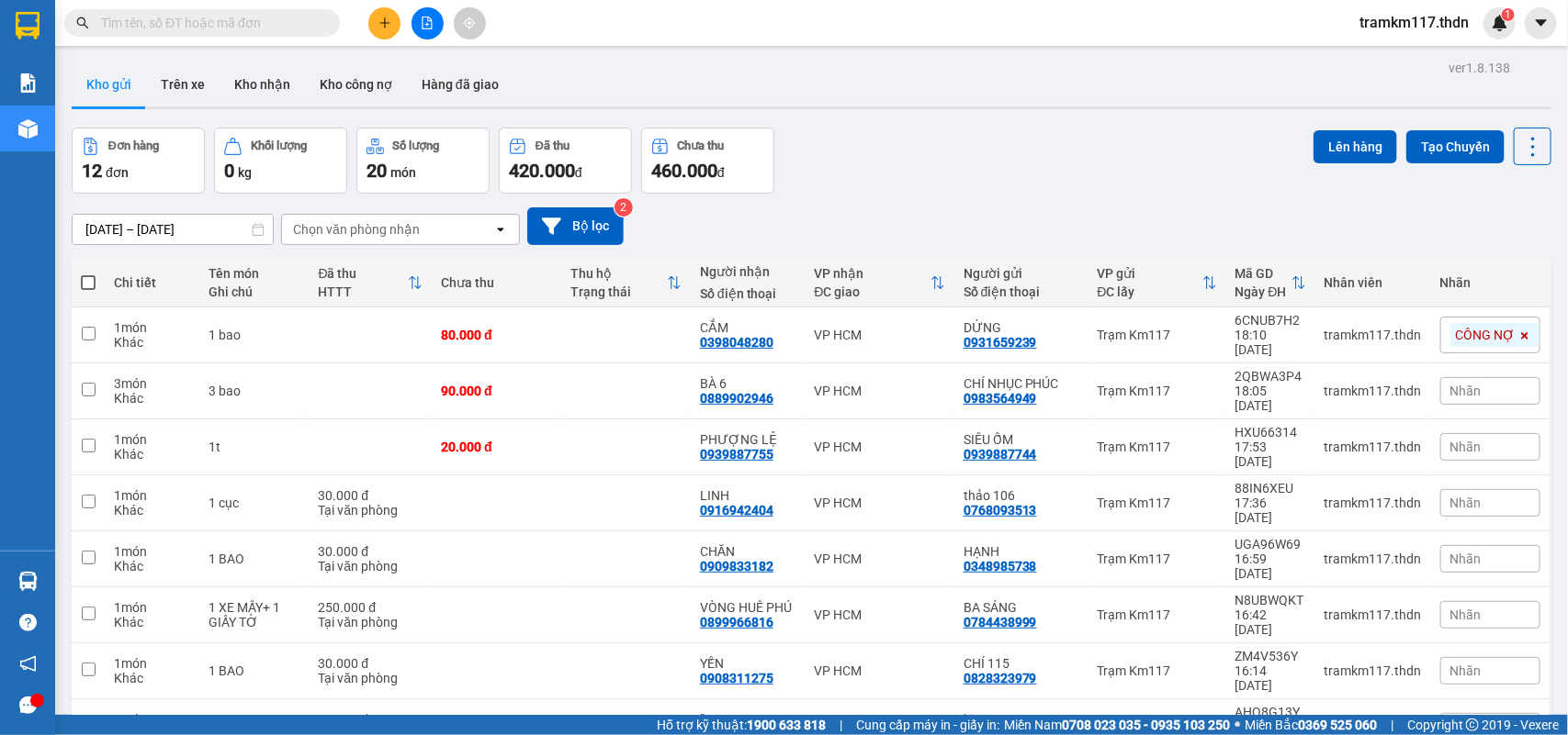
click at [87, 280] on span at bounding box center [88, 282] width 15 height 15
click at [88, 273] on input "checkbox" at bounding box center [88, 273] width 0 height 0
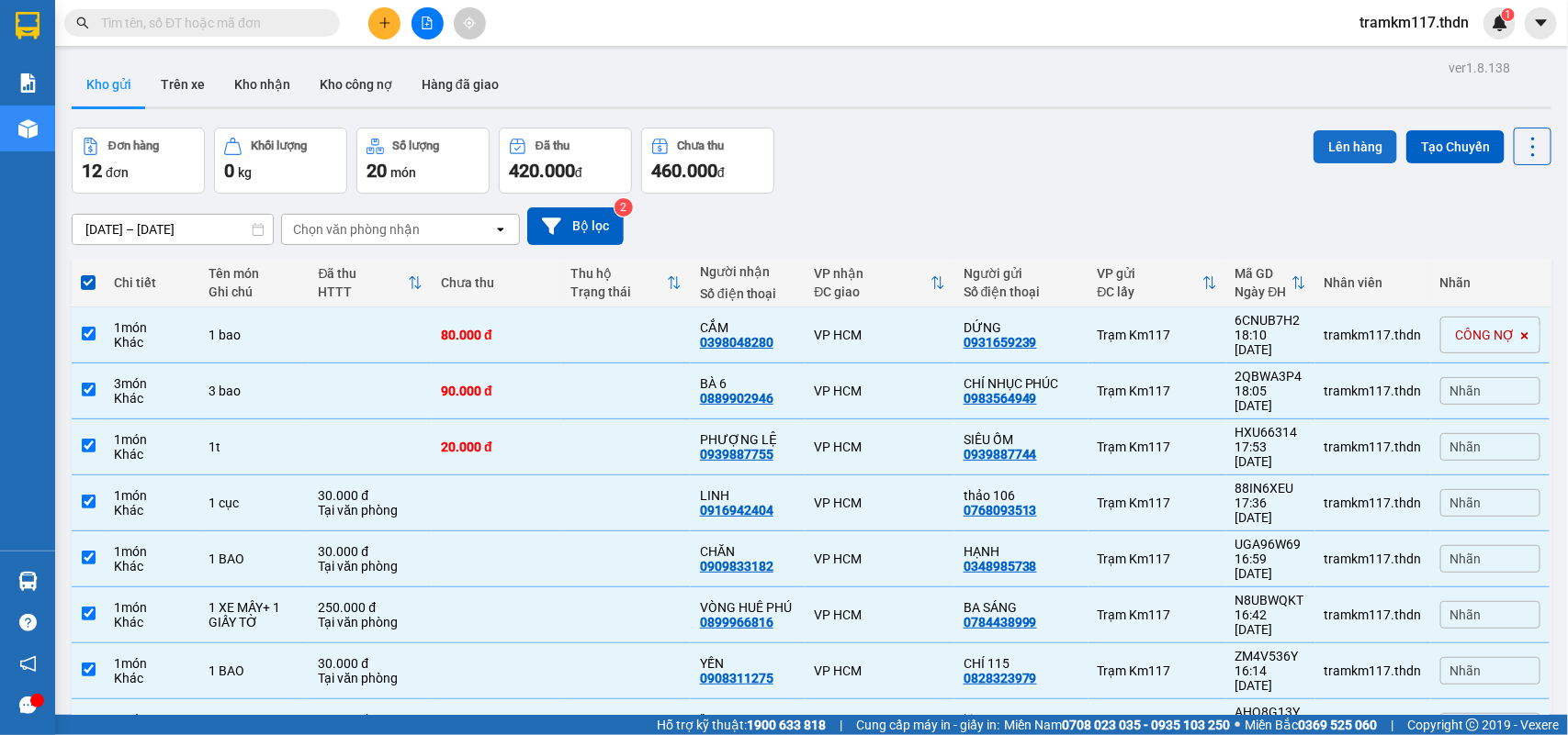
click at [1347, 145] on button "Lên hàng" at bounding box center [1355, 147] width 83 height 33
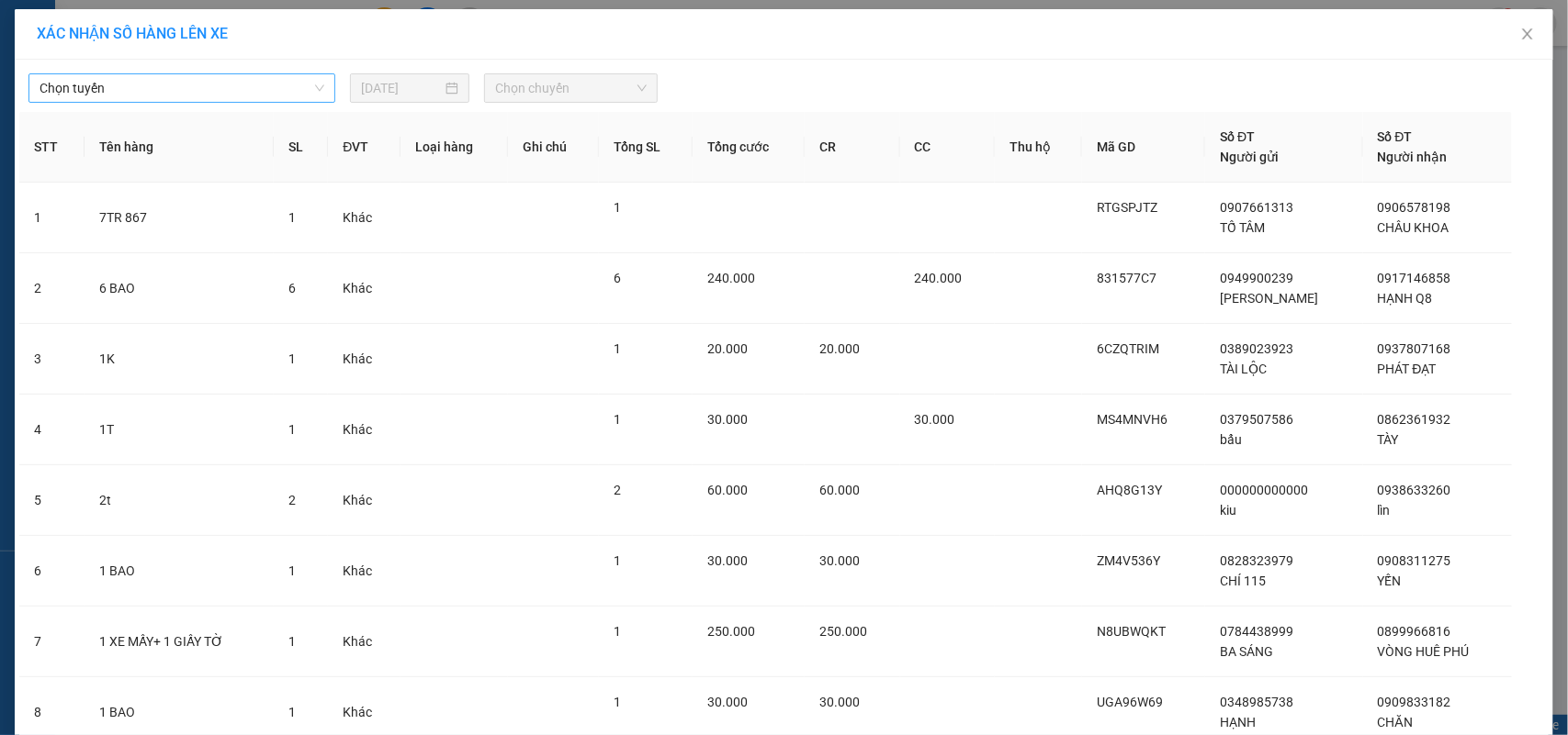
click at [193, 81] on span "Chọn tuyến" at bounding box center [182, 88] width 284 height 28
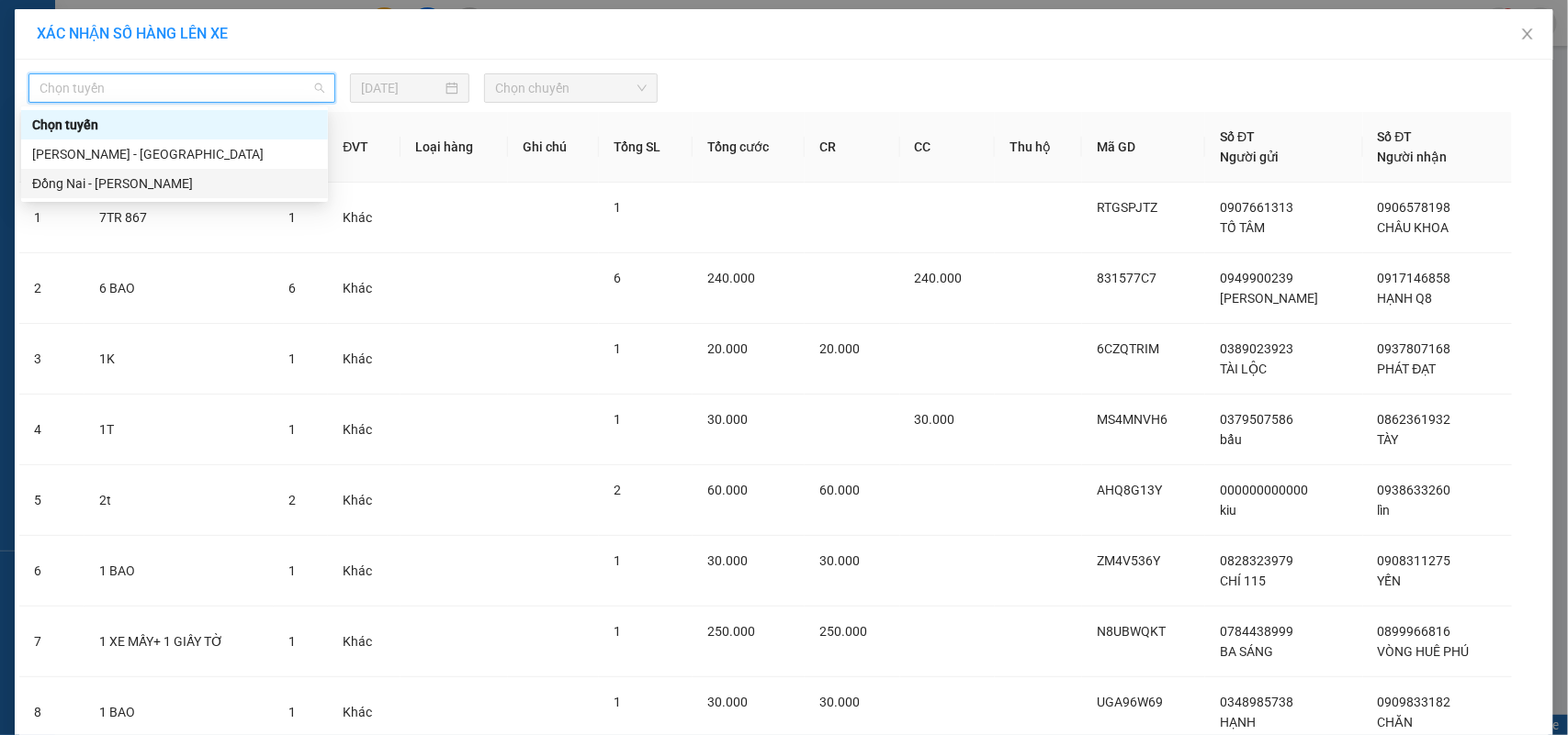
click at [104, 175] on div "Đồng Nai - [PERSON_NAME]" at bounding box center [174, 183] width 284 height 20
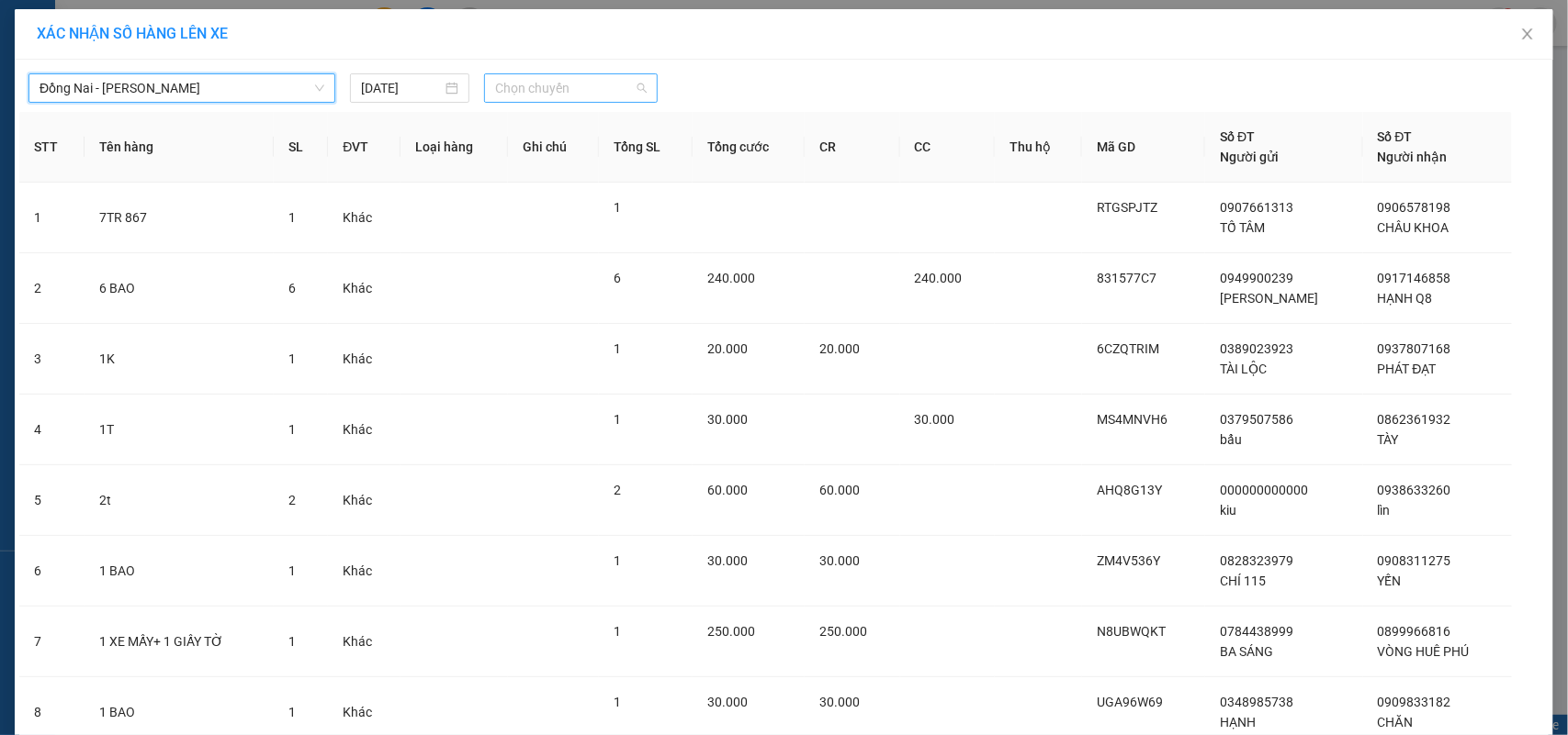
click at [507, 90] on span "Chọn chuyến" at bounding box center [570, 88] width 151 height 28
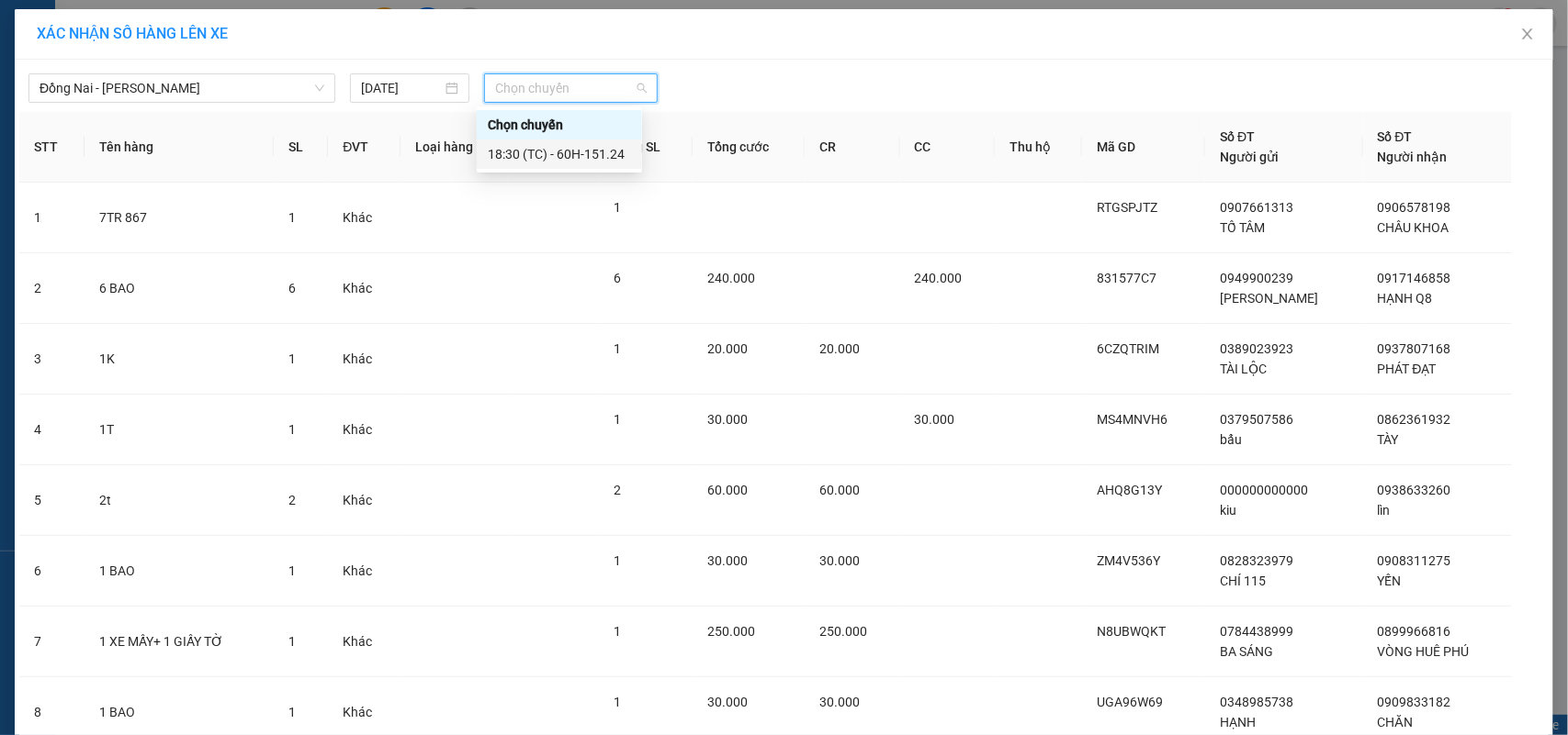
click at [521, 156] on div "18:30 (TC) - 60H-151.24" at bounding box center [558, 155] width 144 height 20
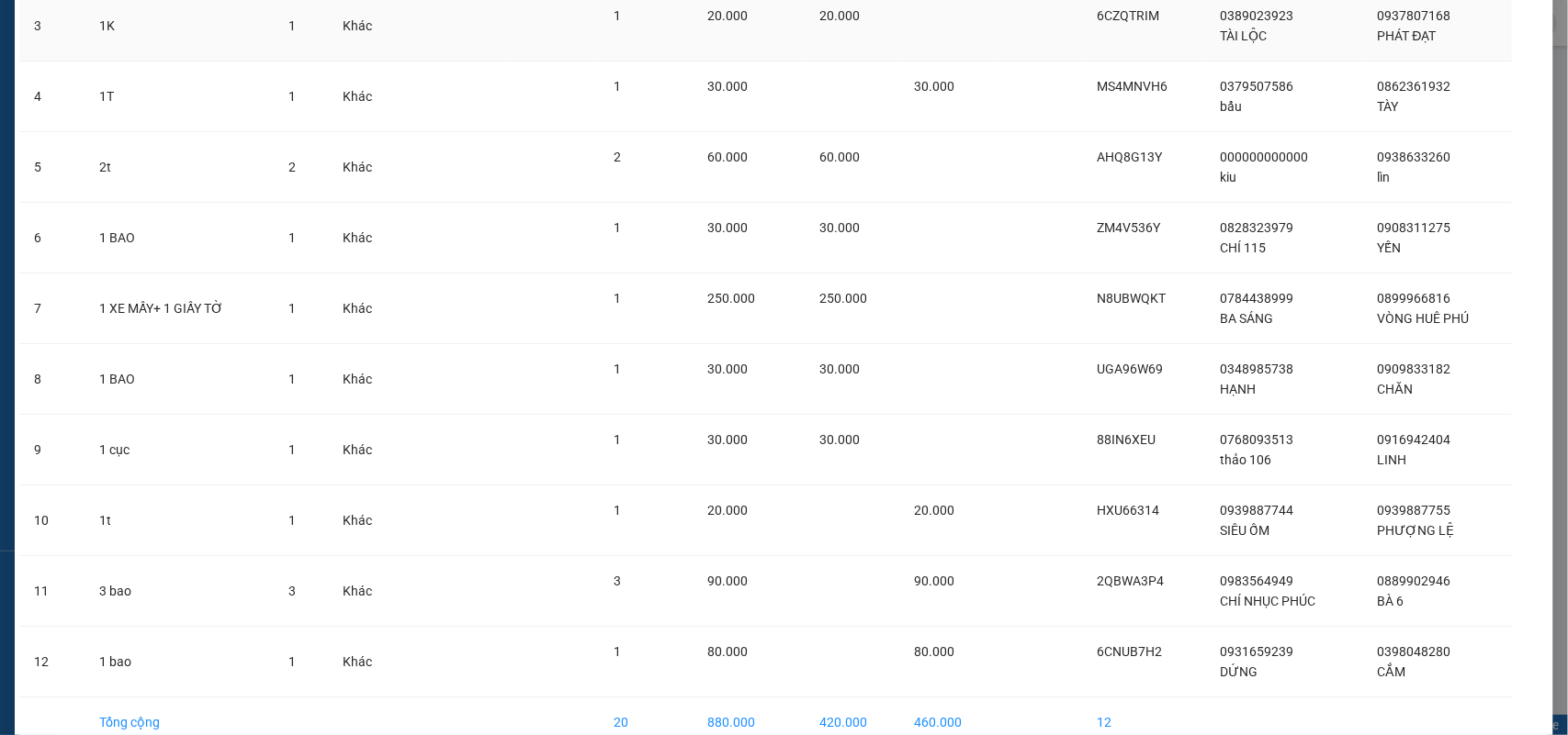
scroll to position [443, 0]
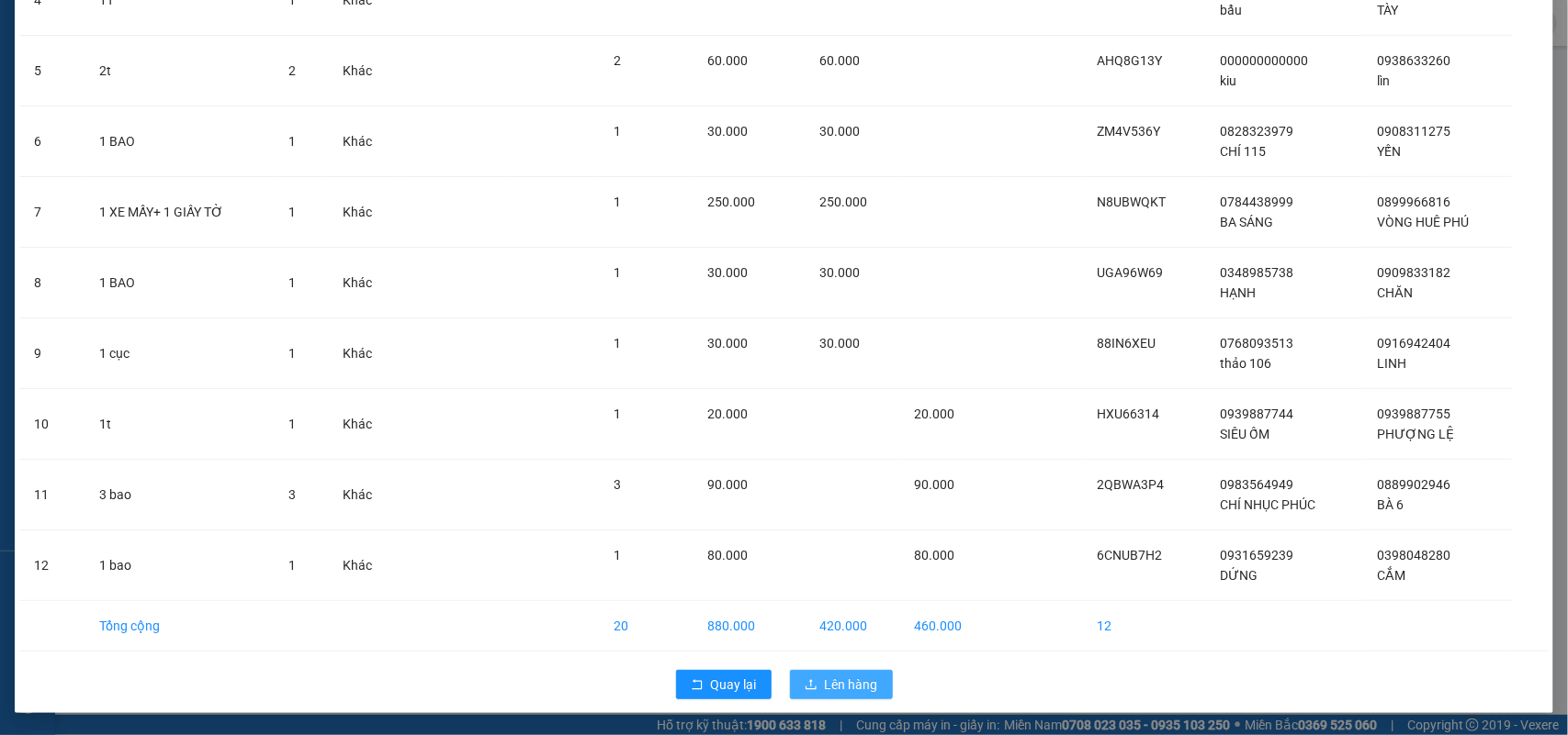
click at [850, 680] on span "Lên hàng" at bounding box center [851, 685] width 54 height 20
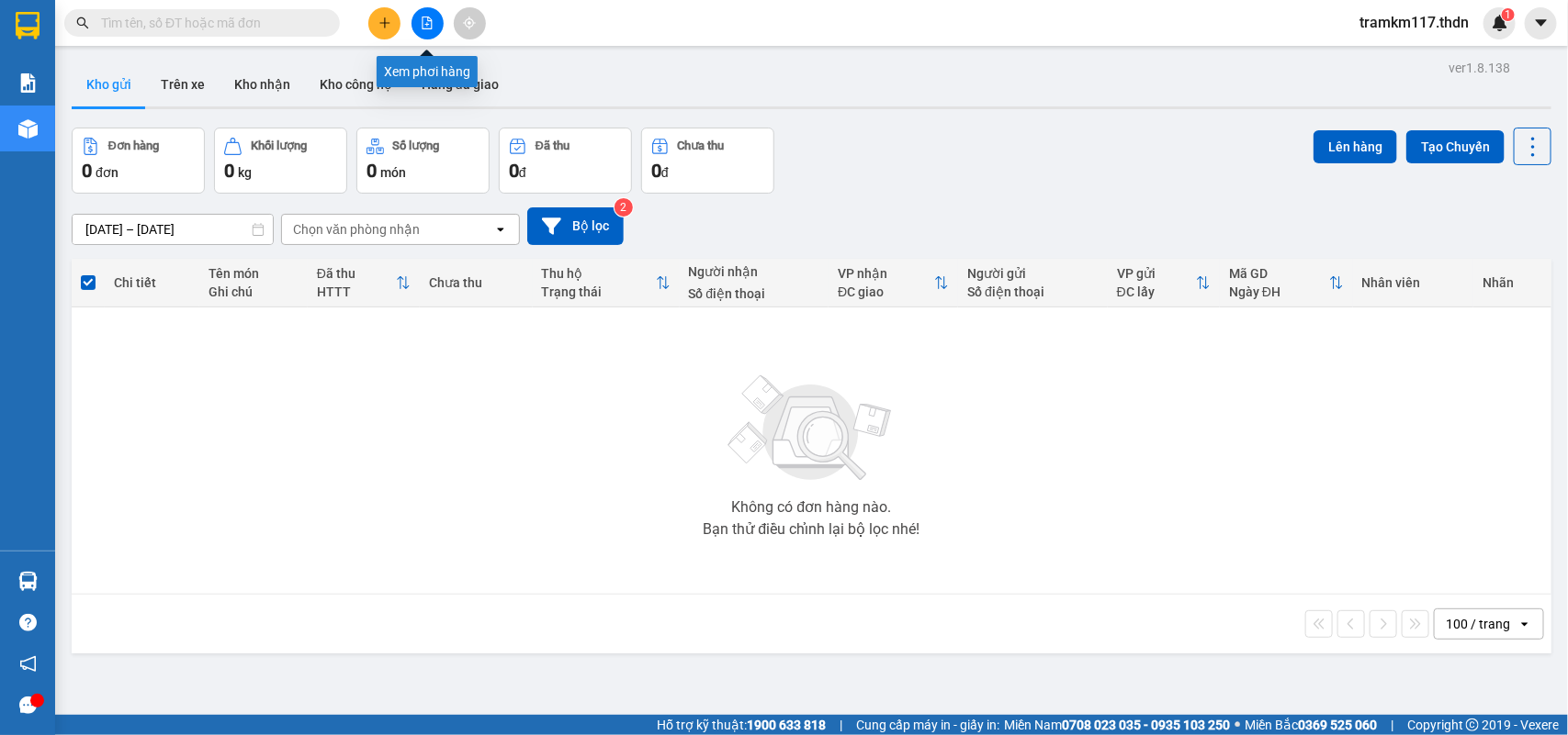
click at [422, 24] on icon "file-add" at bounding box center [427, 23] width 10 height 13
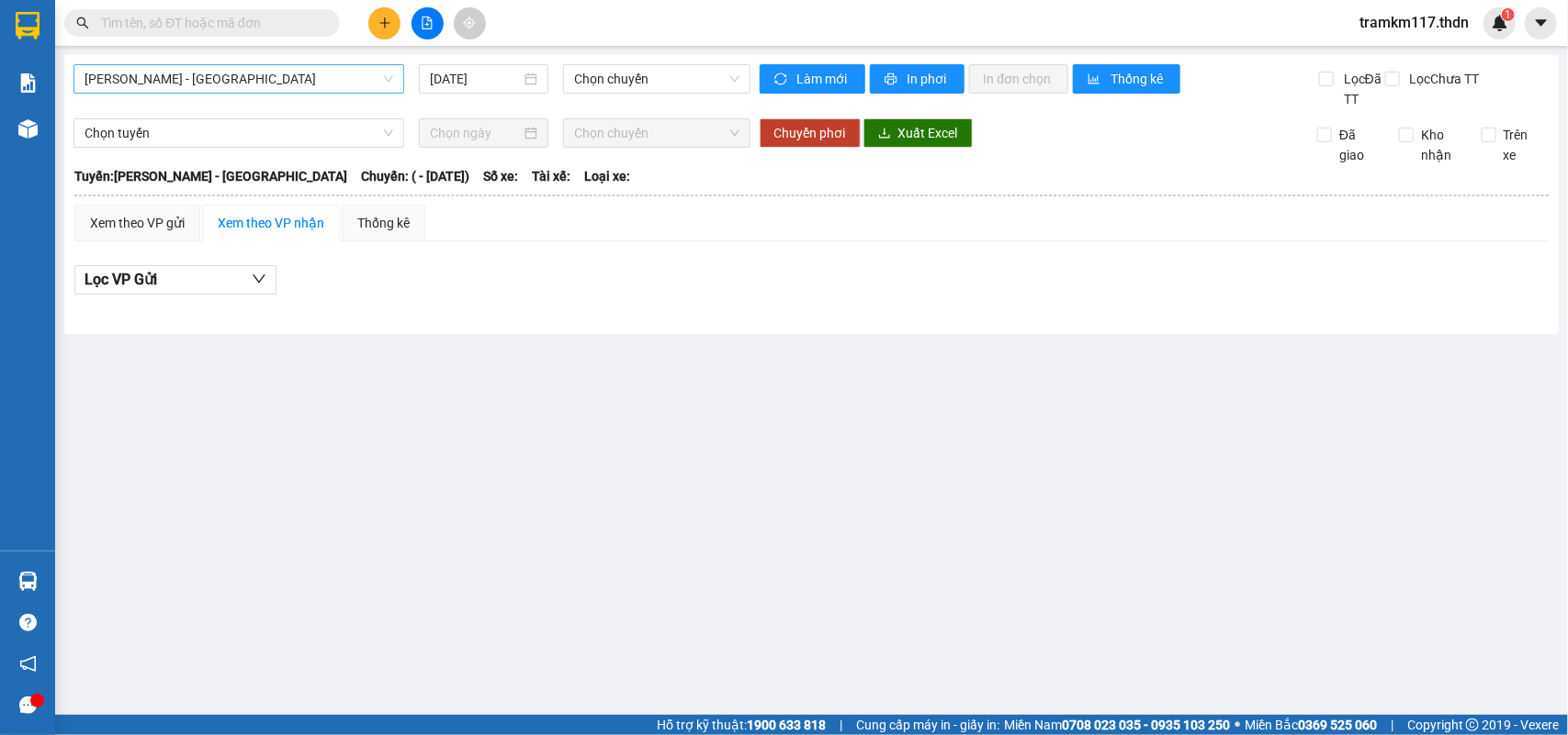
click at [306, 76] on span "[PERSON_NAME] - [GEOGRAPHIC_DATA]" at bounding box center [238, 79] width 308 height 28
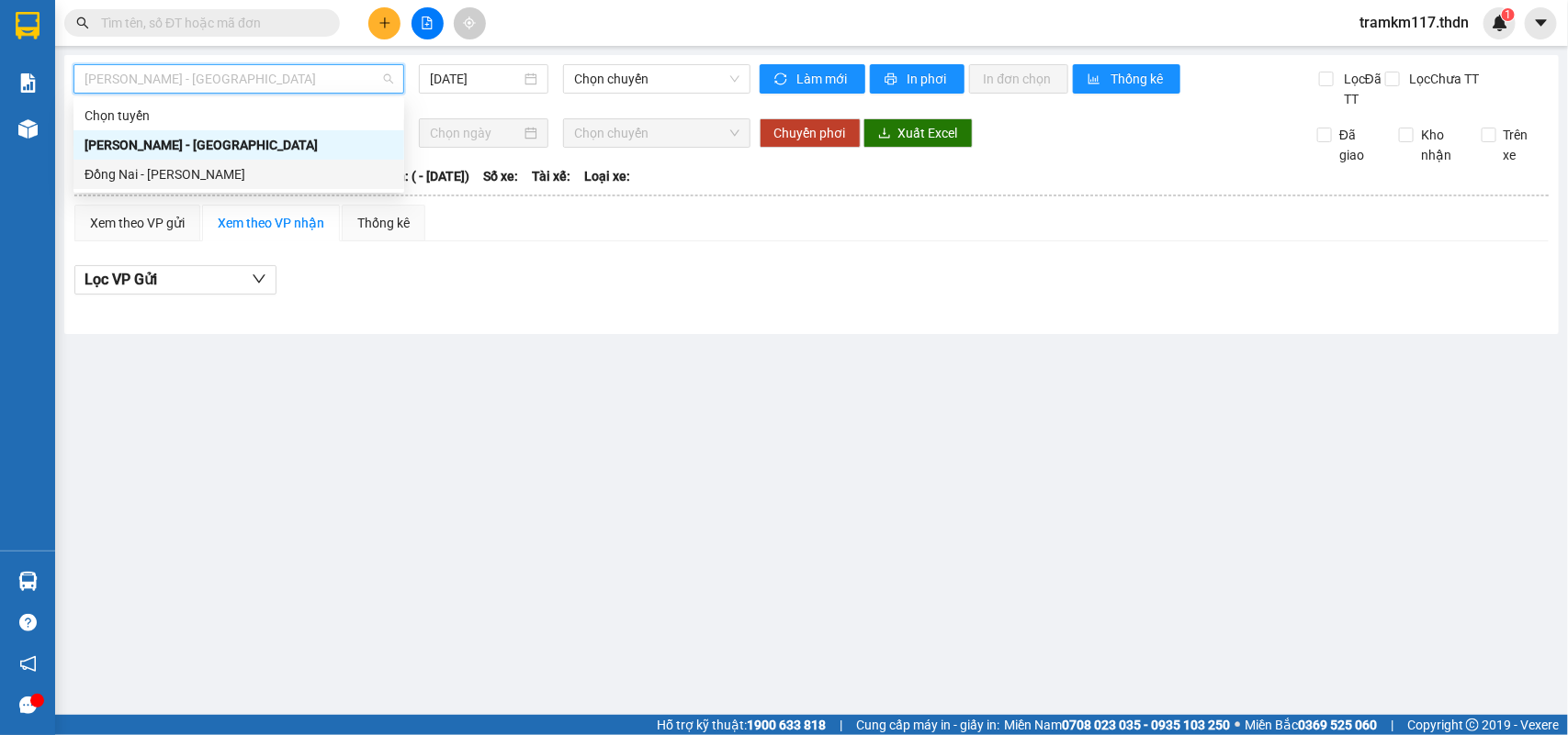
click at [184, 170] on div "Đồng Nai - [PERSON_NAME]" at bounding box center [238, 174] width 308 height 20
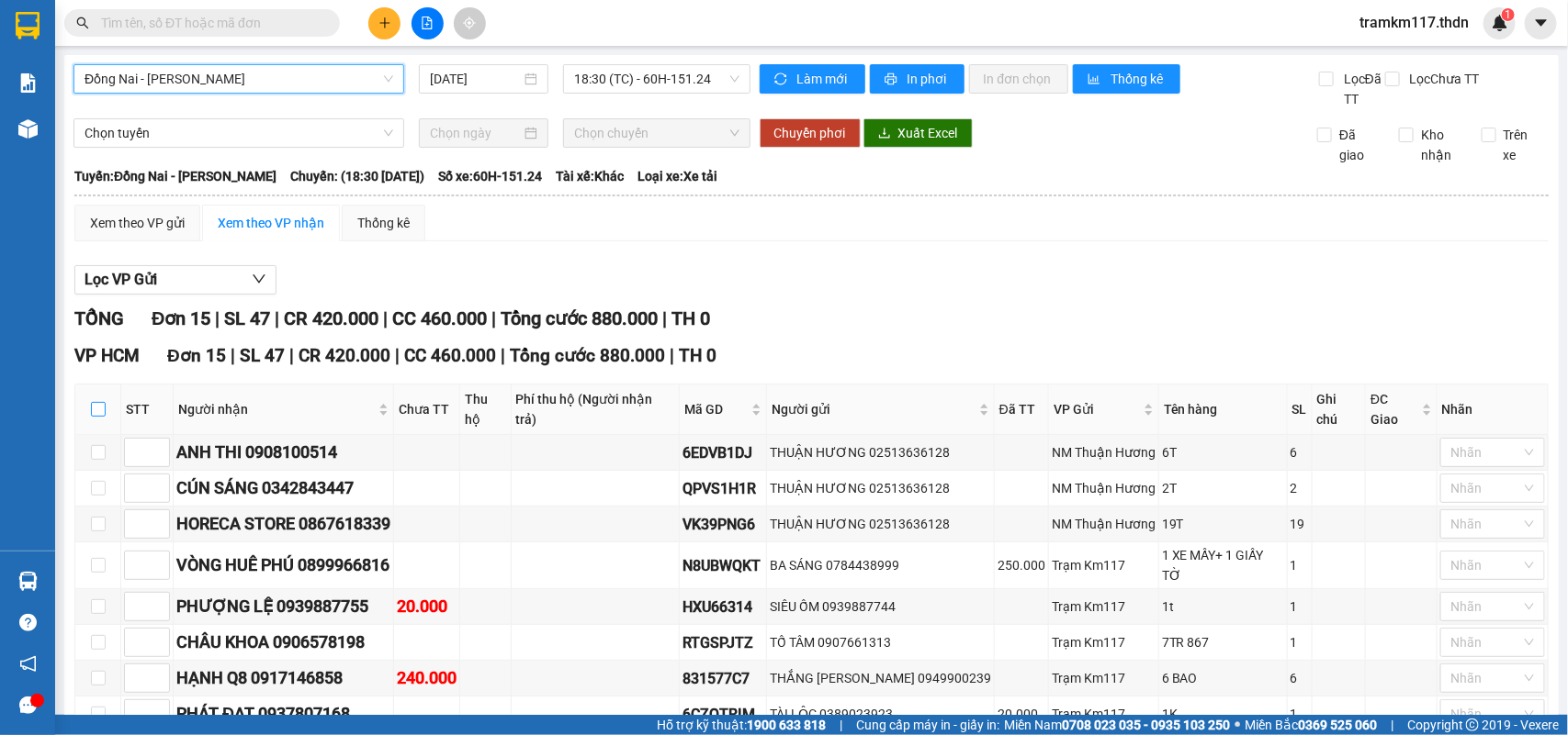
click at [96, 408] on input "checkbox" at bounding box center [98, 409] width 15 height 15
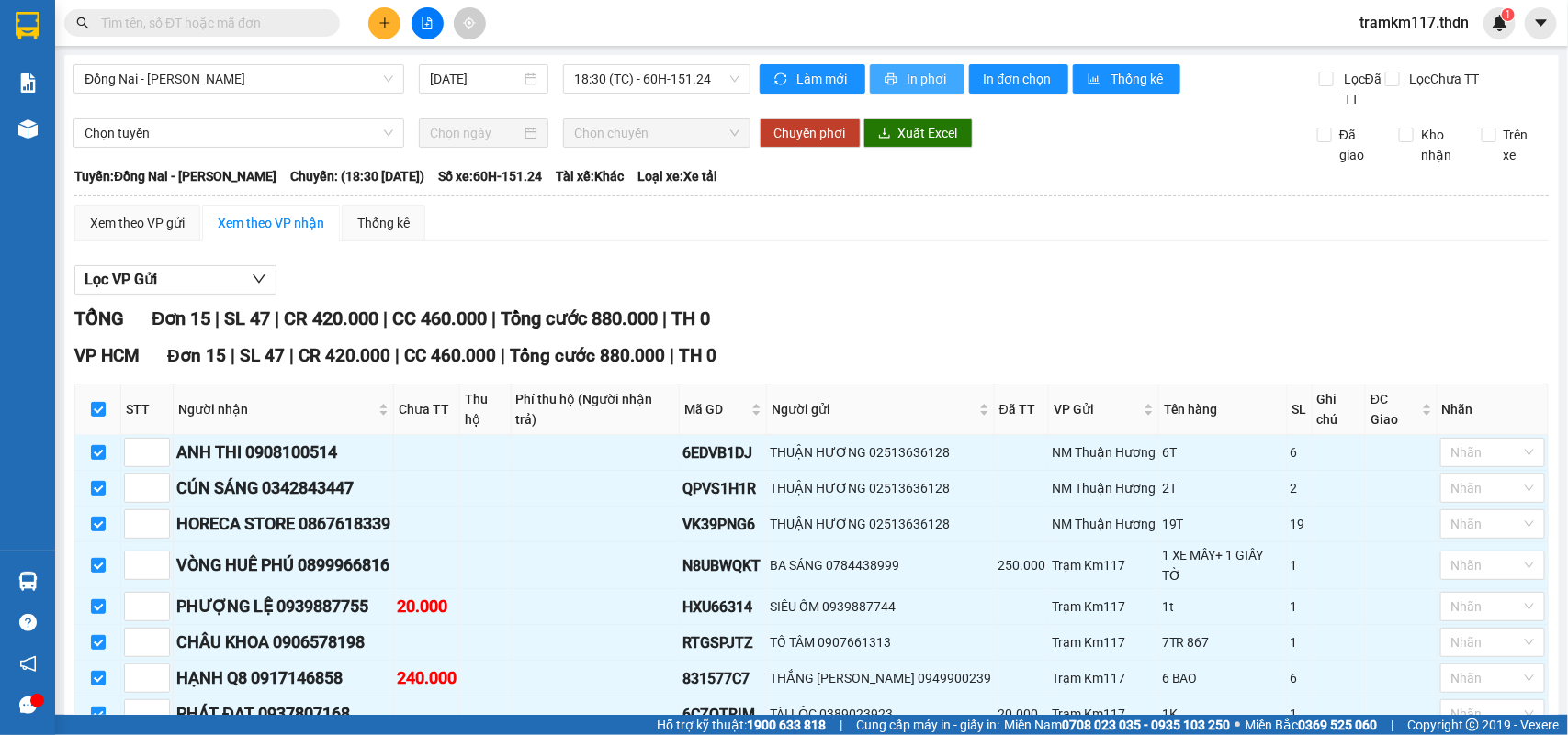
click at [911, 78] on span "In phơi" at bounding box center [929, 79] width 43 height 20
